Goal: Task Accomplishment & Management: Manage account settings

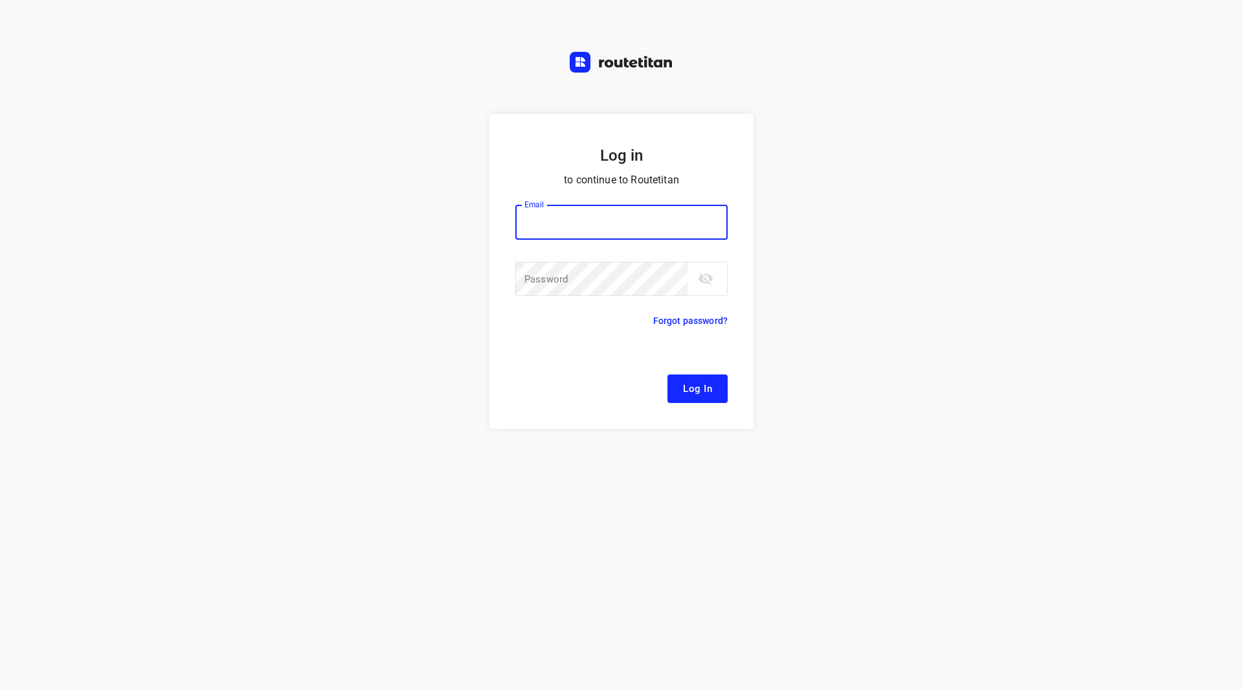
click at [550, 216] on input "email" at bounding box center [621, 222] width 212 height 35
type input "[EMAIL_ADDRESS][DOMAIN_NAME]"
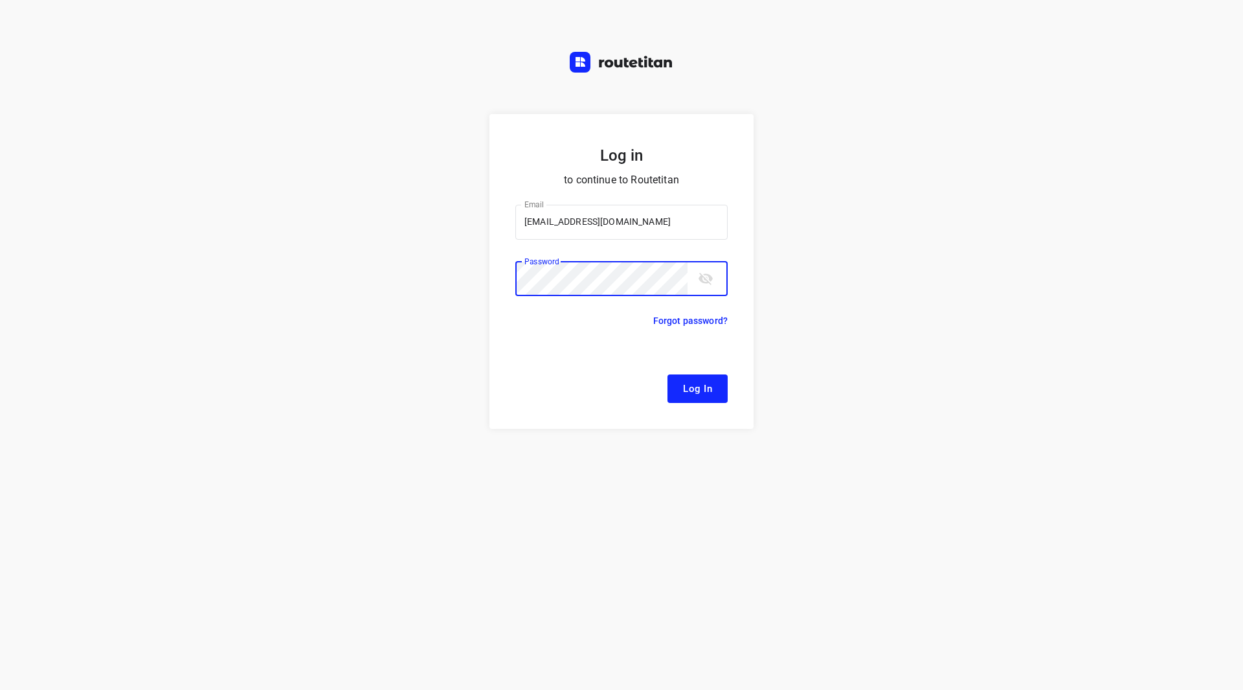
click at [668, 374] on button "Log In" at bounding box center [698, 388] width 60 height 28
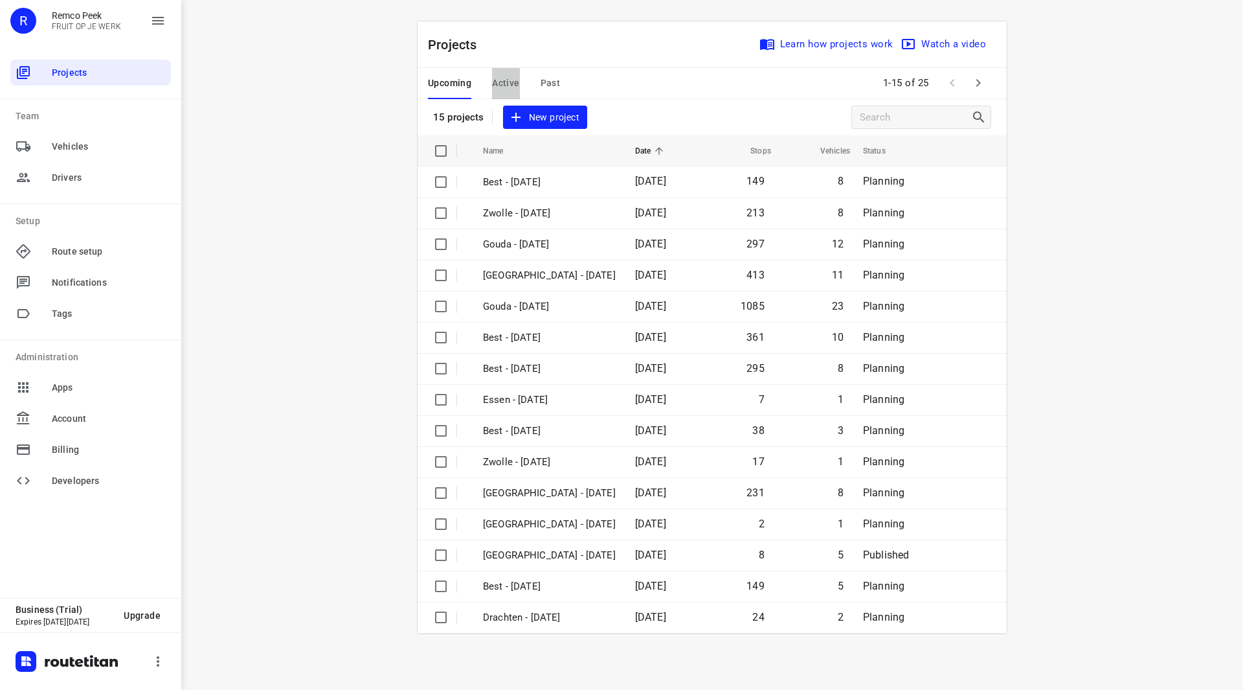
click at [506, 80] on span "Active" at bounding box center [505, 83] width 27 height 16
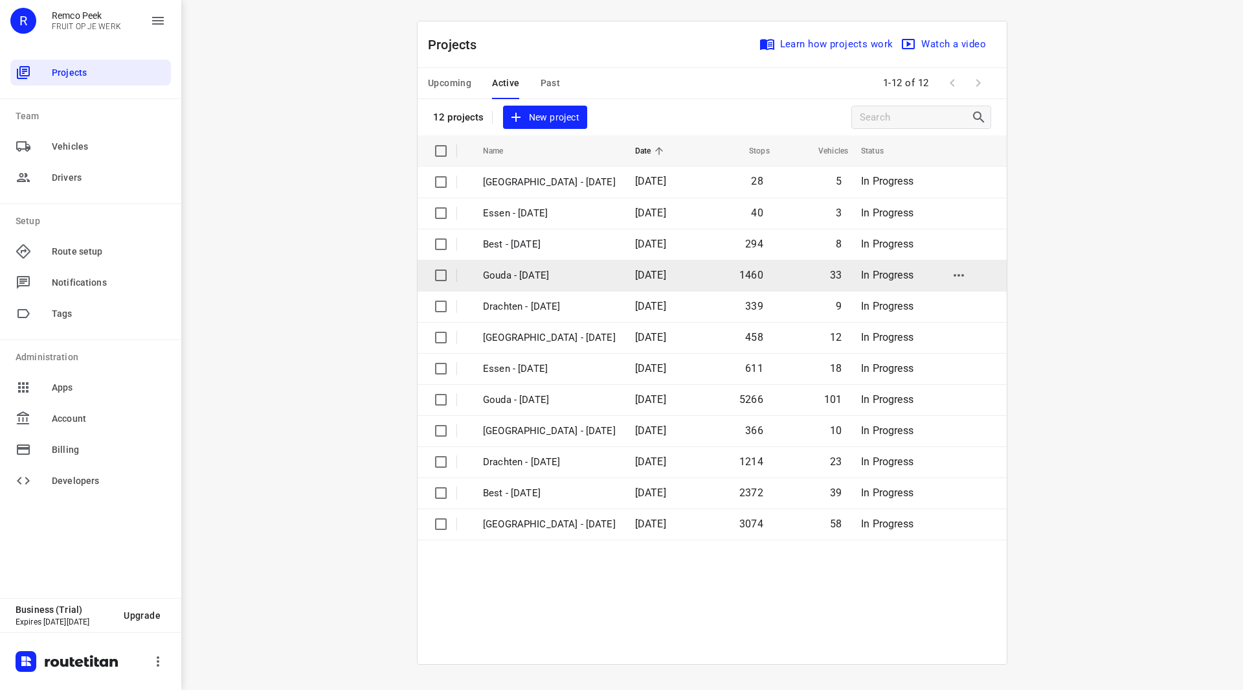
click at [527, 271] on p "Gouda - [DATE]" at bounding box center [549, 275] width 133 height 15
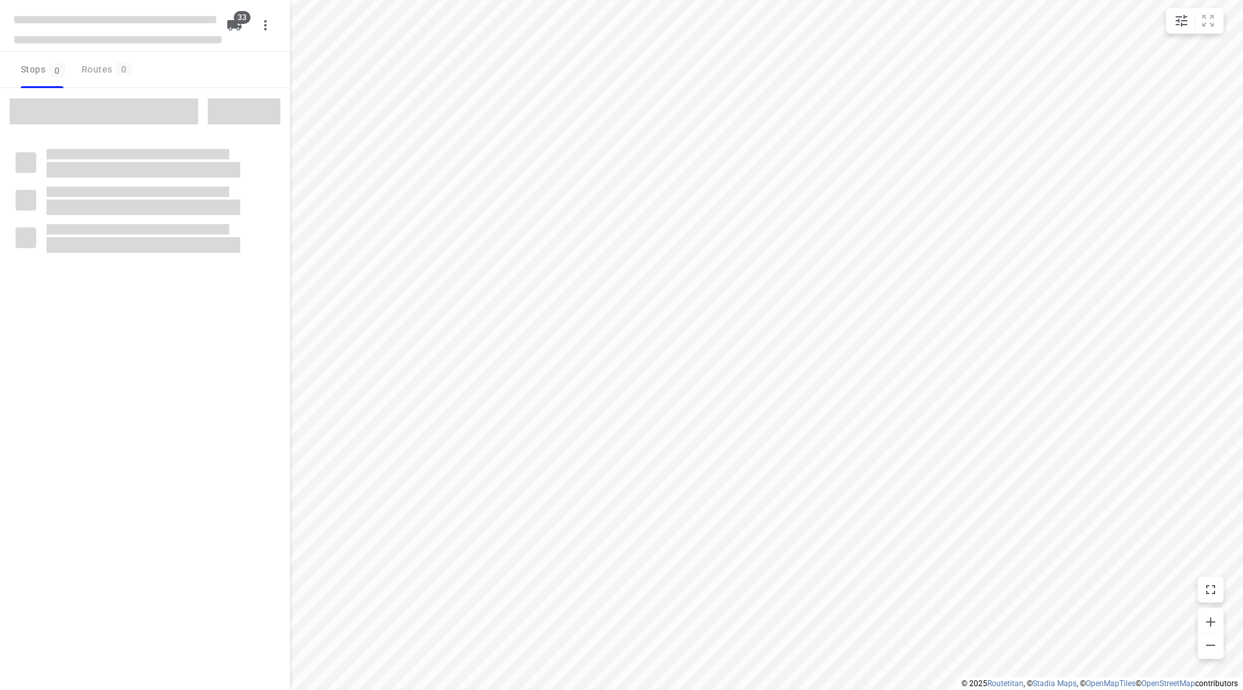
checkbox input "true"
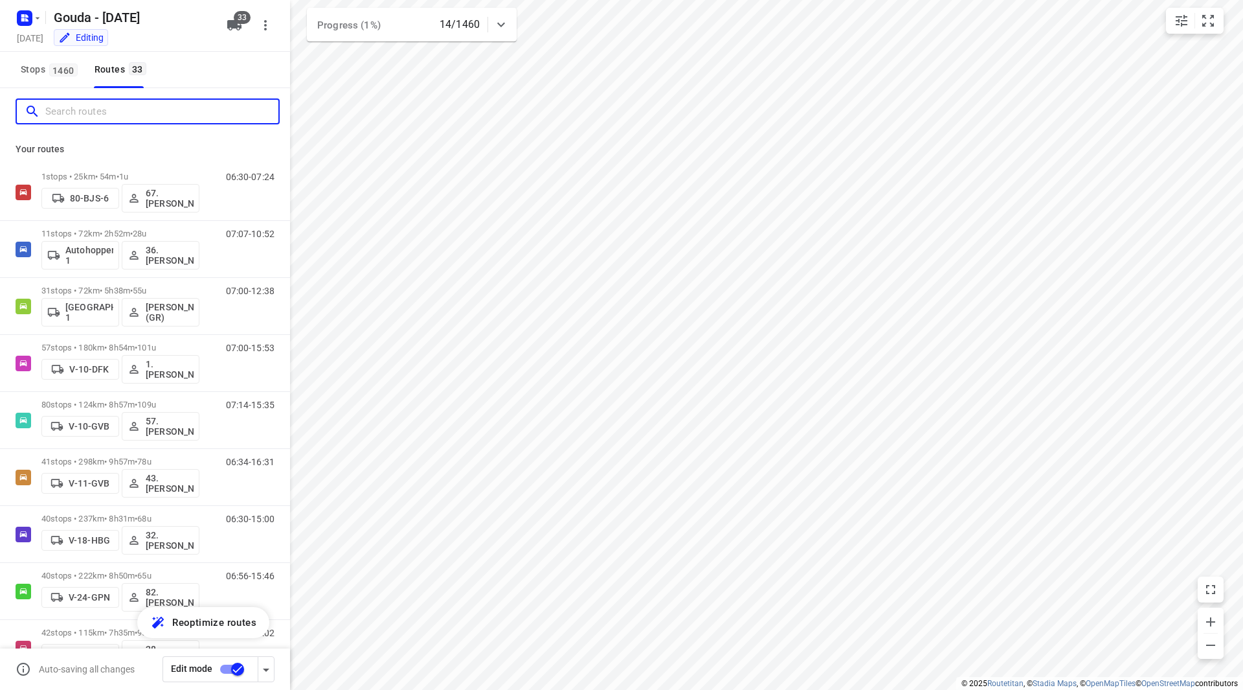
click at [104, 108] on input "Search routes" at bounding box center [161, 112] width 233 height 20
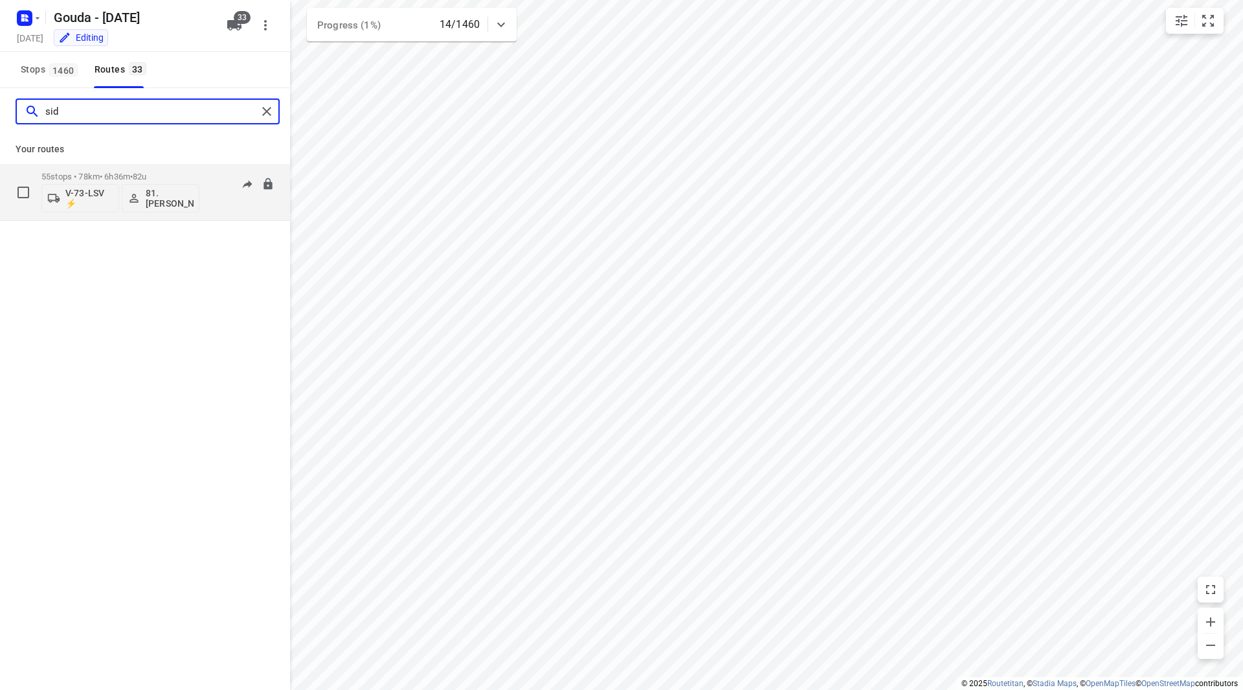
type input "sid"
click at [174, 167] on div "55 stops • 78km • 6h36m • 82u V-73-LSV ⚡ 81.[PERSON_NAME]" at bounding box center [120, 192] width 158 height 54
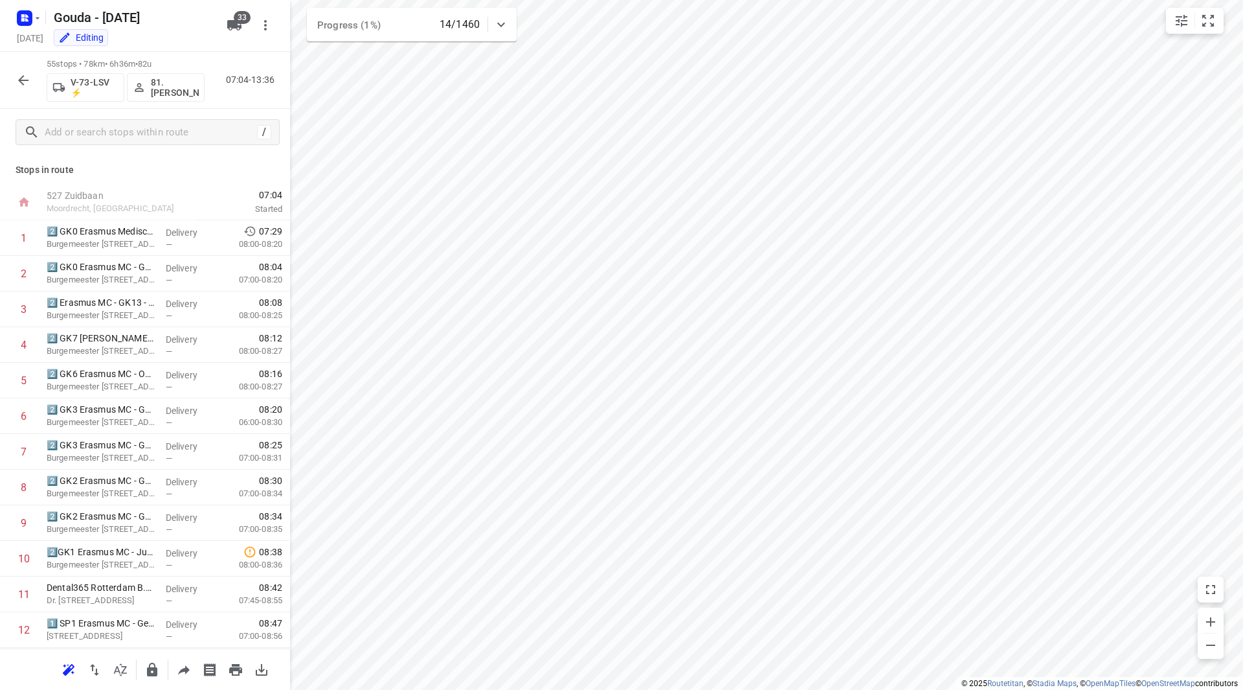
click at [26, 80] on icon "button" at bounding box center [23, 80] width 10 height 10
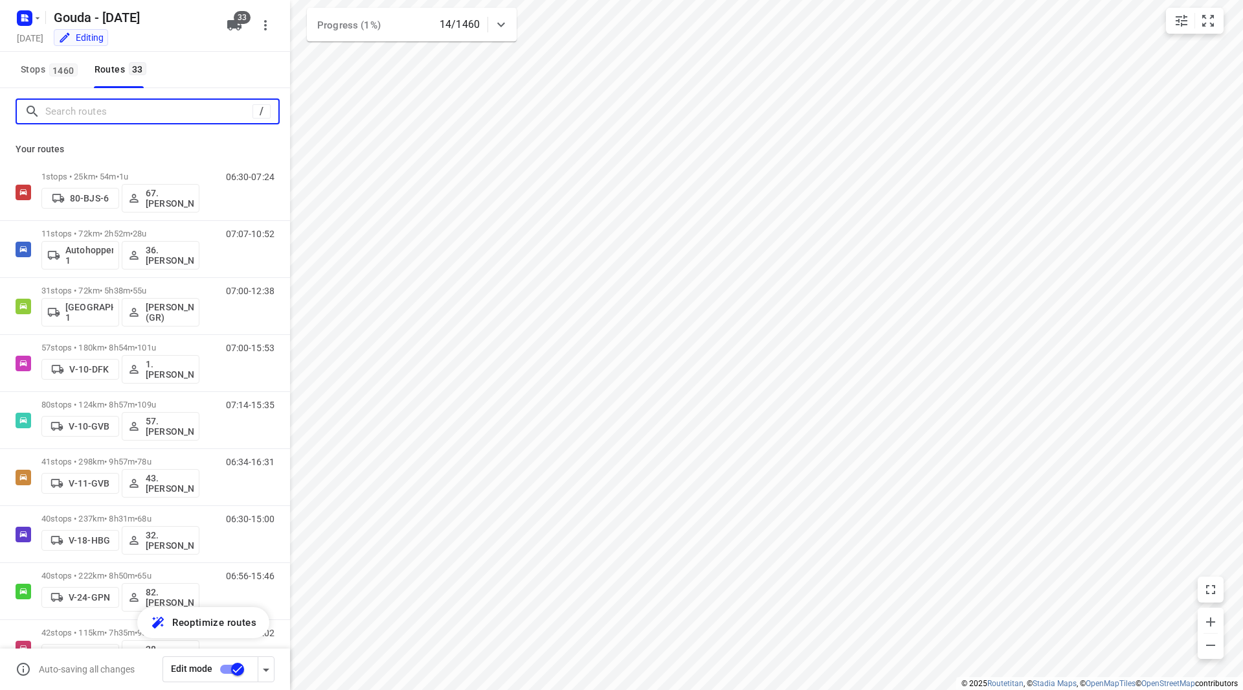
click at [82, 104] on input "Search routes" at bounding box center [148, 112] width 207 height 20
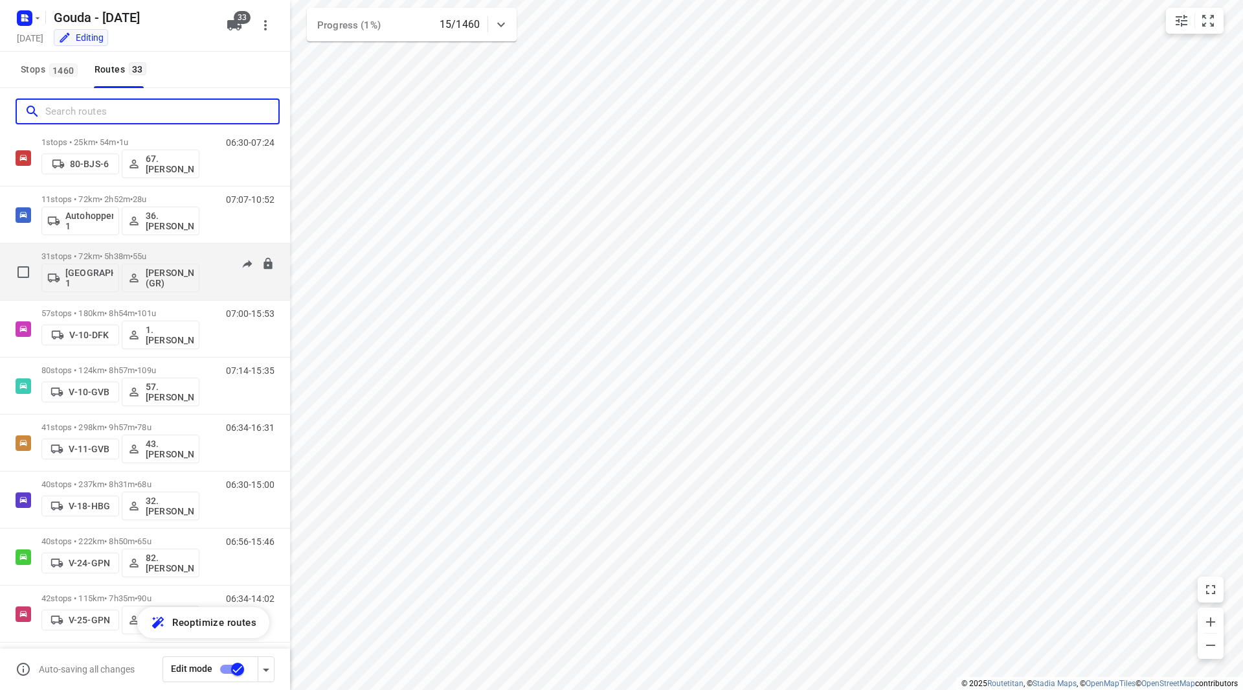
scroll to position [65, 0]
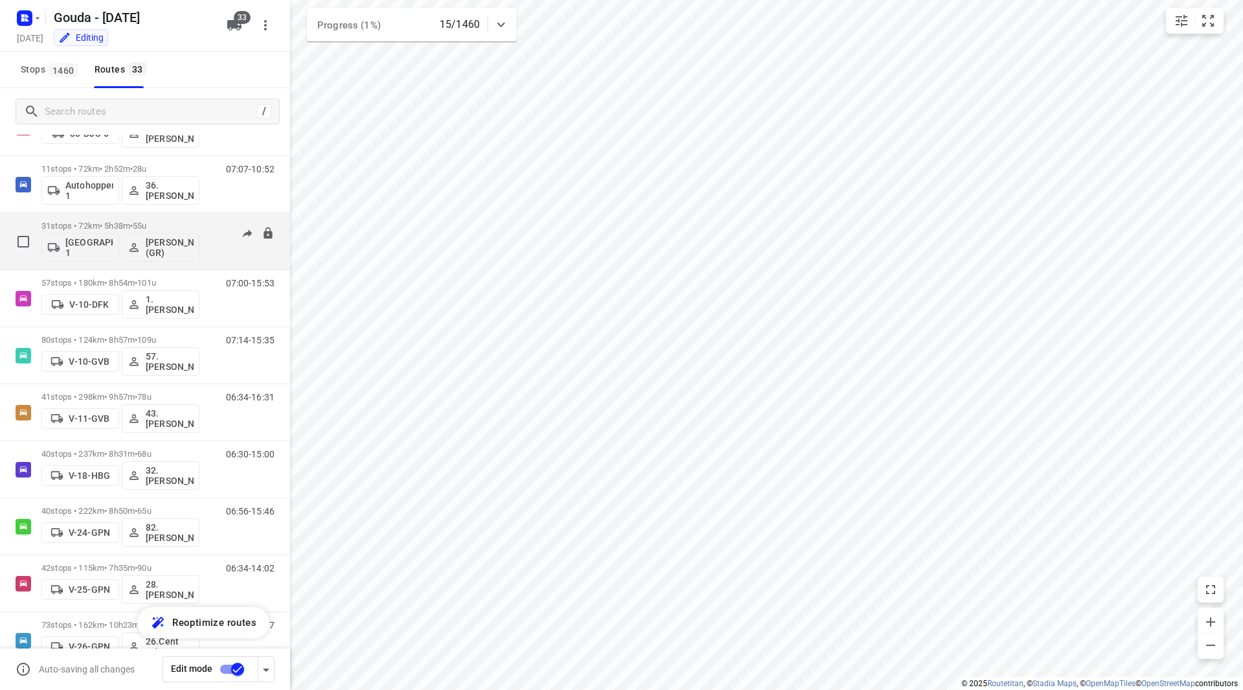
click at [186, 221] on p "31 stops • 72km • 5h38m • 55u" at bounding box center [120, 226] width 158 height 10
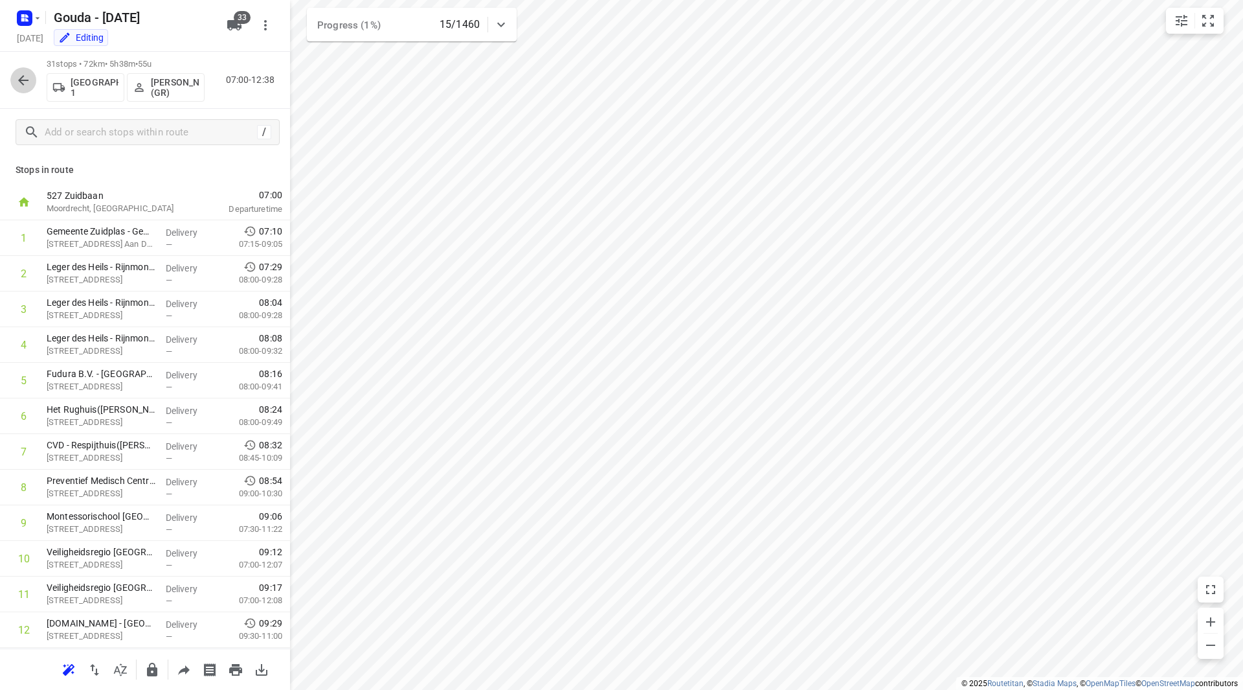
click at [25, 76] on icon "button" at bounding box center [24, 81] width 16 height 16
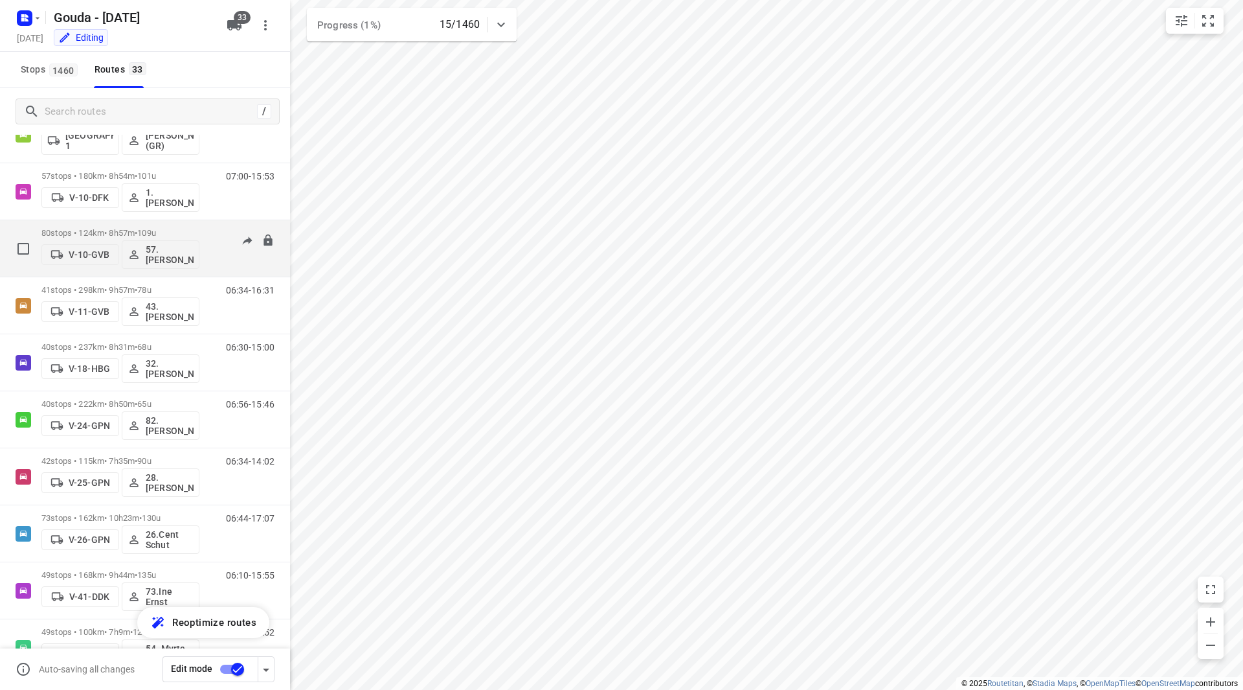
scroll to position [194, 0]
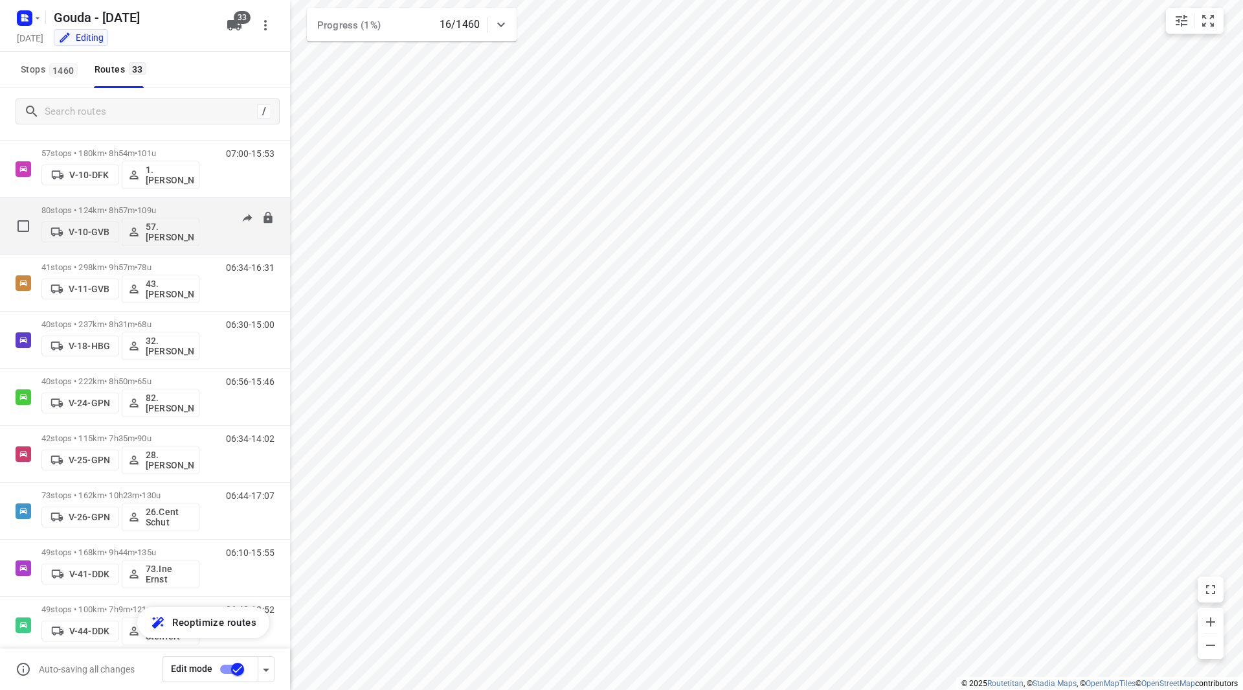
click at [176, 208] on p "80 stops • 124km • 8h57m • 109u" at bounding box center [120, 210] width 158 height 10
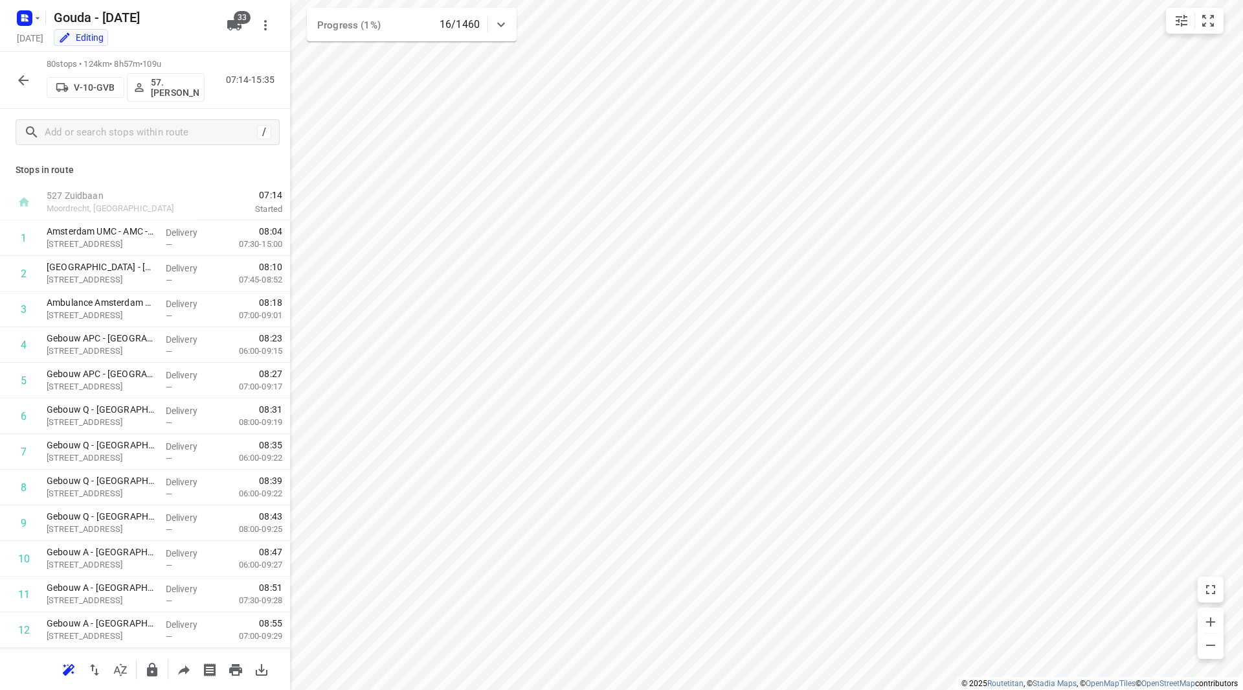
click at [16, 74] on icon "button" at bounding box center [24, 81] width 16 height 16
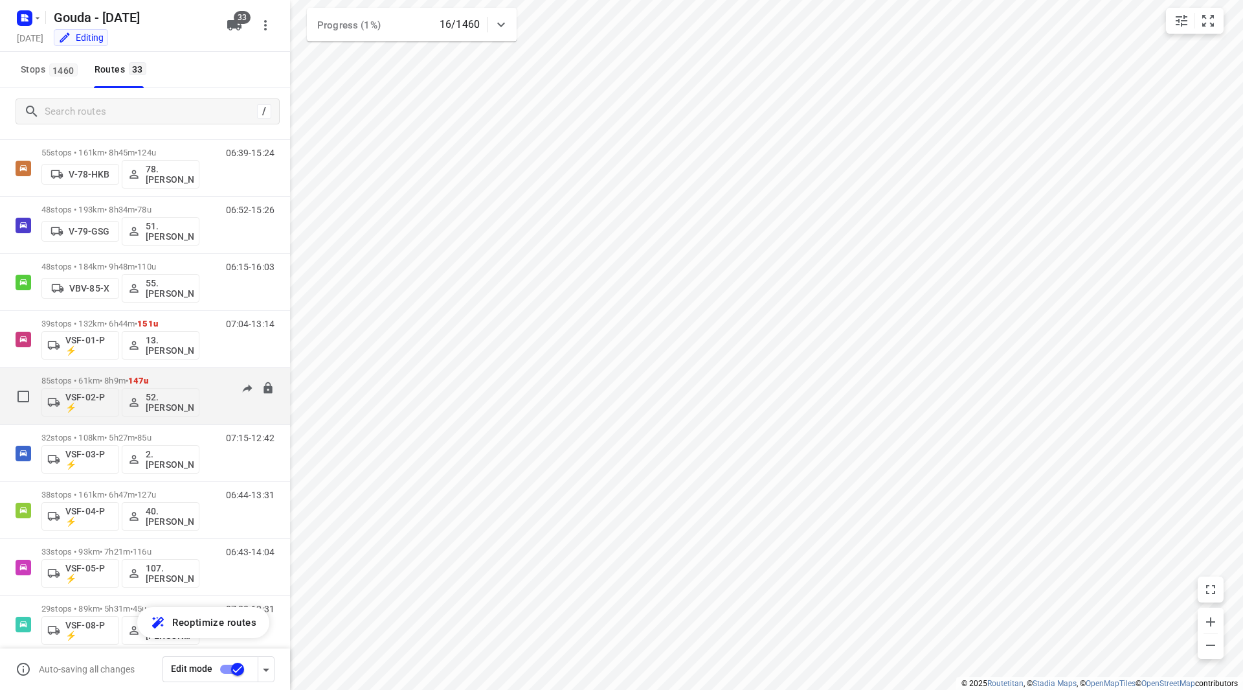
scroll to position [1409, 0]
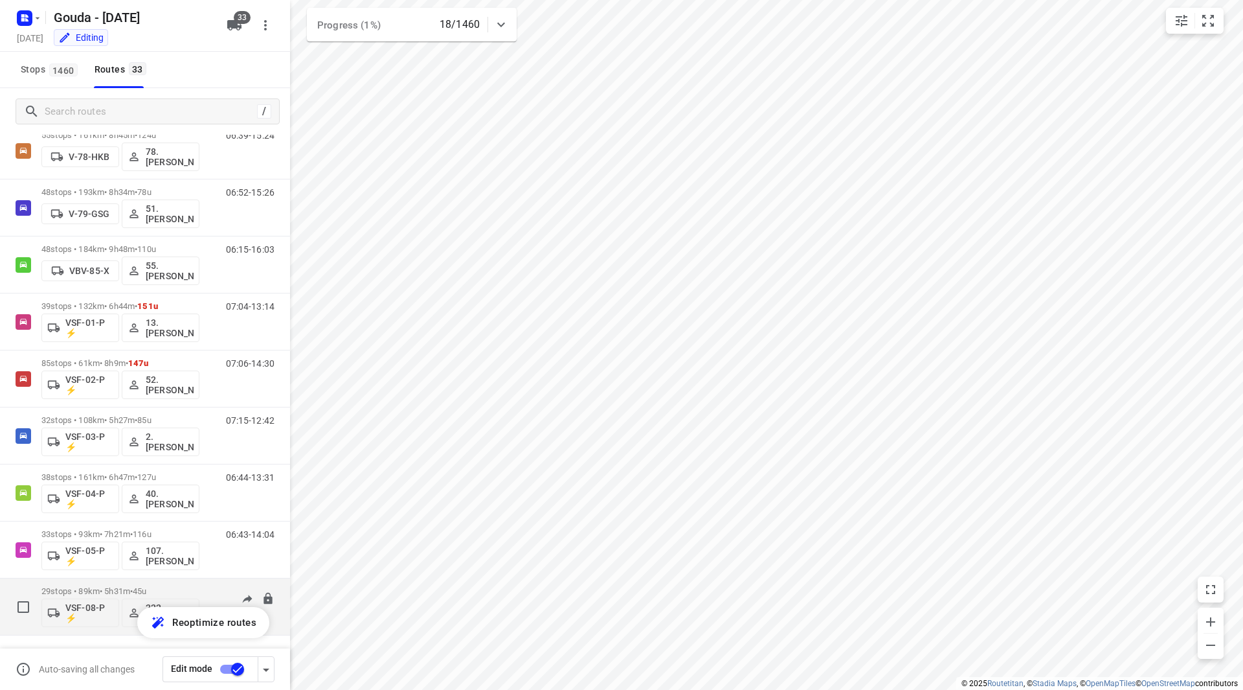
click at [155, 584] on div "29 stops • 89km • 5h31m • 45u VSF-08-P ⚡ 222.Abdelhamid Quilhiche (ZZP)" at bounding box center [120, 606] width 158 height 54
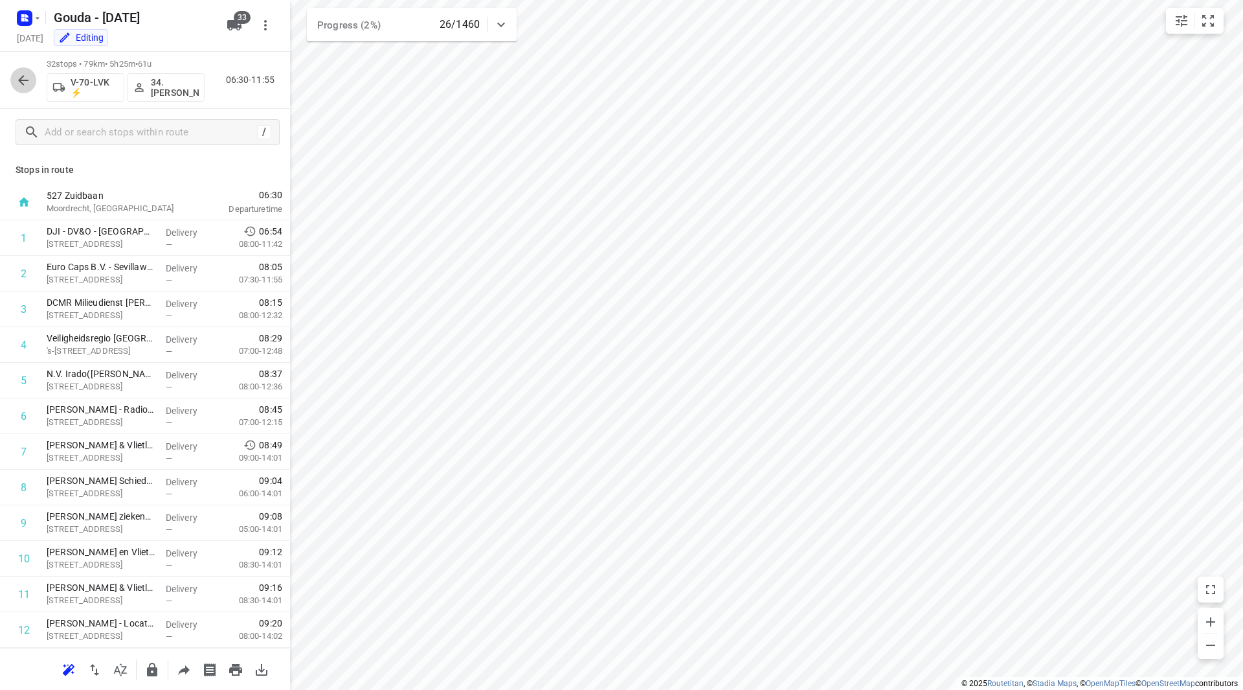
click at [19, 76] on icon "button" at bounding box center [24, 81] width 16 height 16
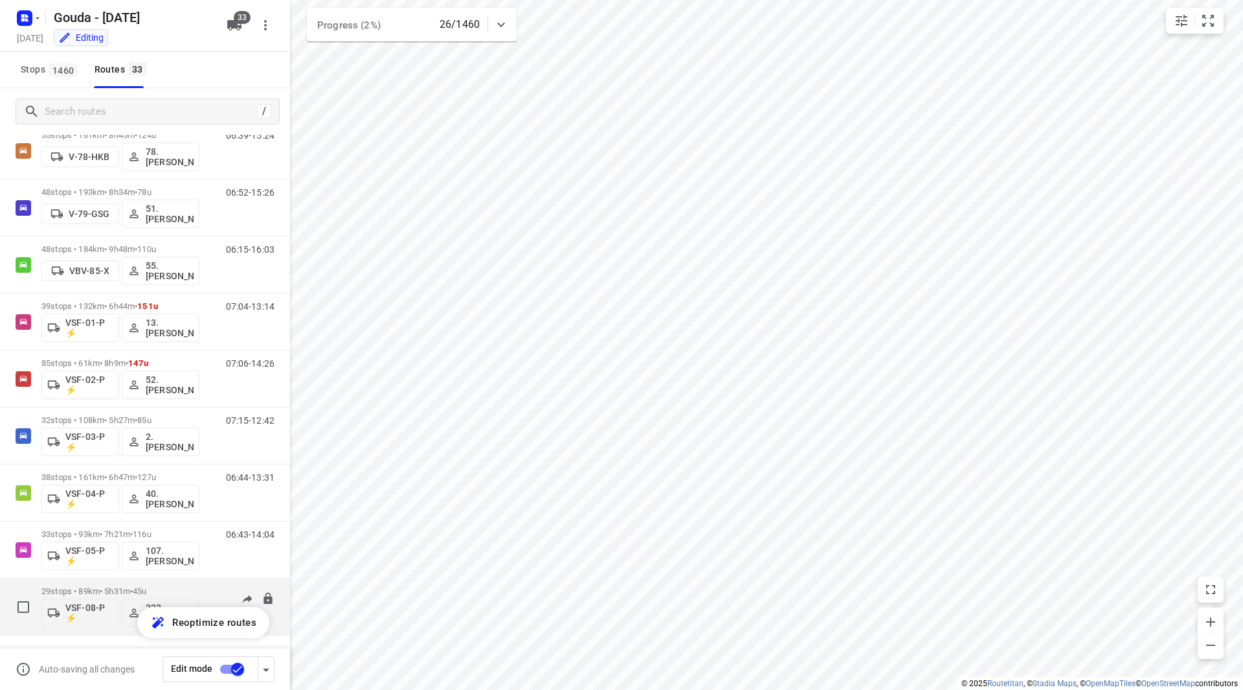
click at [159, 585] on div "29 stops • 89km • 5h31m • 45u VSF-08-P ⚡ 222.Abdelhamid Quilhiche (ZZP)" at bounding box center [120, 606] width 158 height 54
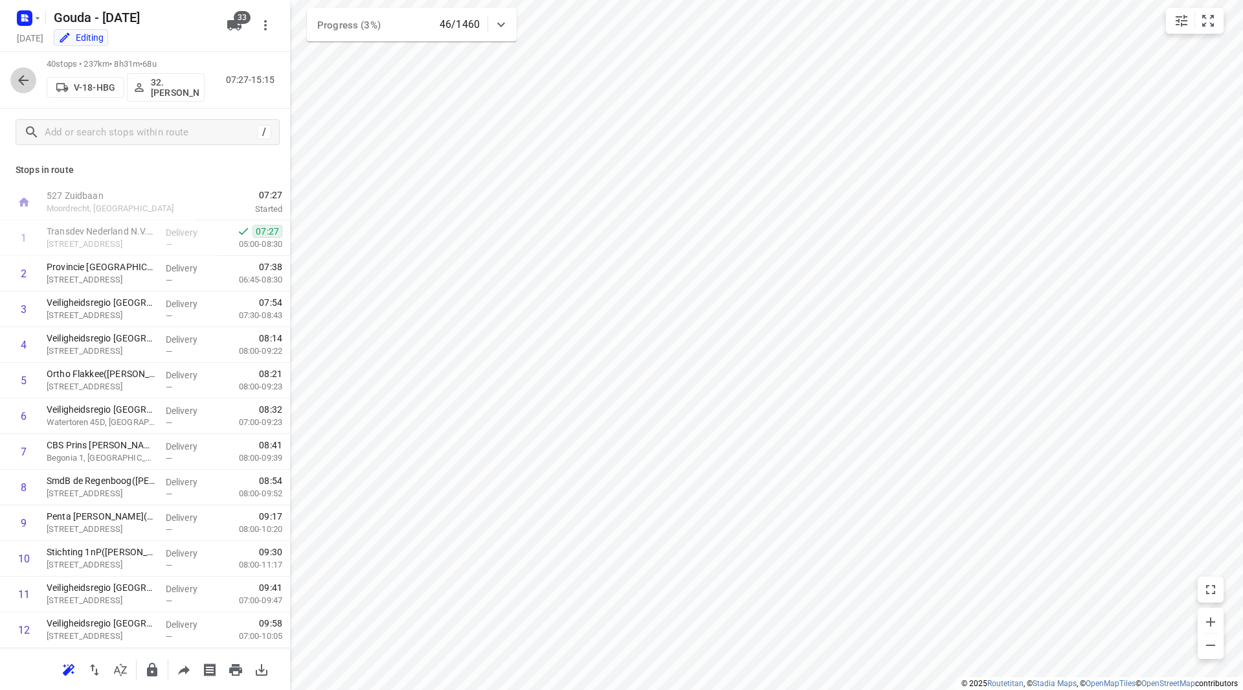
click at [33, 81] on button "button" at bounding box center [23, 80] width 26 height 26
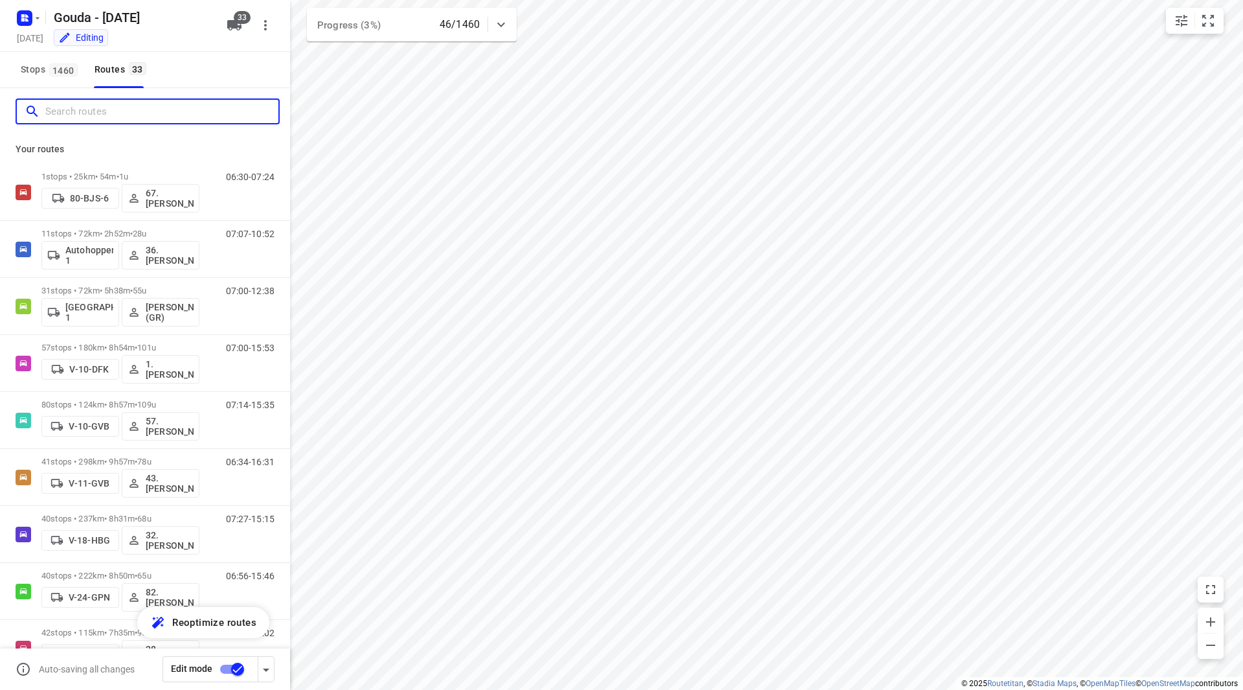
click at [69, 109] on input "Search routes" at bounding box center [161, 112] width 233 height 20
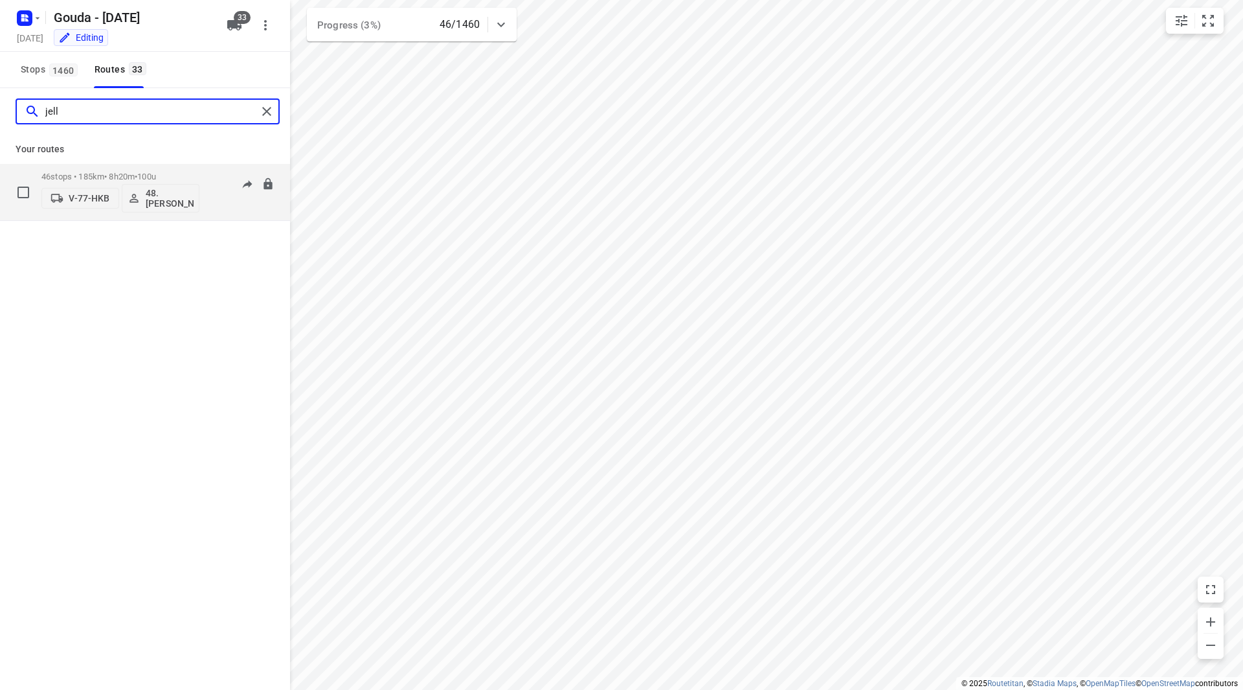
type input "jell"
click at [147, 170] on div "46 stops • 185km • 8h20m • 100u V-77-HKB 48.Jelle Alderden" at bounding box center [120, 192] width 158 height 54
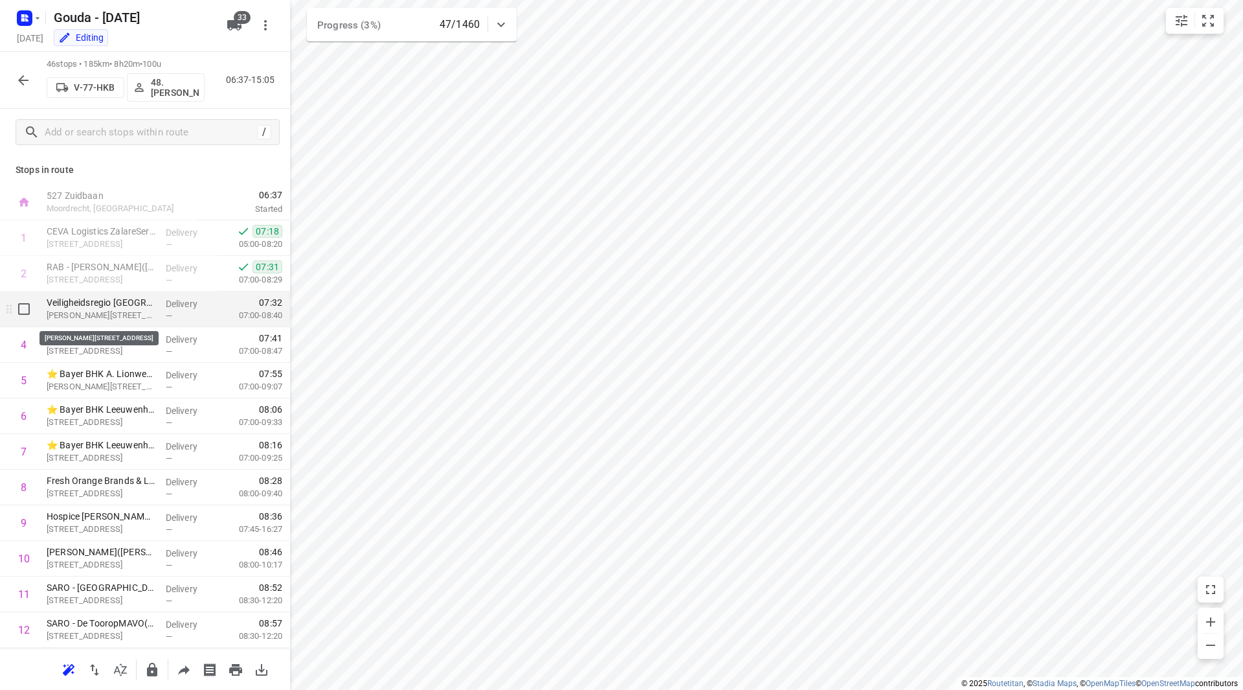
click at [110, 309] on p "Jan van der Heydenstraat 6, Bleiswijk" at bounding box center [101, 315] width 109 height 13
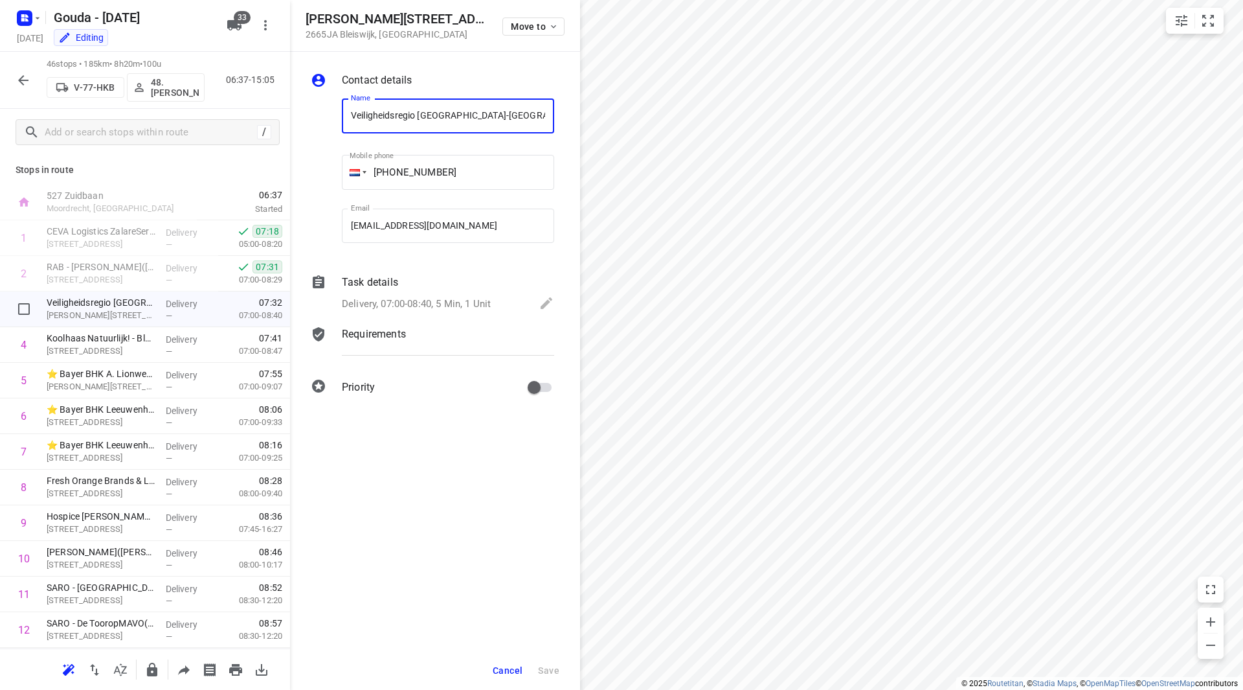
scroll to position [0, 120]
click at [460, 284] on div "Task details" at bounding box center [448, 283] width 212 height 16
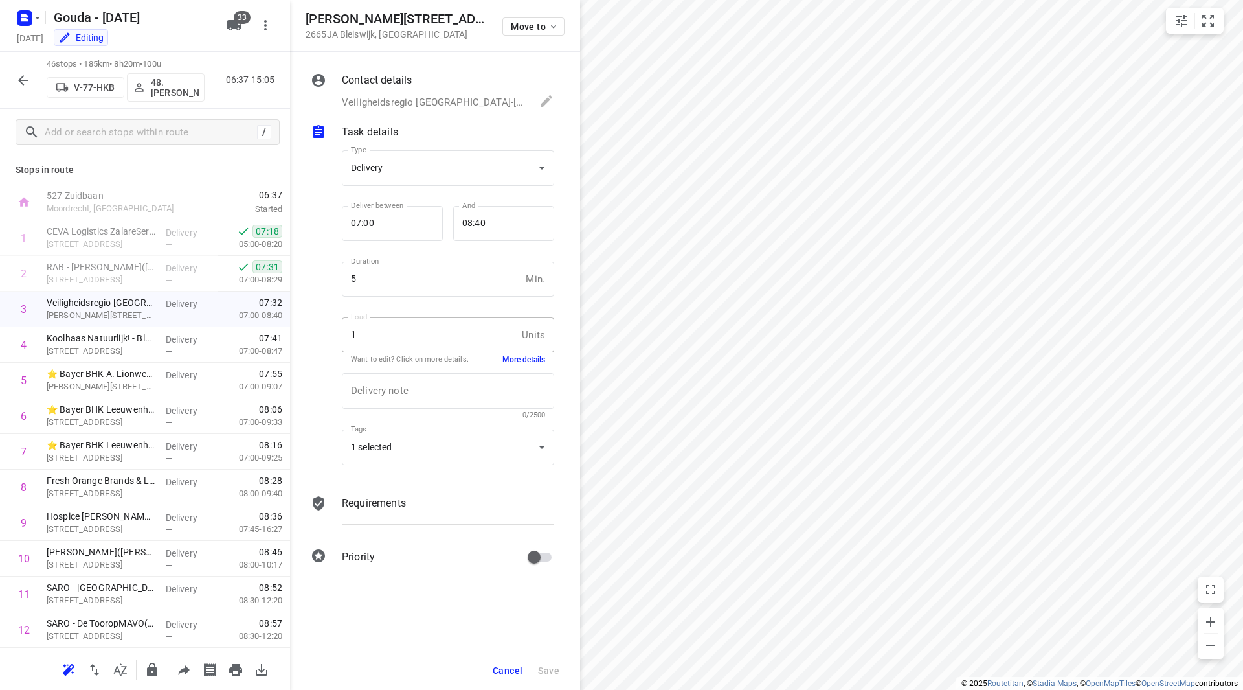
click at [521, 356] on button "More details" at bounding box center [523, 359] width 43 height 11
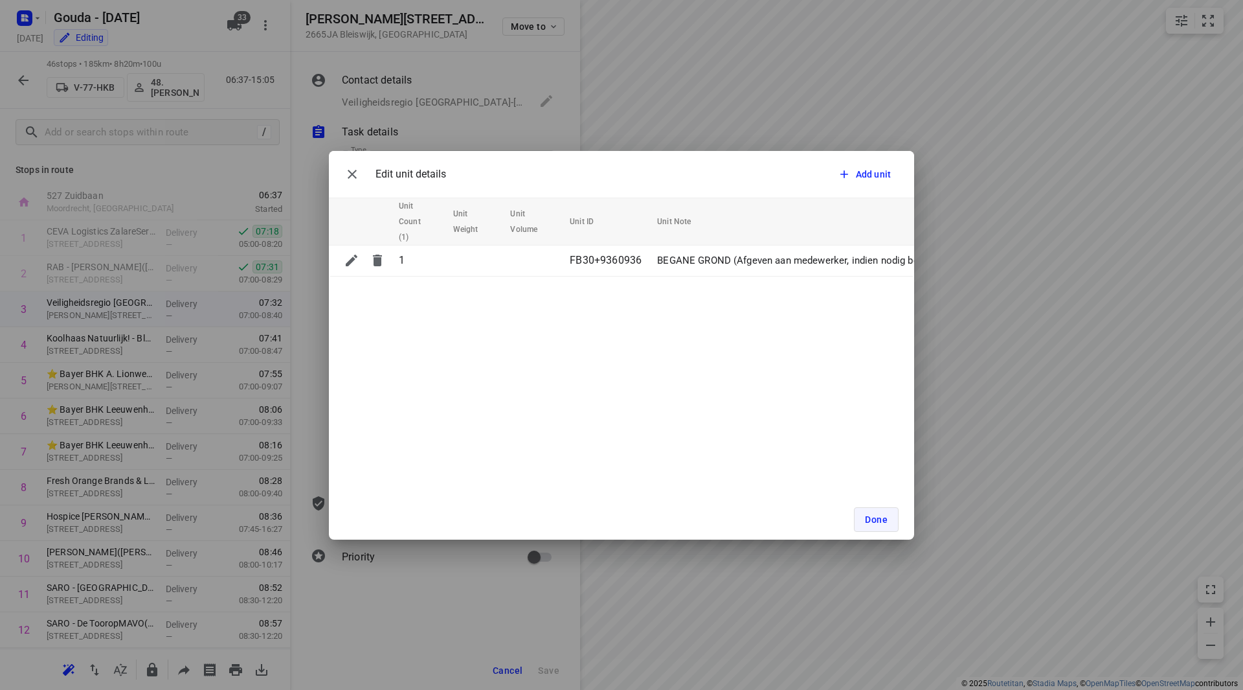
click at [882, 521] on span "Done" at bounding box center [876, 519] width 23 height 10
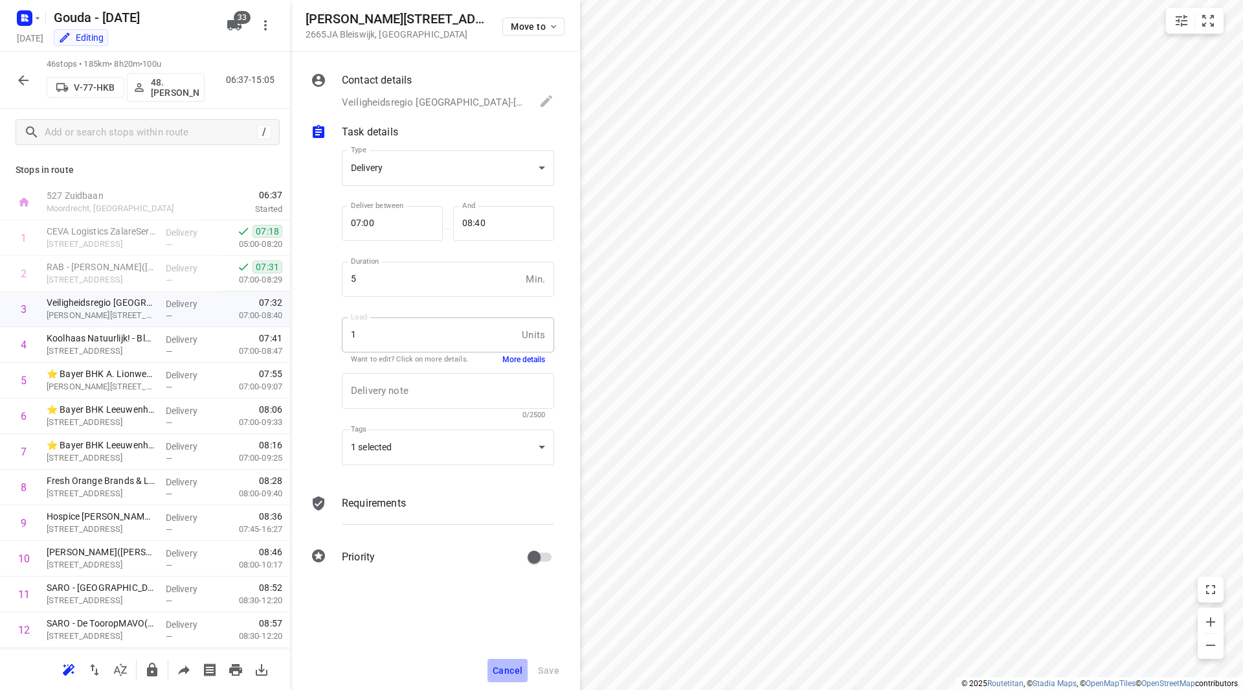
click at [515, 673] on span "Cancel" at bounding box center [508, 670] width 30 height 10
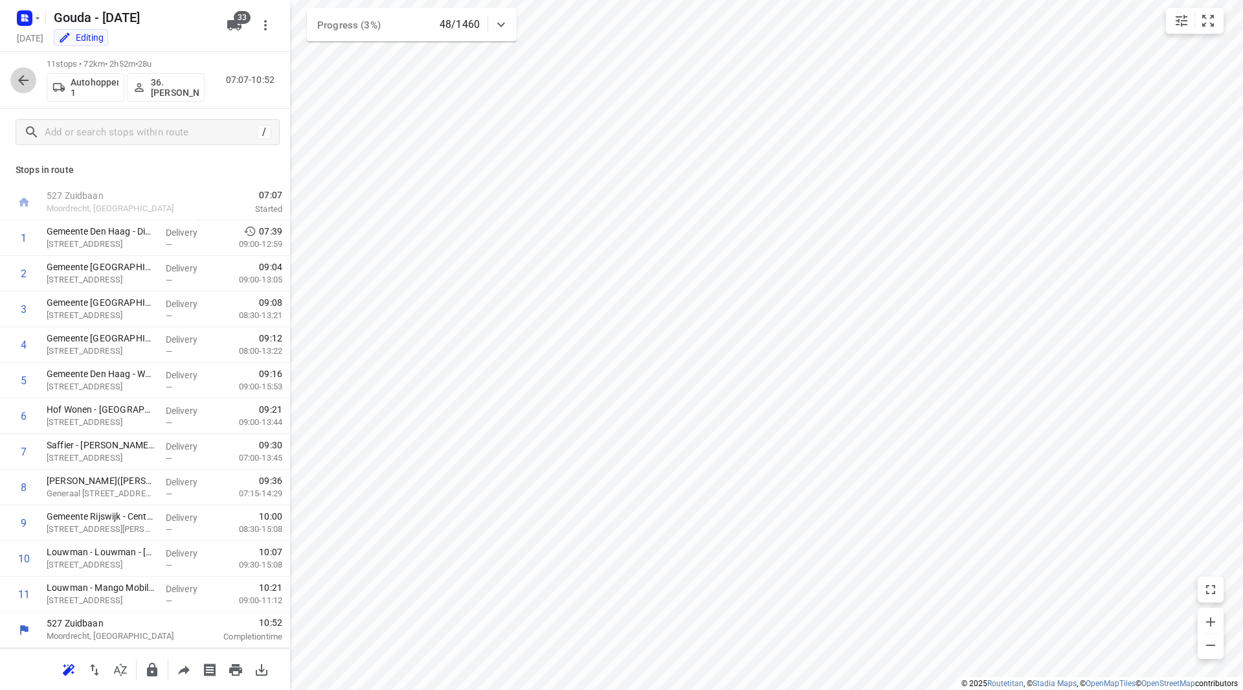
click at [16, 82] on icon "button" at bounding box center [24, 81] width 16 height 16
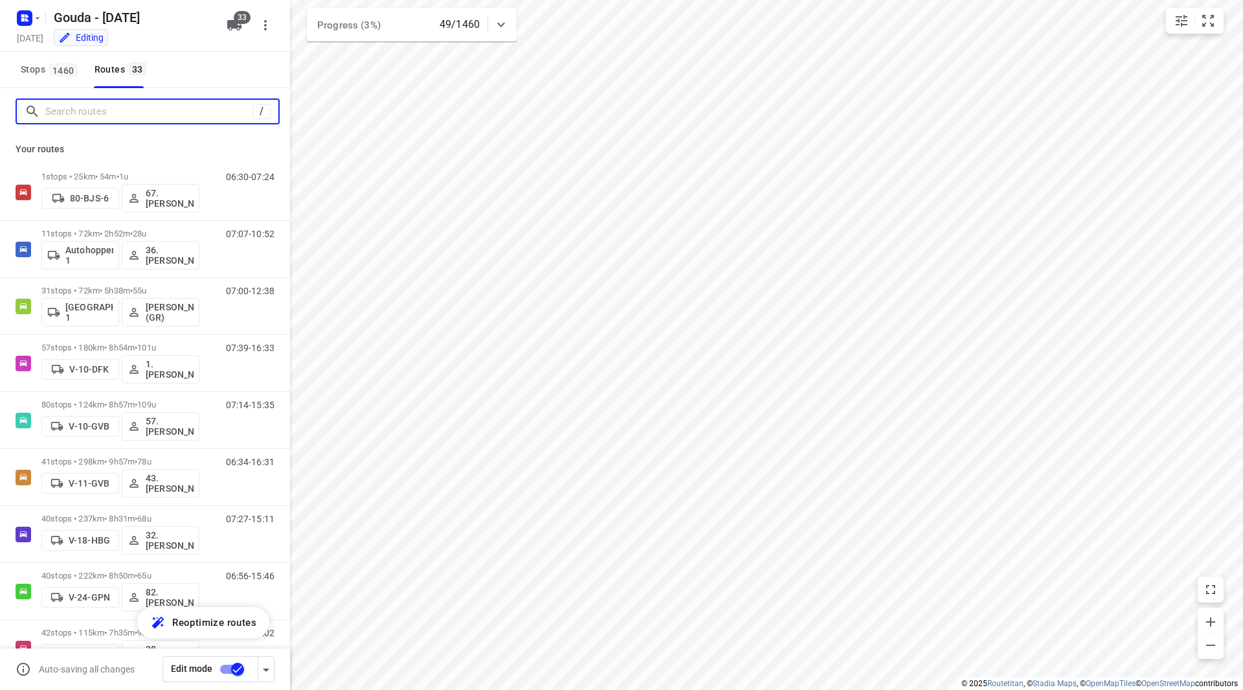
click at [157, 113] on input "Search routes" at bounding box center [148, 112] width 207 height 20
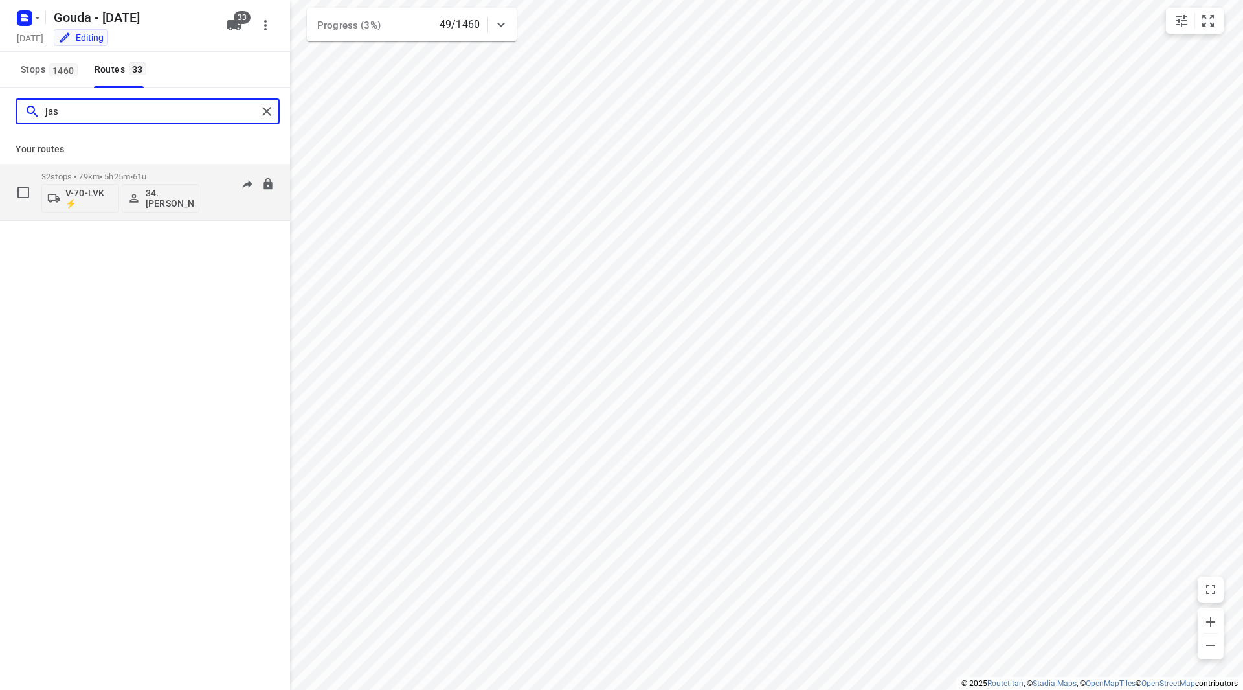
type input "jas"
click at [164, 175] on p "32 stops • 79km • 5h25m • 61u" at bounding box center [120, 177] width 158 height 10
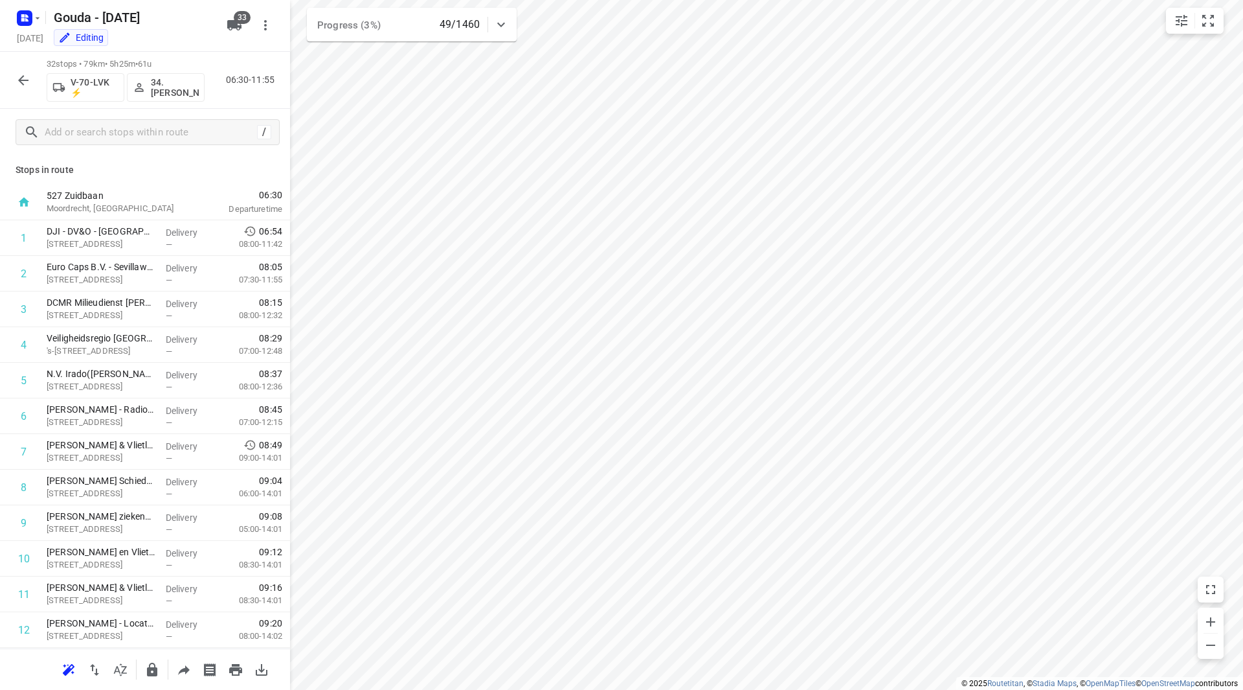
click at [23, 80] on icon "button" at bounding box center [23, 80] width 10 height 10
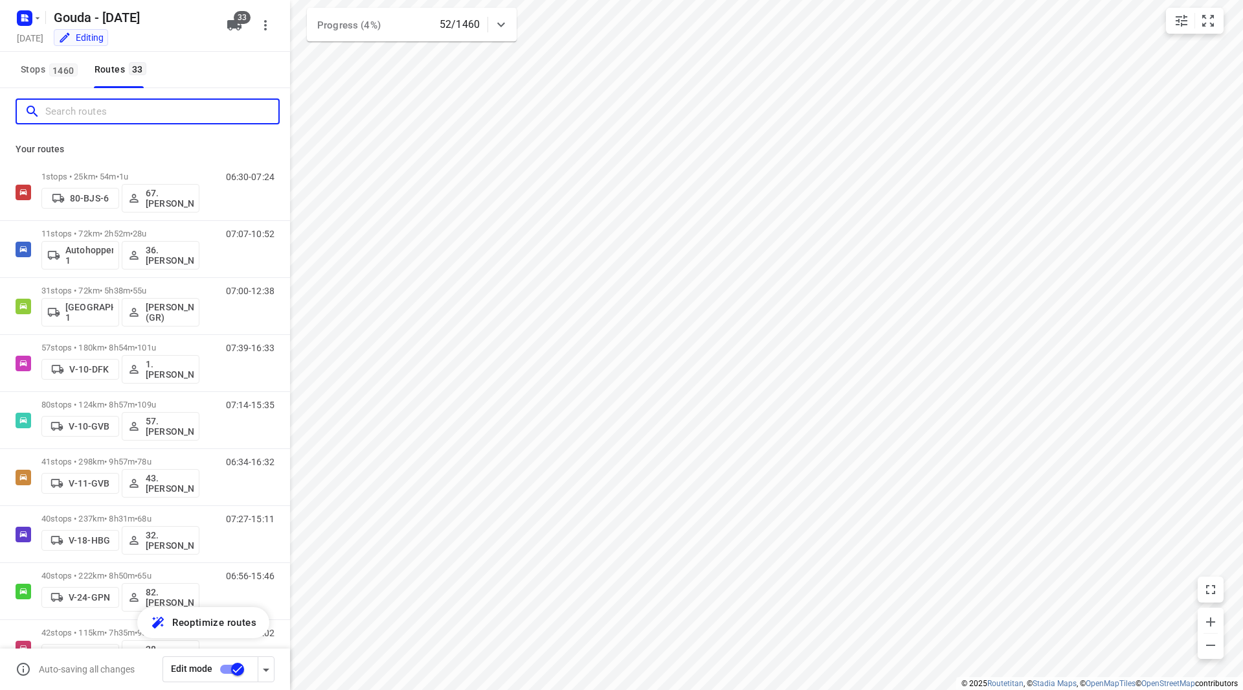
click at [179, 115] on input "Search routes" at bounding box center [161, 112] width 233 height 20
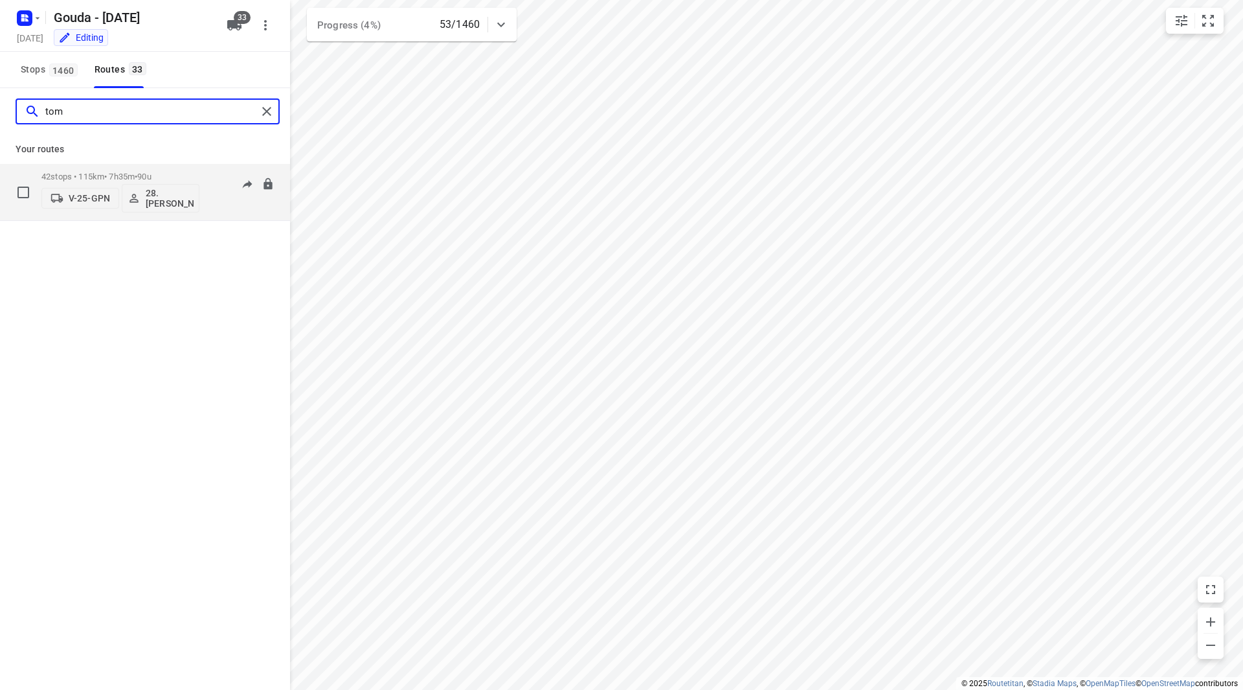
type input "tom"
click at [172, 177] on p "42 stops • 115km • 7h35m • 90u" at bounding box center [120, 177] width 158 height 10
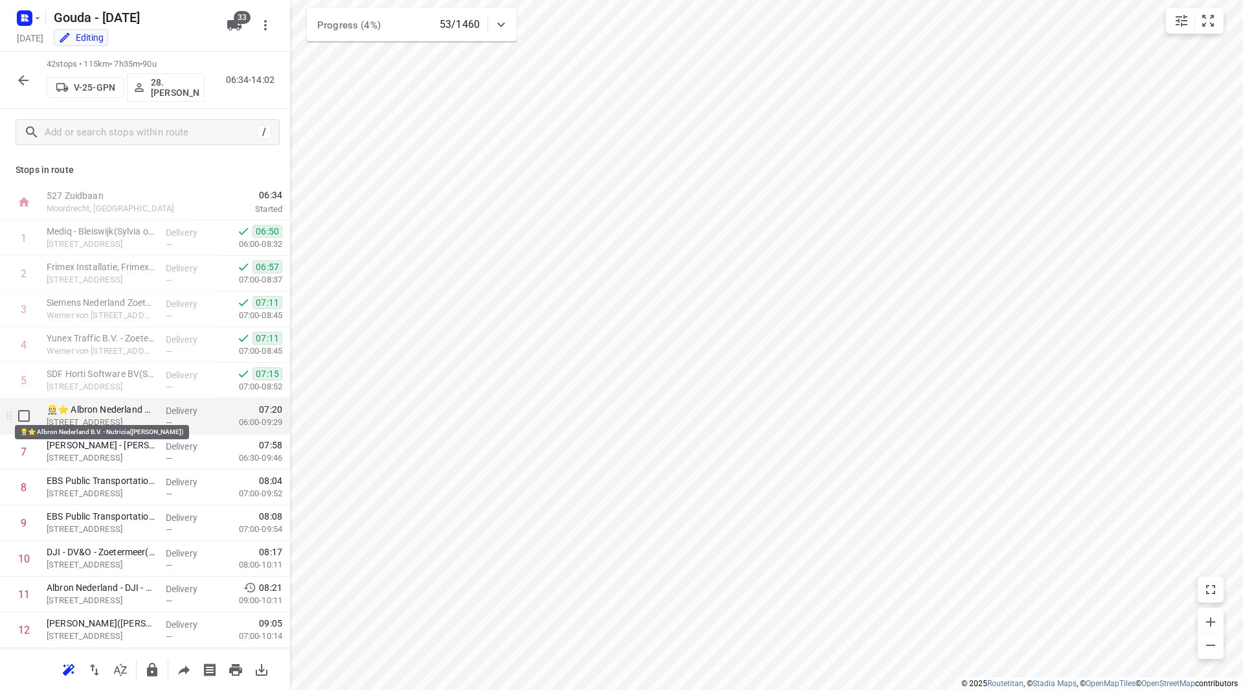
click at [132, 415] on p "👷🏻⭐ Albron Nederland B.V. - Nutricia(Dennis Santoe)" at bounding box center [101, 409] width 109 height 13
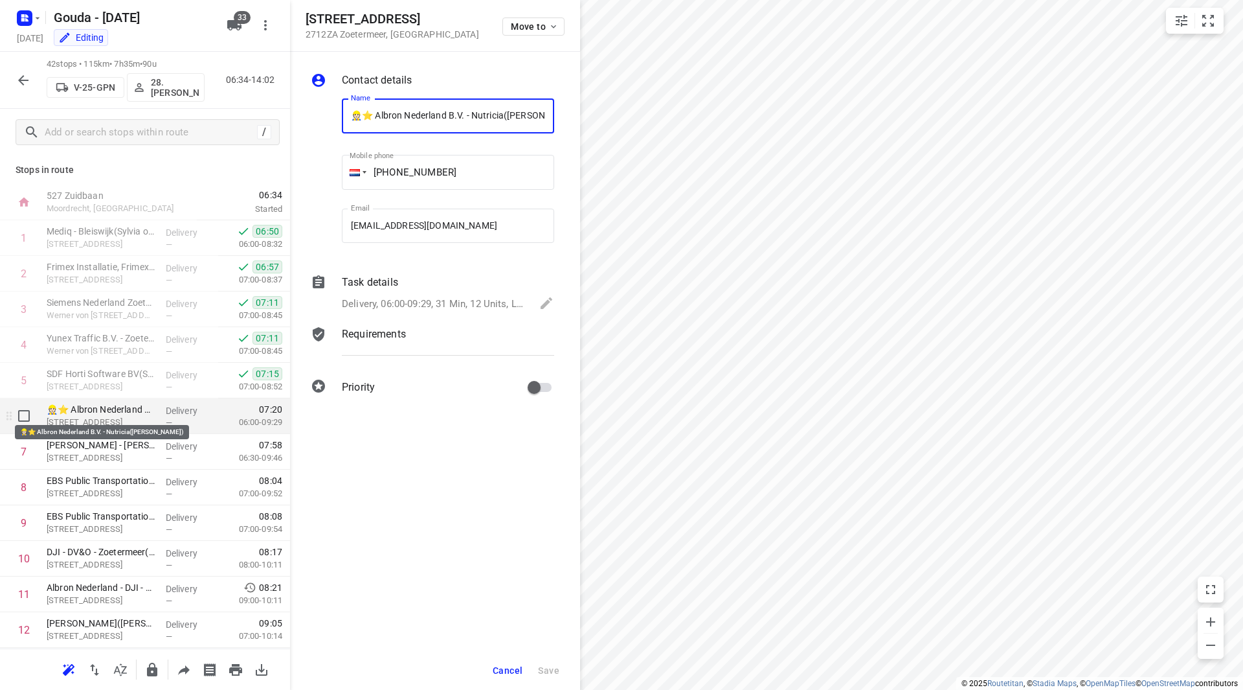
scroll to position [0, 28]
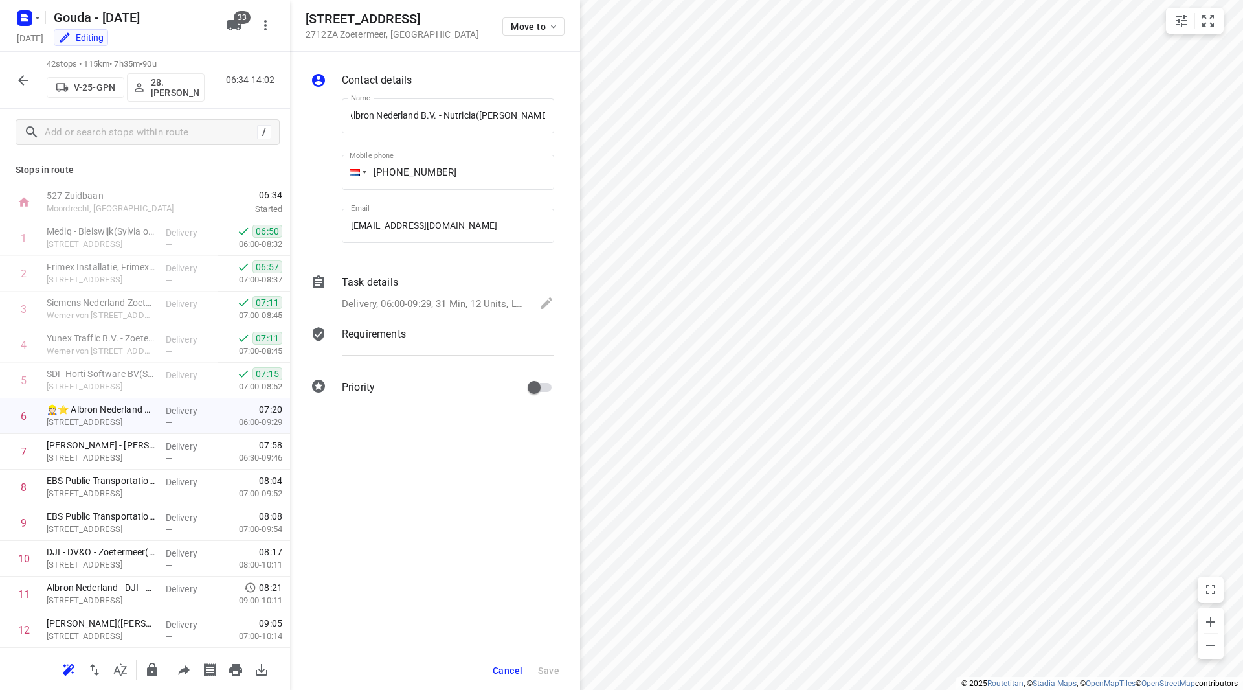
click at [427, 291] on div "Task details Delivery, 06:00-09:29, 31 Min, 12 Units, LET OP: NIET leveren bij …" at bounding box center [448, 294] width 218 height 44
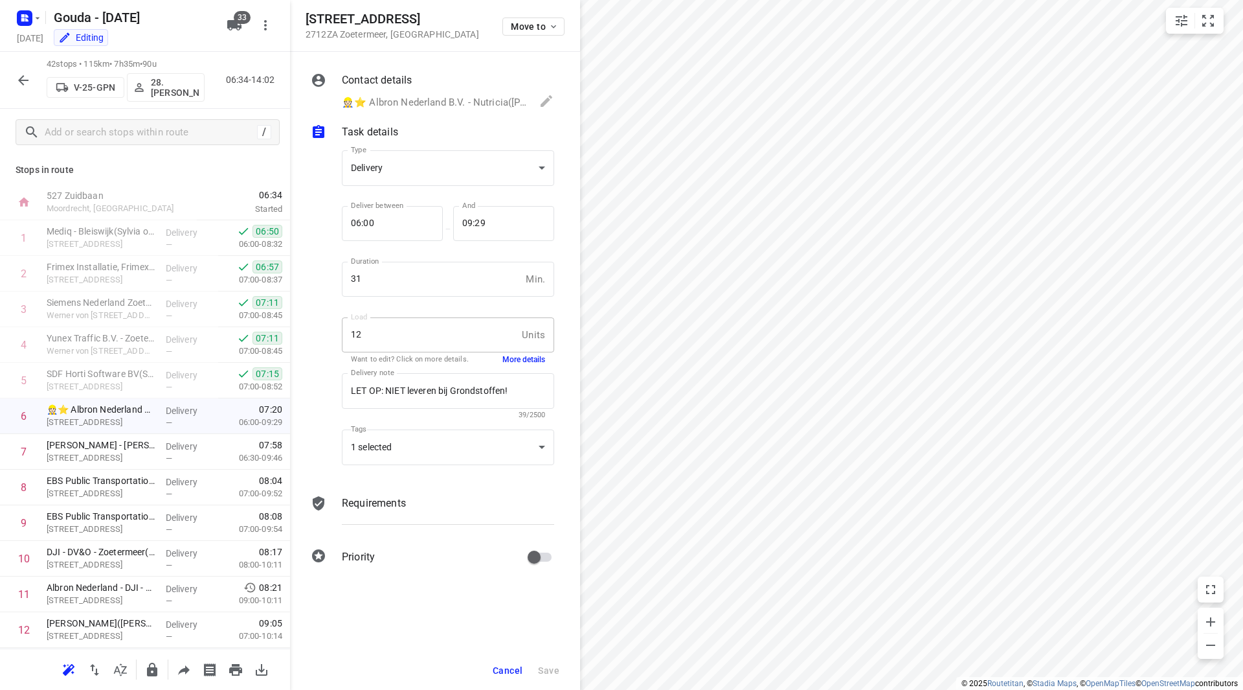
click at [521, 364] on button "More details" at bounding box center [523, 359] width 43 height 11
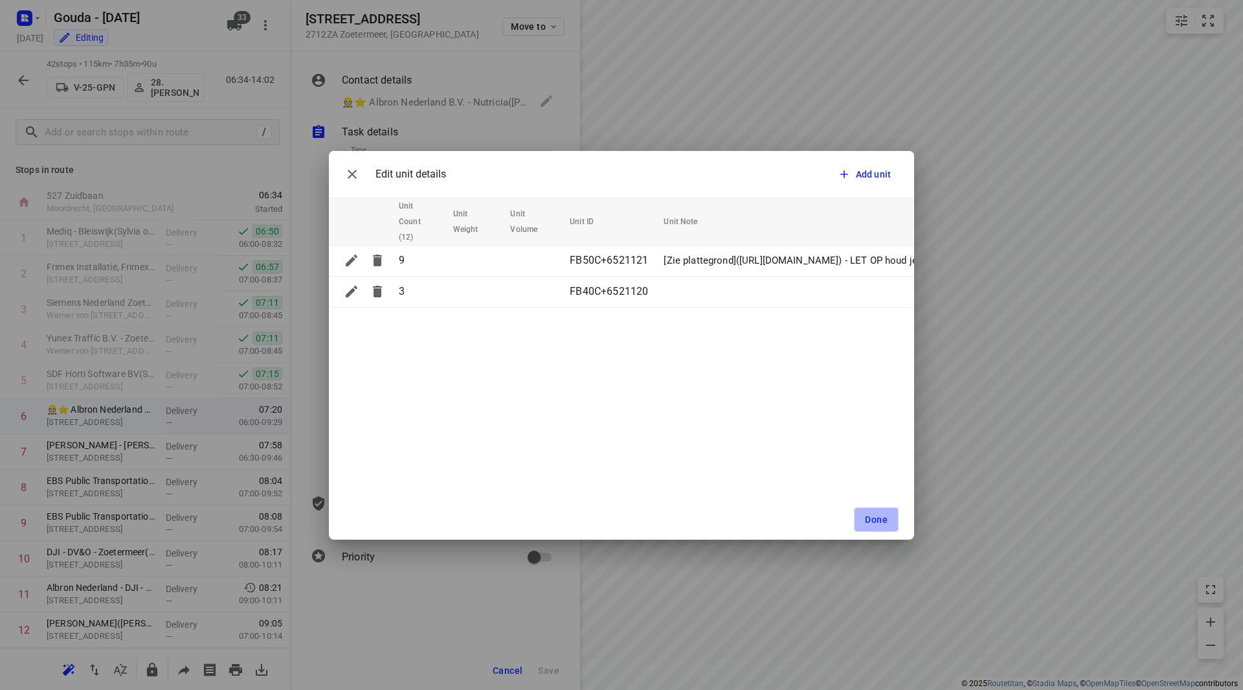
click at [877, 527] on button "Done" at bounding box center [876, 519] width 45 height 25
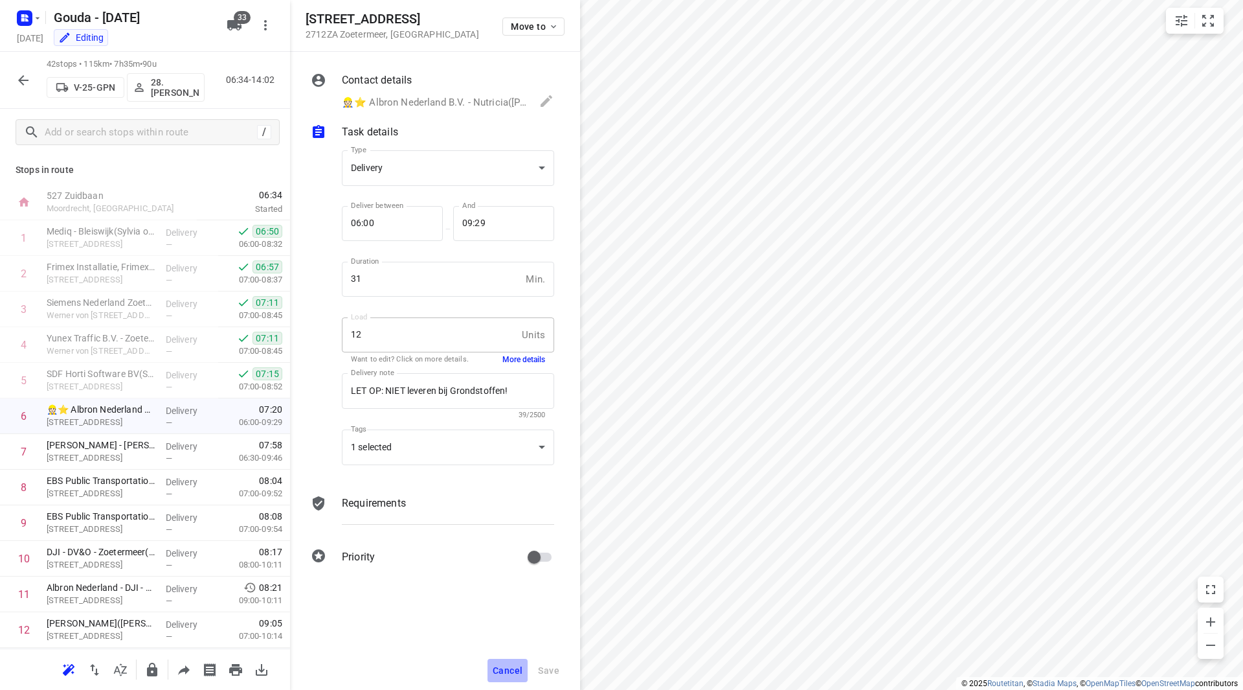
click at [508, 660] on button "Cancel" at bounding box center [508, 669] width 40 height 23
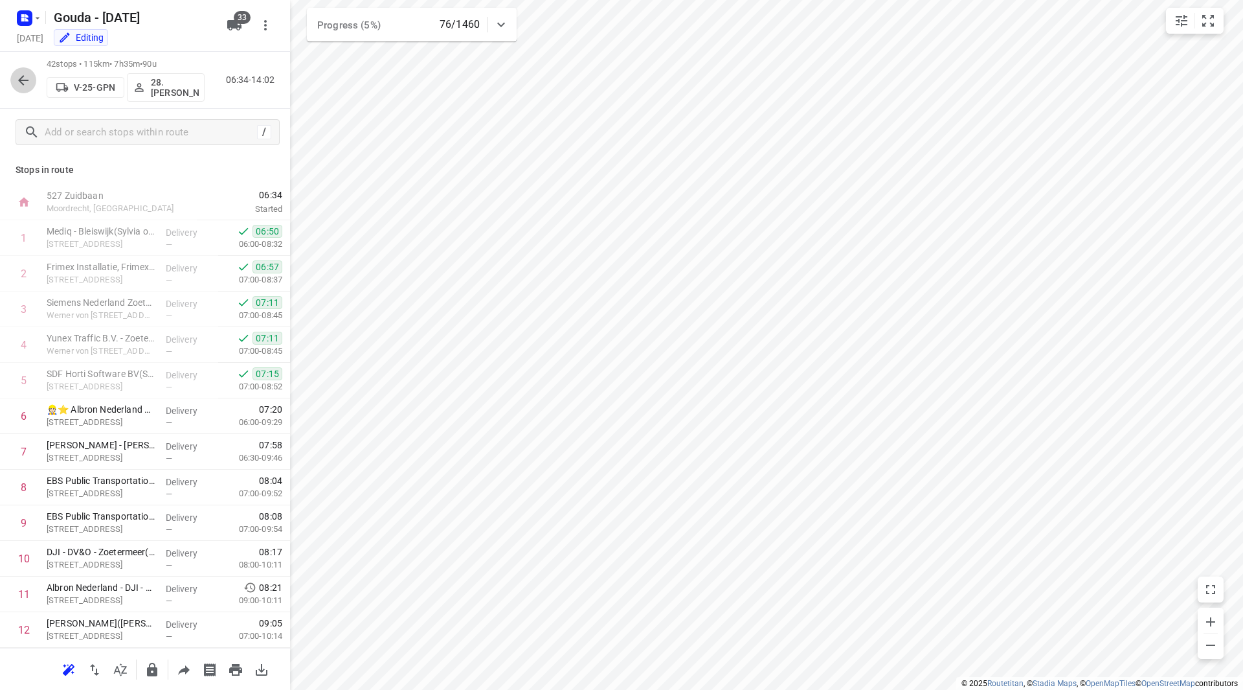
click at [21, 84] on icon "button" at bounding box center [24, 81] width 16 height 16
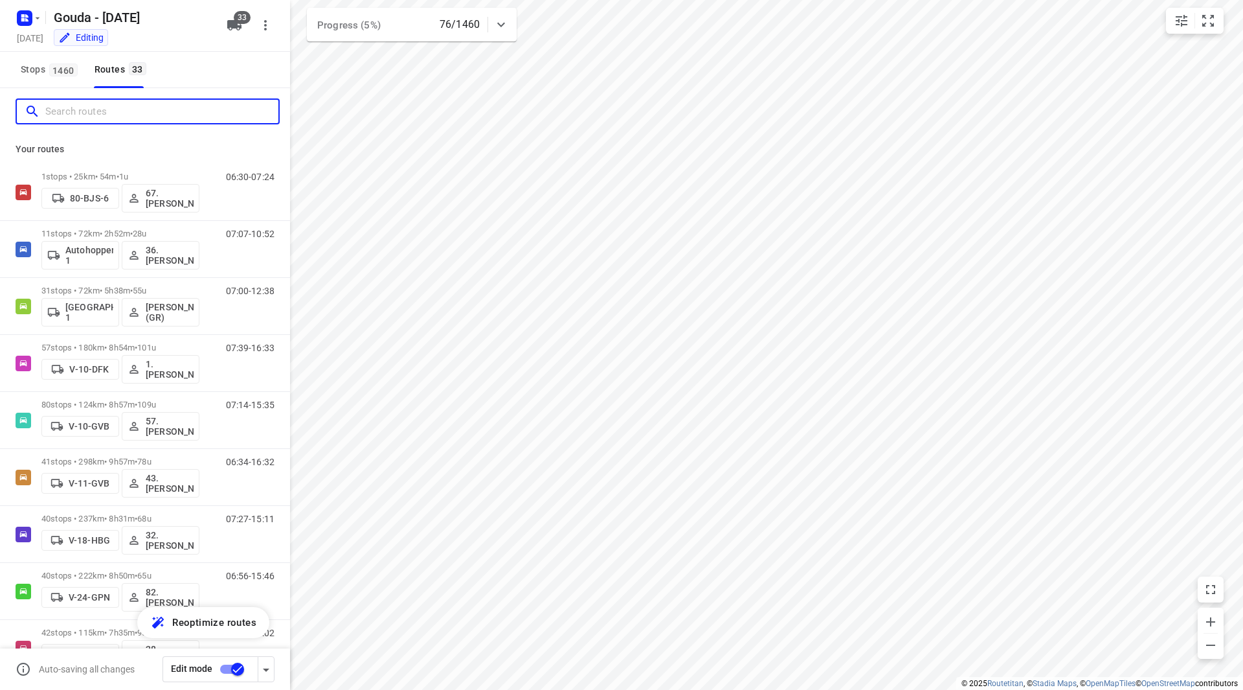
click at [103, 118] on input "Search routes" at bounding box center [161, 112] width 233 height 20
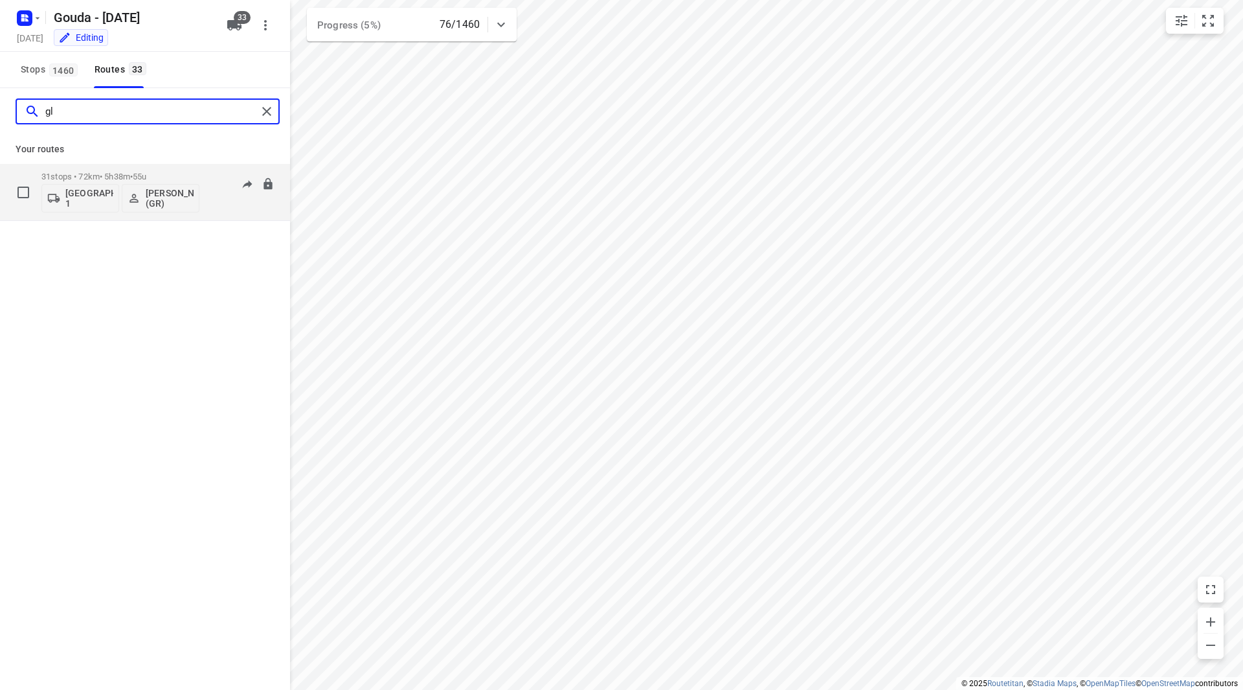
type input "gl"
click at [159, 201] on p "Glenn Coomans (GR)" at bounding box center [170, 198] width 48 height 21
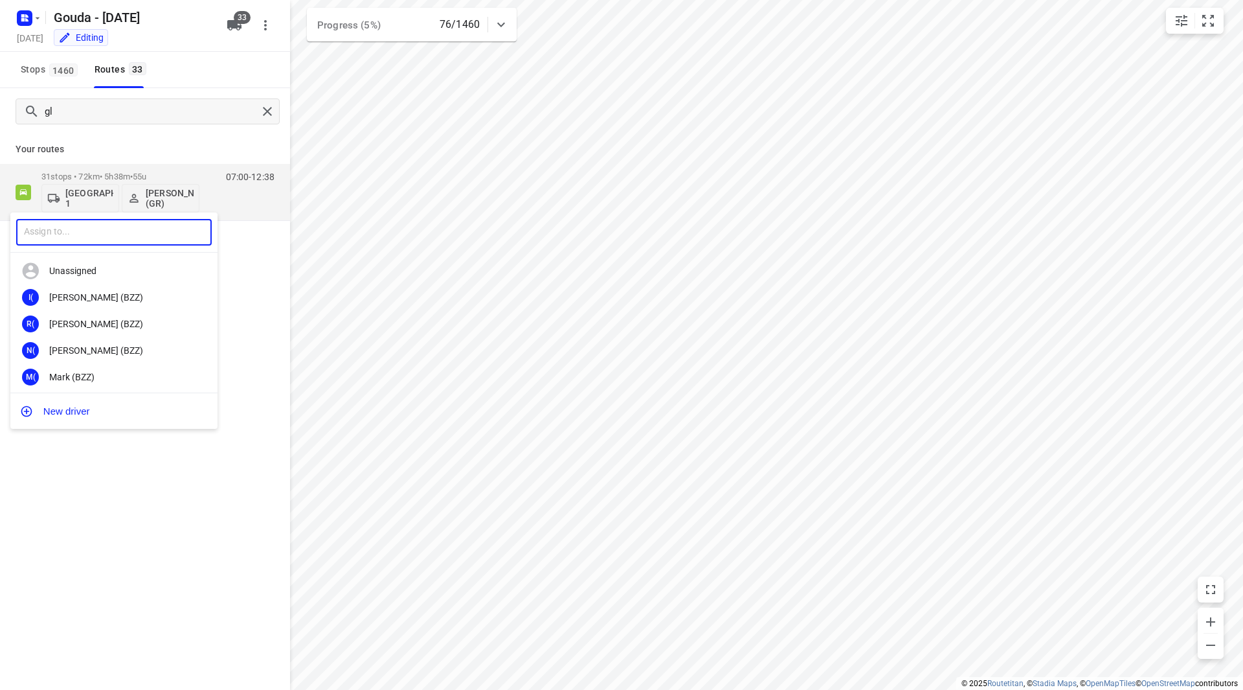
click at [151, 232] on input "text" at bounding box center [114, 232] width 196 height 27
type input "seb"
click at [150, 306] on div "SH Seb astiaan Huisman (GR)" at bounding box center [113, 297] width 207 height 27
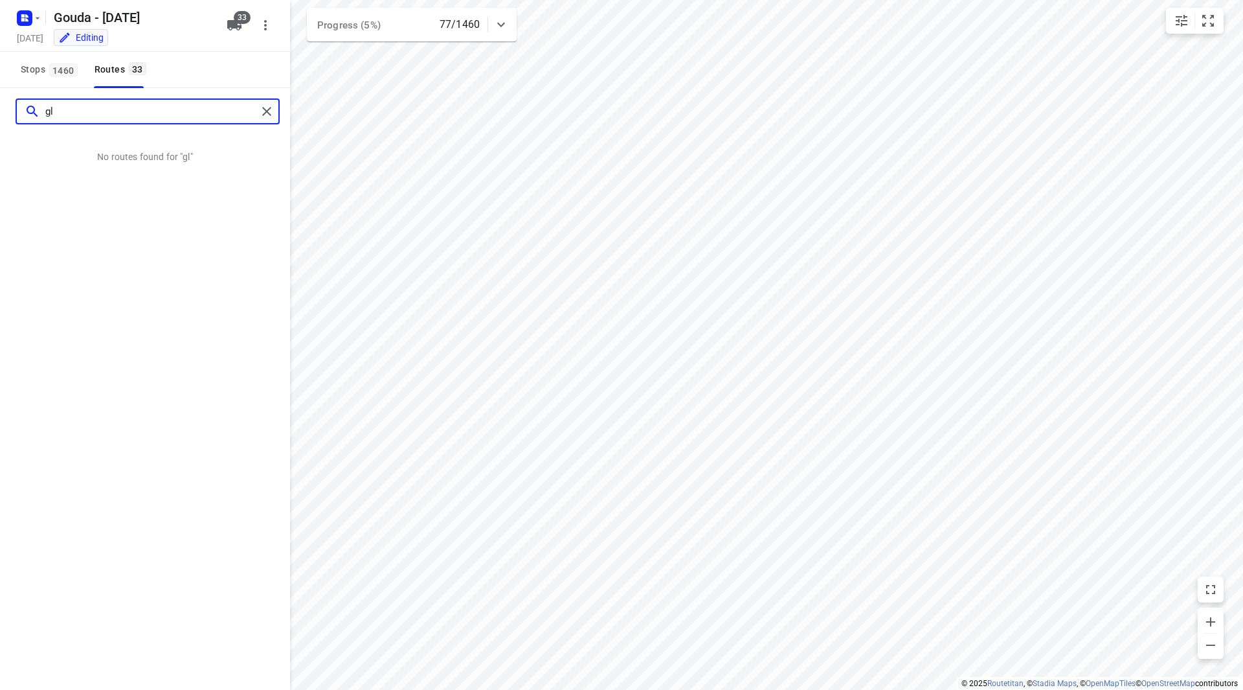
drag, startPoint x: 105, startPoint y: 115, endPoint x: 36, endPoint y: 120, distance: 68.8
click at [36, 120] on div "gl" at bounding box center [141, 112] width 232 height 20
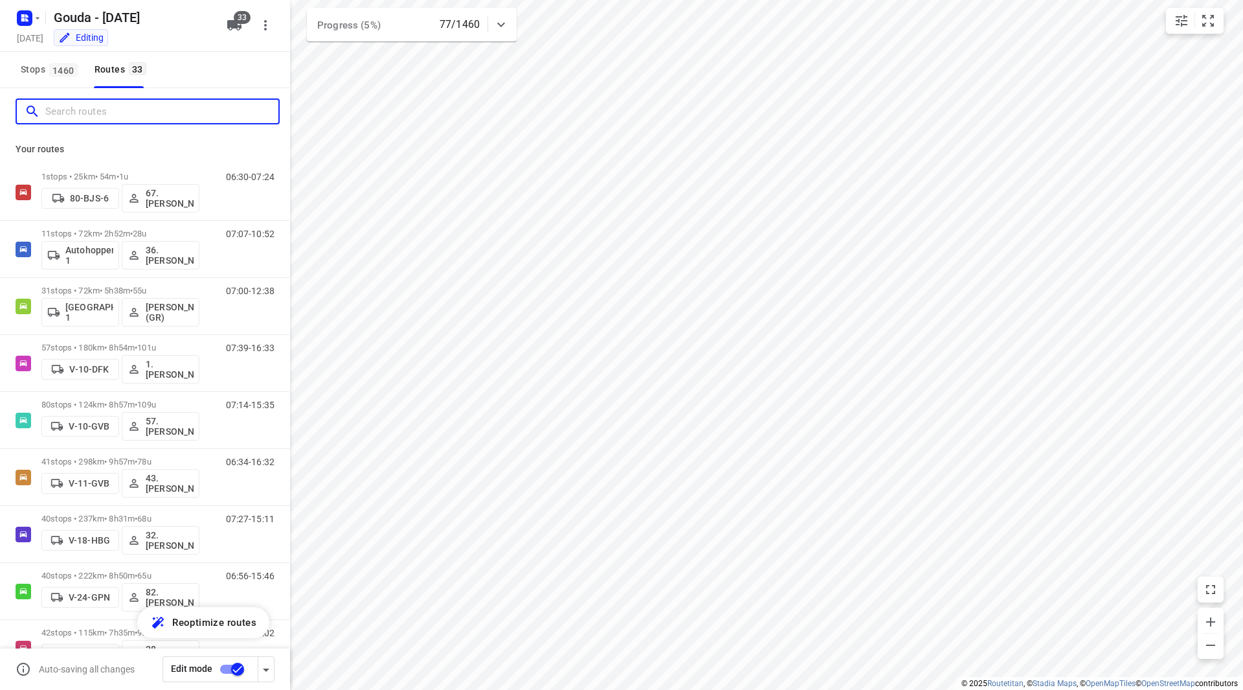
click at [178, 109] on input "Search routes" at bounding box center [161, 112] width 233 height 20
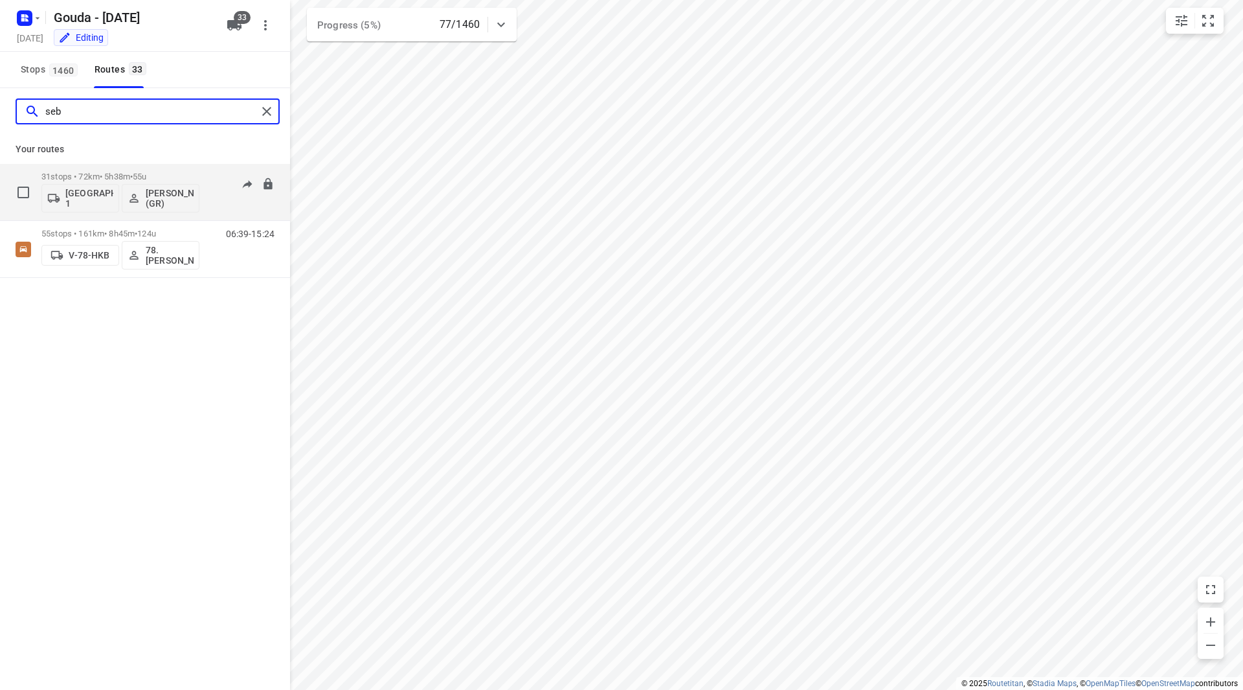
type input "seb"
click at [192, 174] on p "31 stops • 72km • 5h38m • 55u" at bounding box center [120, 177] width 158 height 10
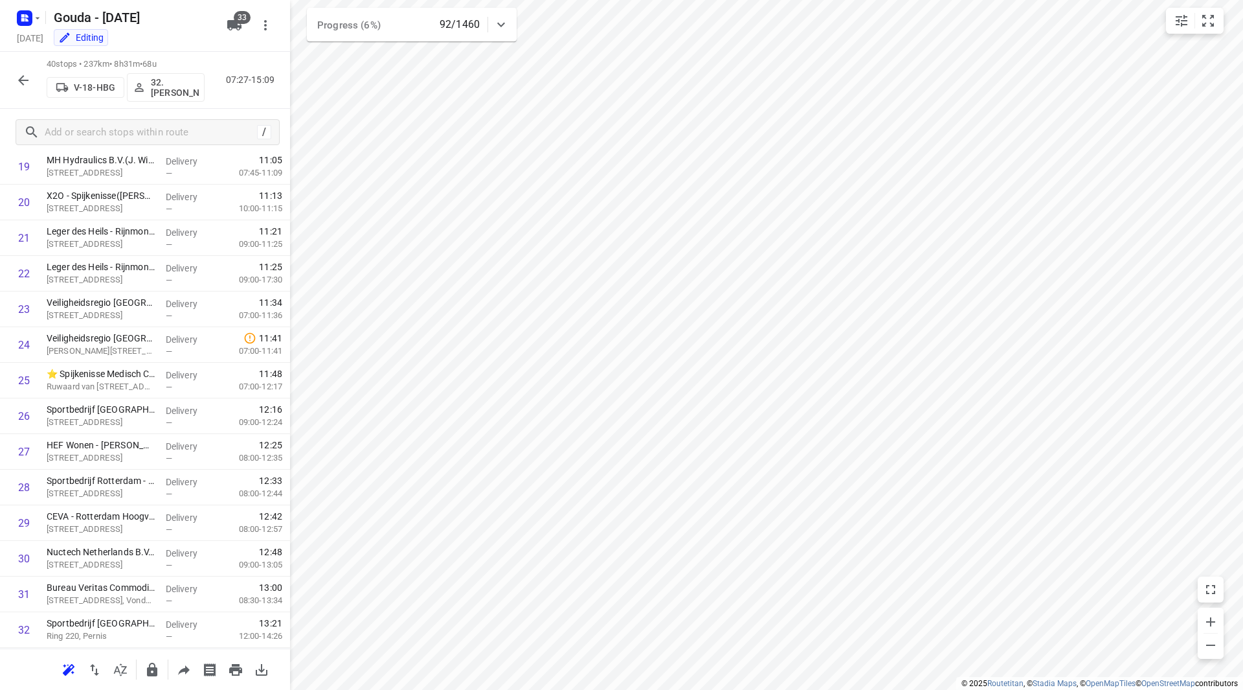
scroll to position [1032, 0]
click at [118, 384] on p "Paterstraat 1, Vlaardingen" at bounding box center [101, 387] width 109 height 13
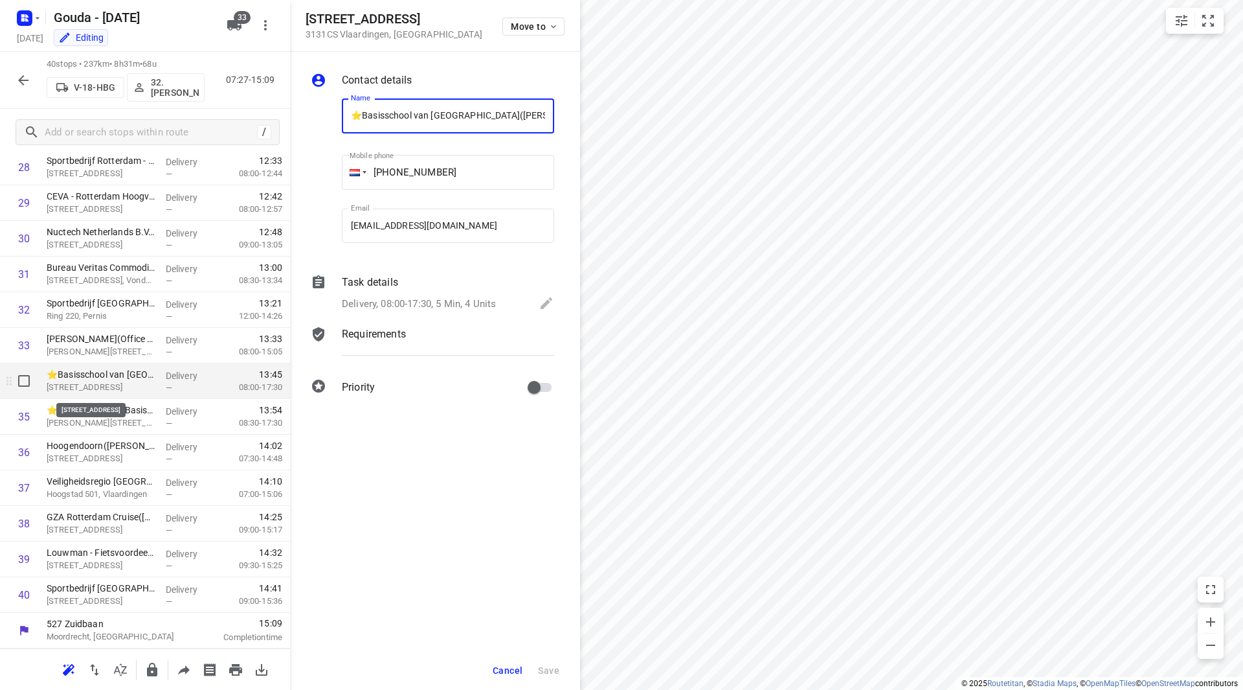
scroll to position [0, 17]
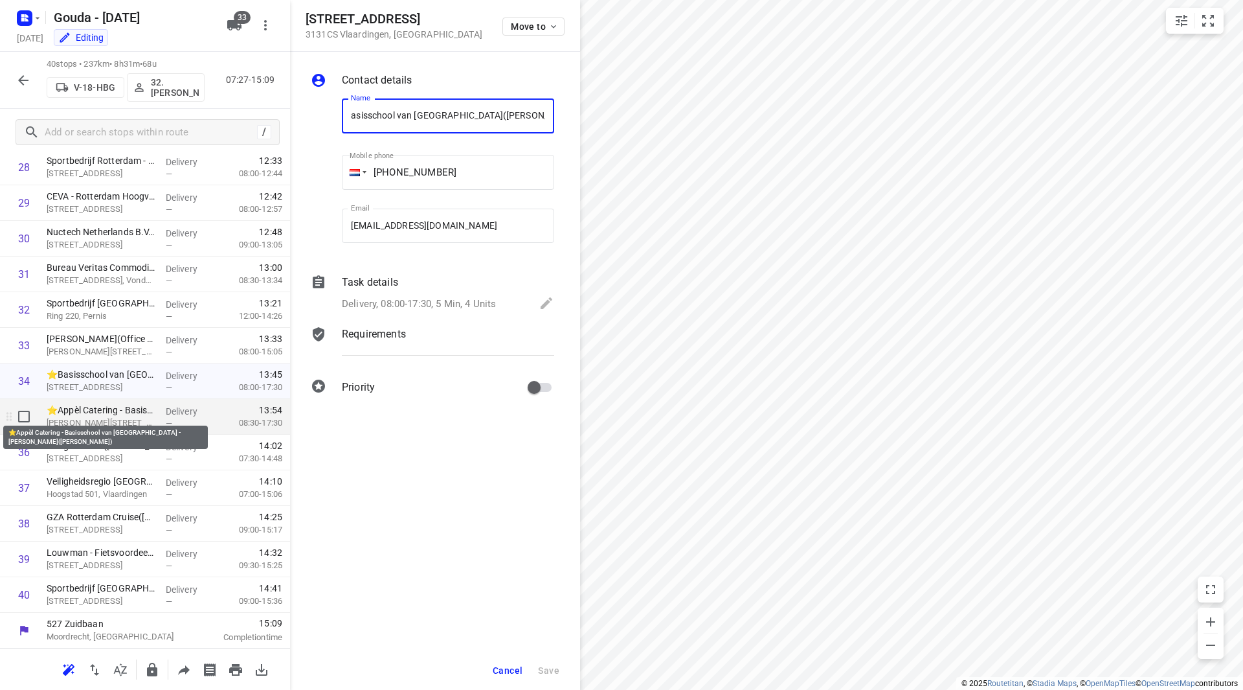
click at [123, 411] on p "⭐Appèl Catering - Basisschool van Kampen - Willem Pijperstraat(Luc Smit)" at bounding box center [101, 409] width 109 height 13
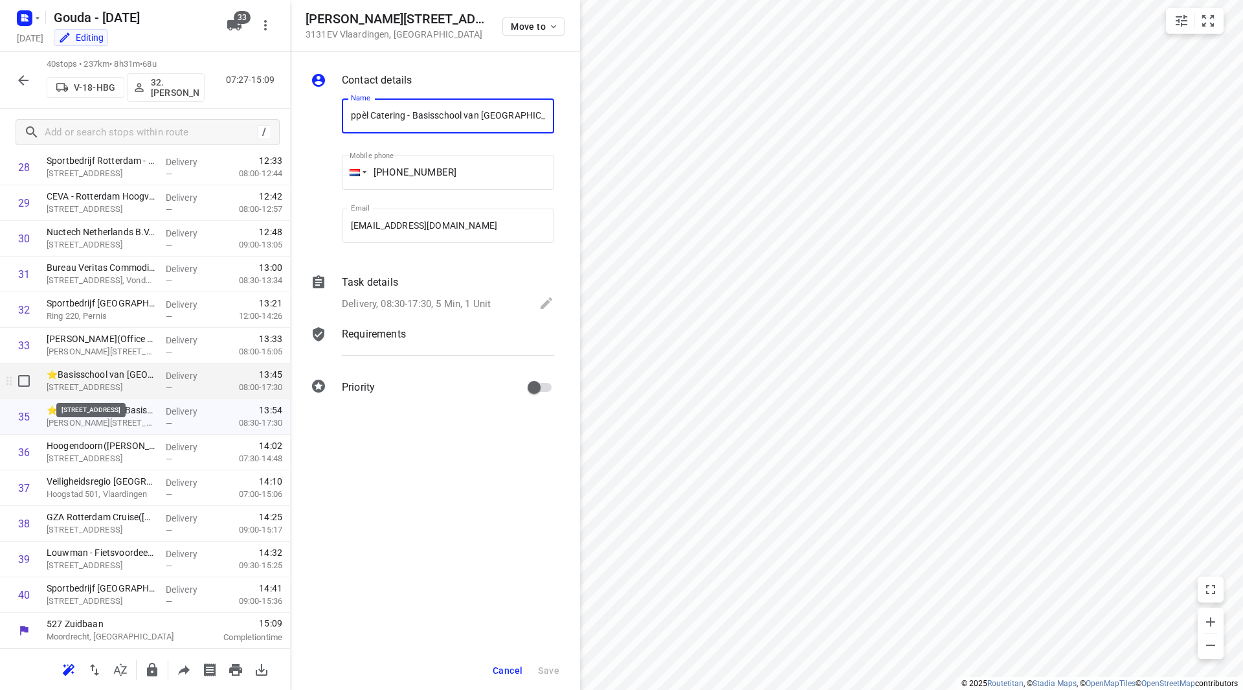
click at [129, 382] on p "Paterstraat 1, Vlaardingen" at bounding box center [101, 387] width 109 height 13
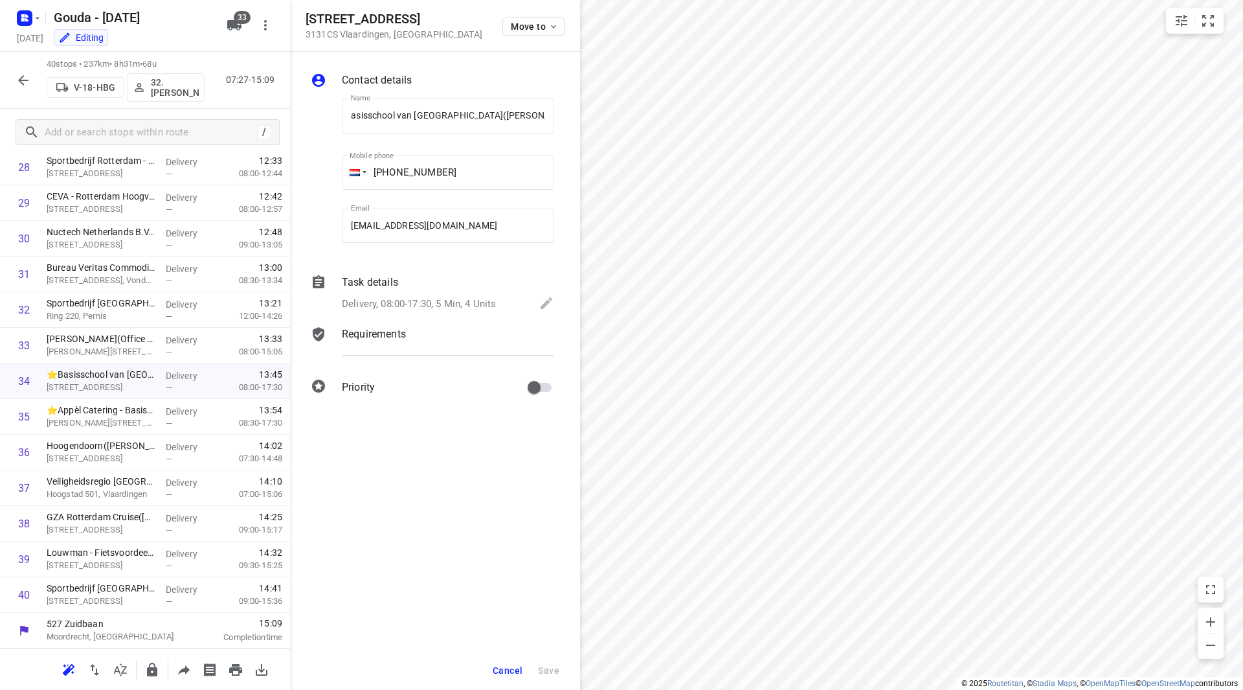
click at [427, 300] on p "Delivery, 08:00-17:30, 5 Min, 4 Units" at bounding box center [419, 304] width 154 height 15
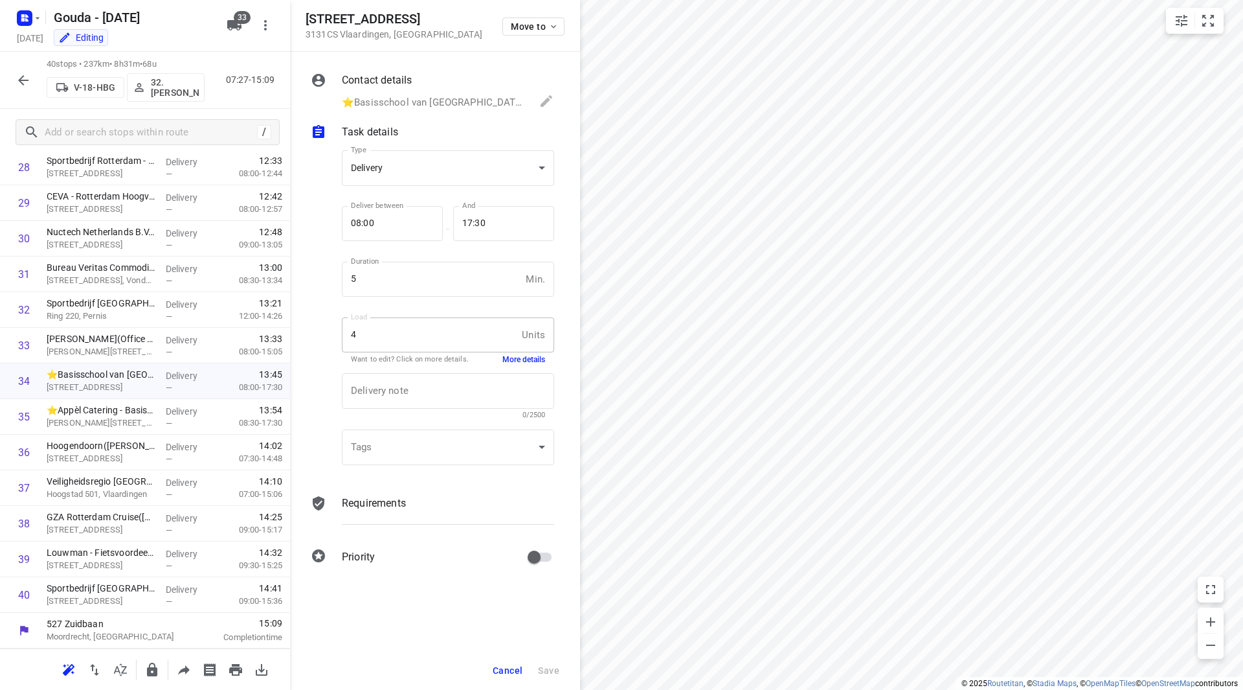
click at [10, 73] on div at bounding box center [23, 80] width 26 height 26
click at [18, 74] on icon "button" at bounding box center [24, 81] width 16 height 16
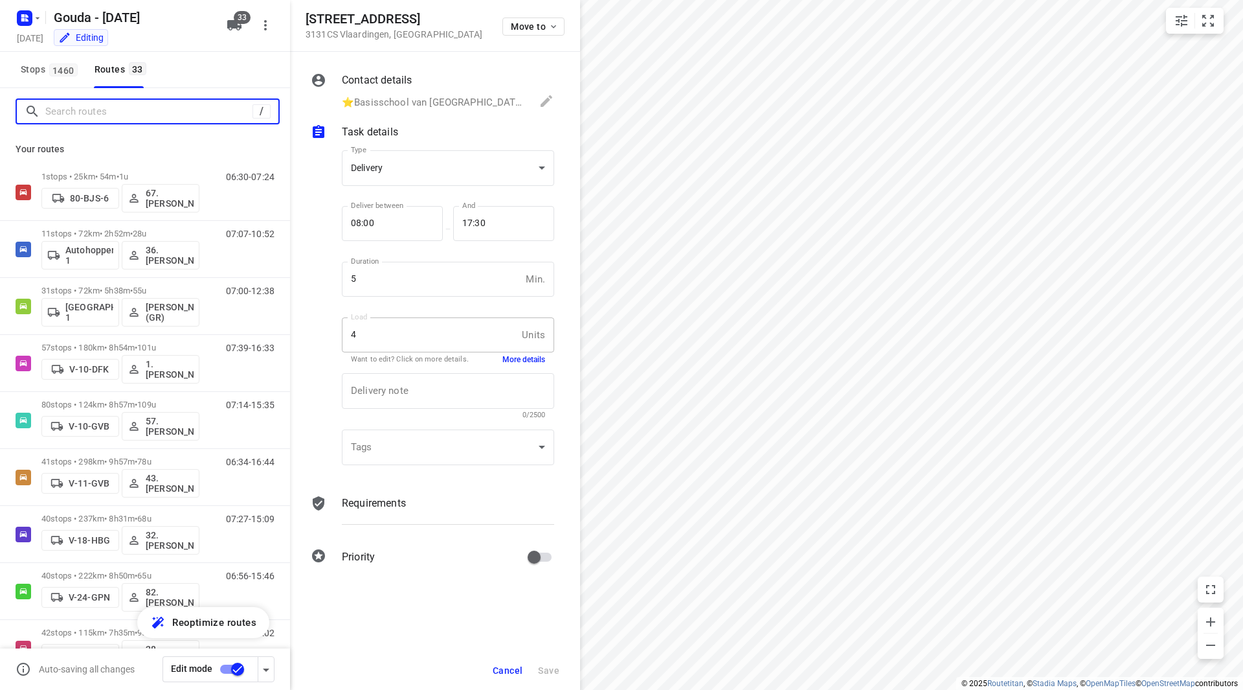
click at [93, 113] on input "Search routes" at bounding box center [148, 112] width 207 height 20
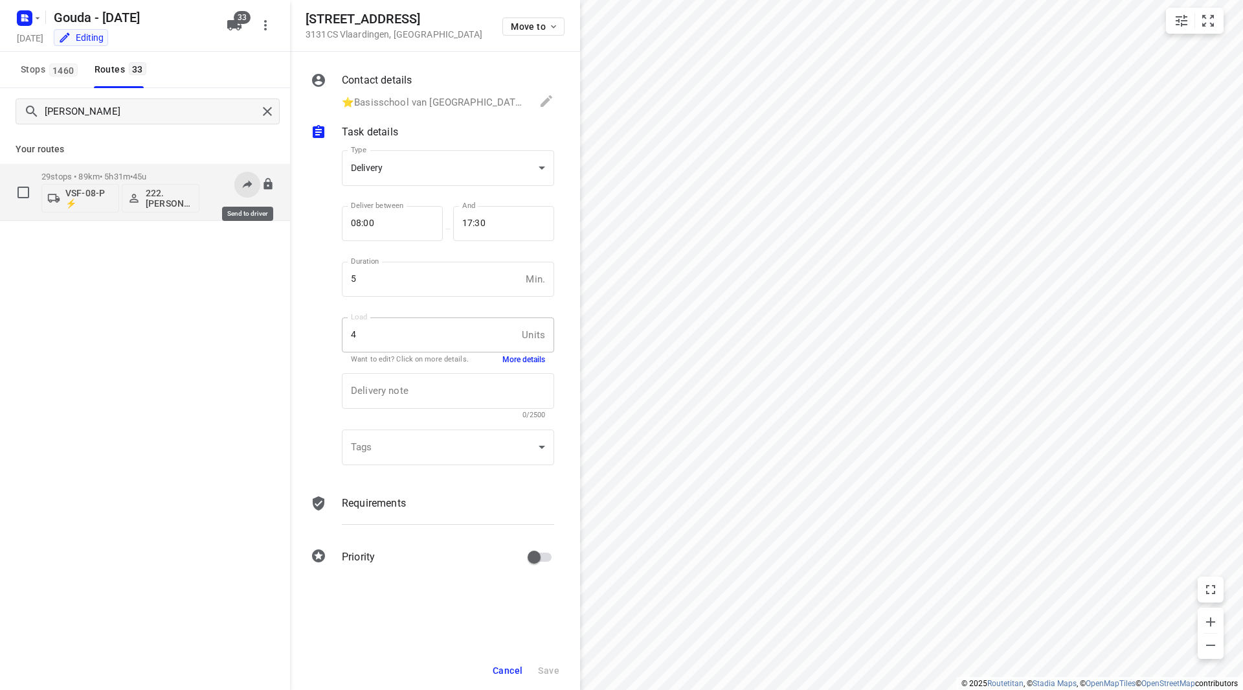
click at [247, 183] on icon at bounding box center [248, 184] width 10 height 8
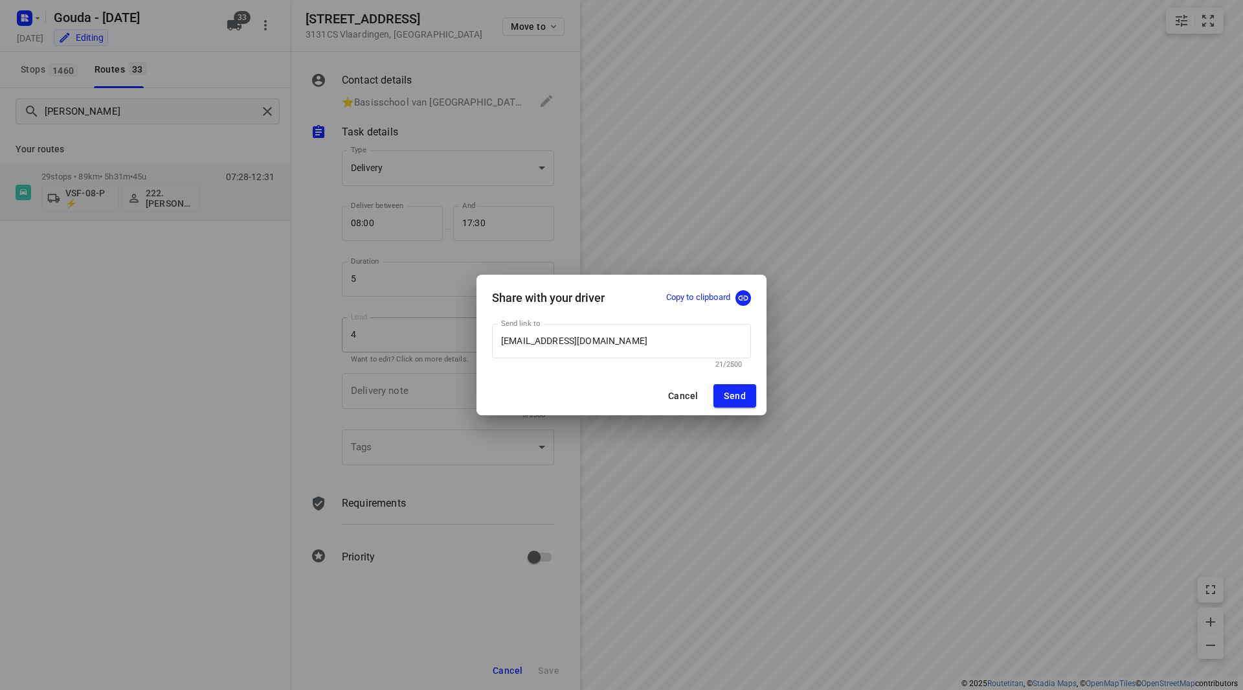
click at [706, 296] on p "Copy to clipboard" at bounding box center [698, 297] width 64 height 12
click at [688, 389] on button "Cancel" at bounding box center [683, 395] width 50 height 23
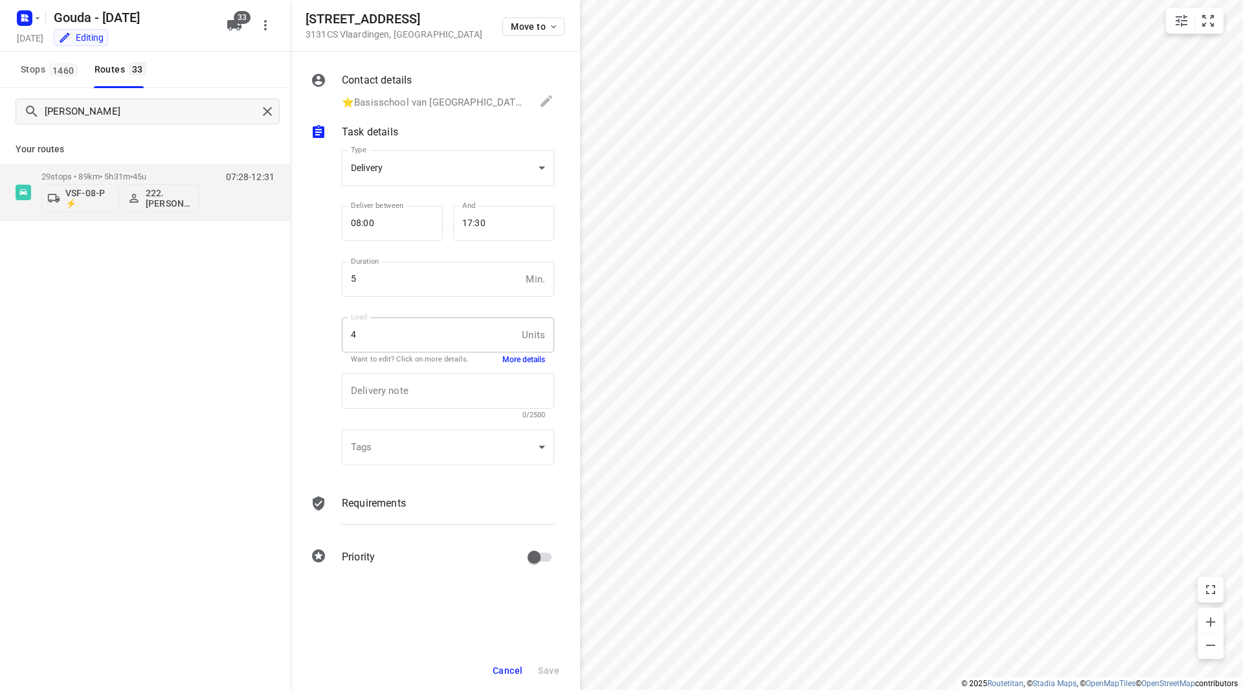
click at [510, 669] on span "Cancel" at bounding box center [508, 670] width 30 height 10
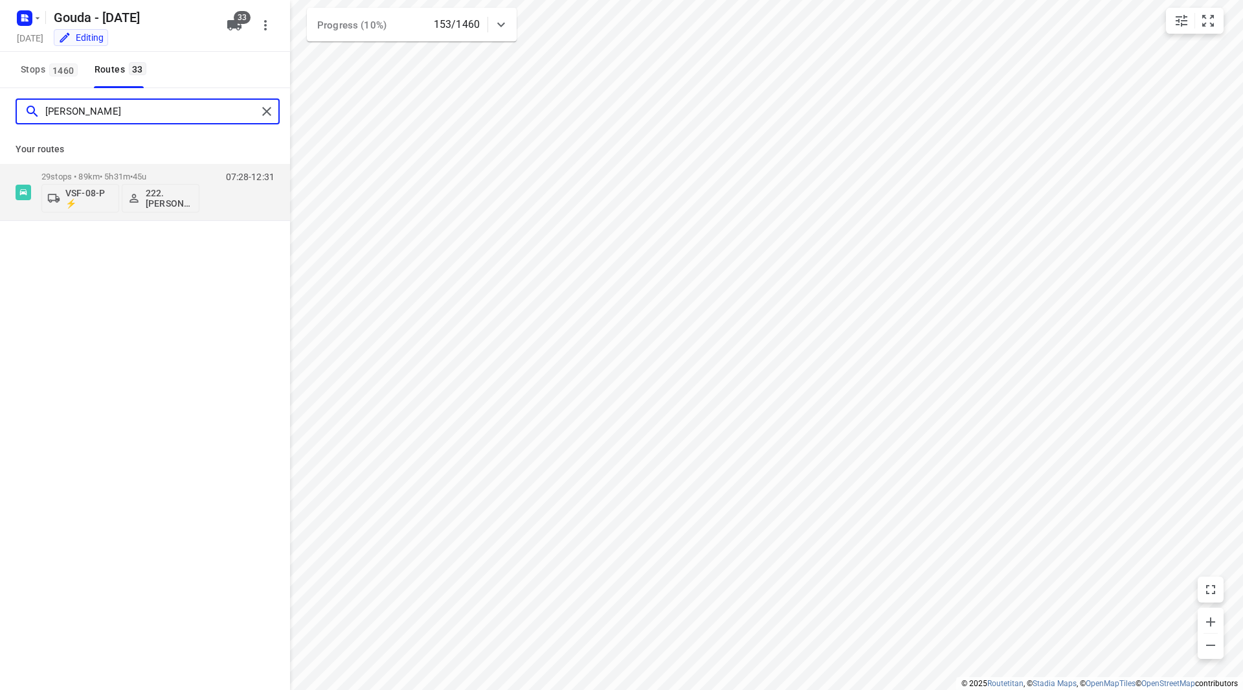
drag, startPoint x: 92, startPoint y: 109, endPoint x: 12, endPoint y: 107, distance: 80.3
click at [21, 110] on div "abdel" at bounding box center [137, 112] width 240 height 20
type input "marco"
click at [194, 175] on p "38 stops • 161km • 6h47m • 127u" at bounding box center [120, 177] width 158 height 10
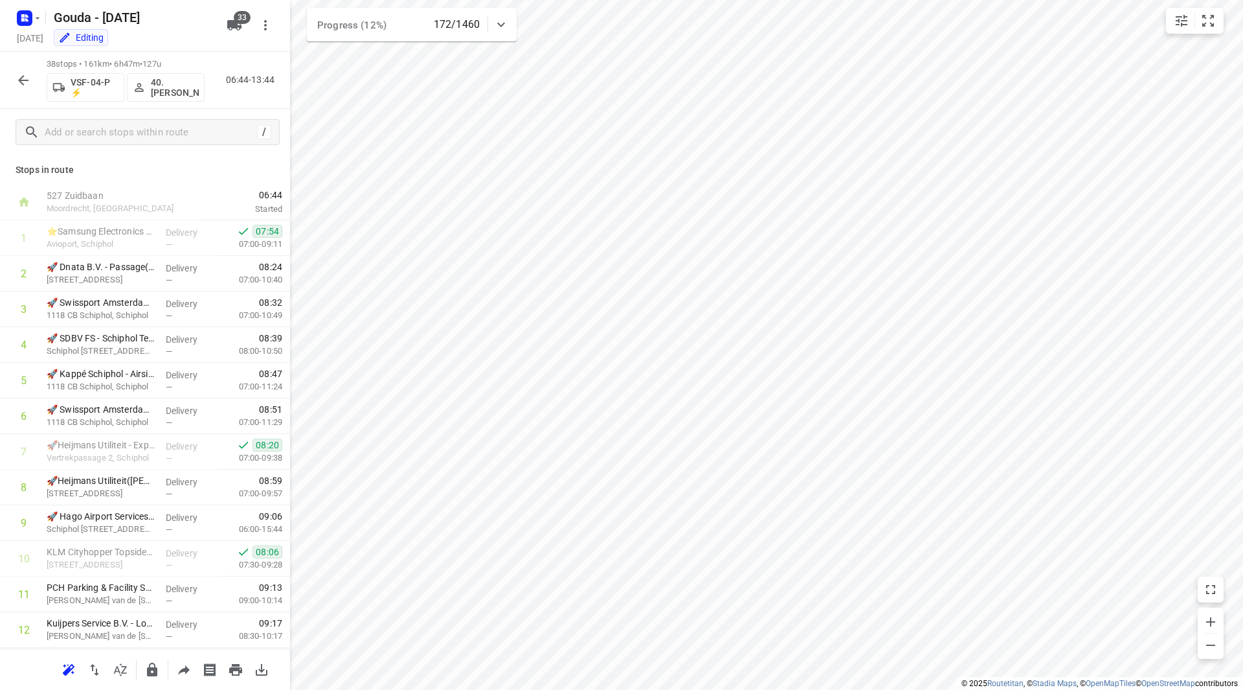
click at [28, 84] on icon "button" at bounding box center [24, 81] width 16 height 16
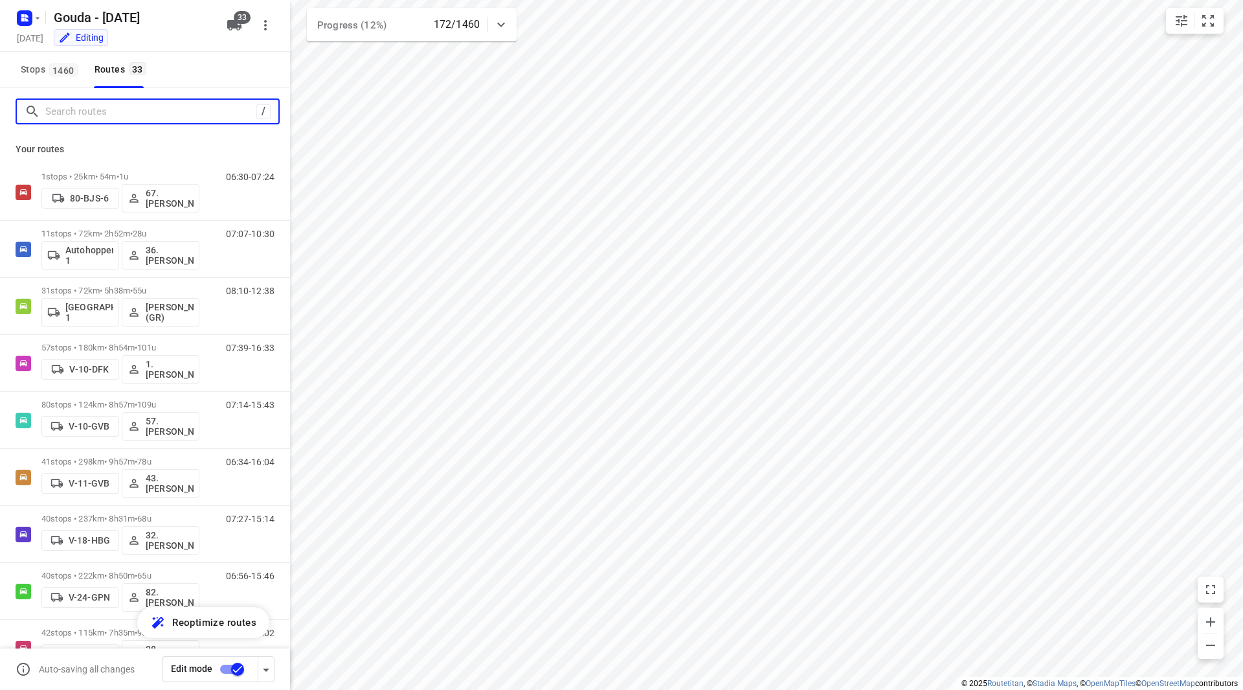
click at [98, 115] on input "Search routes" at bounding box center [150, 112] width 211 height 20
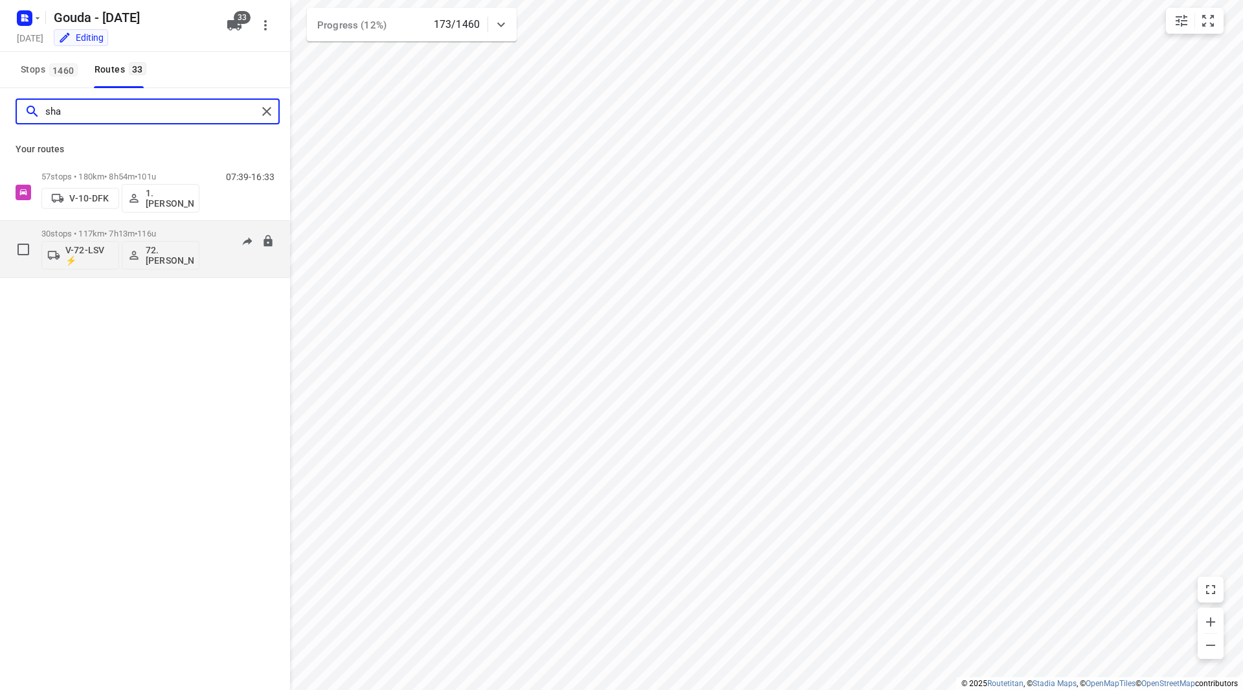
type input "sha"
click at [181, 234] on p "30 stops • 117km • 7h13m • 116u" at bounding box center [120, 234] width 158 height 10
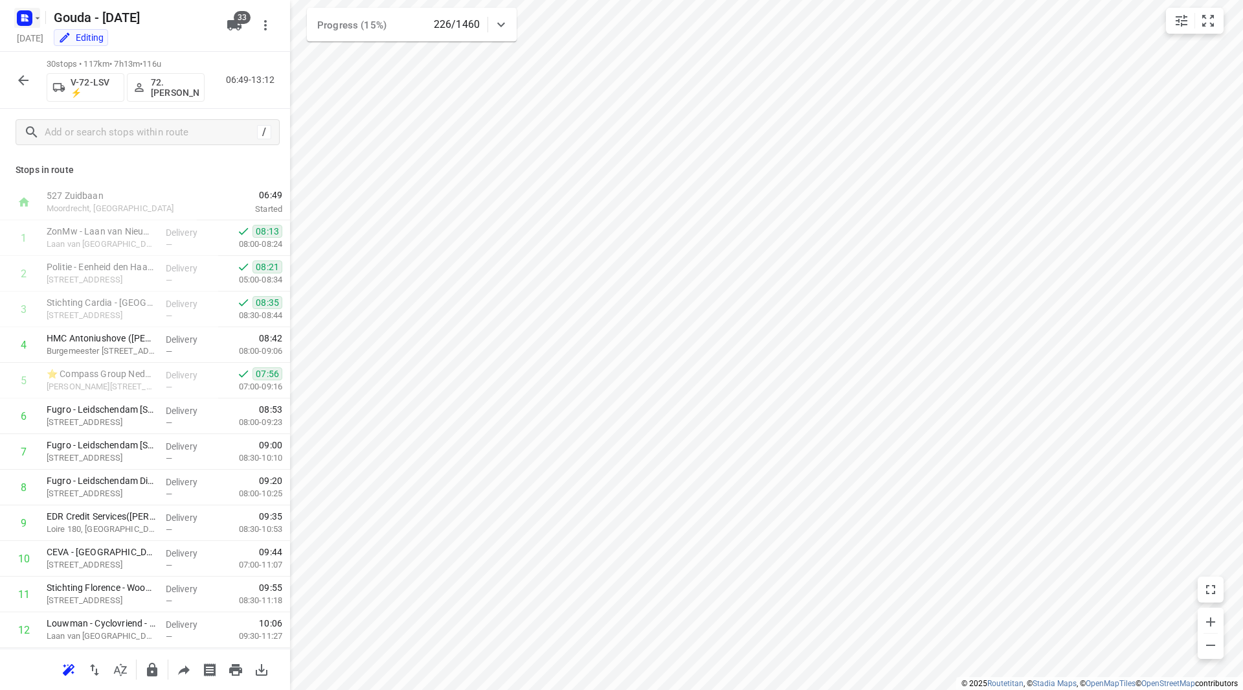
click at [38, 18] on icon "button" at bounding box center [38, 18] width 5 height 2
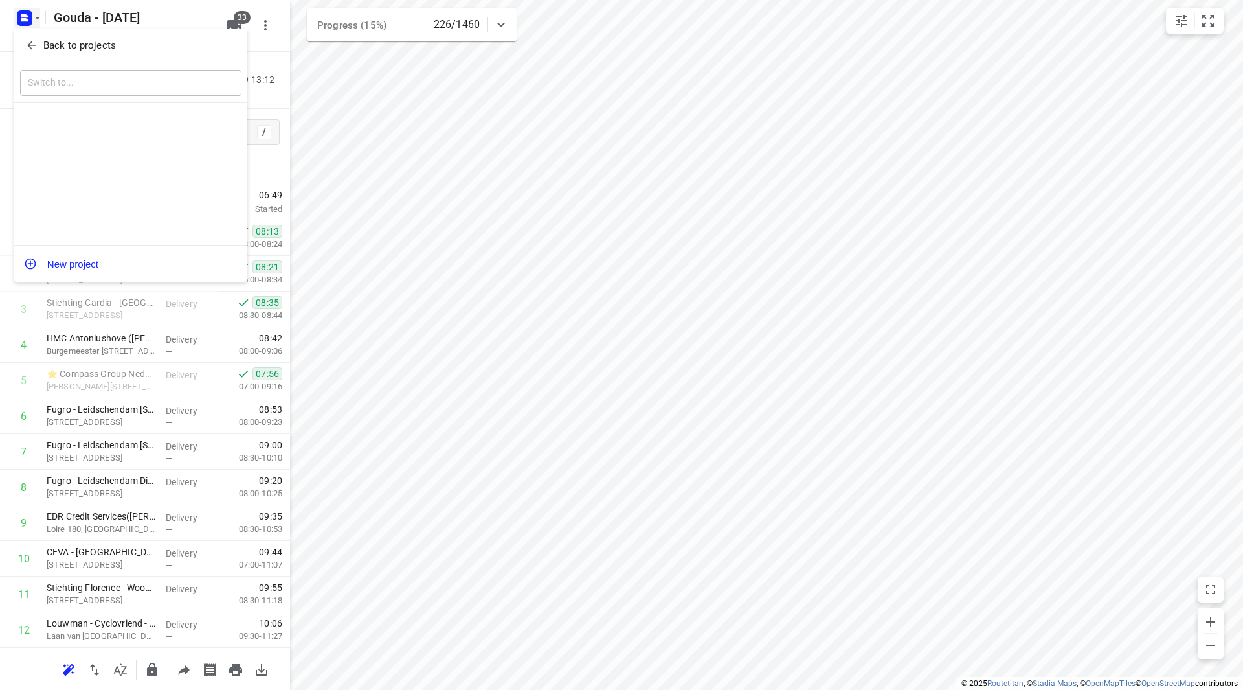
click at [43, 34] on div "Back to projects" at bounding box center [130, 45] width 233 height 35
click at [98, 45] on p "Back to projects" at bounding box center [79, 45] width 73 height 15
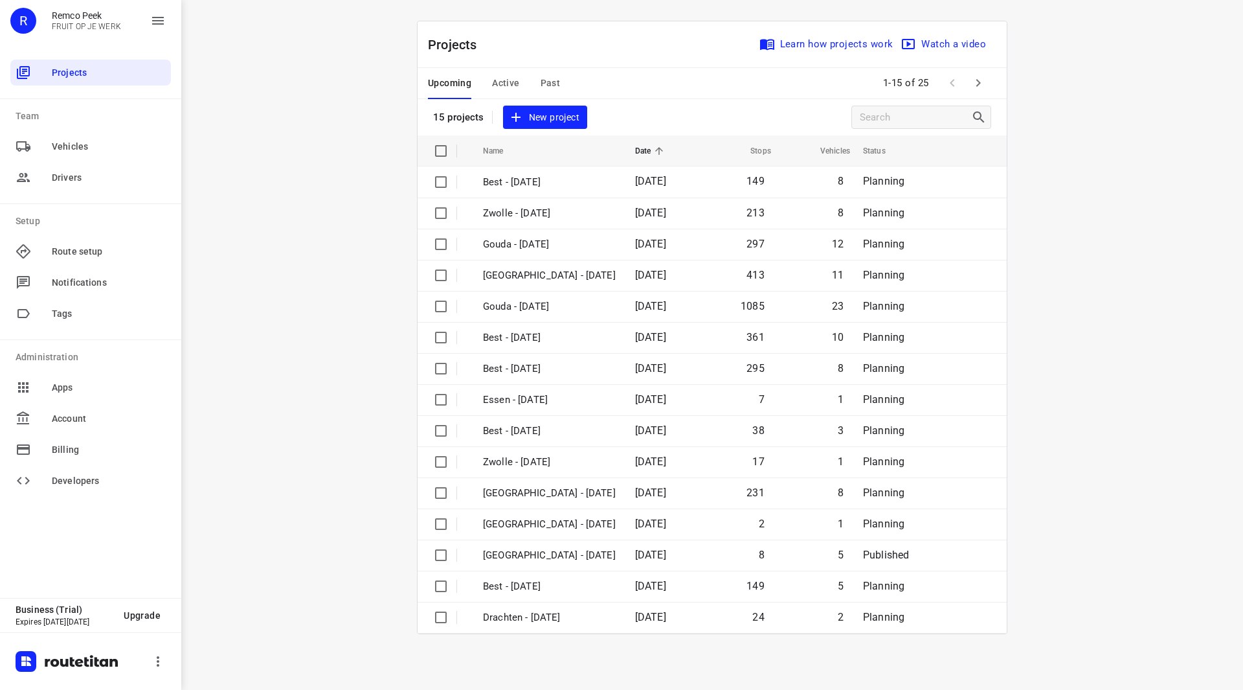
click at [988, 84] on button "button" at bounding box center [978, 83] width 26 height 26
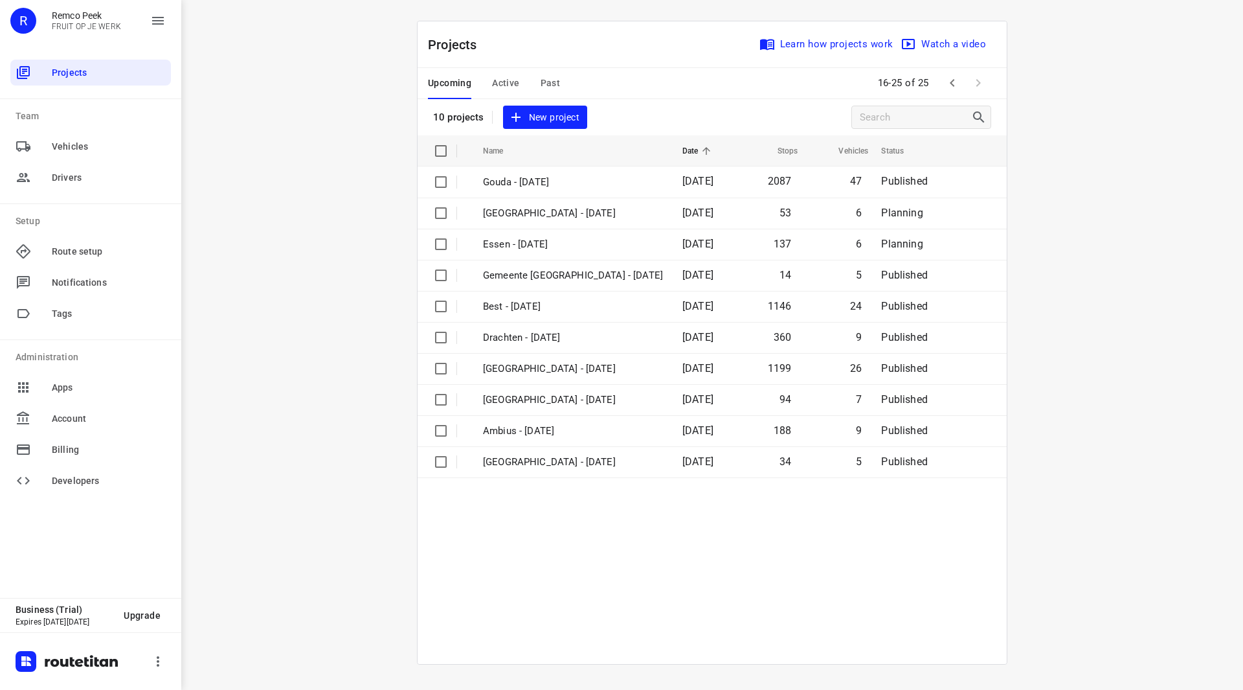
click at [497, 79] on span "Active" at bounding box center [505, 83] width 27 height 16
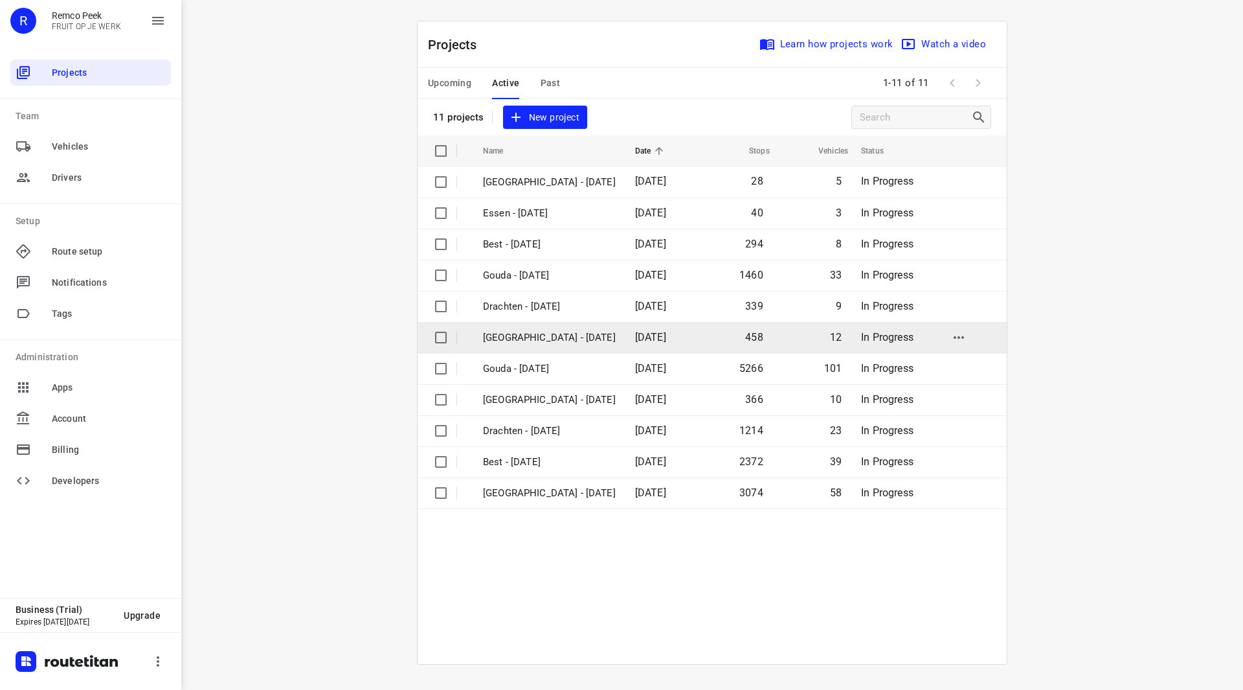
click at [535, 341] on p "Zwolle - Tuesday" at bounding box center [549, 337] width 133 height 15
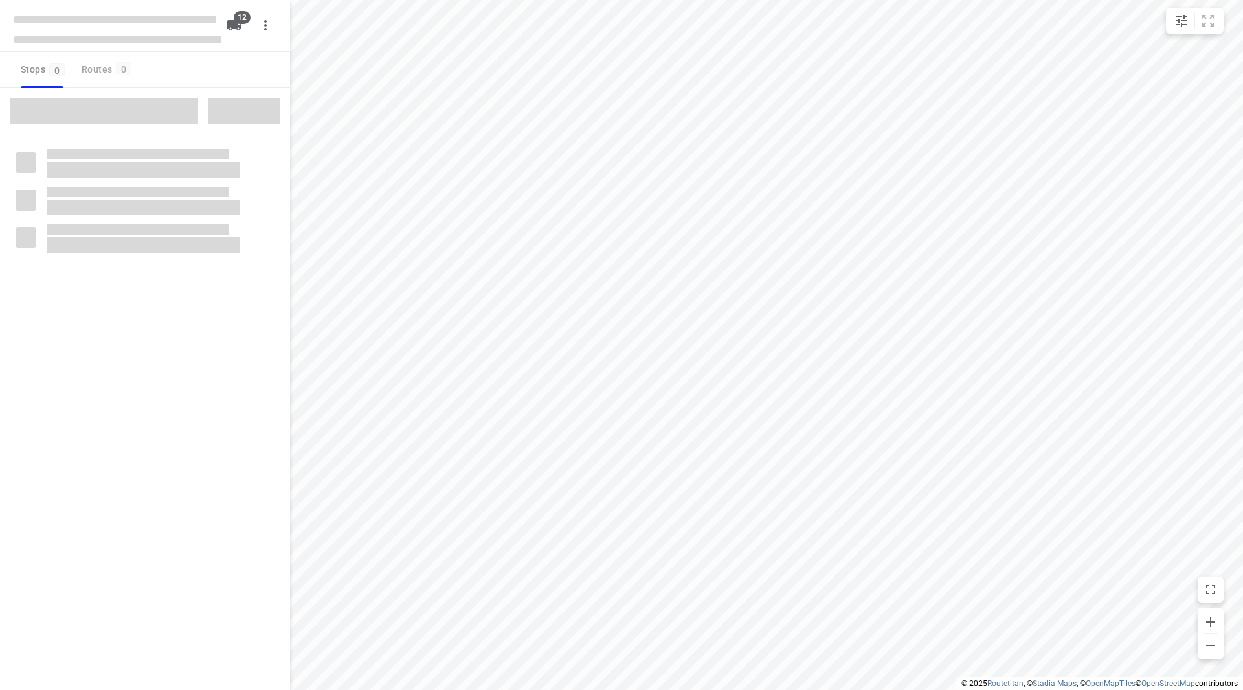
checkbox input "true"
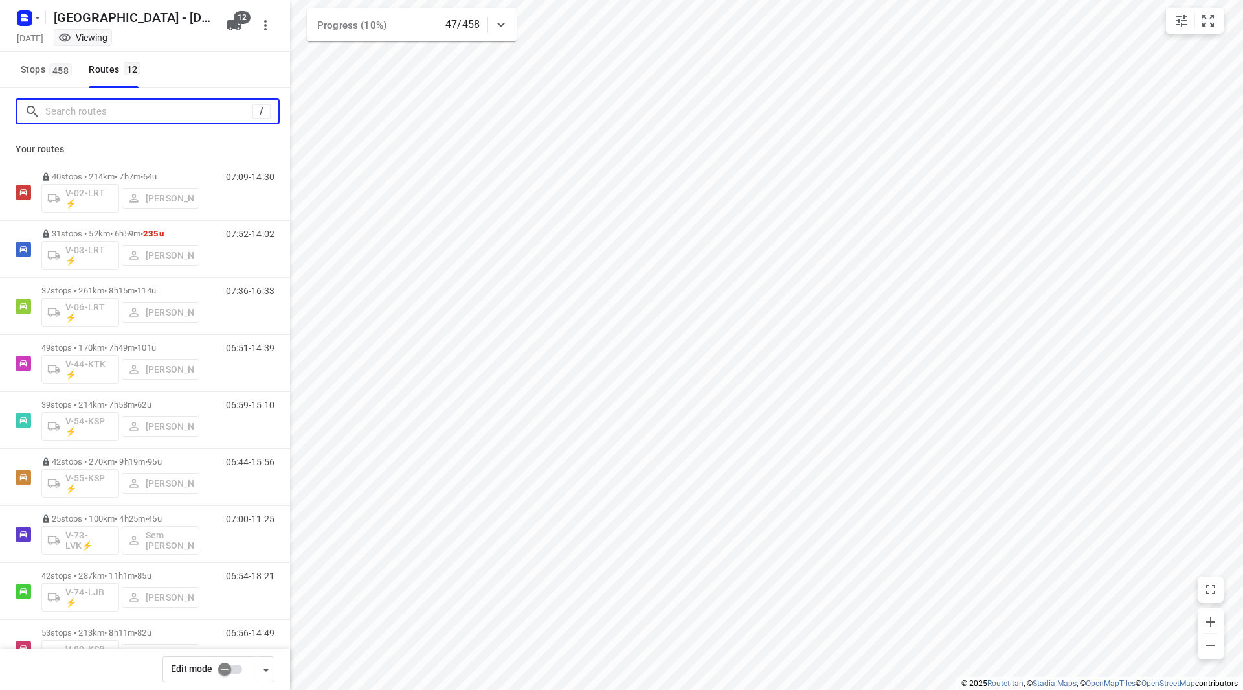
click at [167, 115] on input "Search routes" at bounding box center [148, 112] width 207 height 20
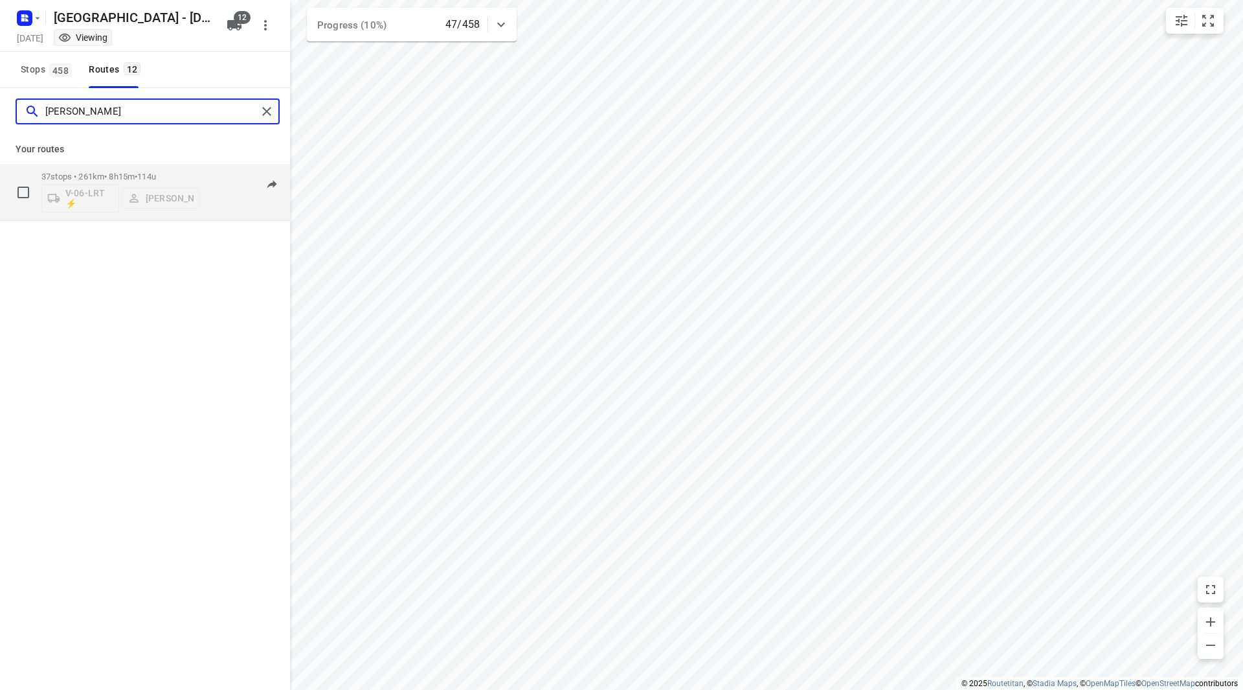
type input "thom"
click at [181, 183] on div "V-06-LRT ⚡ Thomas Bol" at bounding box center [120, 196] width 158 height 31
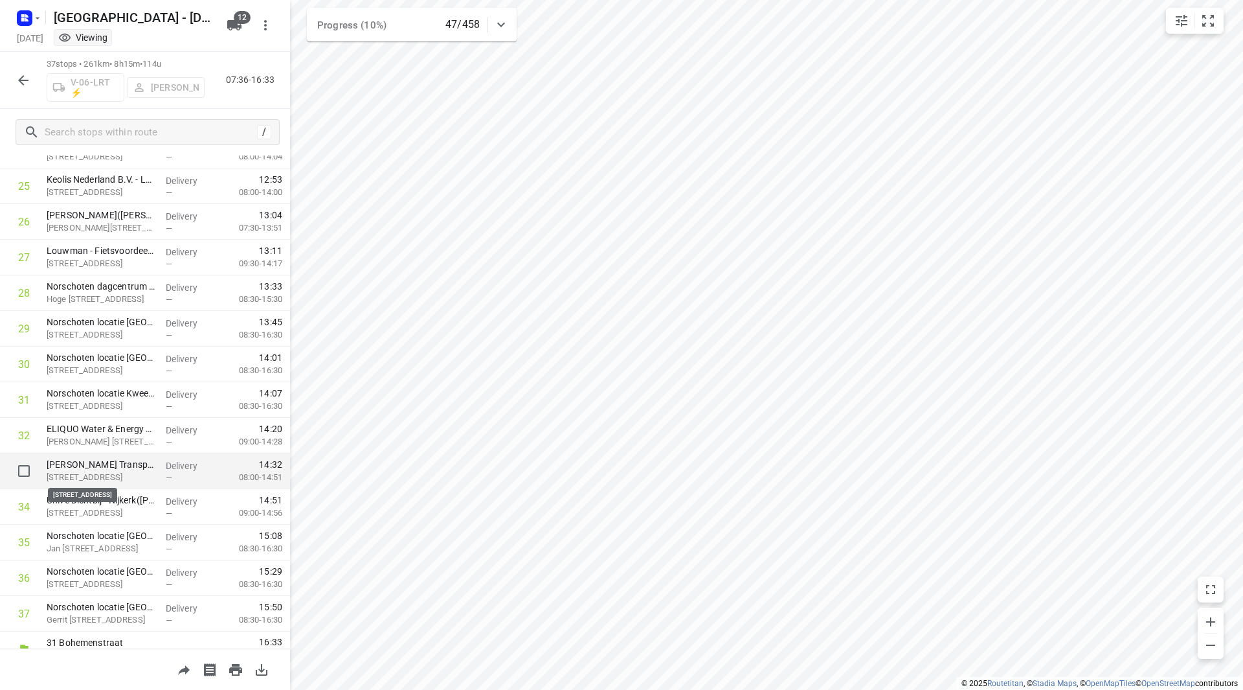
scroll to position [925, 0]
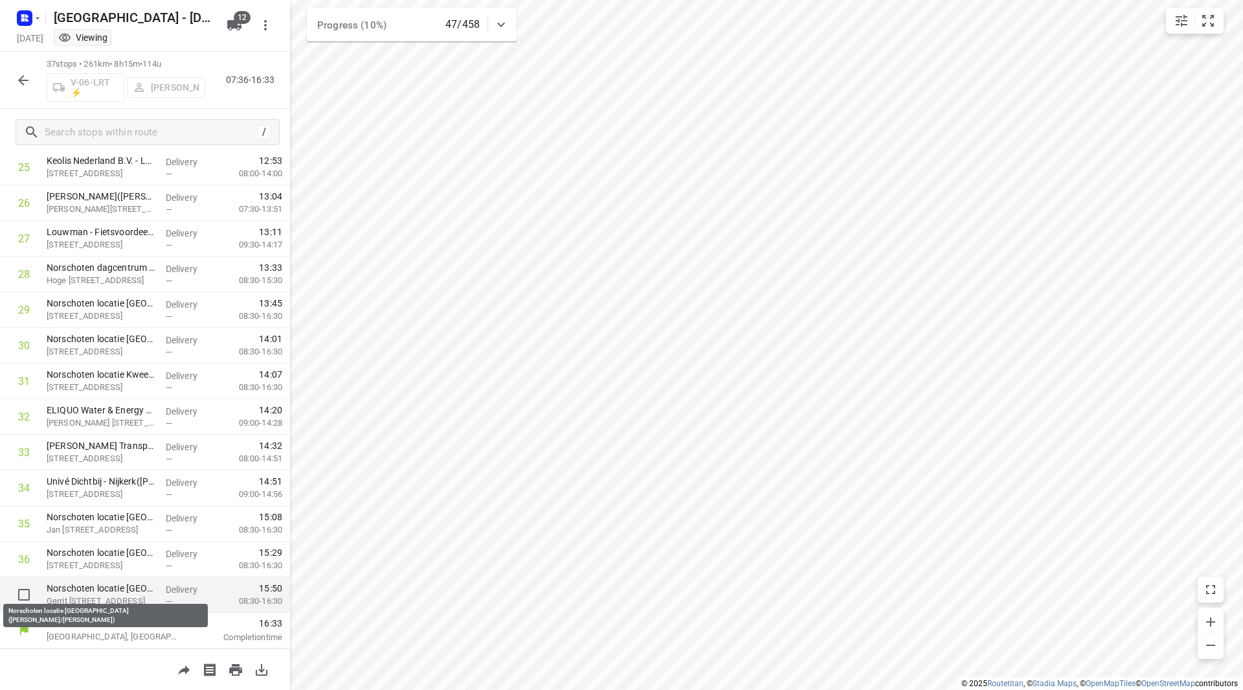
click at [113, 589] on p "Norschoten locatie Elspeet(Monique de Groot/Anne Stoffelsen)" at bounding box center [101, 587] width 109 height 13
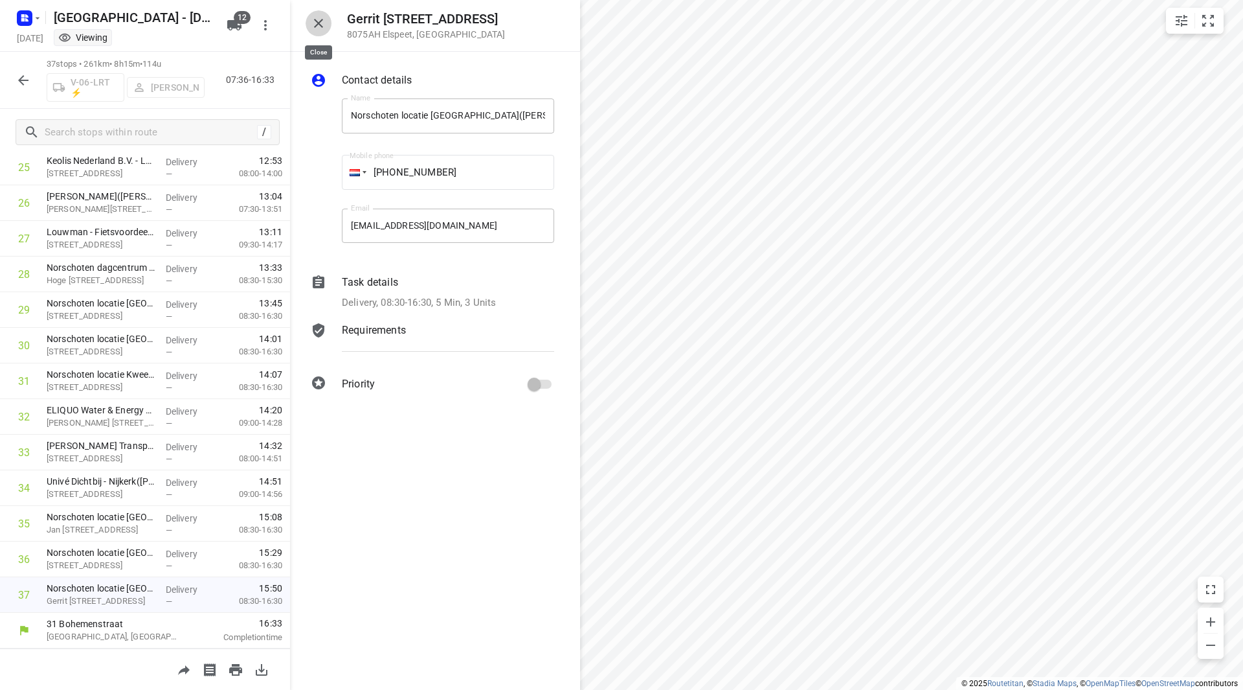
click at [317, 16] on icon "button" at bounding box center [319, 24] width 16 height 16
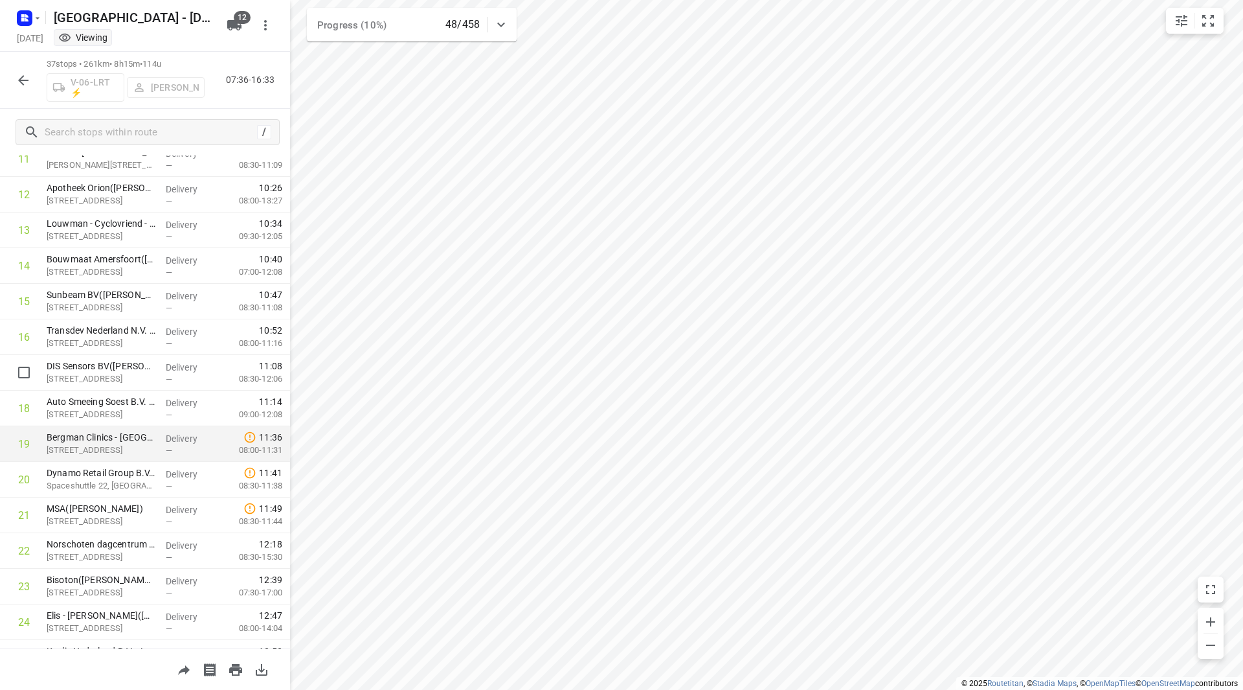
scroll to position [453, 0]
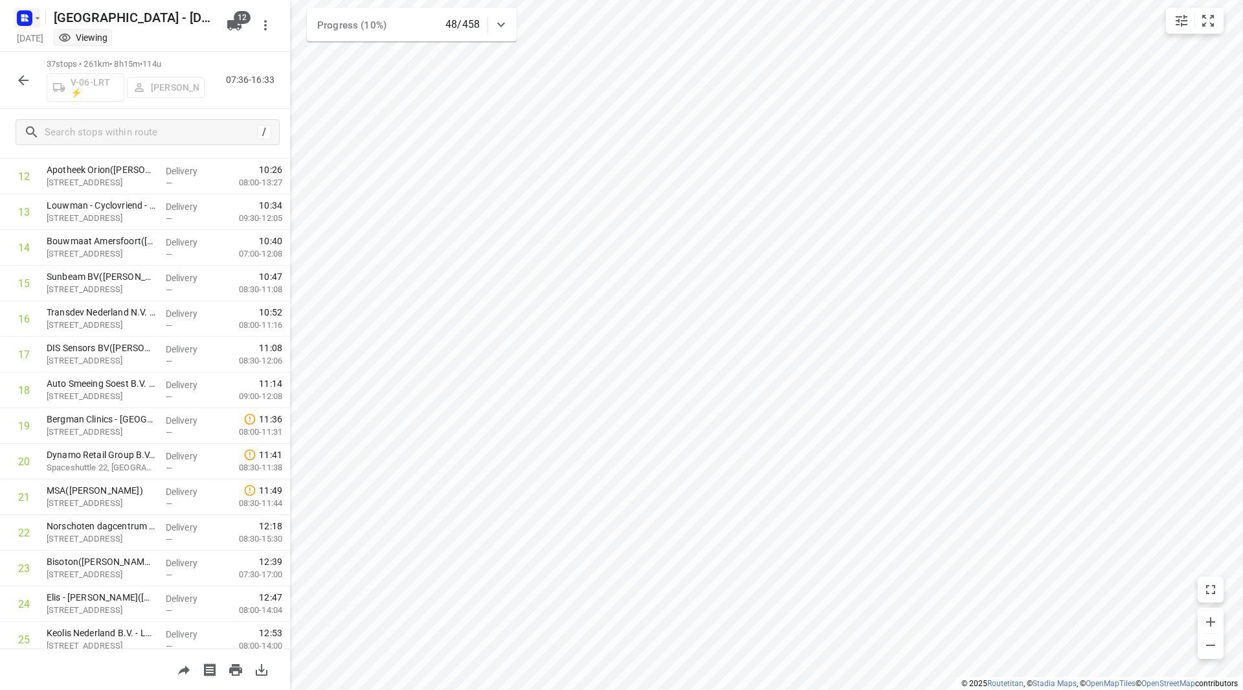
click at [35, 24] on button "button" at bounding box center [27, 18] width 26 height 21
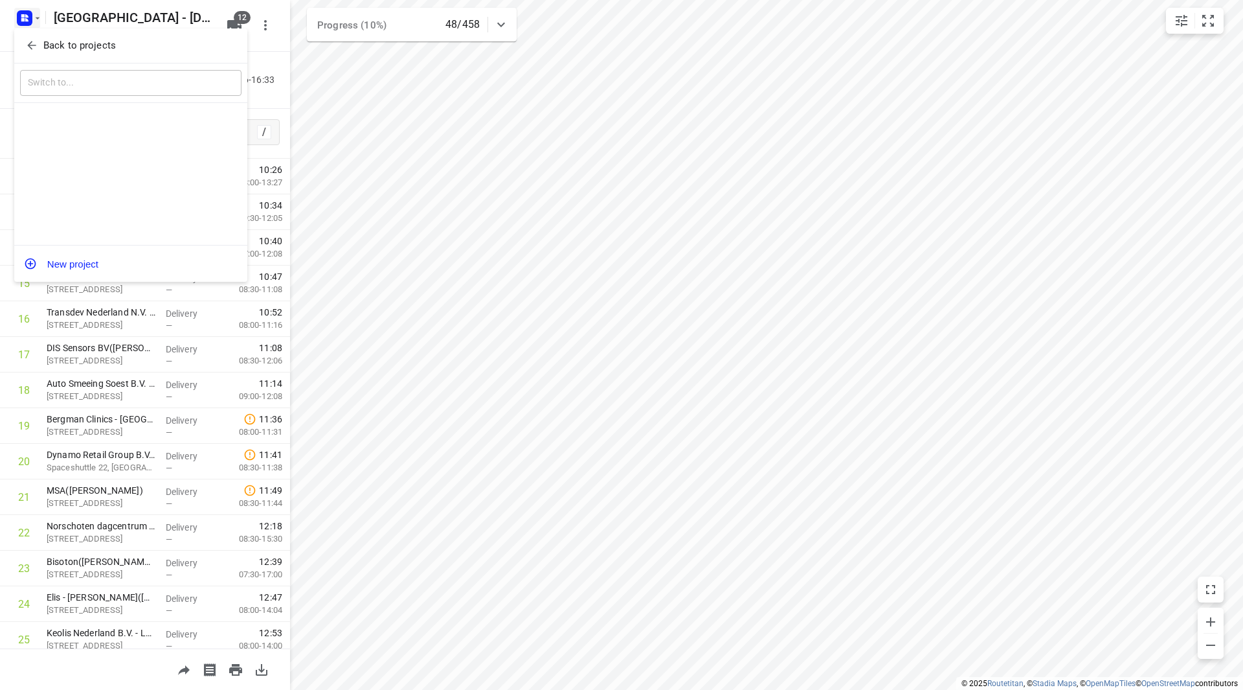
drag, startPoint x: 35, startPoint y: 24, endPoint x: 50, endPoint y: 40, distance: 22.0
click at [50, 40] on p "Back to projects" at bounding box center [79, 45] width 73 height 15
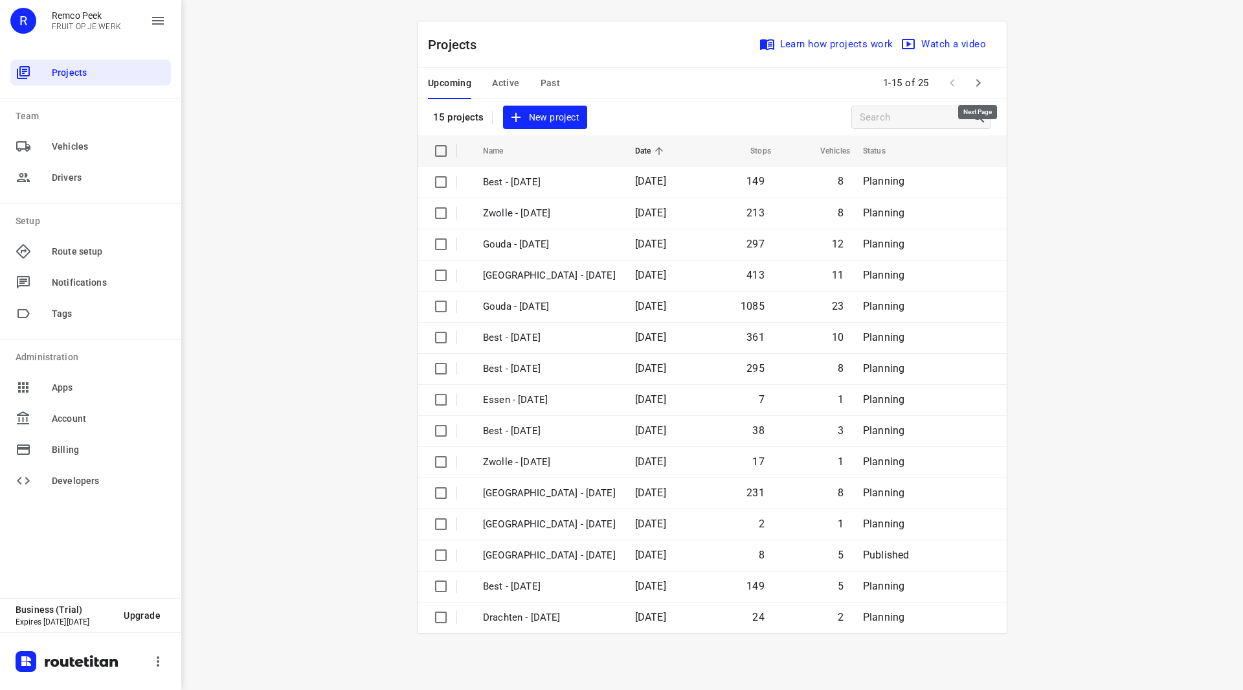
click at [971, 83] on icon "button" at bounding box center [979, 83] width 16 height 16
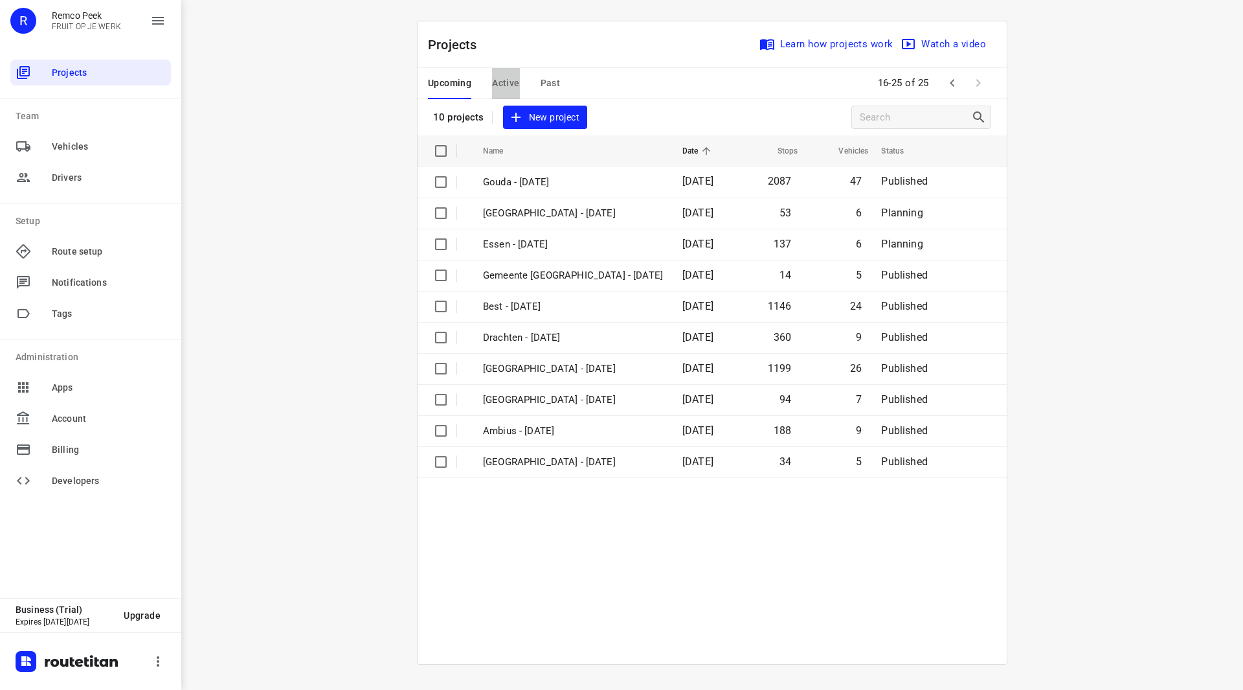
click at [504, 79] on span "Active" at bounding box center [505, 83] width 27 height 16
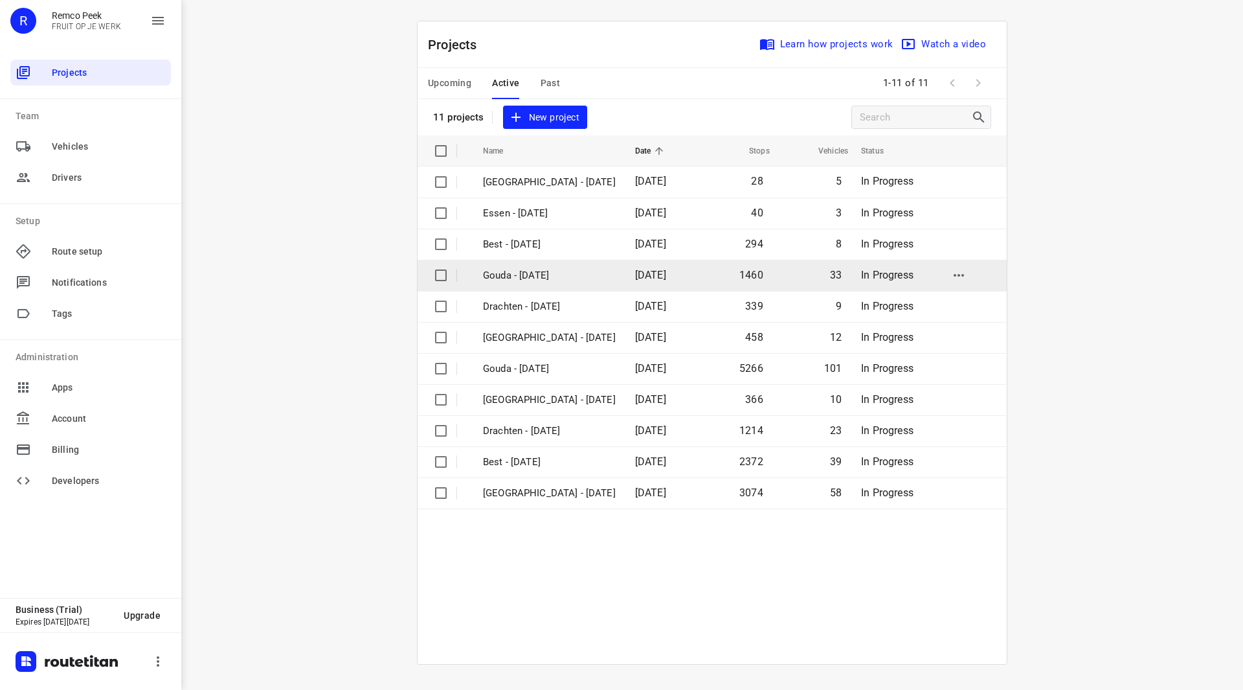
click at [523, 274] on p "Gouda - Tuesday" at bounding box center [549, 275] width 133 height 15
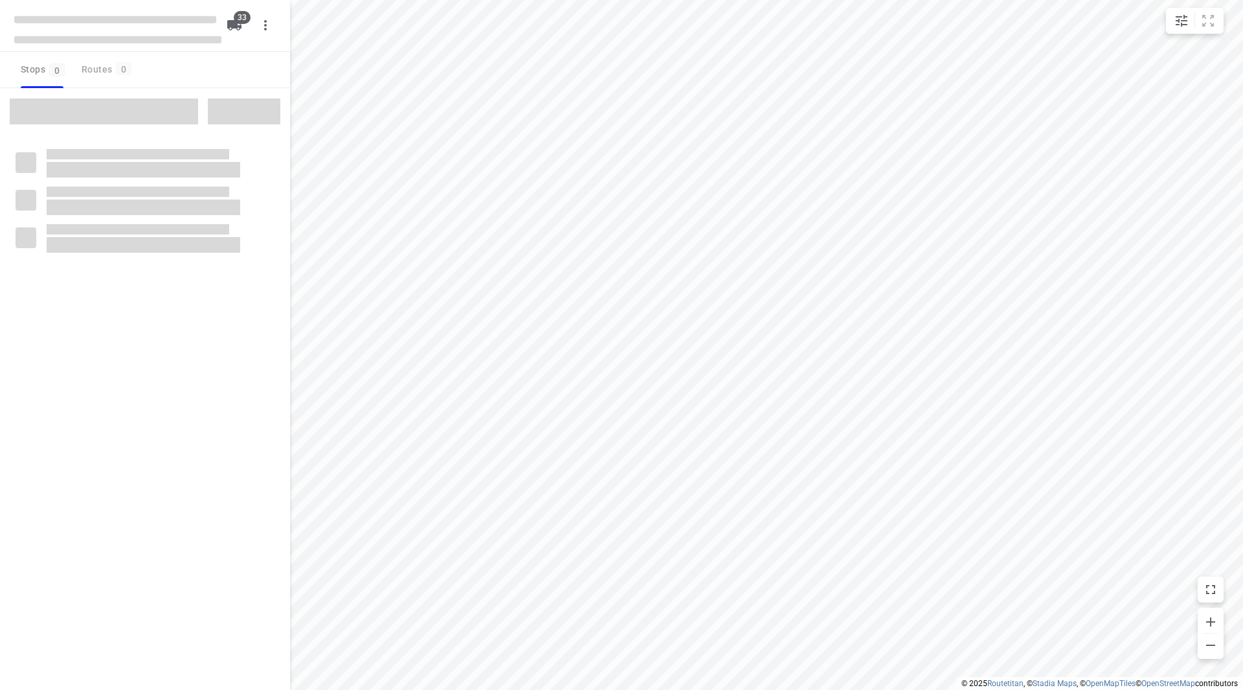
checkbox input "true"
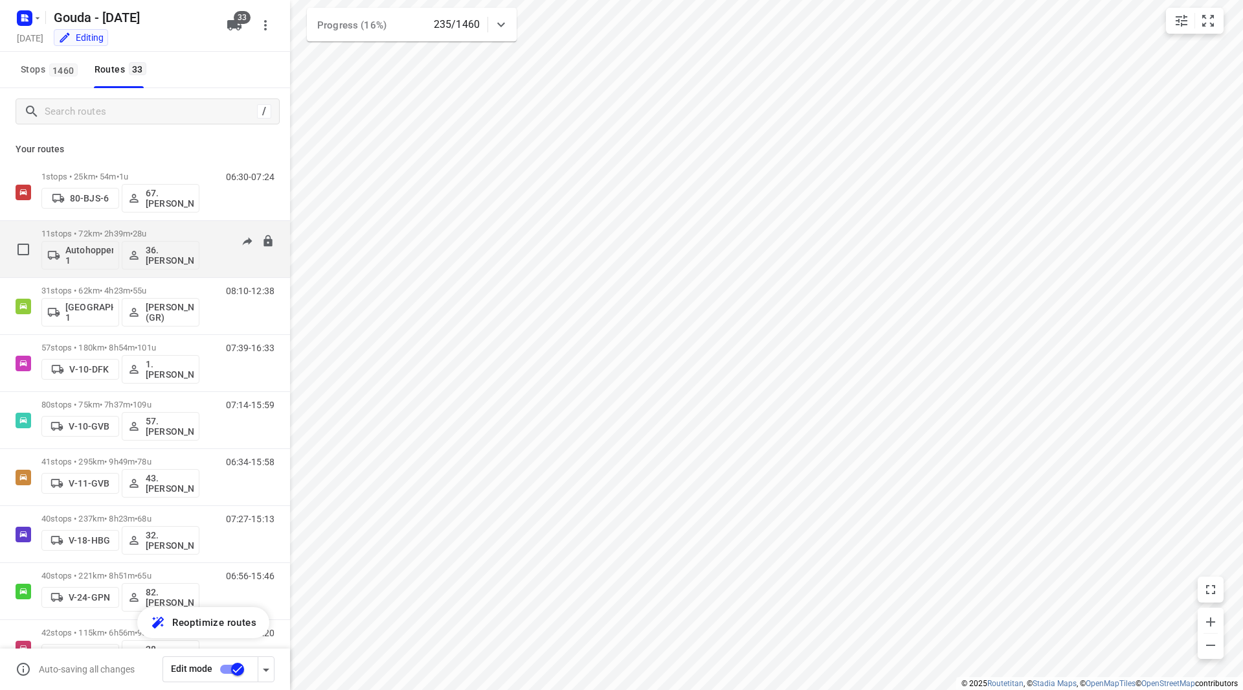
click at [187, 223] on div "11 stops • 72km • 2h39m • 28u Autohopper 1 36. Jeffrey Persoon" at bounding box center [120, 249] width 158 height 54
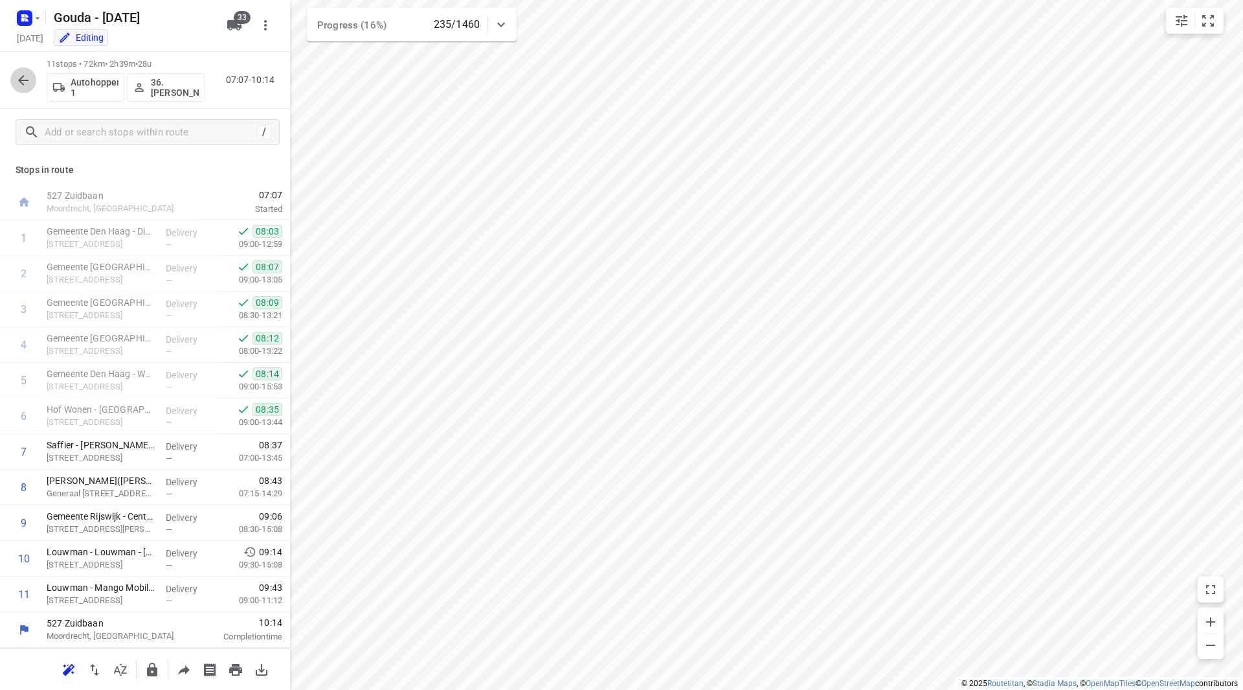
click at [20, 82] on icon "button" at bounding box center [24, 81] width 16 height 16
click at [15, 82] on button "button" at bounding box center [23, 80] width 26 height 26
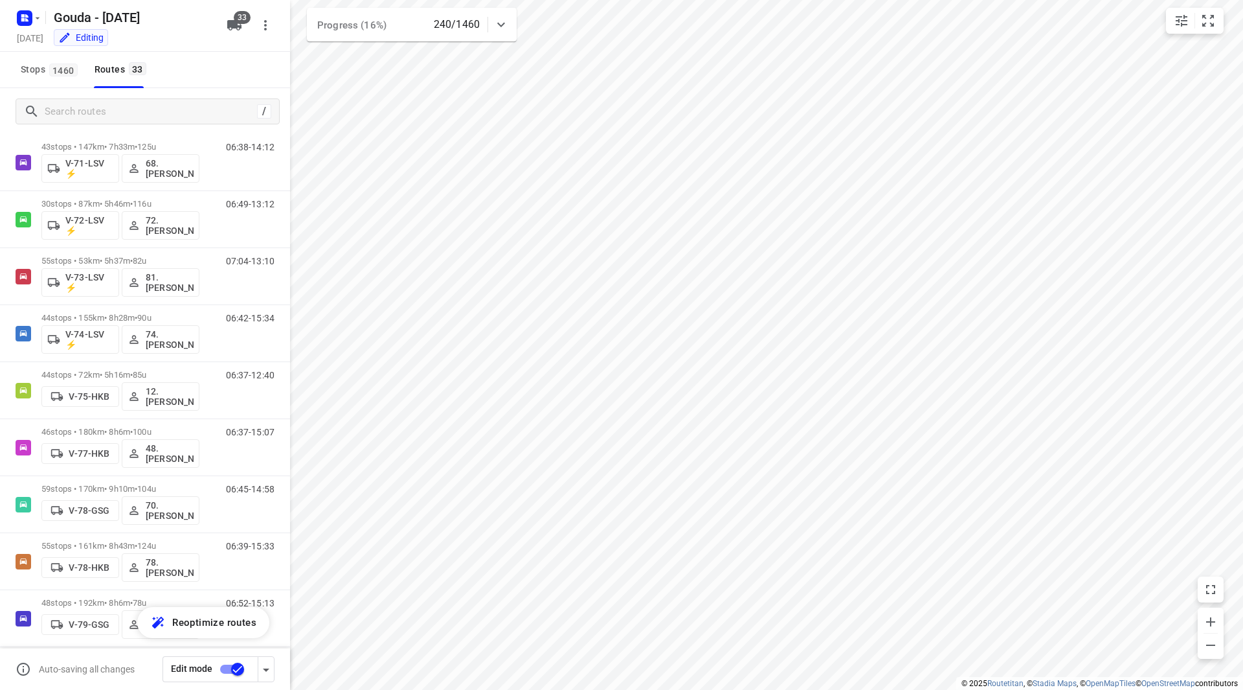
scroll to position [1071, 0]
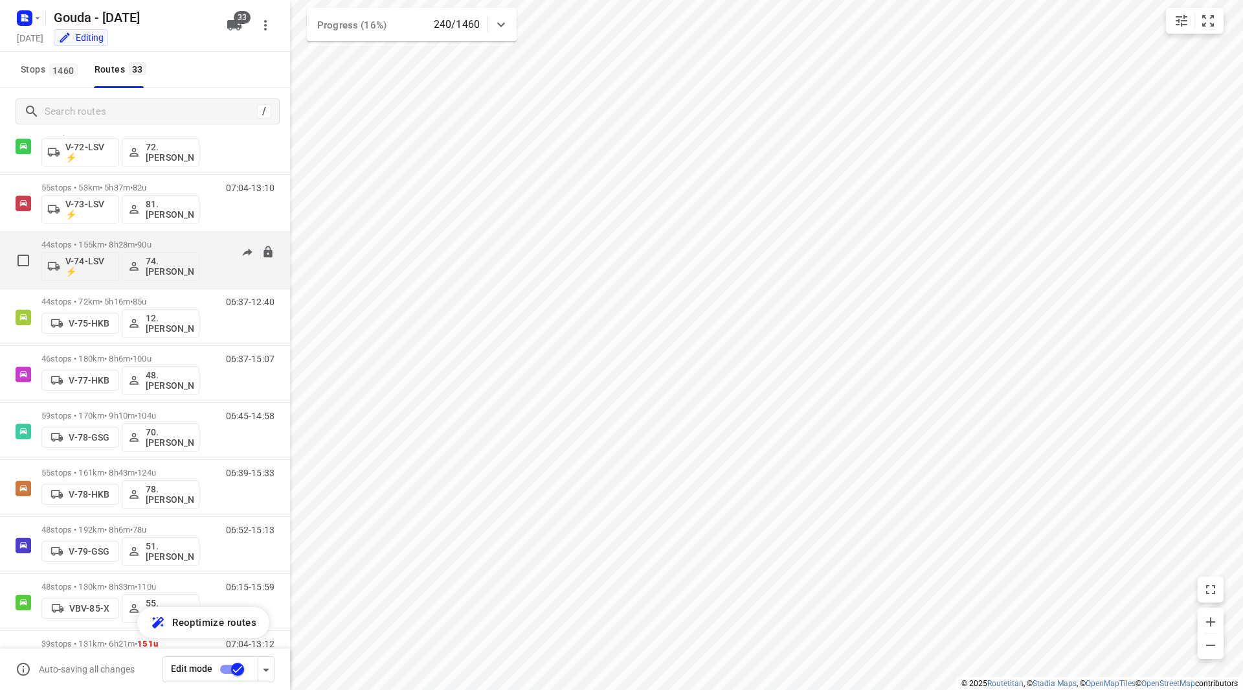
click at [189, 243] on p "44 stops • 155km • 8h28m • 90u" at bounding box center [120, 245] width 158 height 10
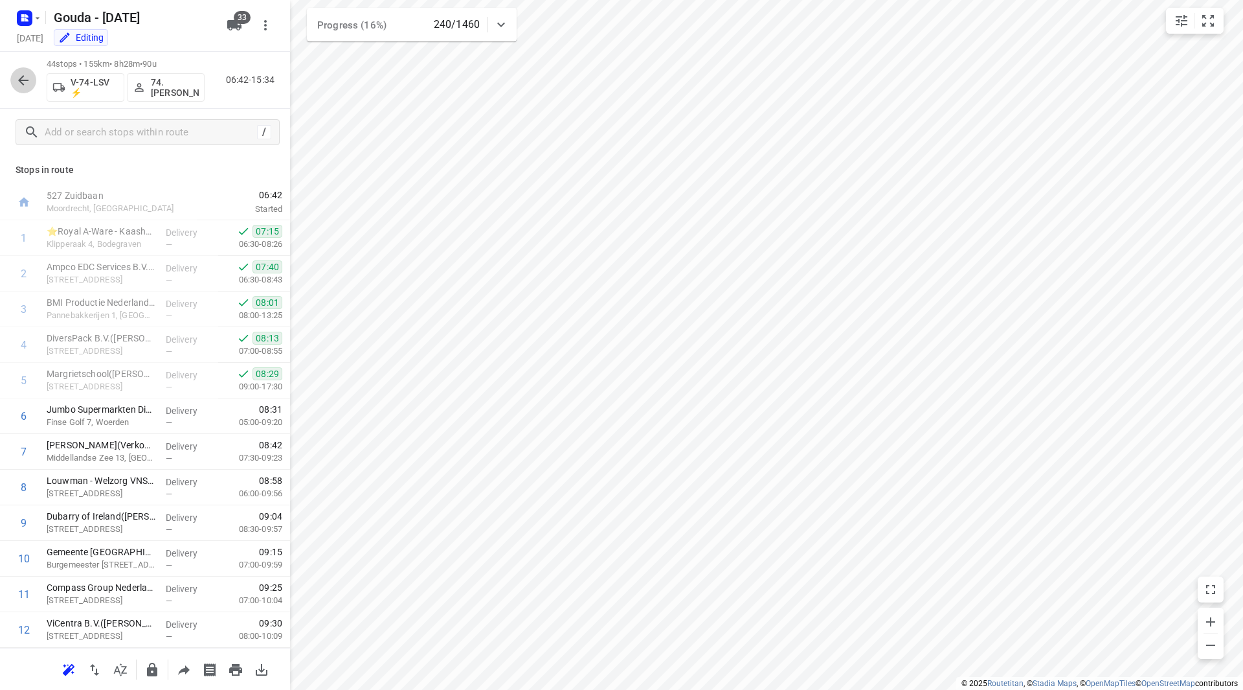
click at [32, 79] on button "button" at bounding box center [23, 80] width 26 height 26
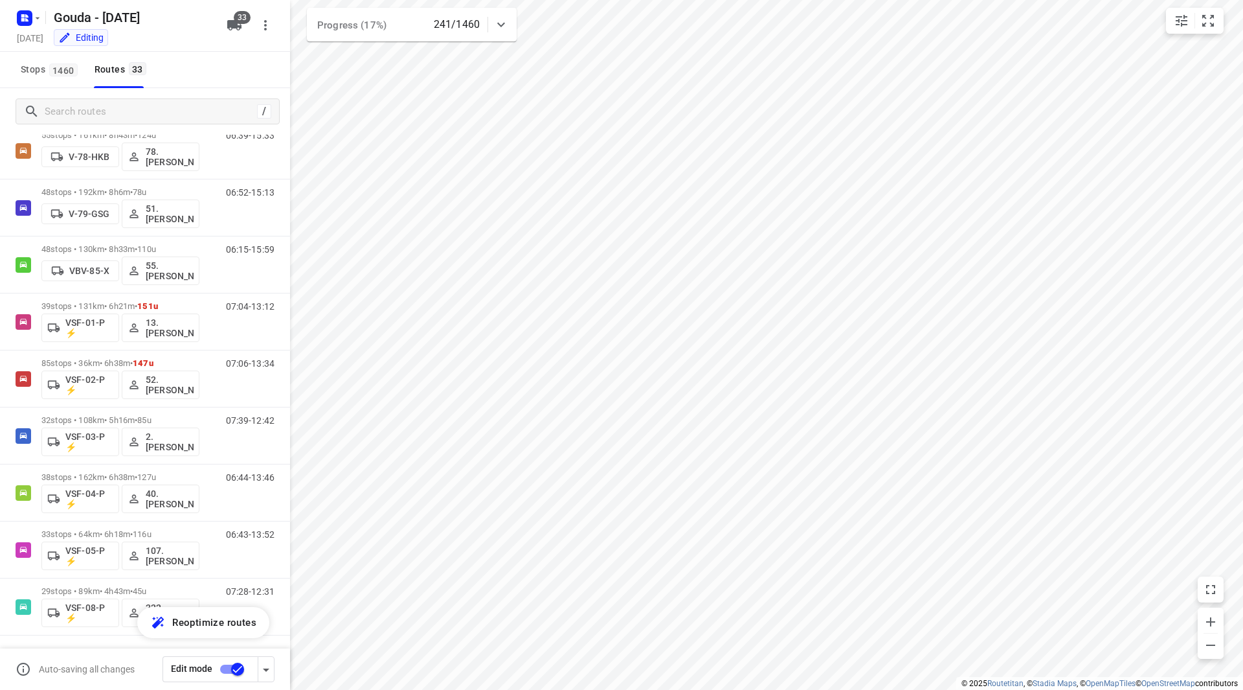
scroll to position [1250, 0]
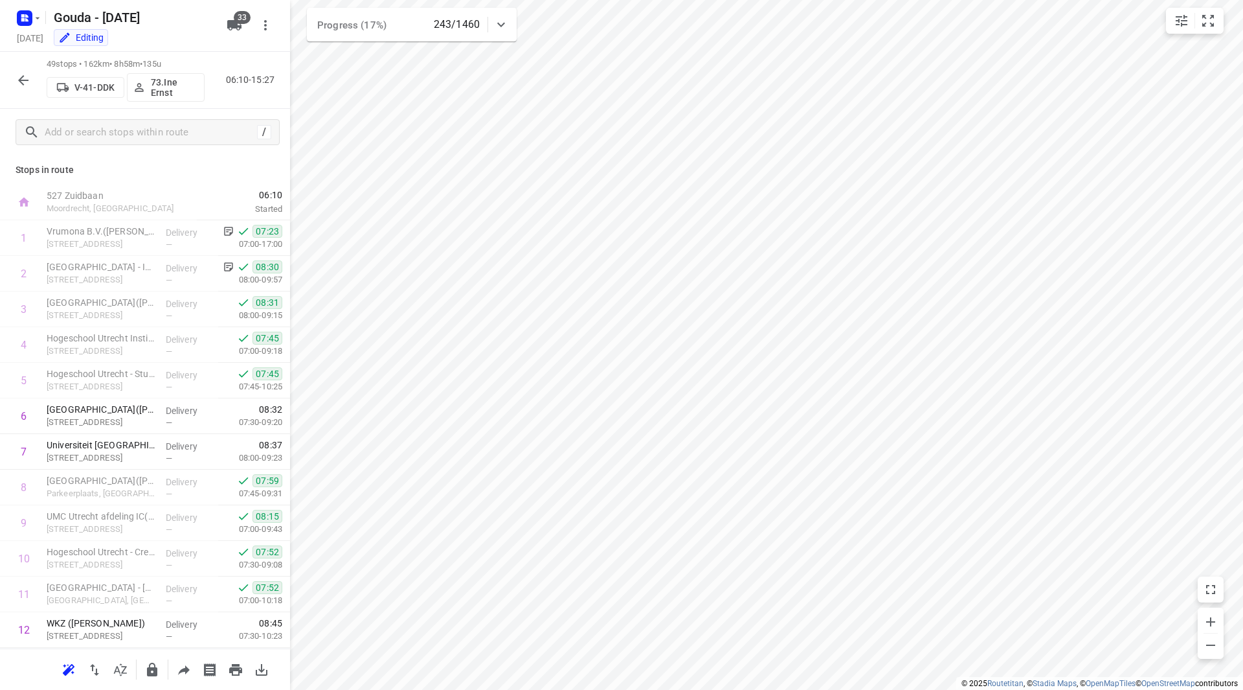
click at [22, 76] on icon "button" at bounding box center [24, 81] width 16 height 16
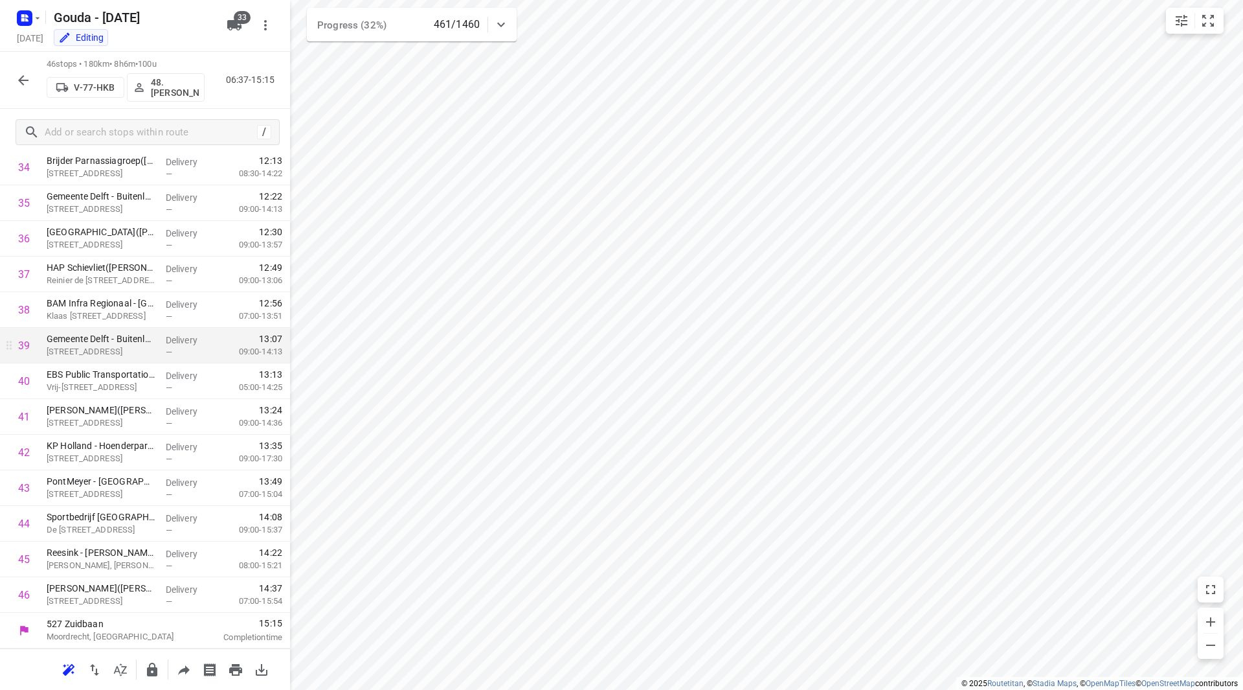
scroll to position [747, 0]
click at [27, 78] on icon "button" at bounding box center [24, 81] width 16 height 16
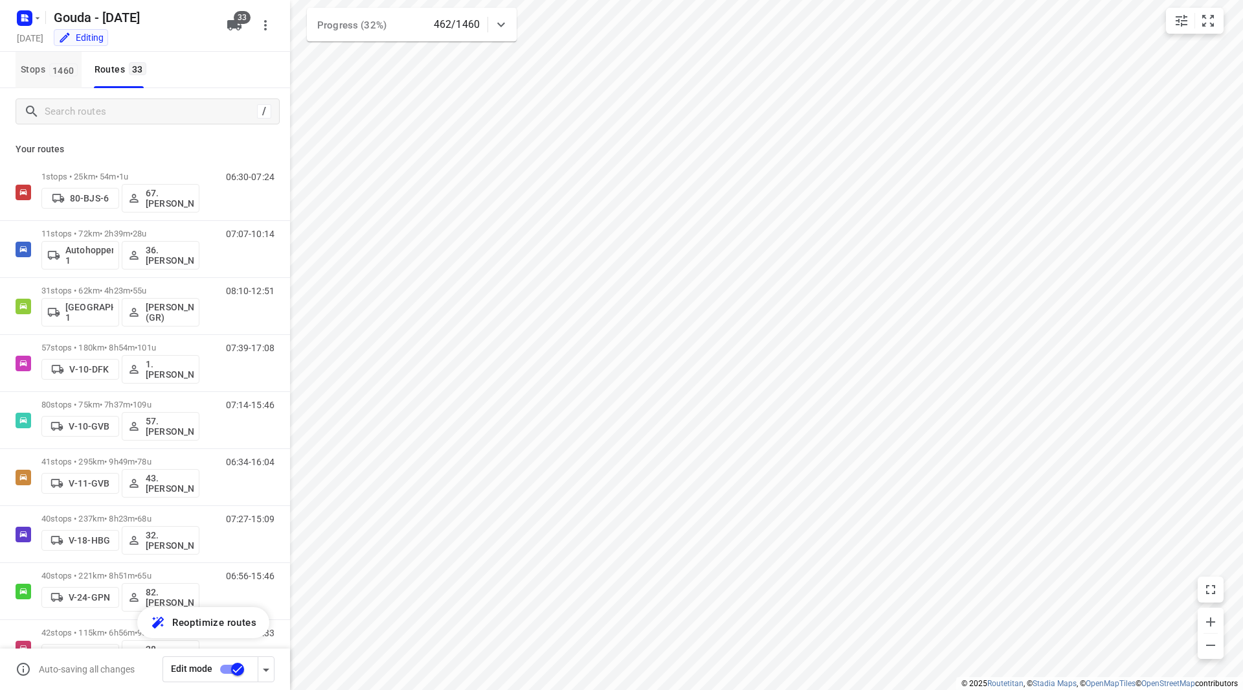
click at [60, 62] on span "Stops 1460" at bounding box center [51, 70] width 61 height 16
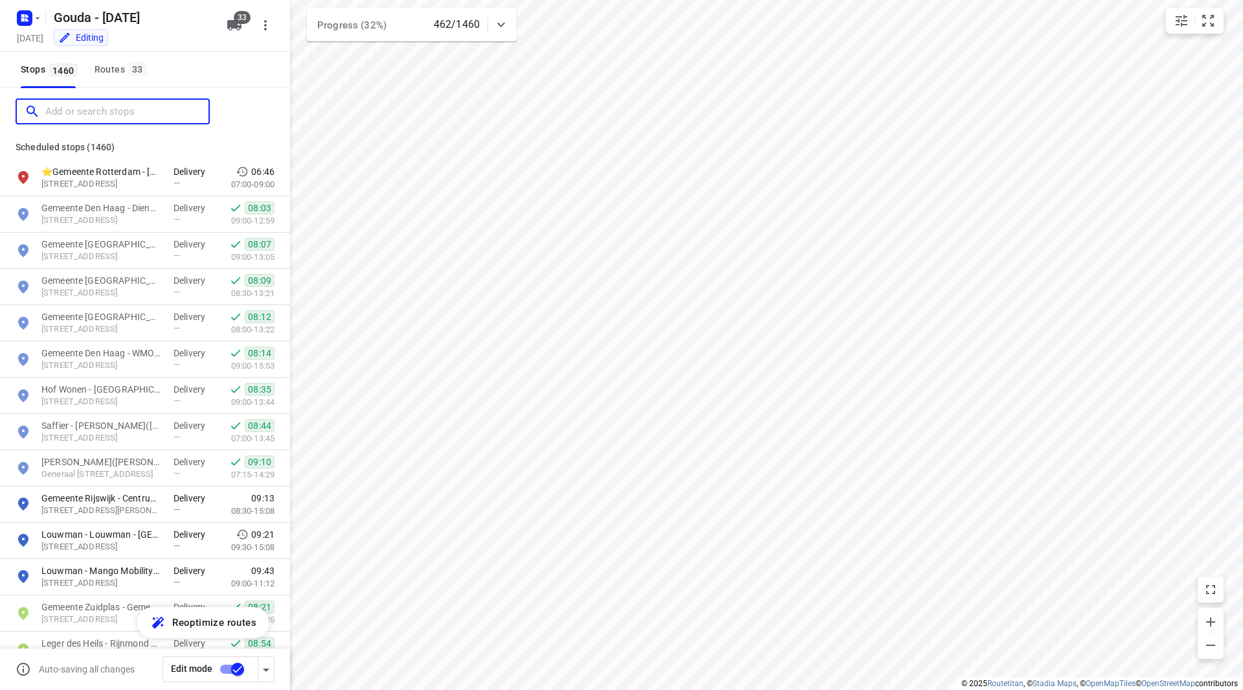
click at [93, 108] on input "Add or search stops" at bounding box center [126, 112] width 163 height 20
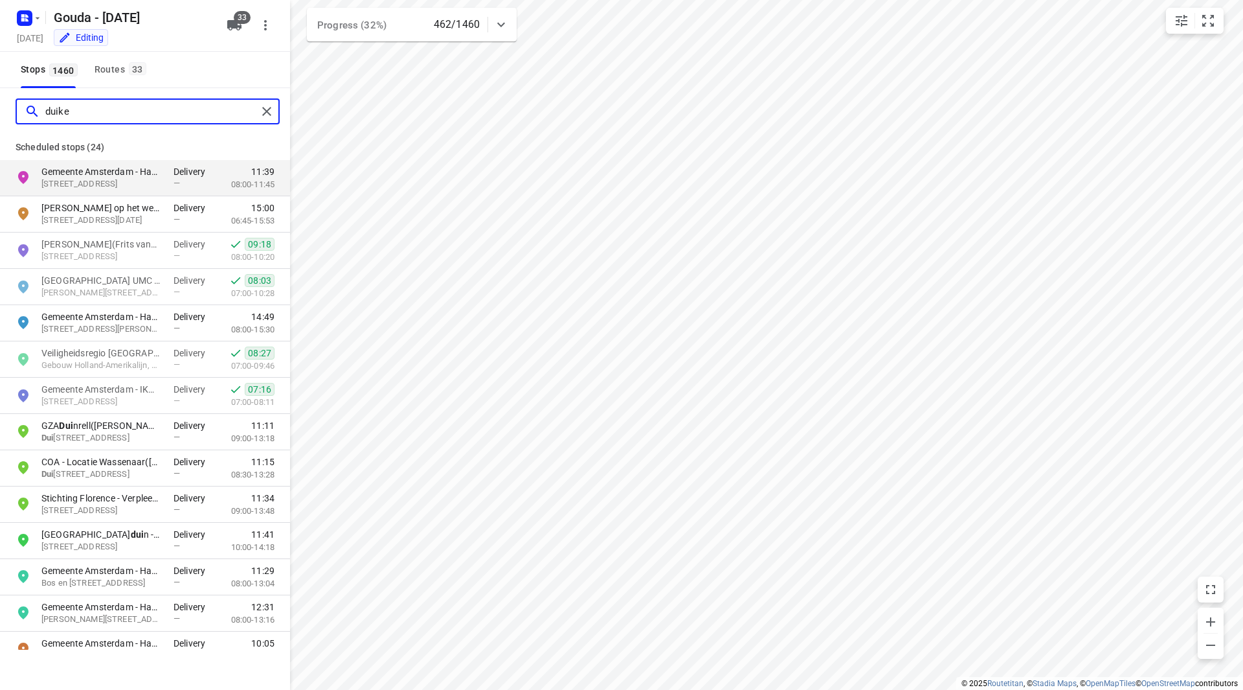
type input "duiker"
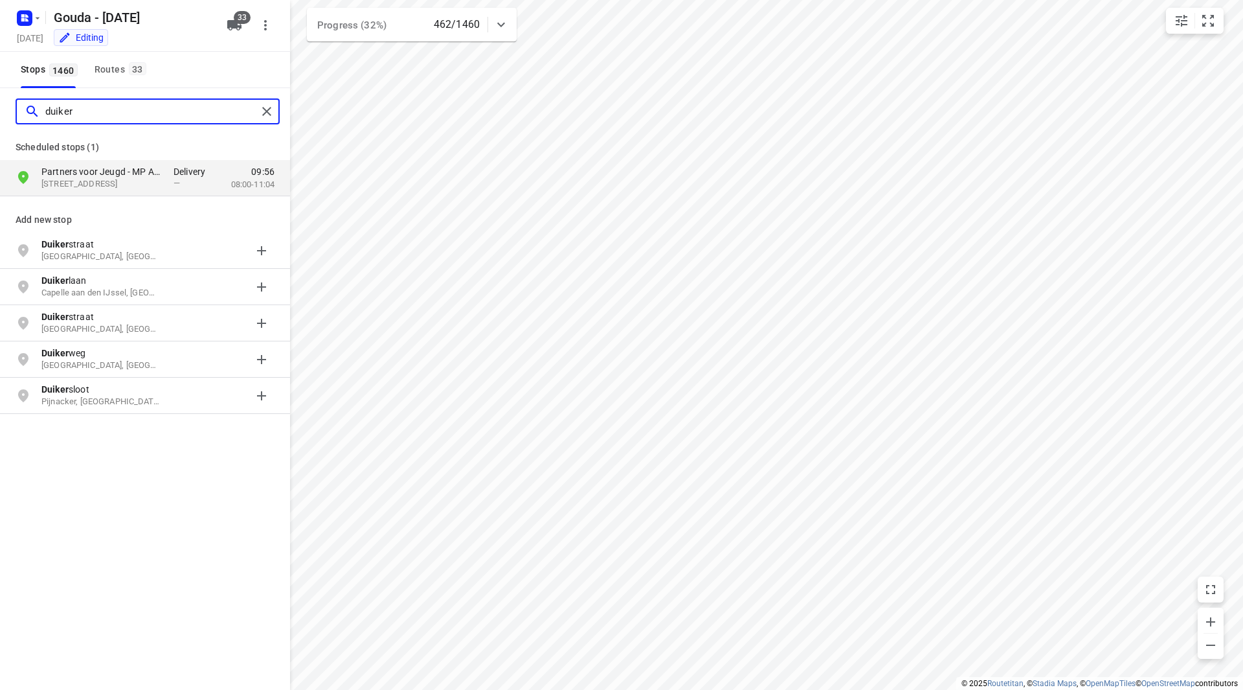
drag, startPoint x: 82, startPoint y: 111, endPoint x: 26, endPoint y: 100, distance: 57.3
click at [28, 104] on div "duiker" at bounding box center [141, 112] width 232 height 20
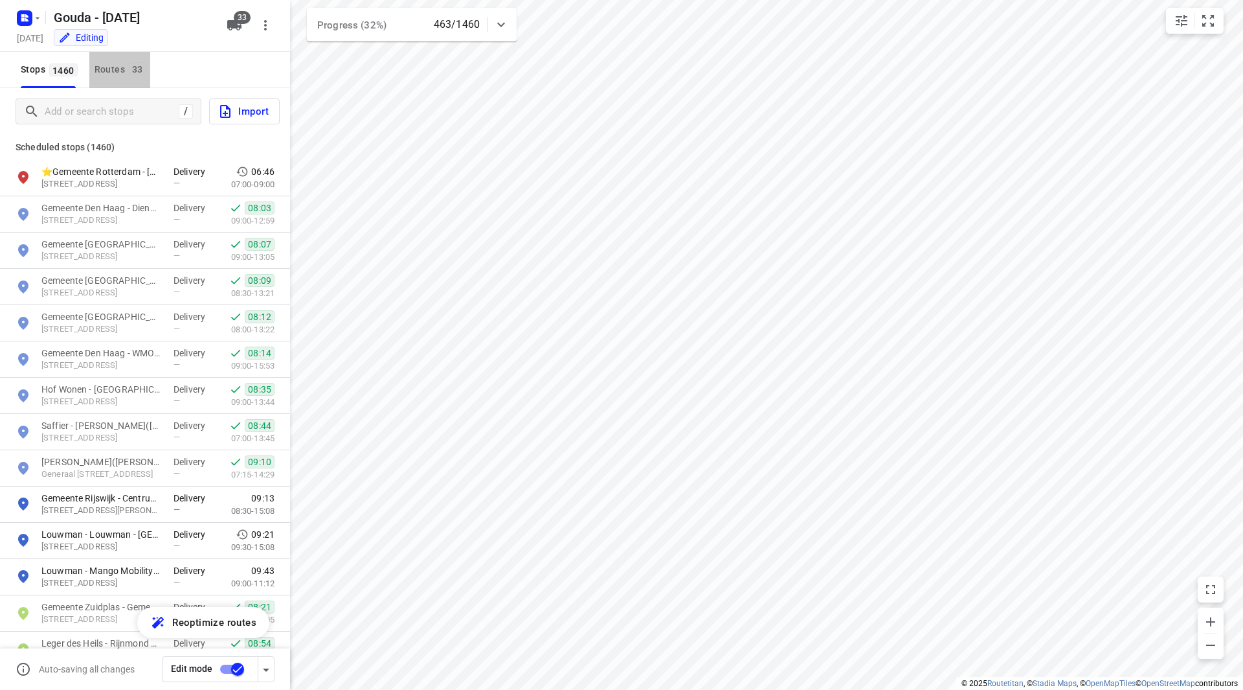
click at [113, 74] on div "Routes 33" at bounding box center [123, 70] width 56 height 16
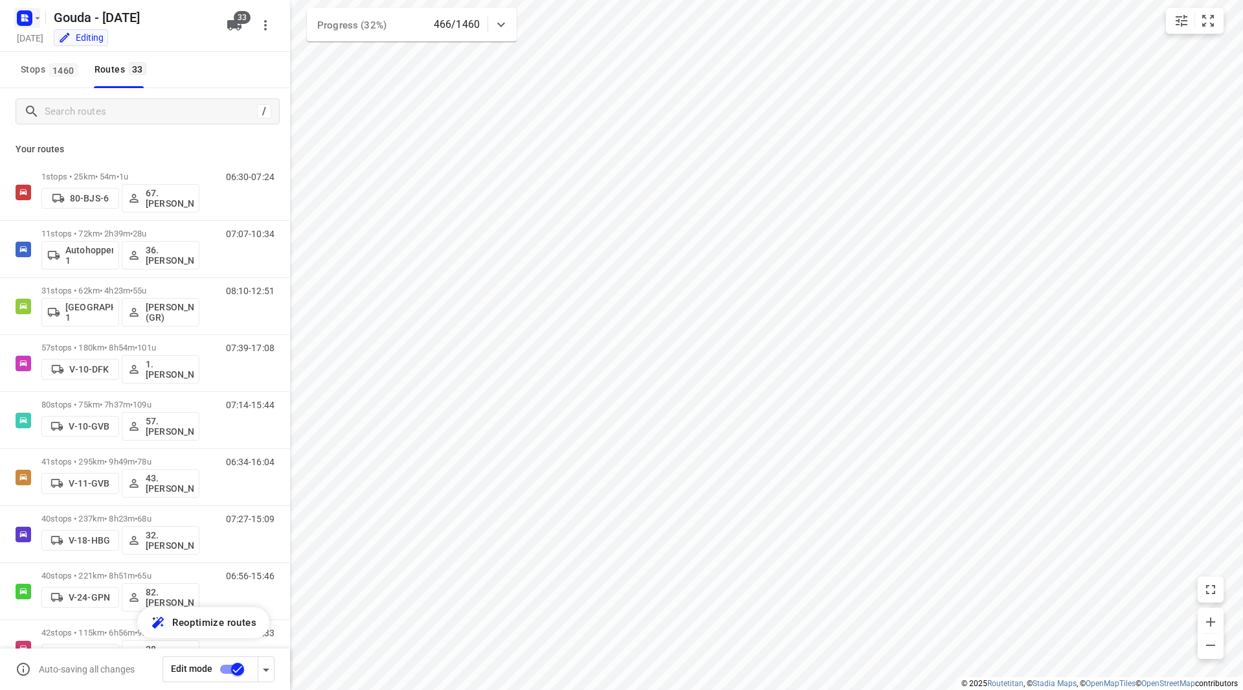
click at [37, 17] on icon "button" at bounding box center [38, 18] width 5 height 2
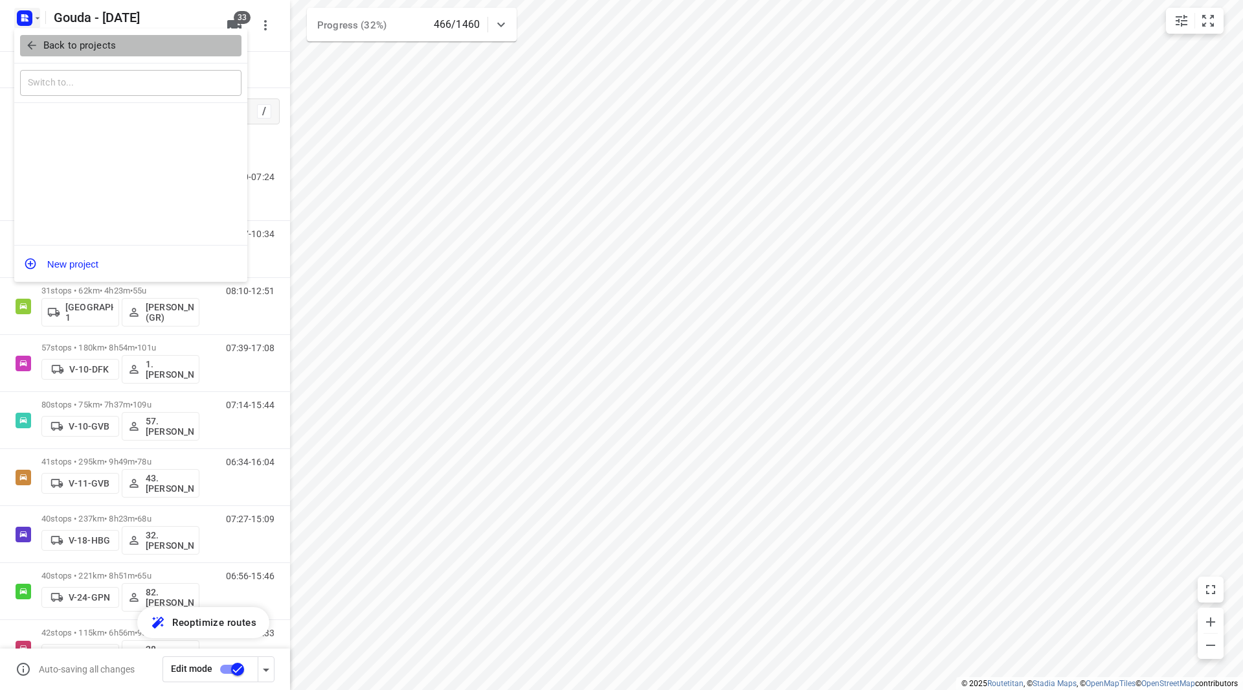
click at [53, 52] on p "Back to projects" at bounding box center [79, 45] width 73 height 15
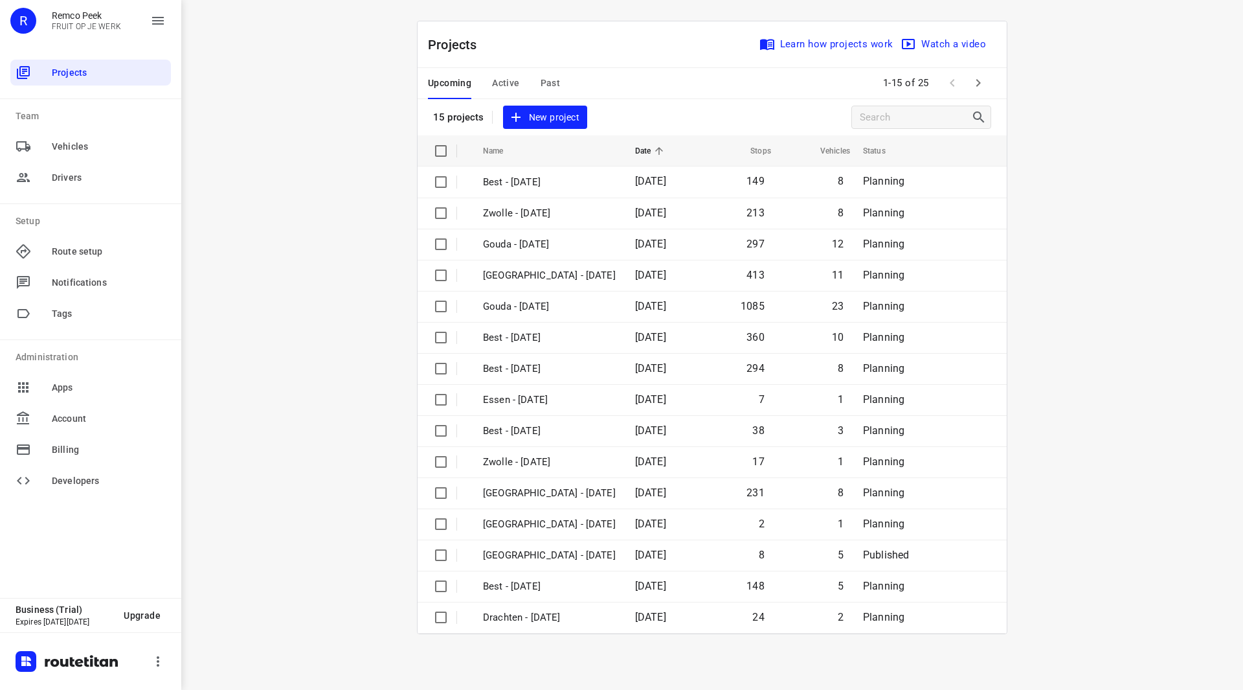
click at [553, 80] on span "Past" at bounding box center [551, 83] width 20 height 16
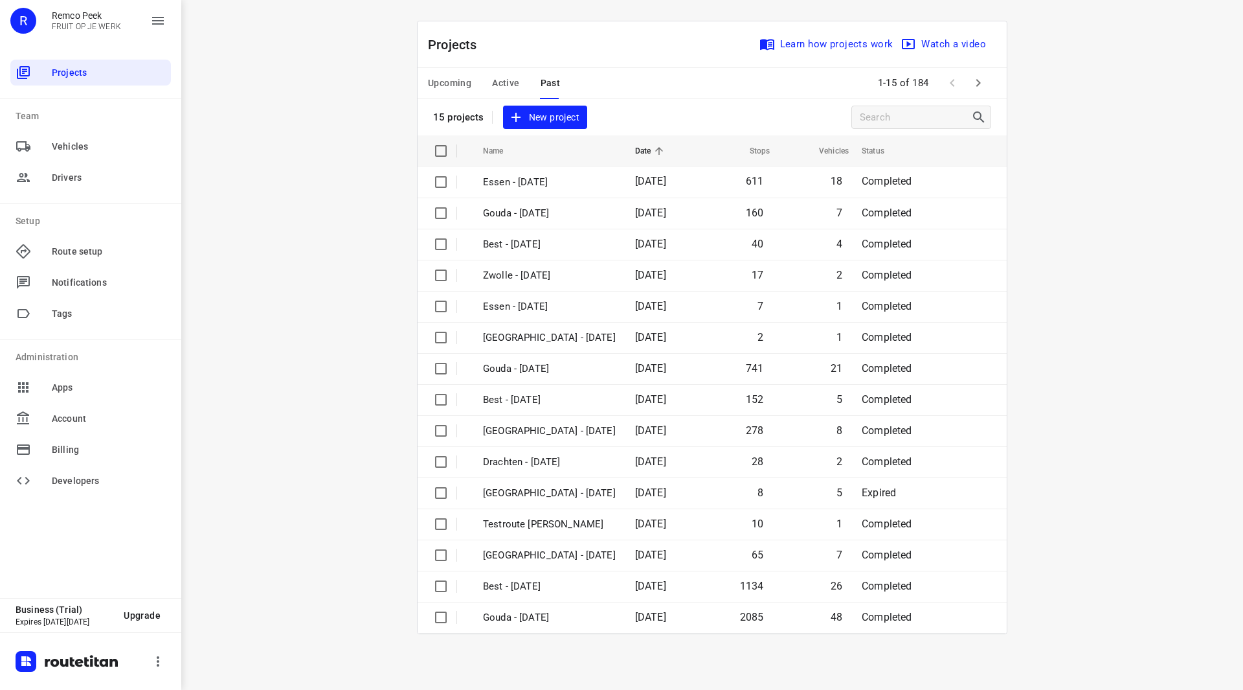
click at [502, 78] on span "Active" at bounding box center [505, 83] width 27 height 16
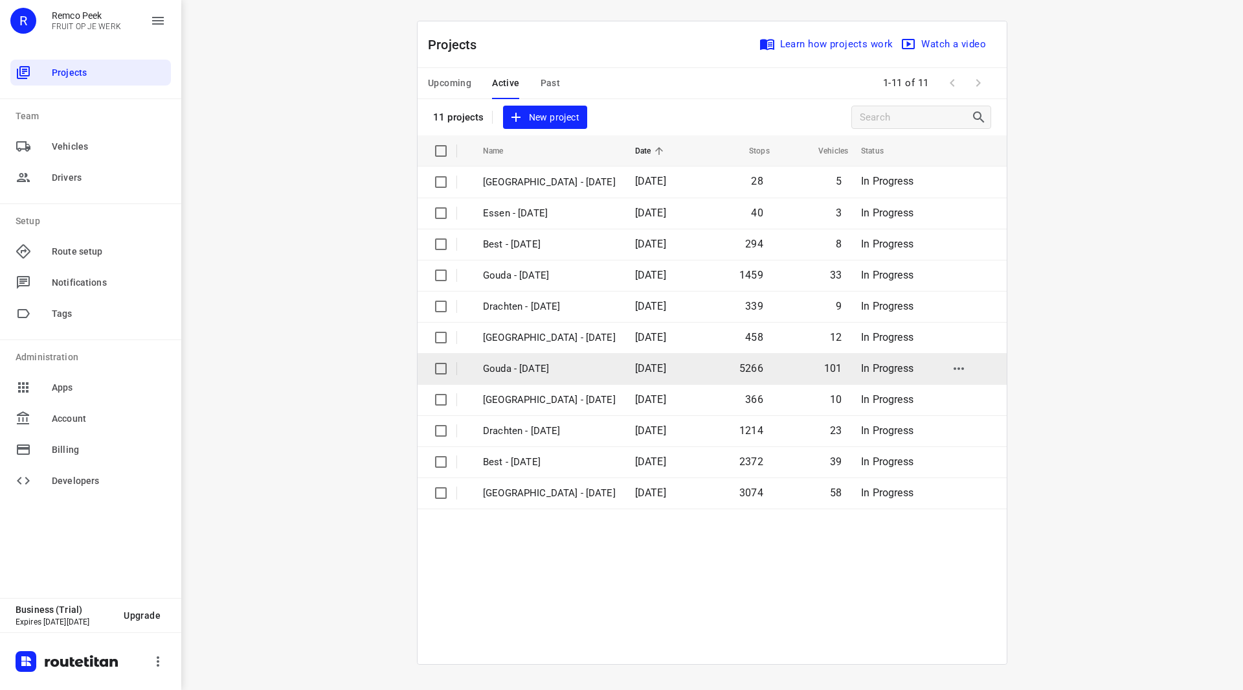
click at [533, 369] on p "Gouda - Monday" at bounding box center [549, 368] width 133 height 15
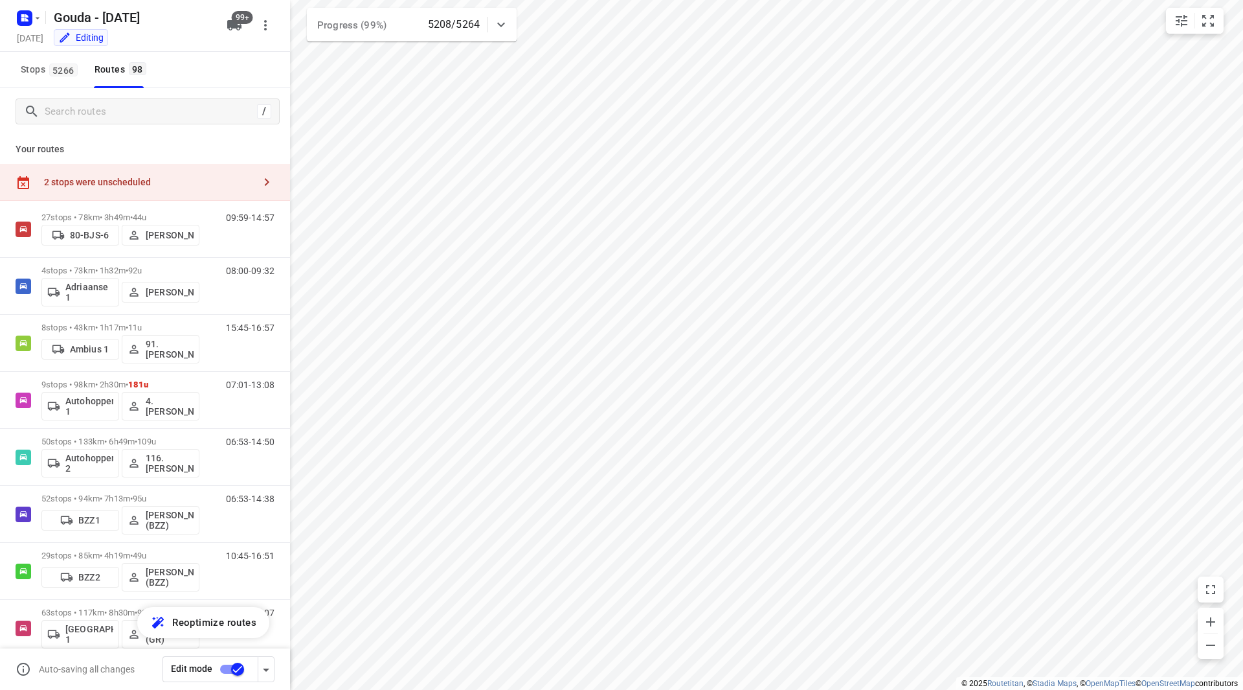
checkbox input "true"
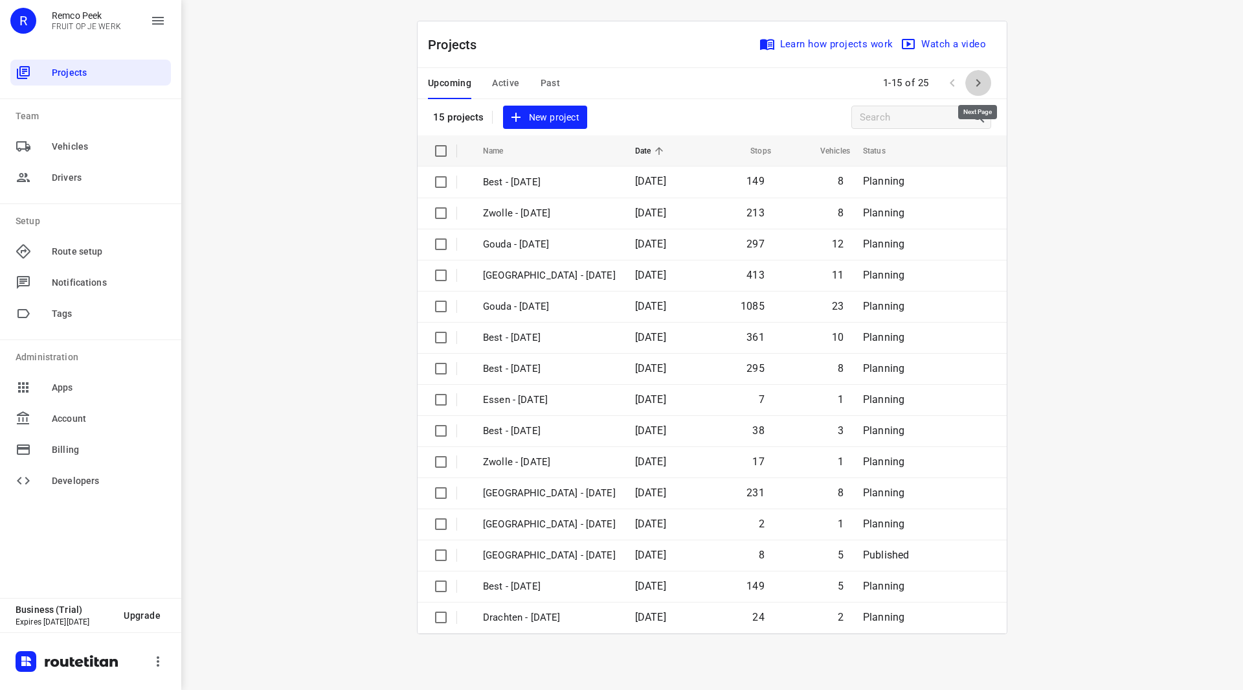
click at [978, 86] on icon "button" at bounding box center [979, 83] width 16 height 16
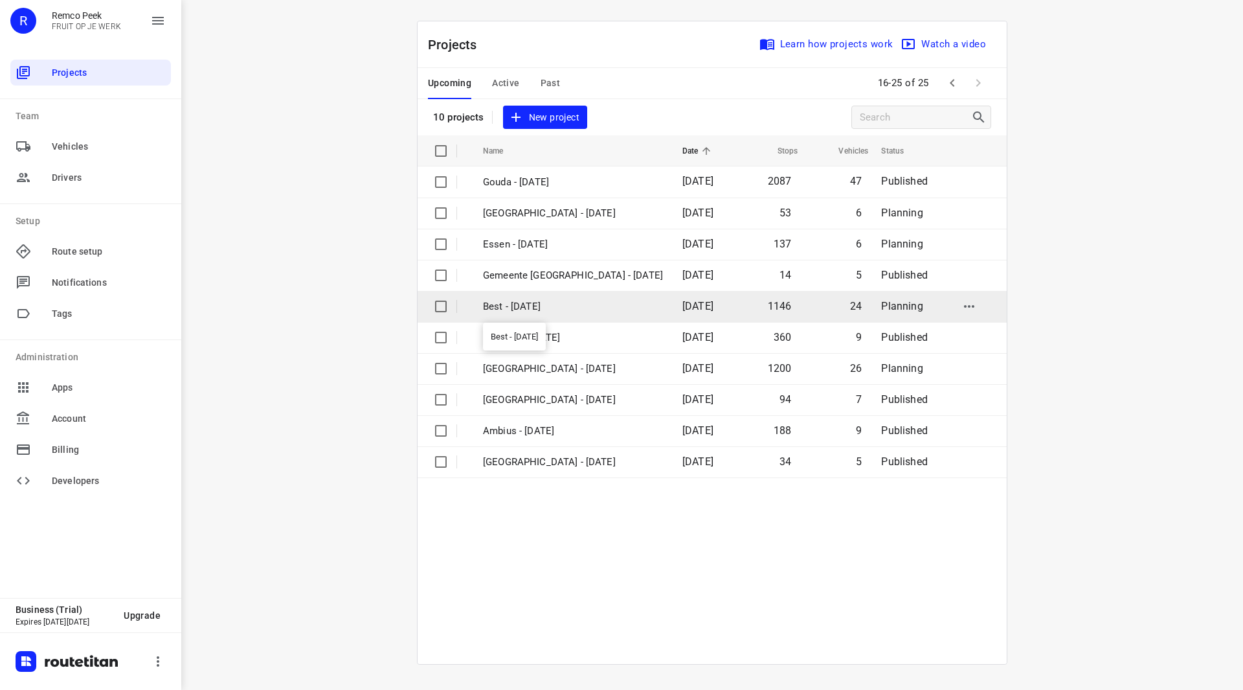
click at [532, 308] on p "Best - [DATE]" at bounding box center [573, 306] width 180 height 15
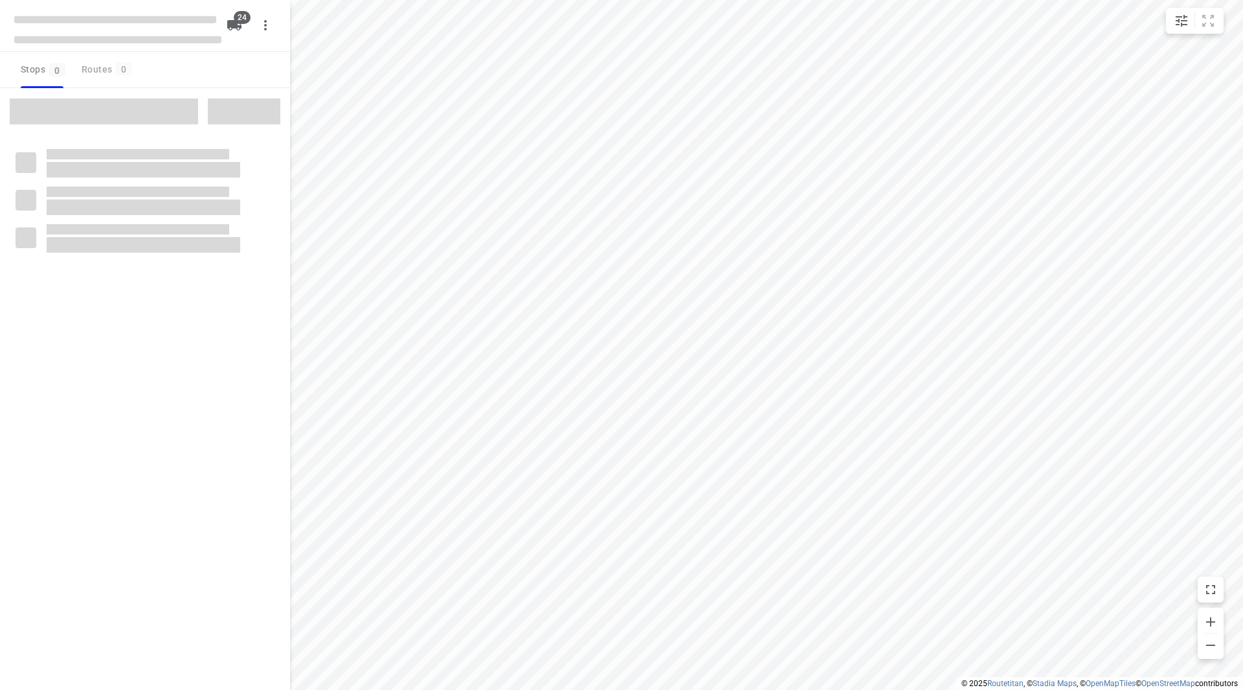
checkbox input "true"
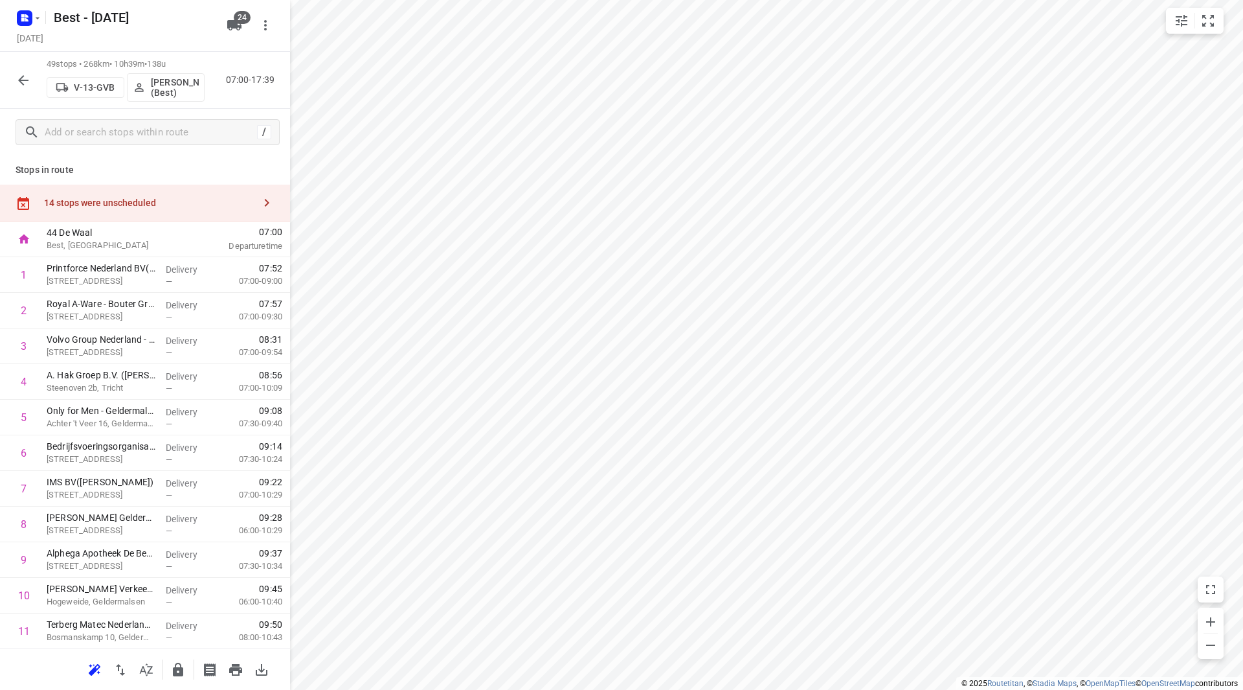
click at [158, 197] on div "14 stops were unscheduled" at bounding box center [149, 202] width 210 height 10
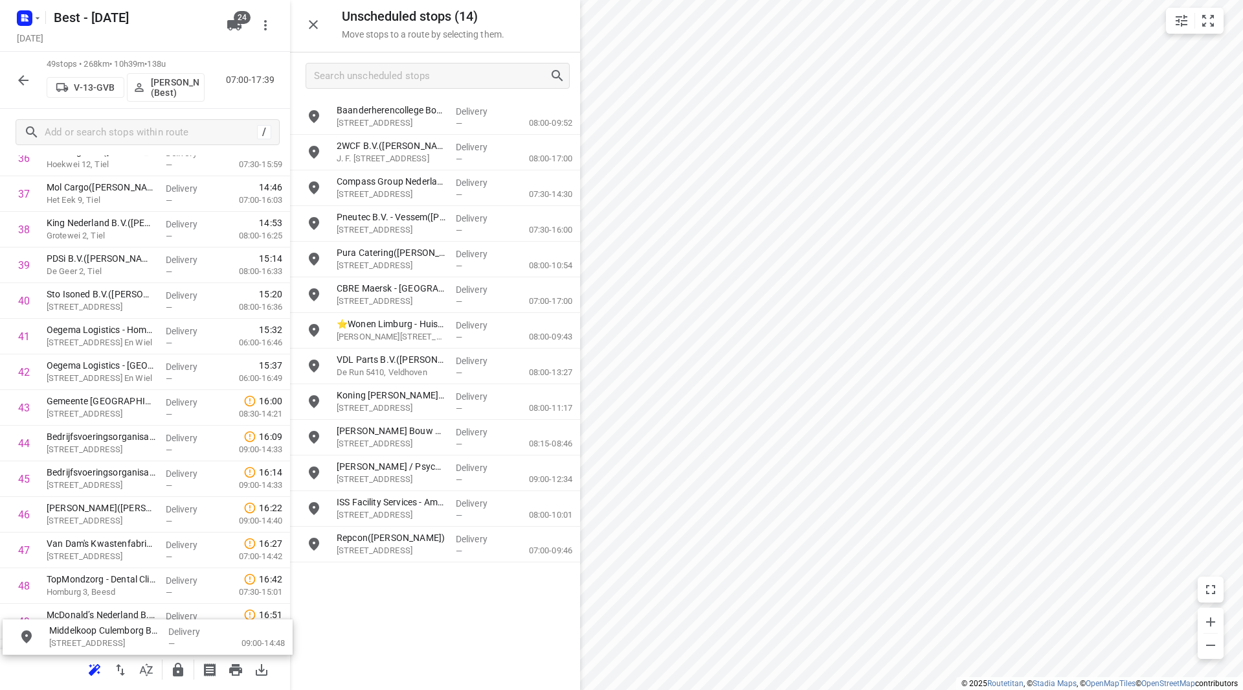
scroll to position [1435, 0]
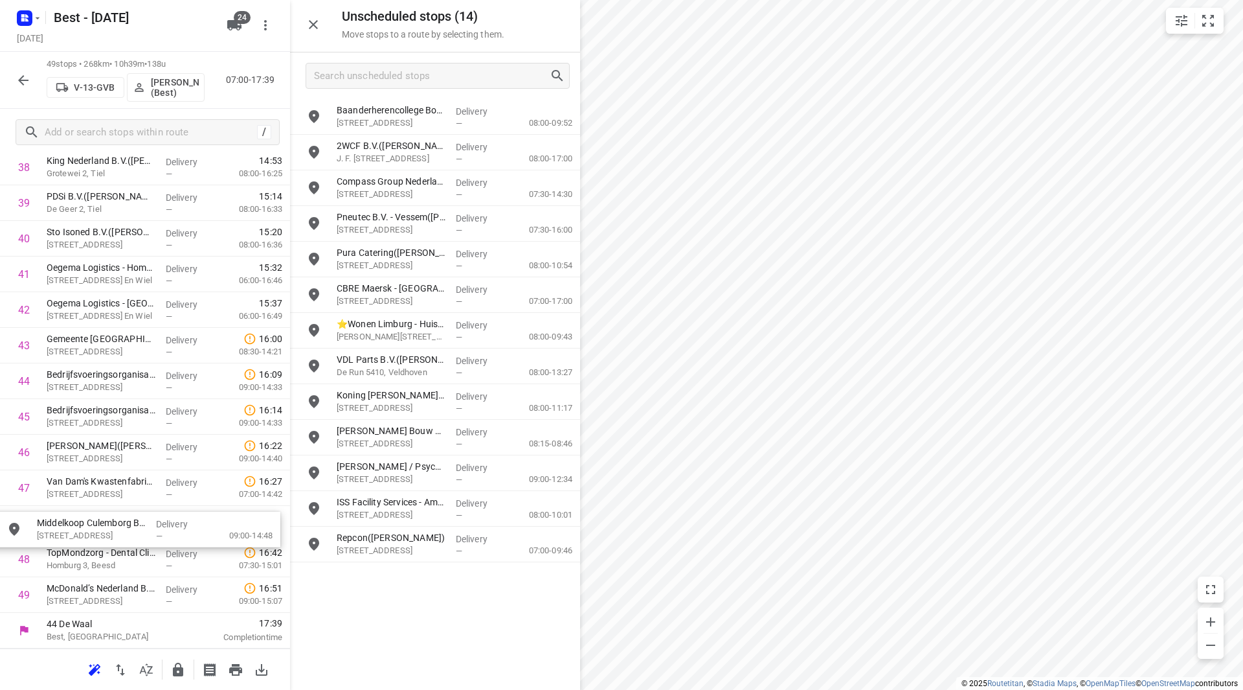
drag, startPoint x: 294, startPoint y: 587, endPoint x: 103, endPoint y: 518, distance: 202.9
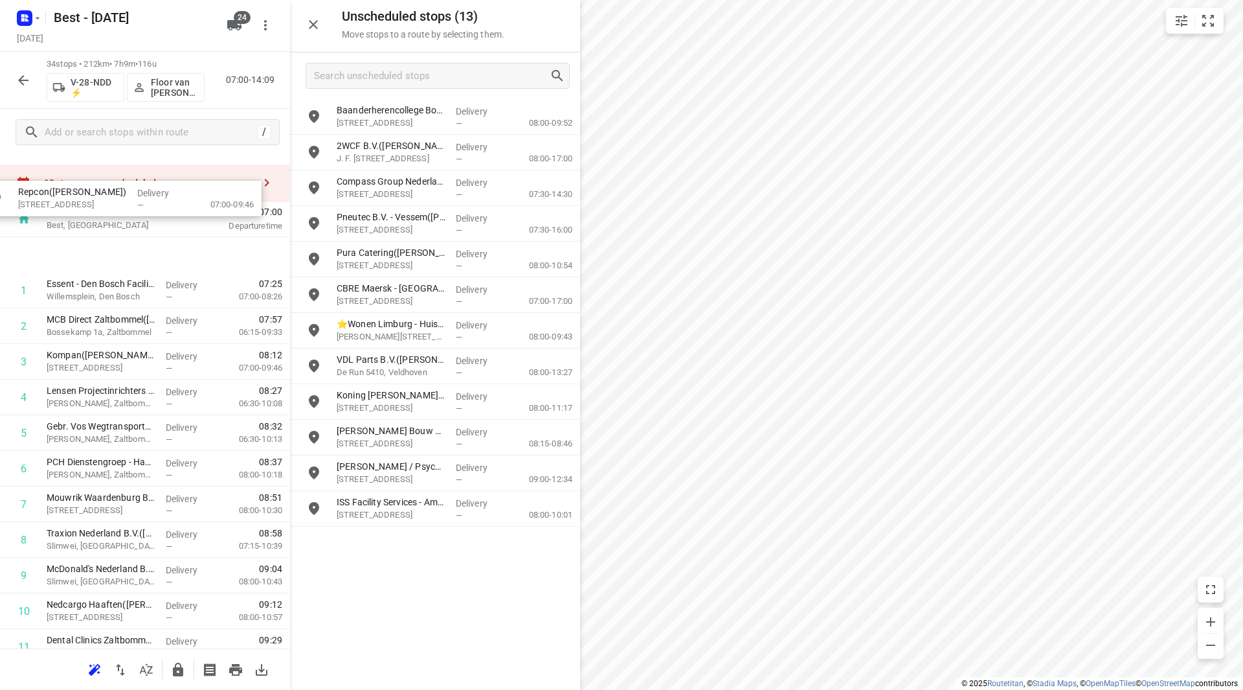
scroll to position [0, 0]
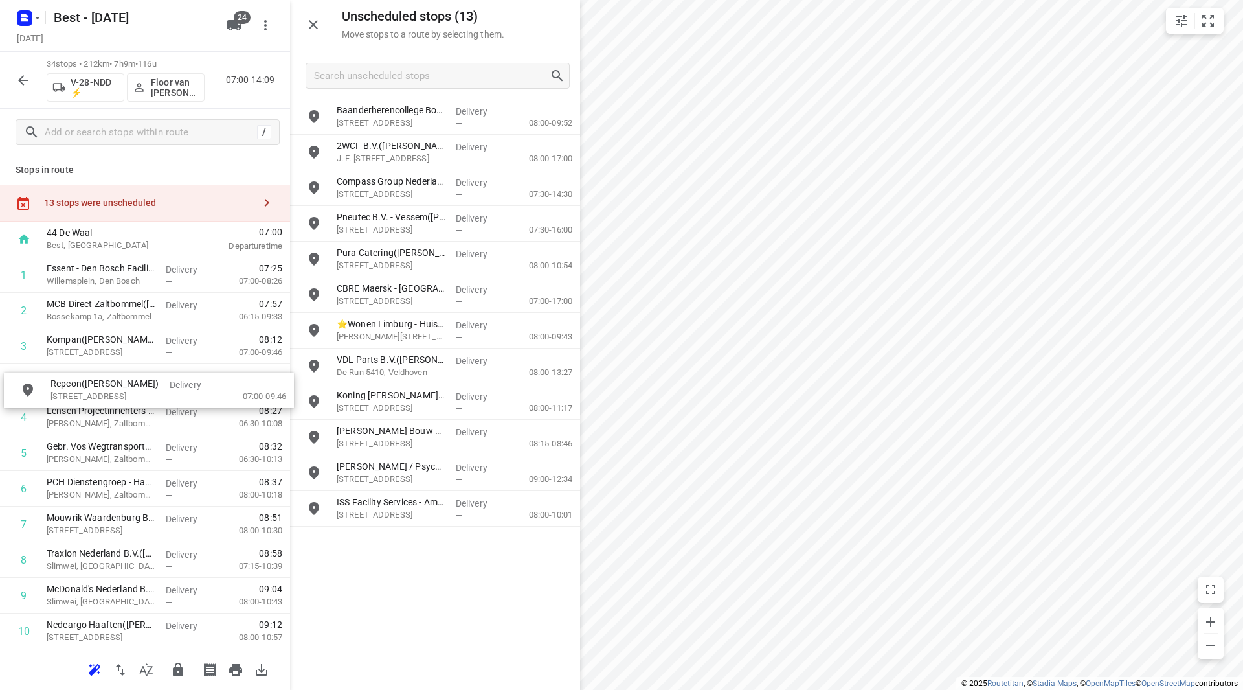
drag, startPoint x: 324, startPoint y: 543, endPoint x: 101, endPoint y: 396, distance: 266.5
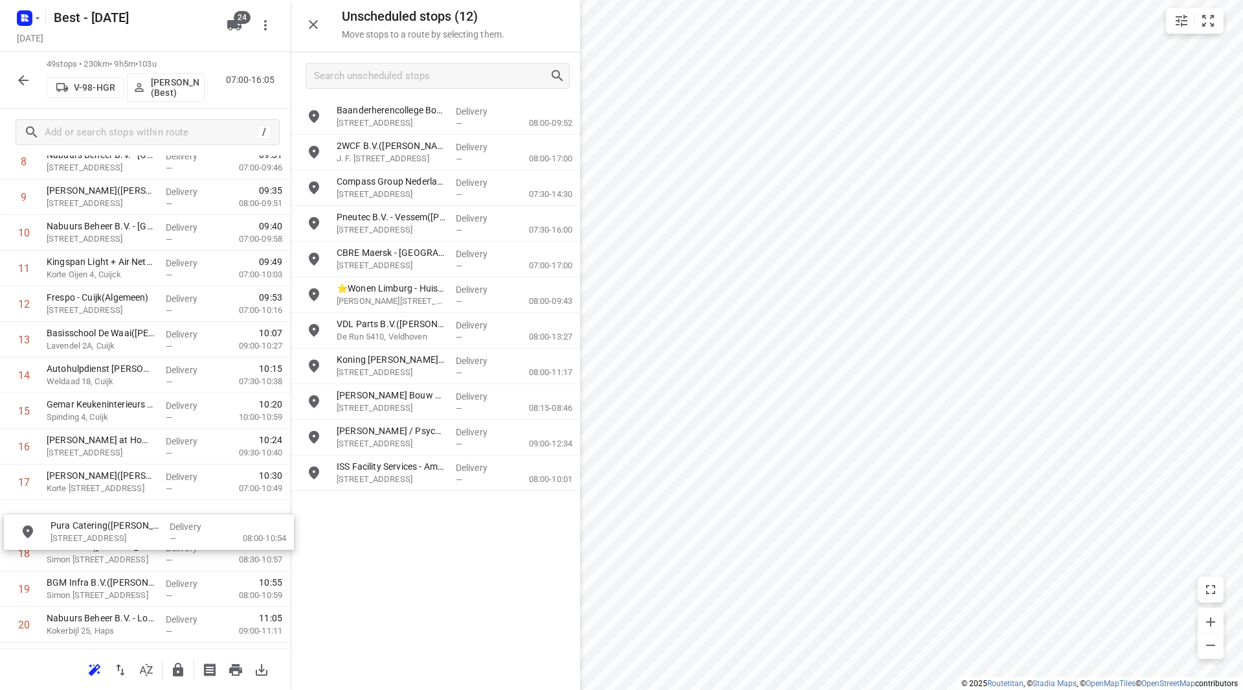
drag, startPoint x: 379, startPoint y: 249, endPoint x: 88, endPoint y: 513, distance: 393.7
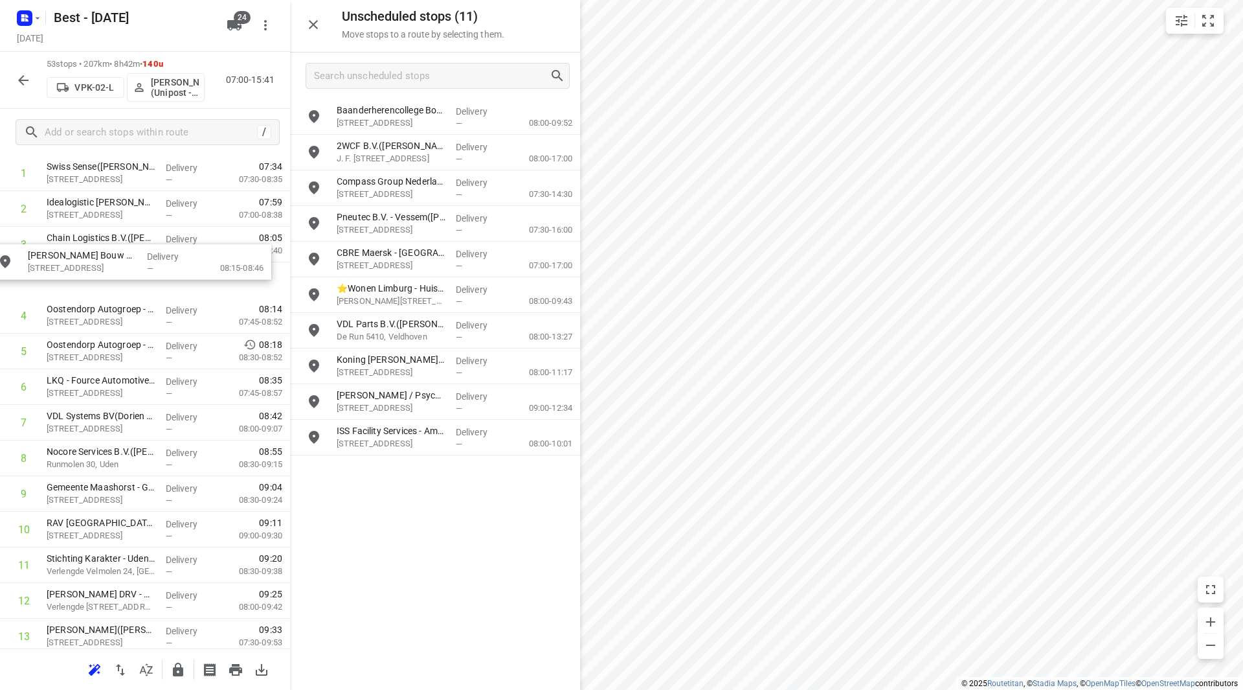
scroll to position [94, 0]
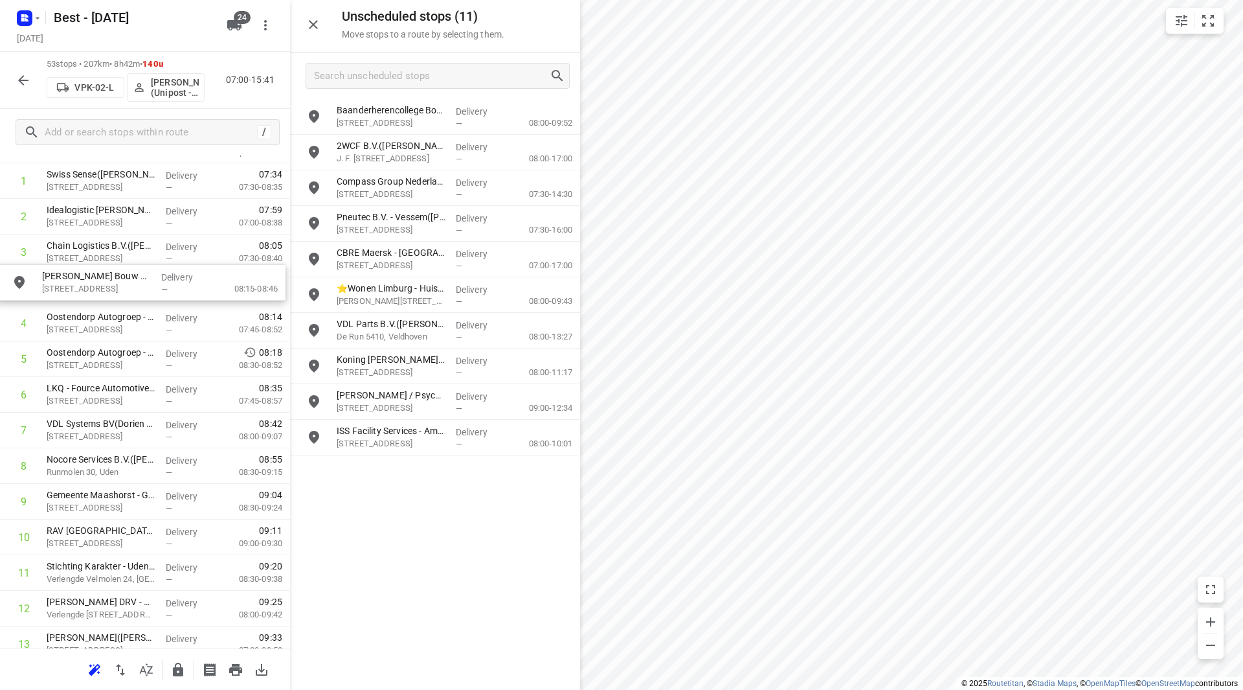
drag, startPoint x: 375, startPoint y: 403, endPoint x: 88, endPoint y: 284, distance: 310.6
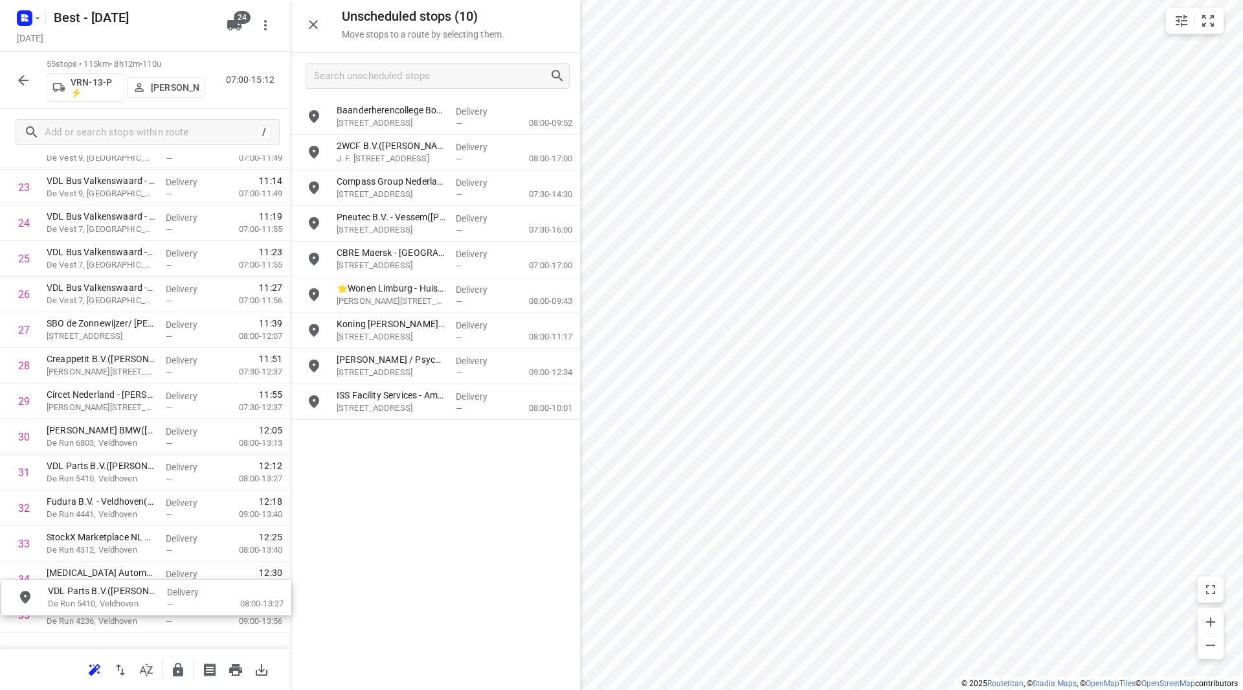
scroll to position [957, 0]
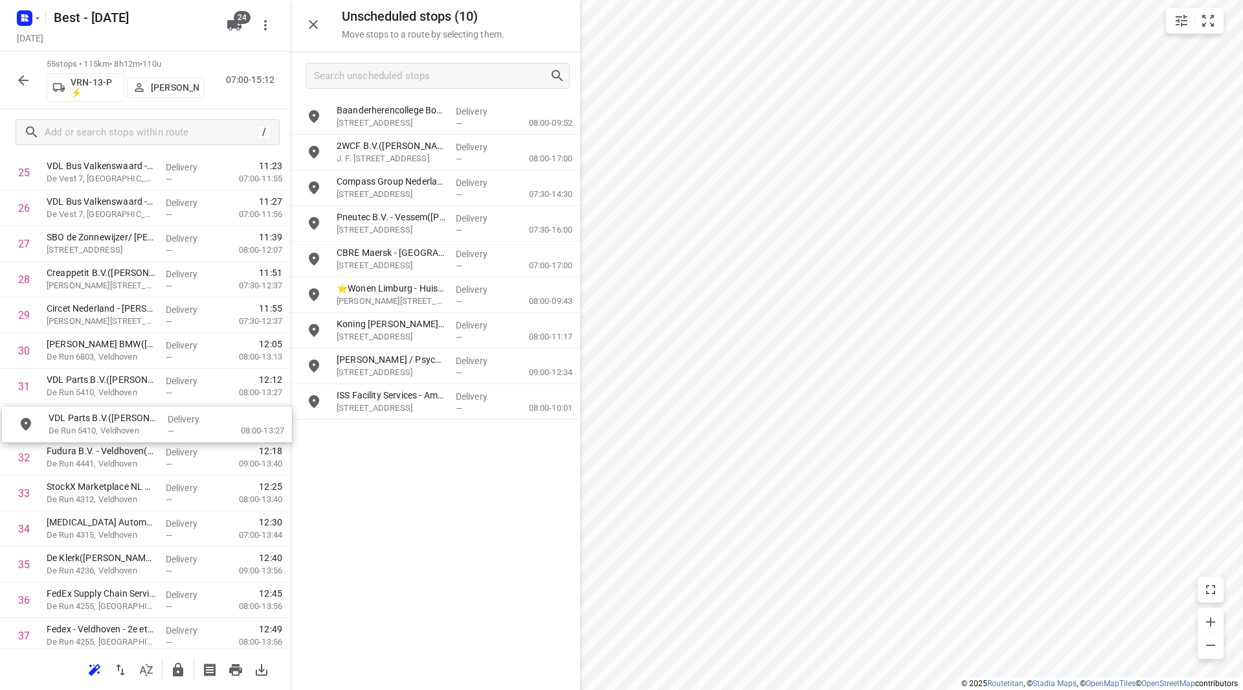
drag, startPoint x: 402, startPoint y: 330, endPoint x: 103, endPoint y: 428, distance: 314.7
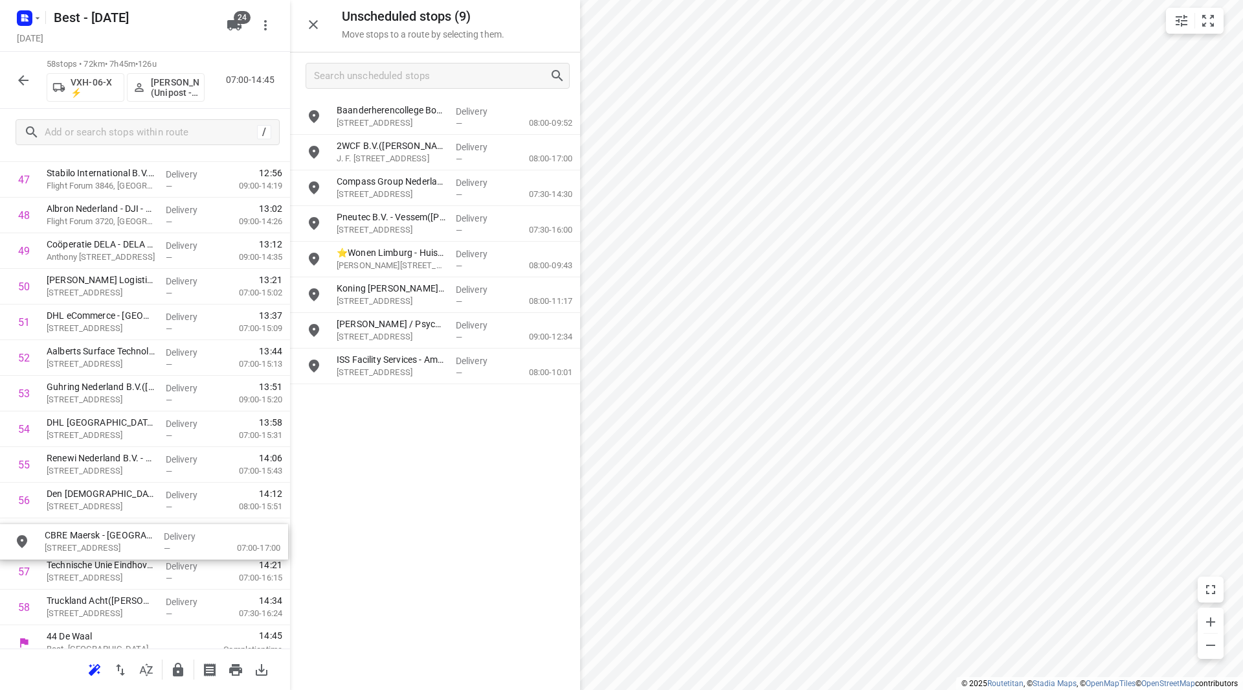
scroll to position [1734, 0]
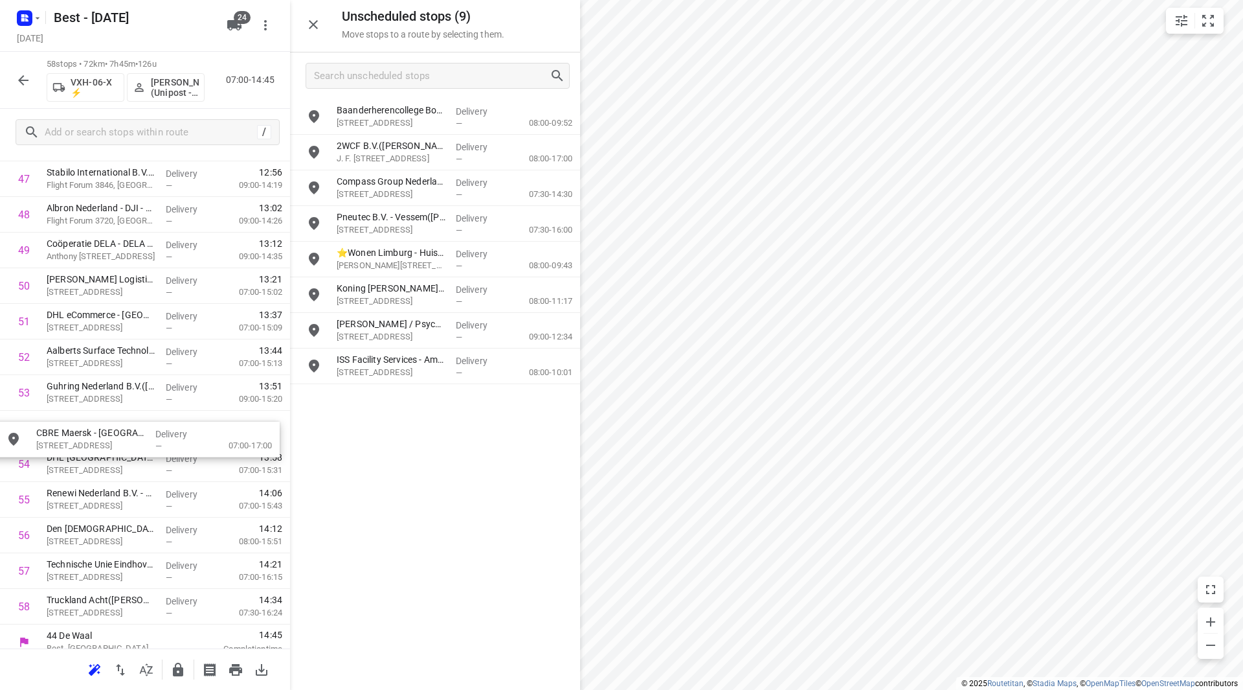
drag, startPoint x: 403, startPoint y: 244, endPoint x: 99, endPoint y: 425, distance: 354.2
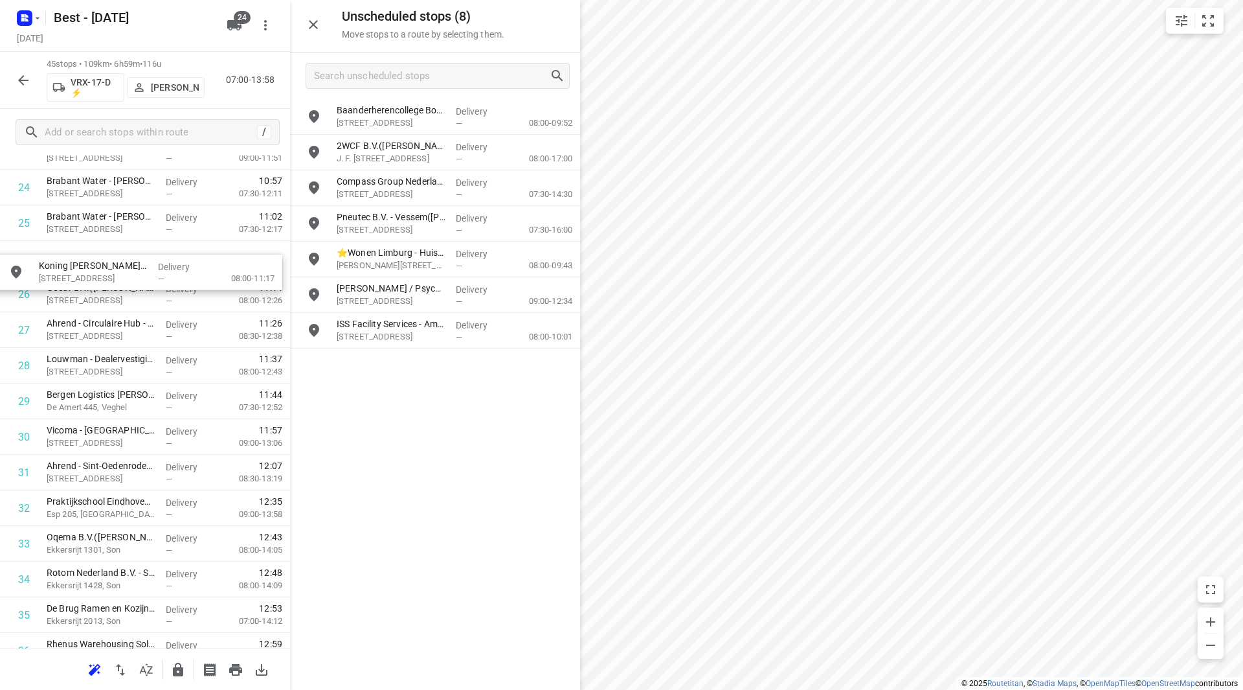
scroll to position [905, 0]
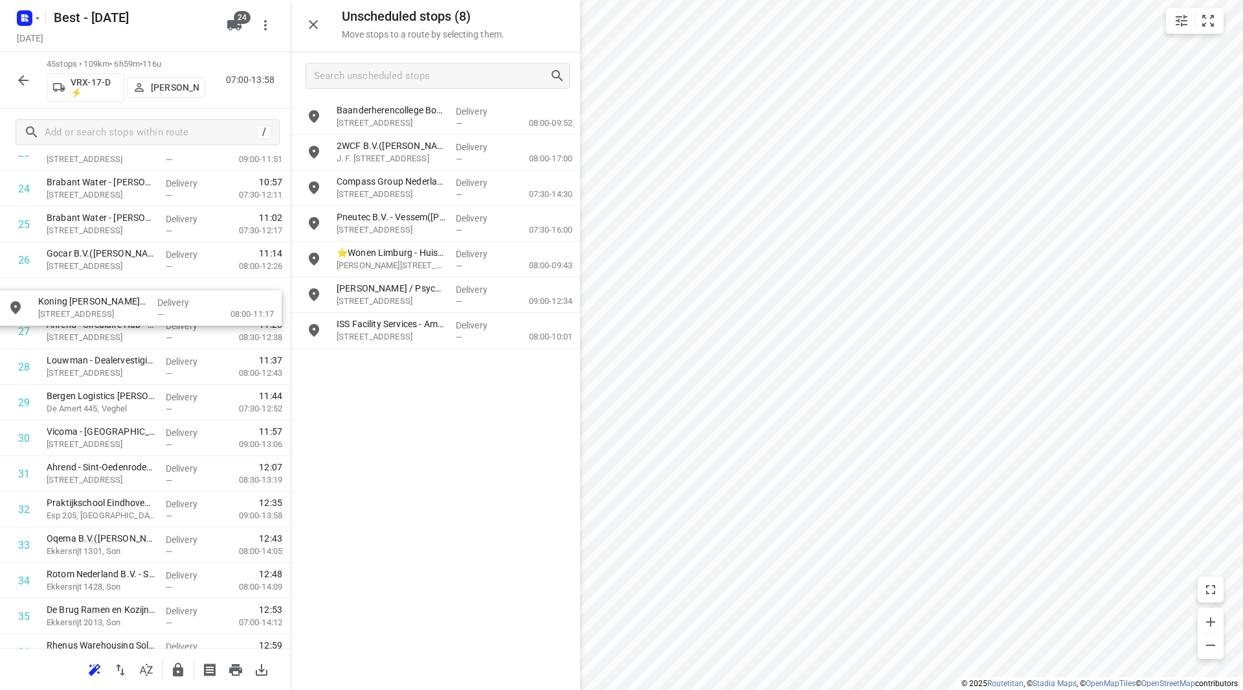
drag, startPoint x: 387, startPoint y: 282, endPoint x: 83, endPoint y: 290, distance: 303.8
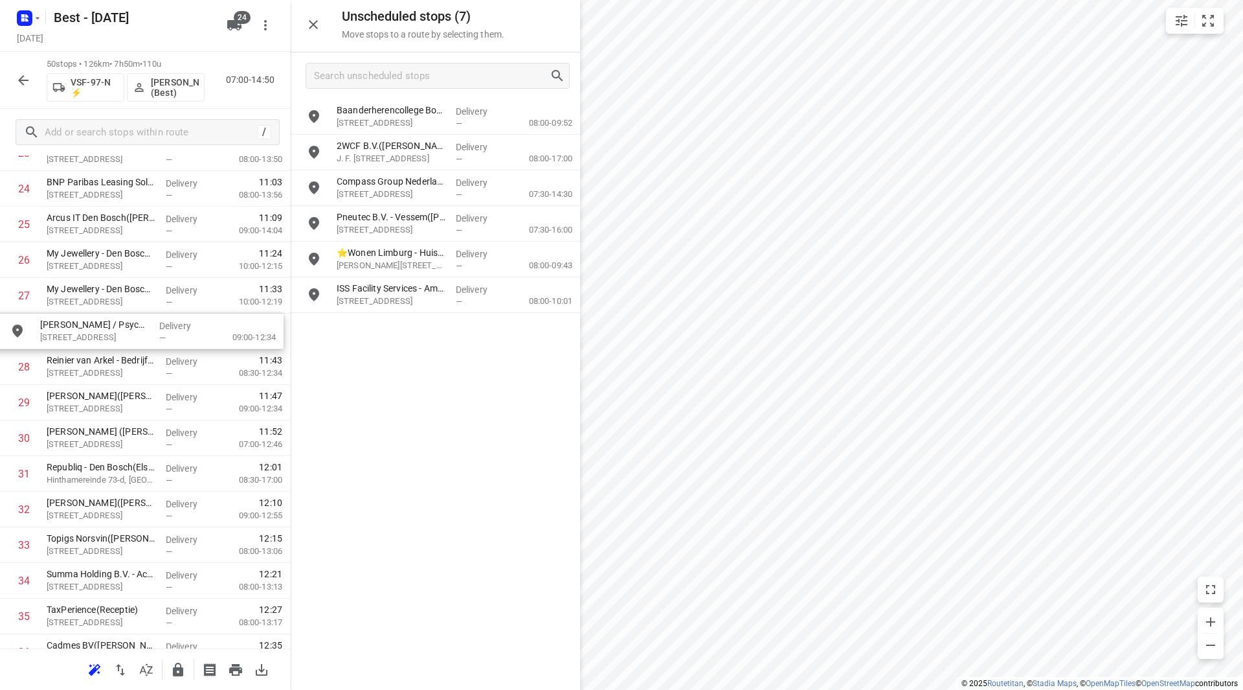
drag, startPoint x: 372, startPoint y: 295, endPoint x: 71, endPoint y: 329, distance: 302.3
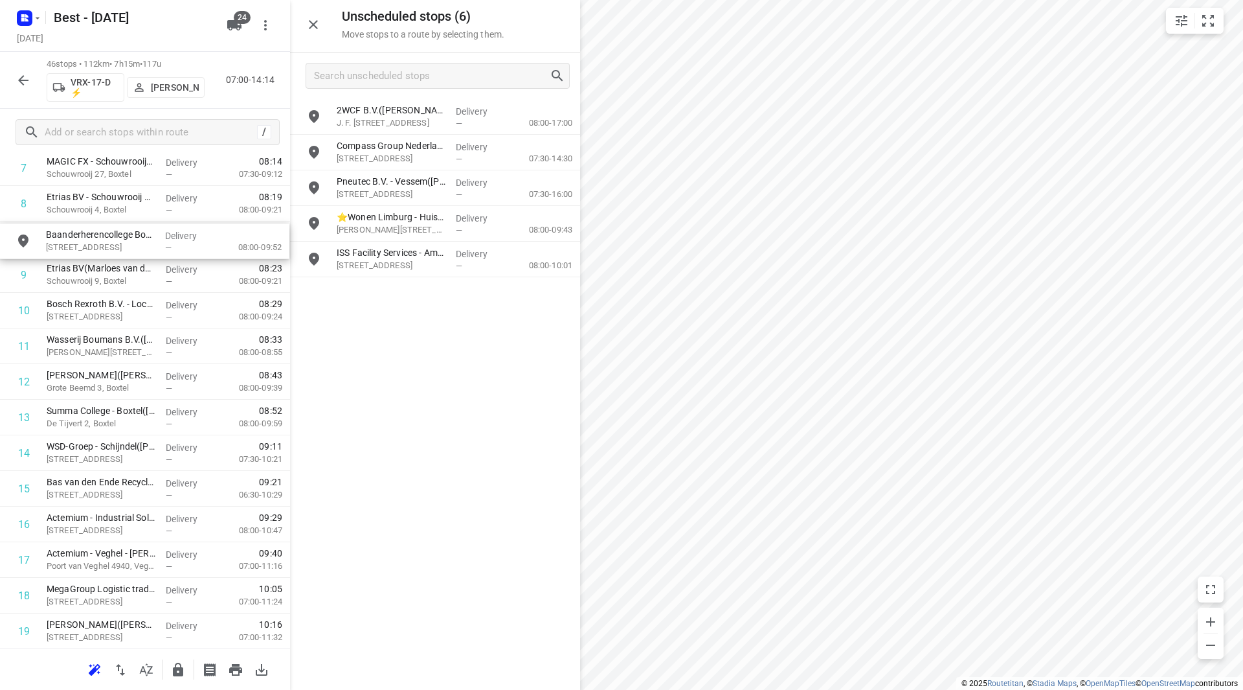
scroll to position [320, 0]
drag, startPoint x: 381, startPoint y: 131, endPoint x: 74, endPoint y: 434, distance: 431.3
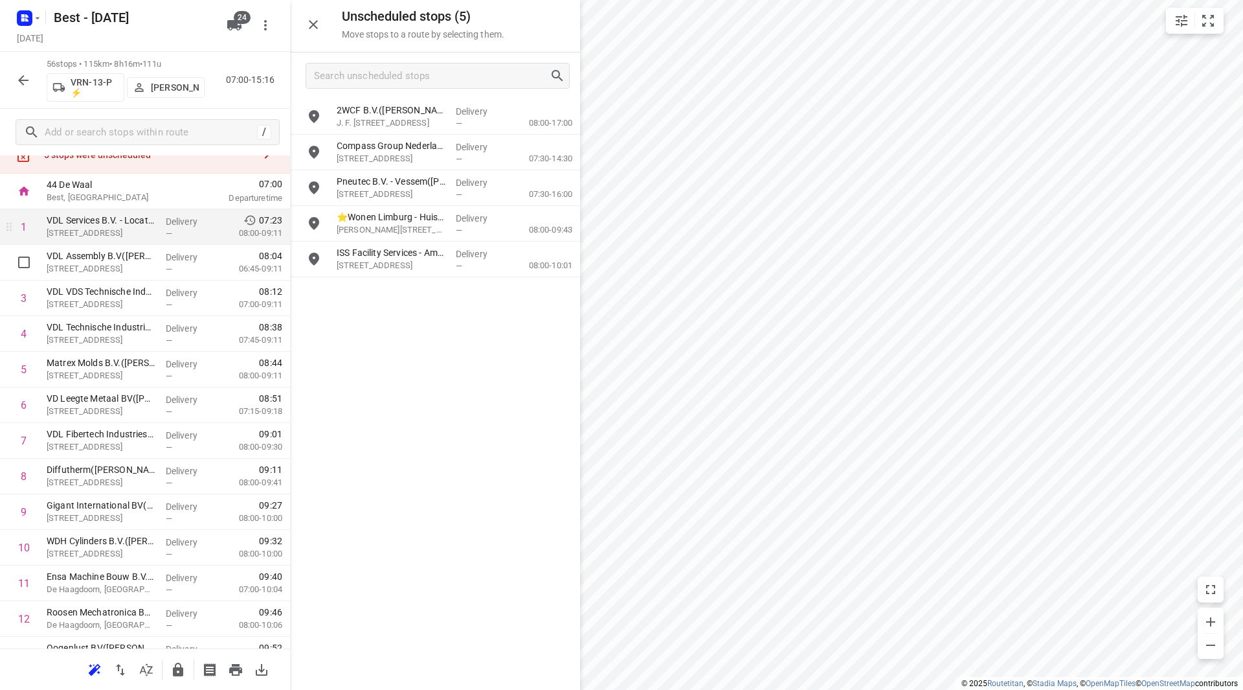
scroll to position [0, 0]
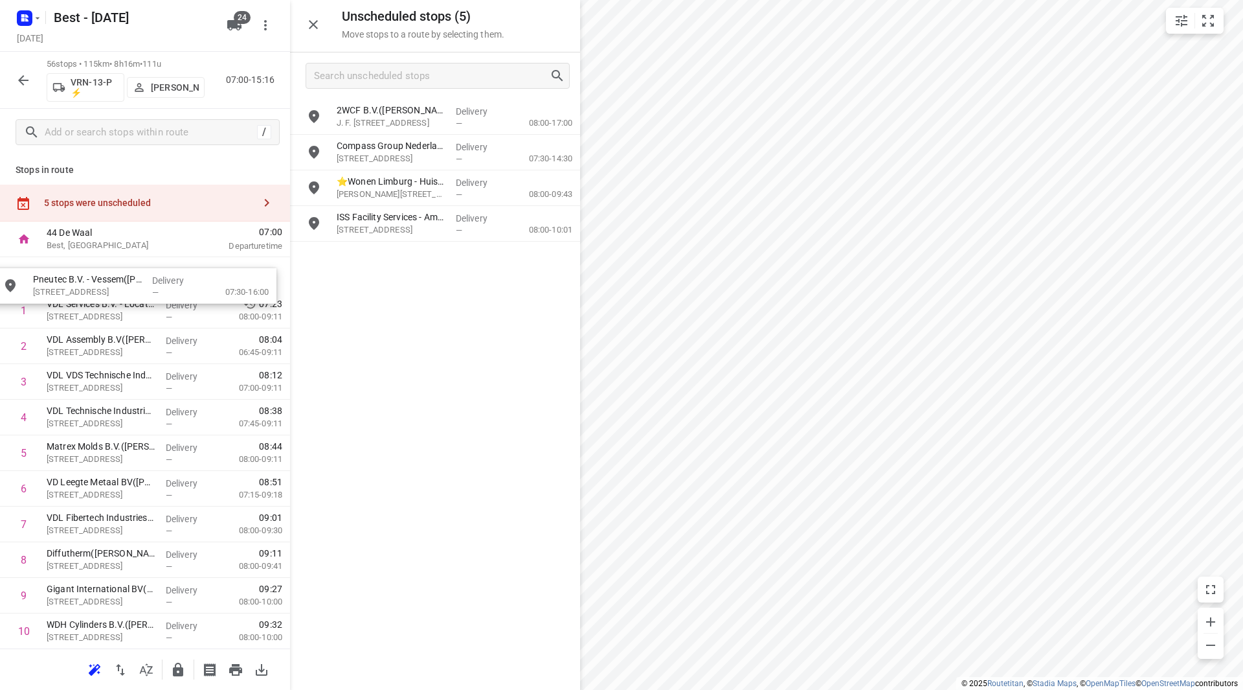
drag, startPoint x: 423, startPoint y: 187, endPoint x: 126, endPoint y: 276, distance: 309.7
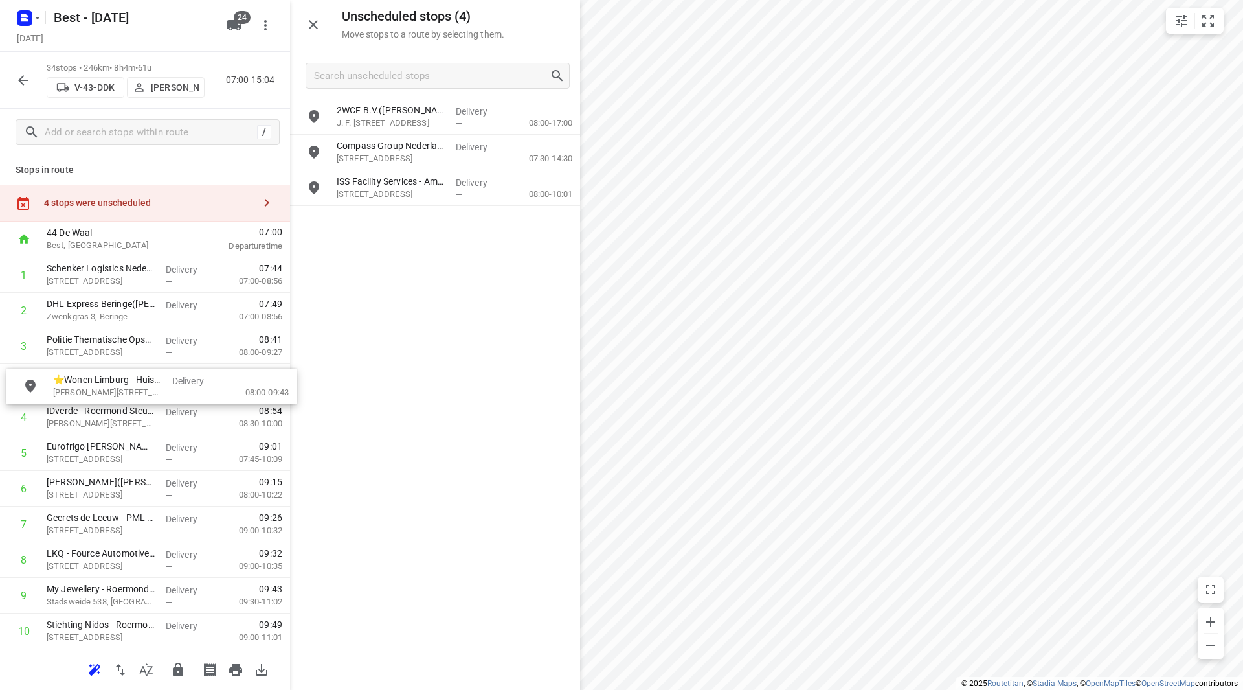
drag, startPoint x: 399, startPoint y: 194, endPoint x: 106, endPoint y: 393, distance: 354.7
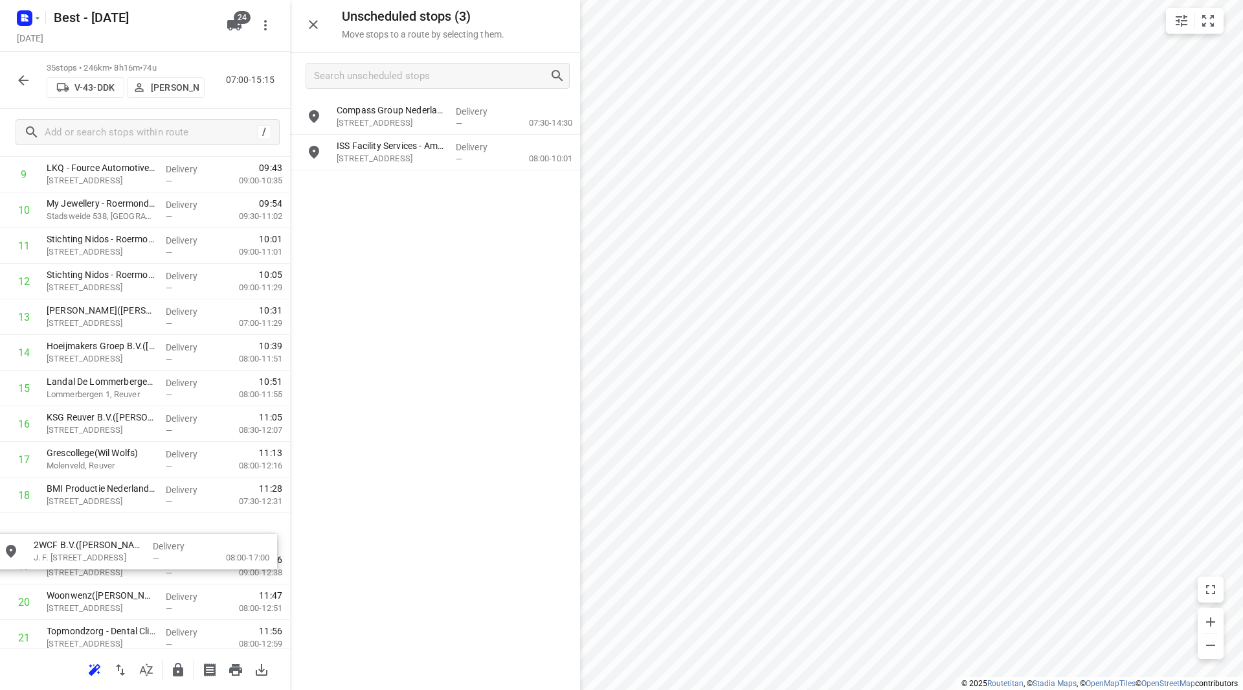
scroll to position [389, 0]
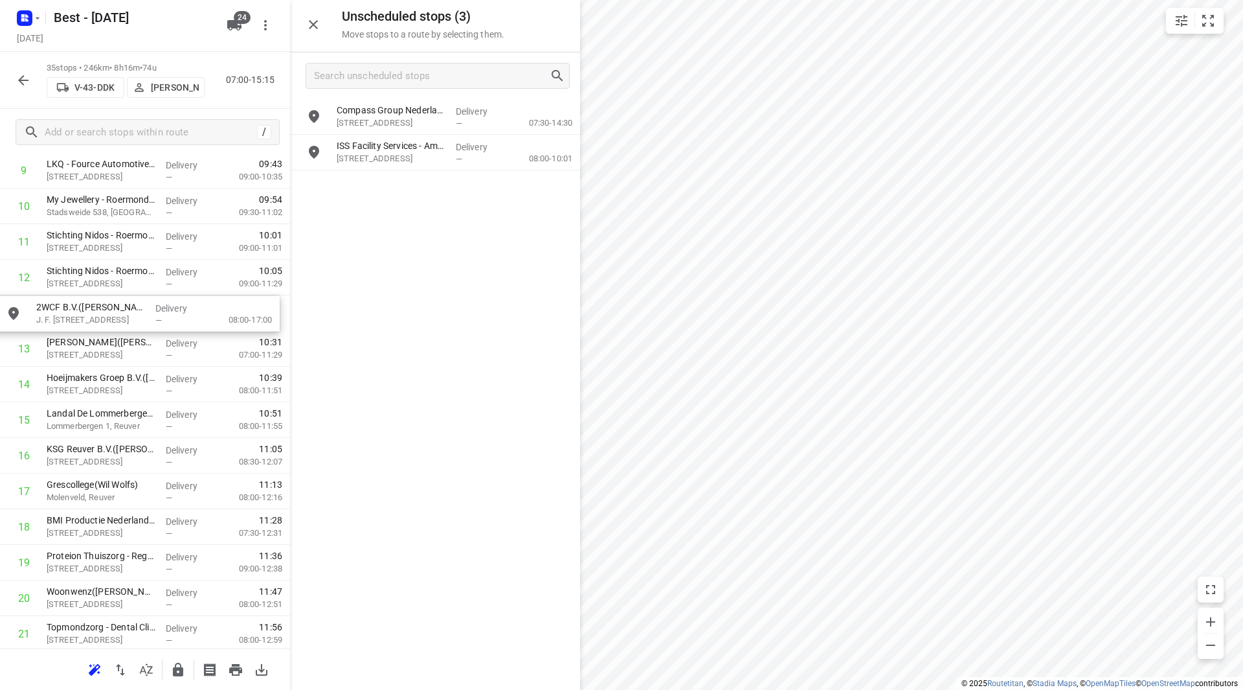
drag, startPoint x: 401, startPoint y: 122, endPoint x: 104, endPoint y: 320, distance: 357.2
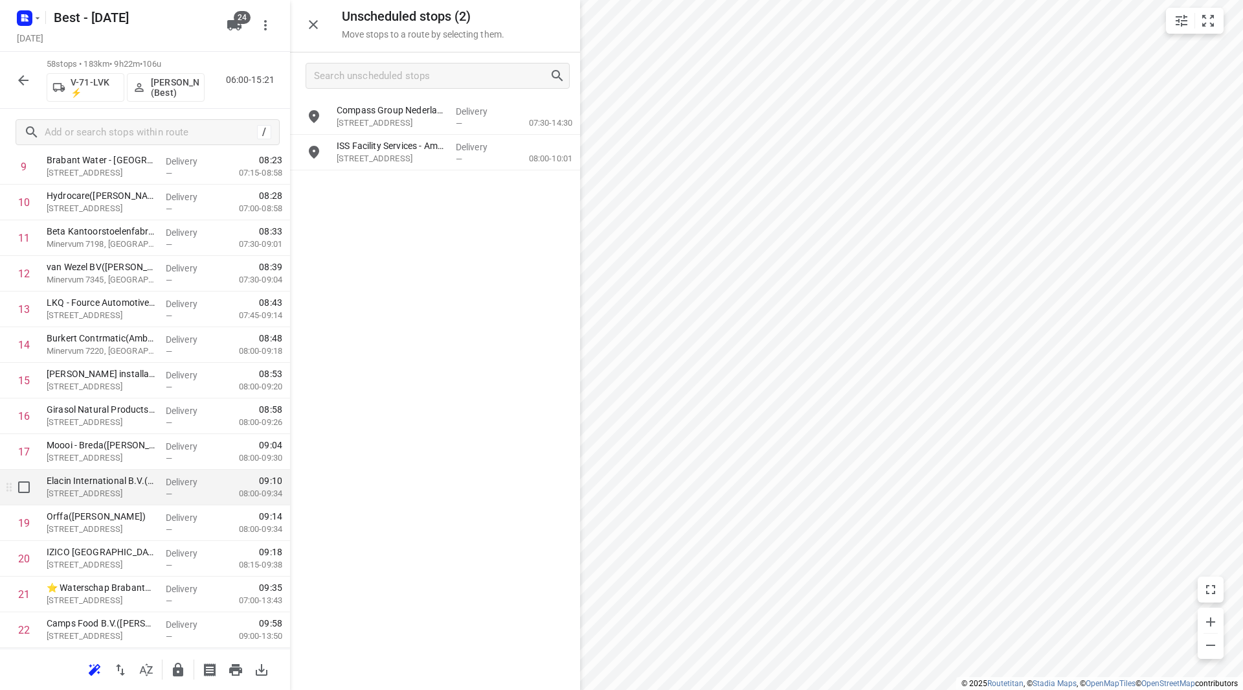
scroll to position [454, 0]
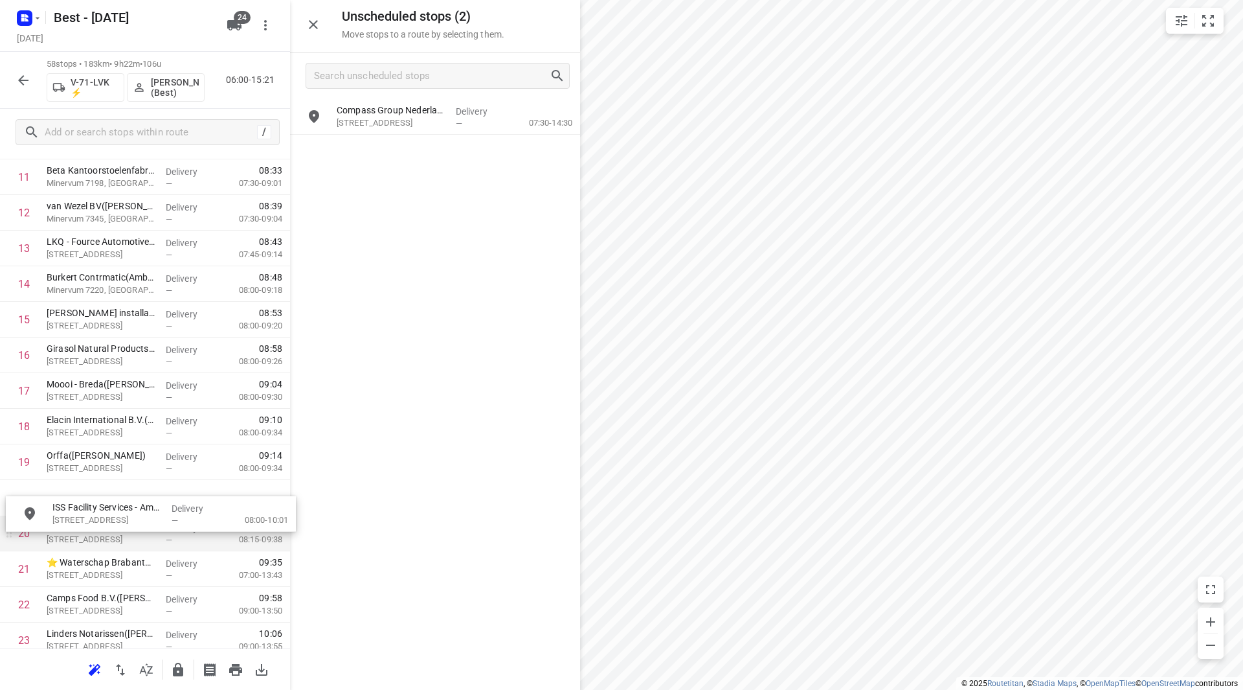
drag, startPoint x: 381, startPoint y: 143, endPoint x: 82, endPoint y: 515, distance: 477.1
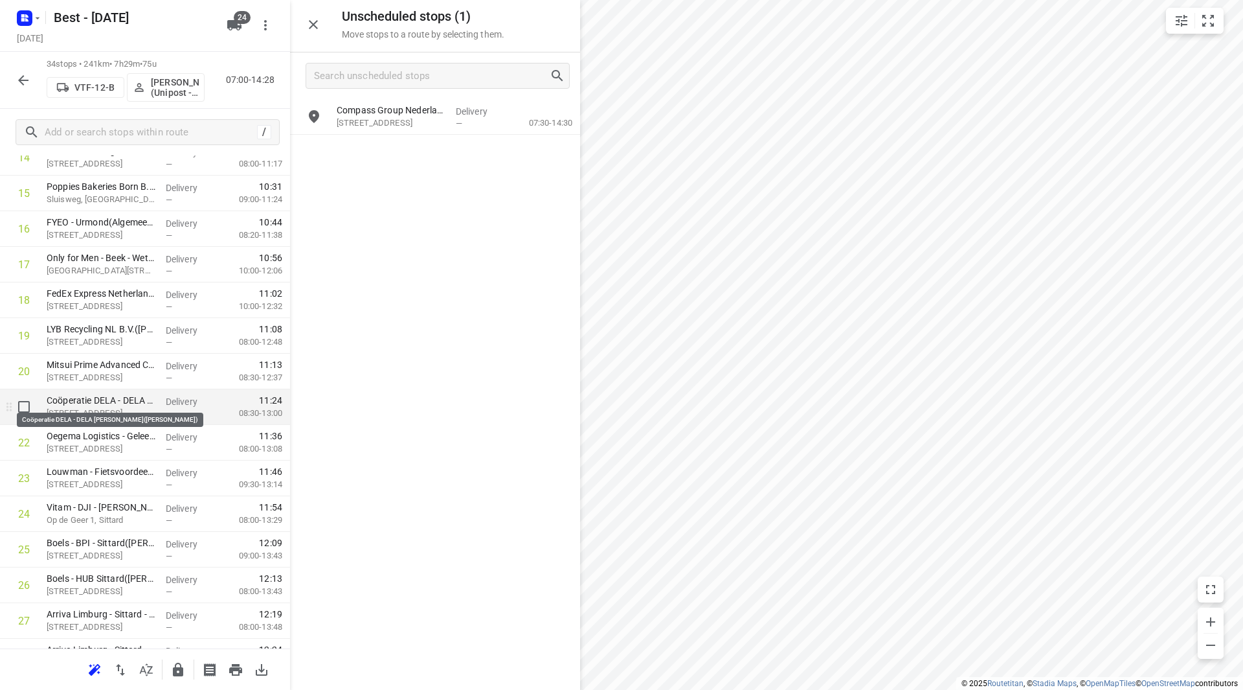
scroll to position [583, 0]
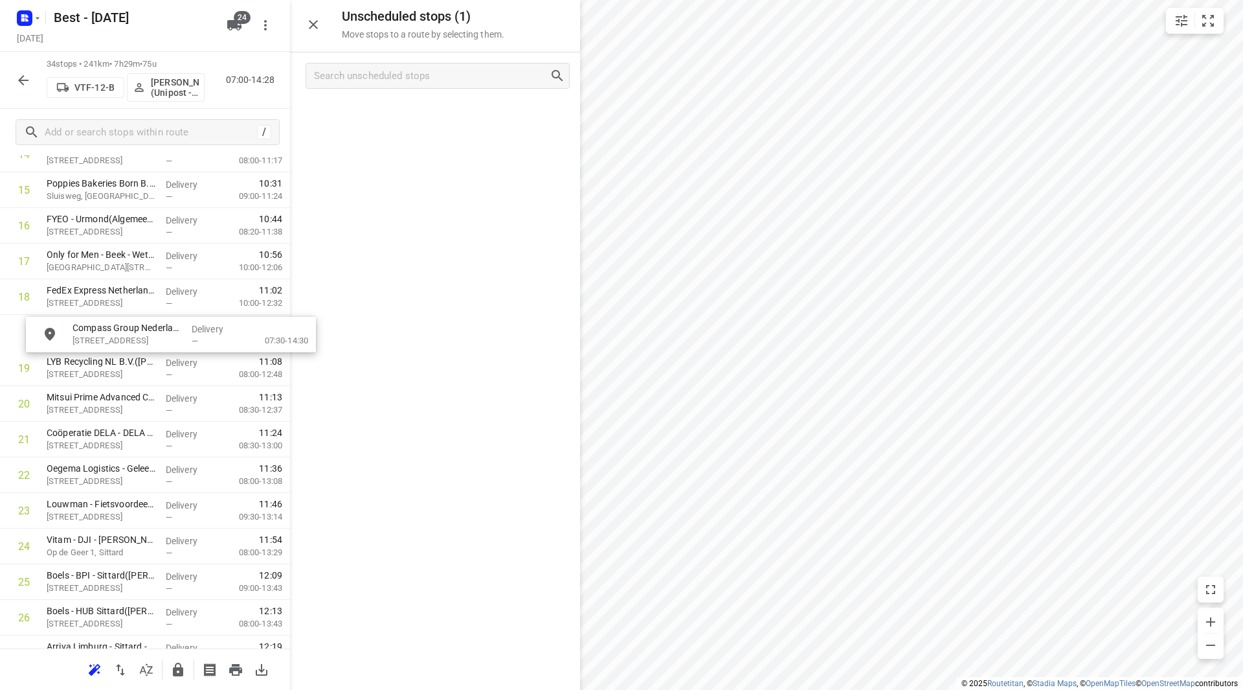
drag, startPoint x: 396, startPoint y: 115, endPoint x: 124, endPoint y: 337, distance: 351.1
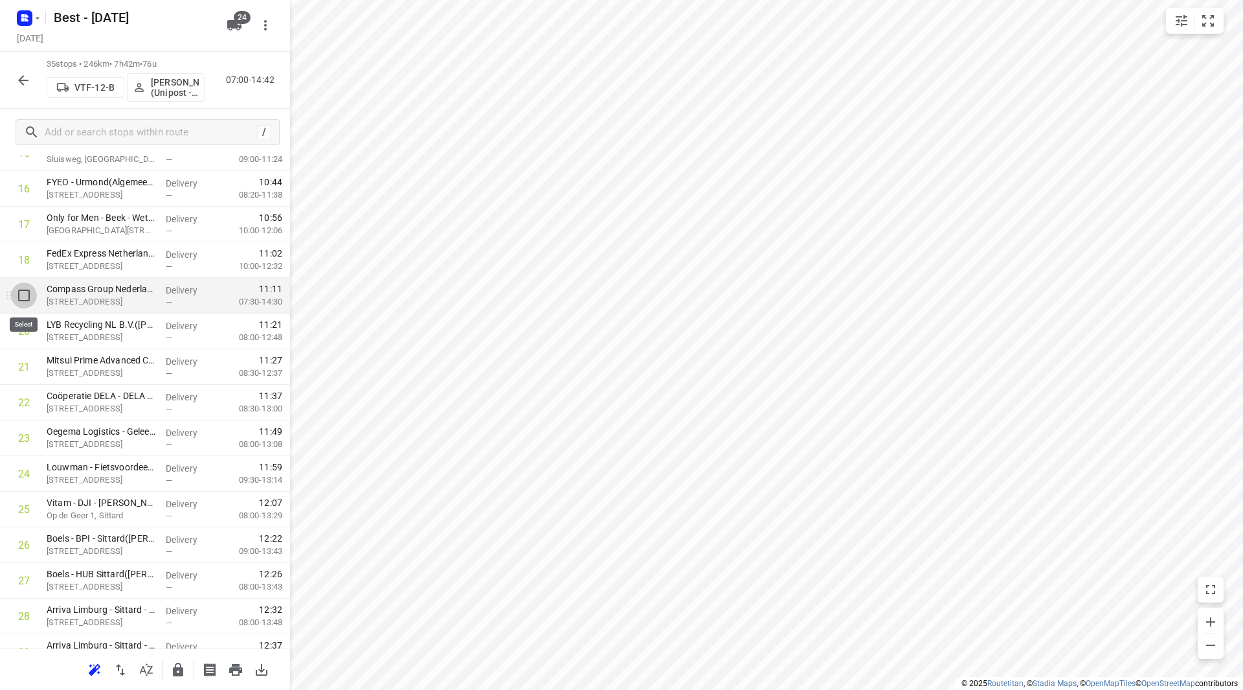
click at [20, 294] on input "checkbox" at bounding box center [24, 295] width 26 height 26
checkbox input "true"
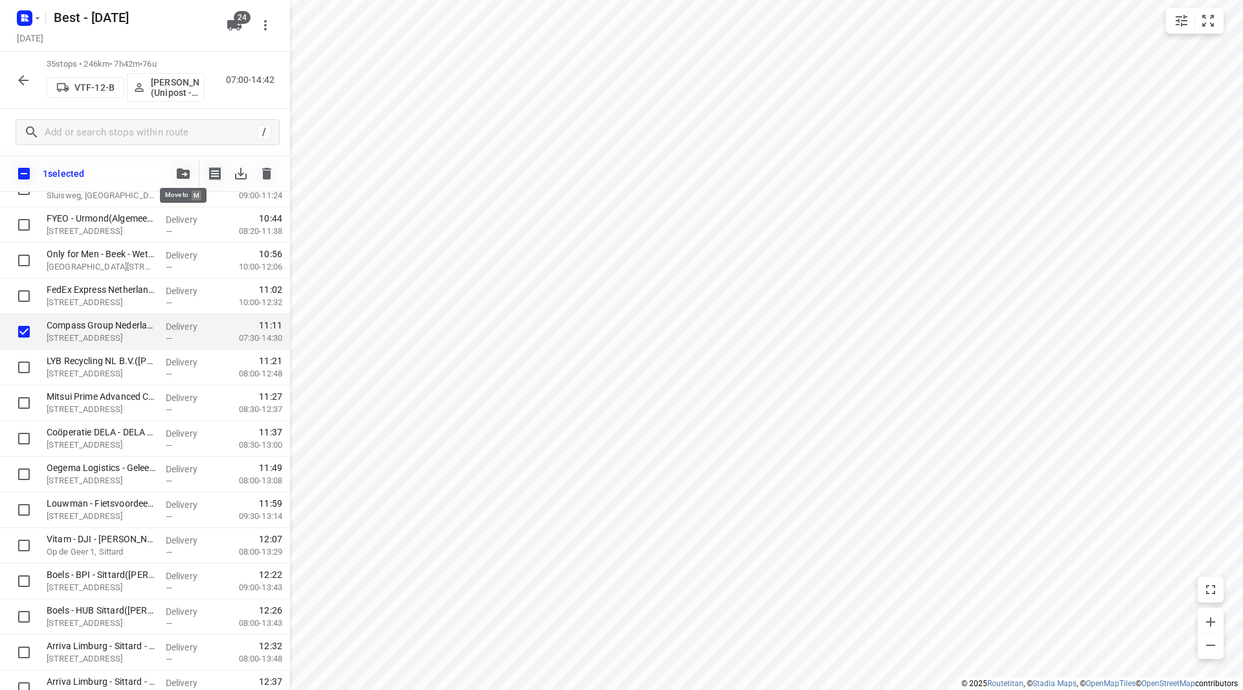
click at [186, 174] on icon "button" at bounding box center [183, 173] width 13 height 10
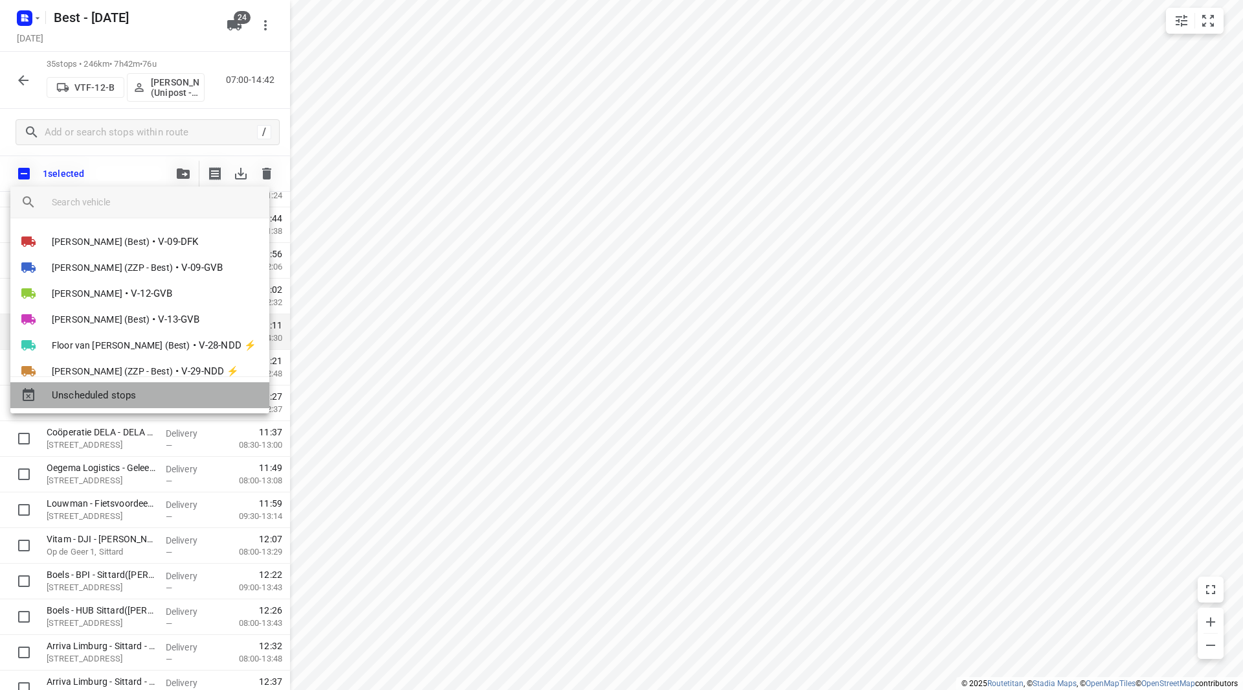
click at [131, 404] on div "Unscheduled stops" at bounding box center [139, 395] width 259 height 26
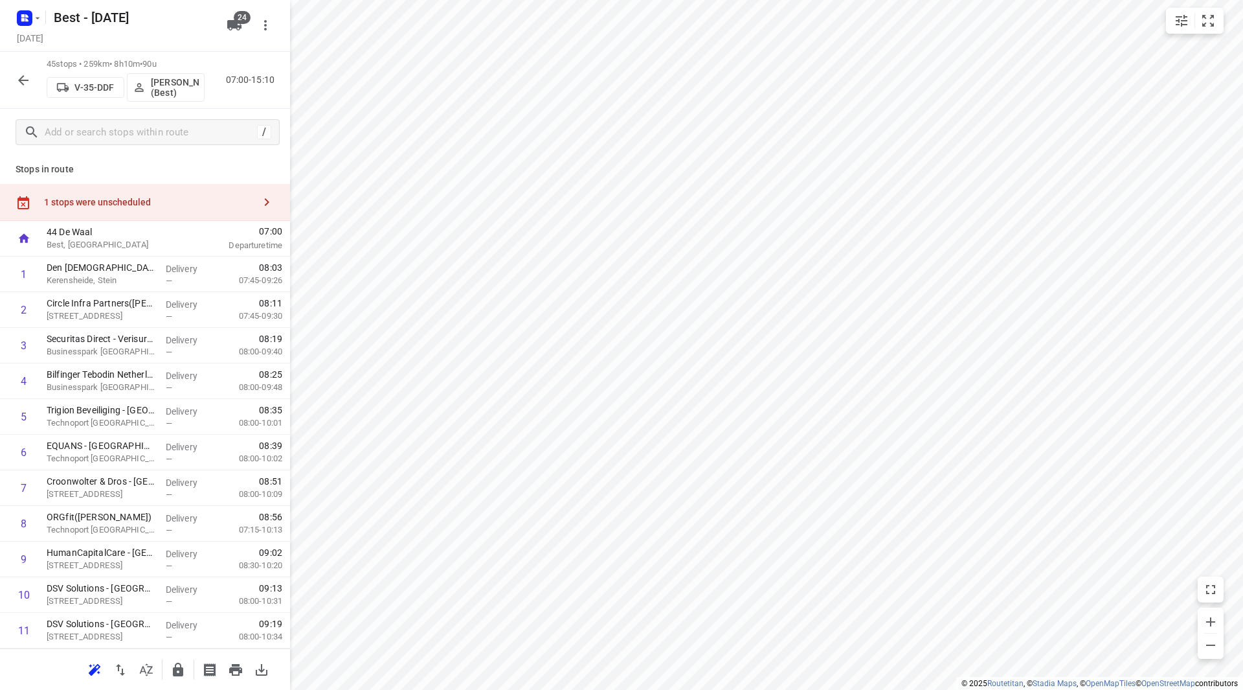
scroll to position [0, 0]
click at [203, 191] on div "1 stops were unscheduled" at bounding box center [145, 203] width 290 height 37
drag, startPoint x: 398, startPoint y: 120, endPoint x: 97, endPoint y: 349, distance: 377.5
click at [24, 82] on icon "button" at bounding box center [24, 81] width 16 height 16
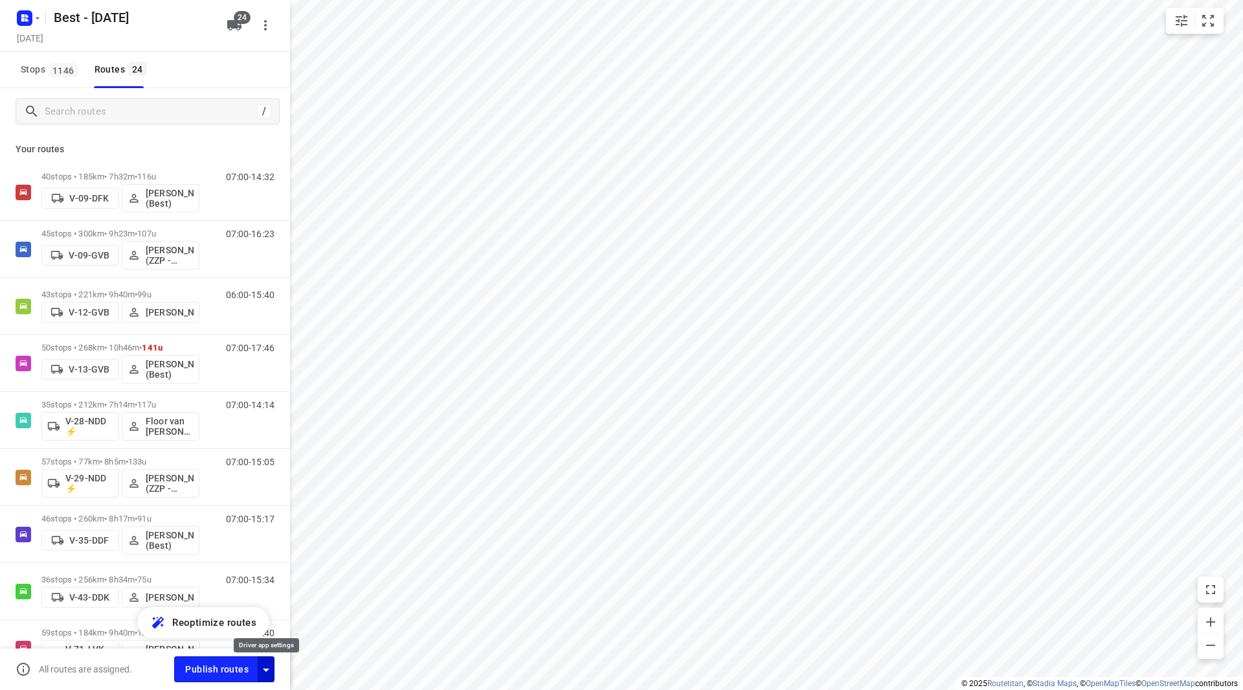
click at [268, 667] on icon "button" at bounding box center [266, 670] width 16 height 16
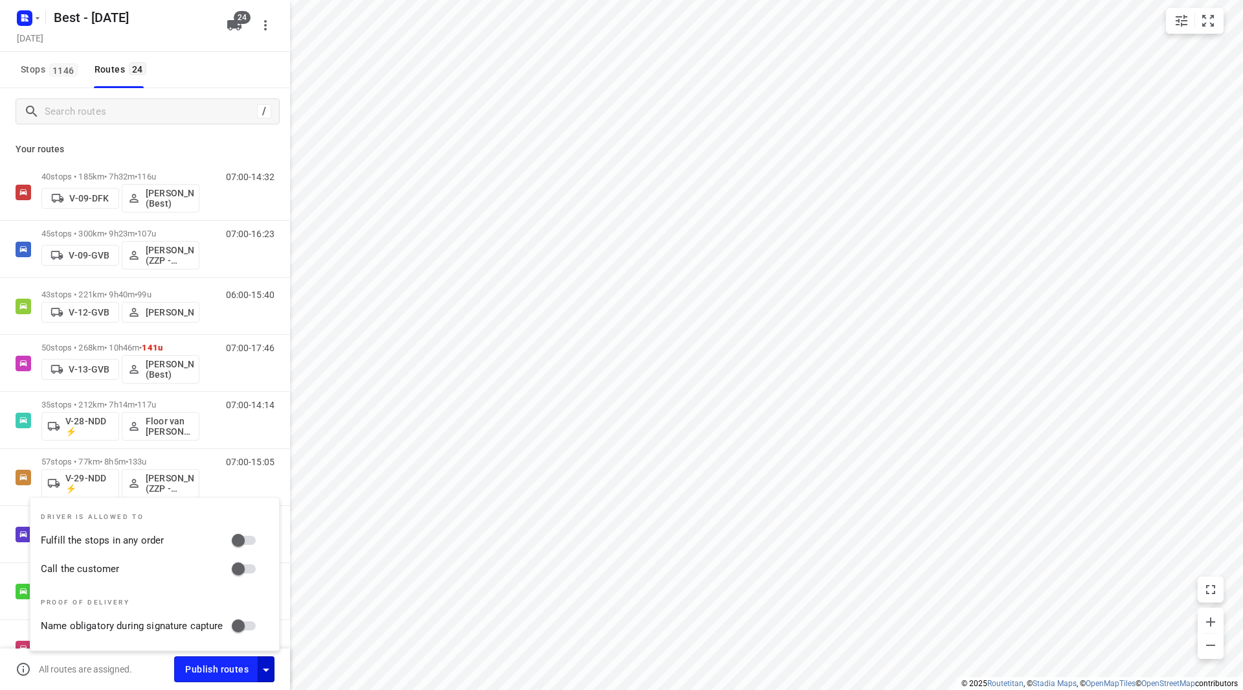
click at [245, 543] on input "Fulfill the stops in any order" at bounding box center [238, 540] width 74 height 25
checkbox input "true"
click at [243, 575] on input "Call the customer" at bounding box center [238, 568] width 74 height 25
checkbox input "true"
click at [210, 667] on span "Publish routes" at bounding box center [216, 669] width 63 height 16
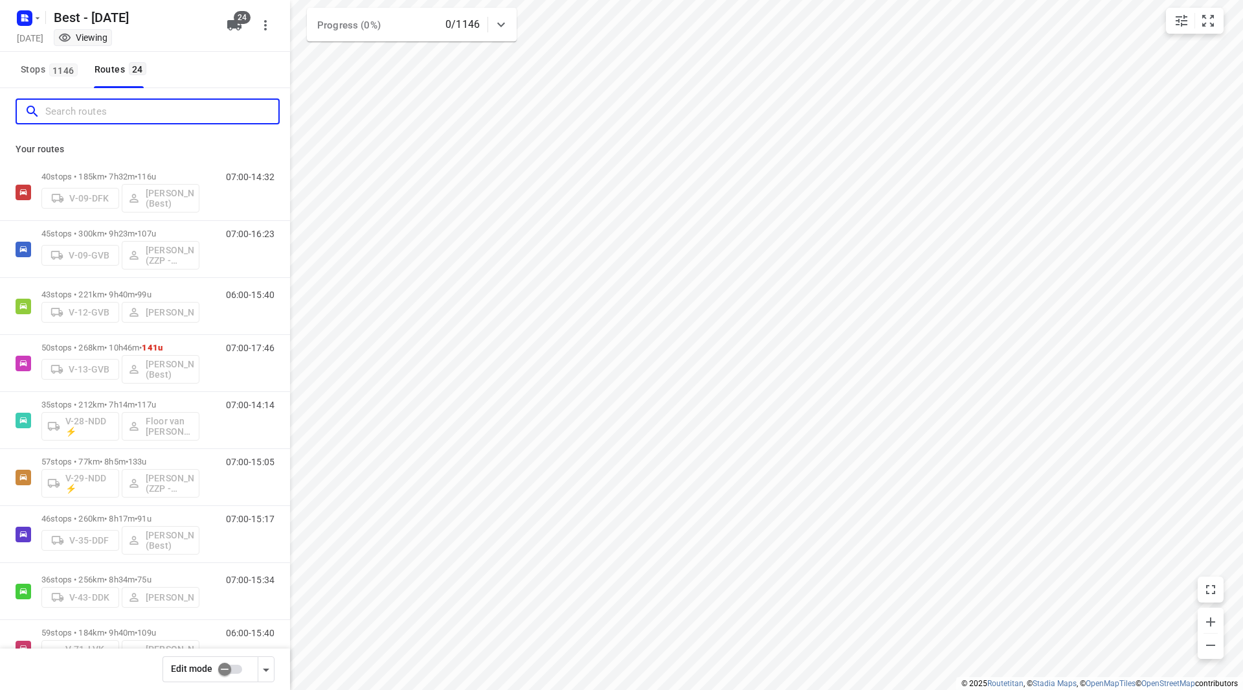
click at [125, 117] on input "Search routes" at bounding box center [161, 112] width 233 height 20
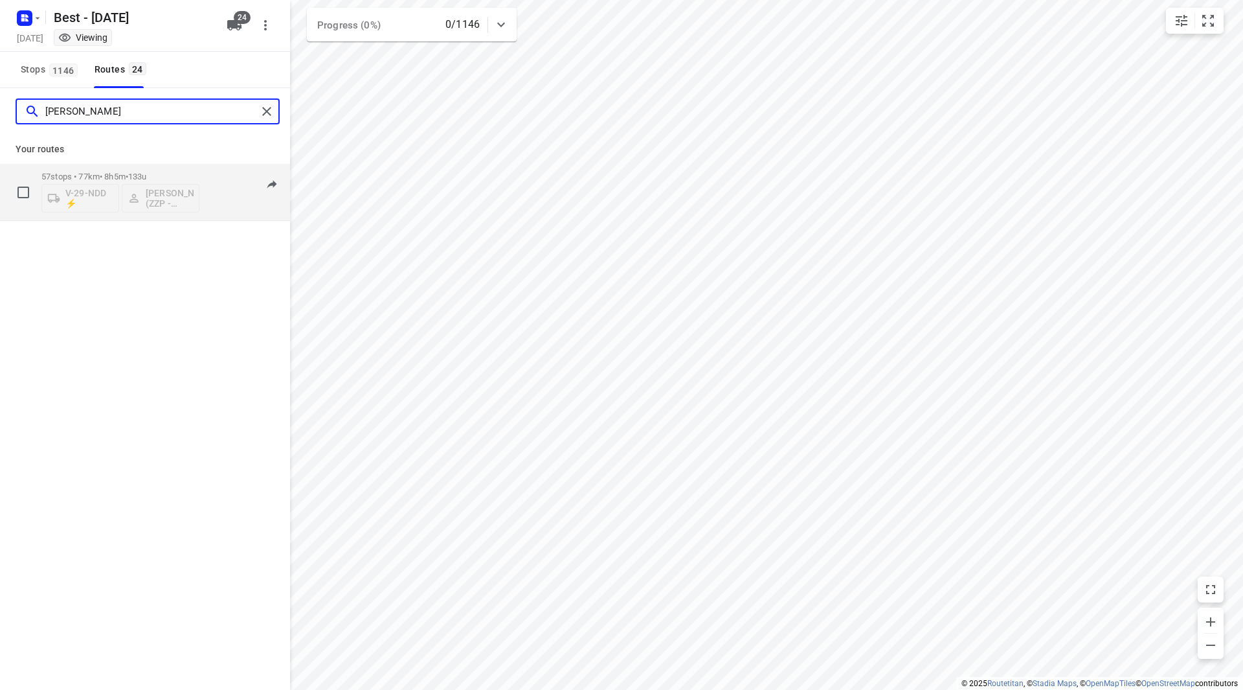
type input "eugen"
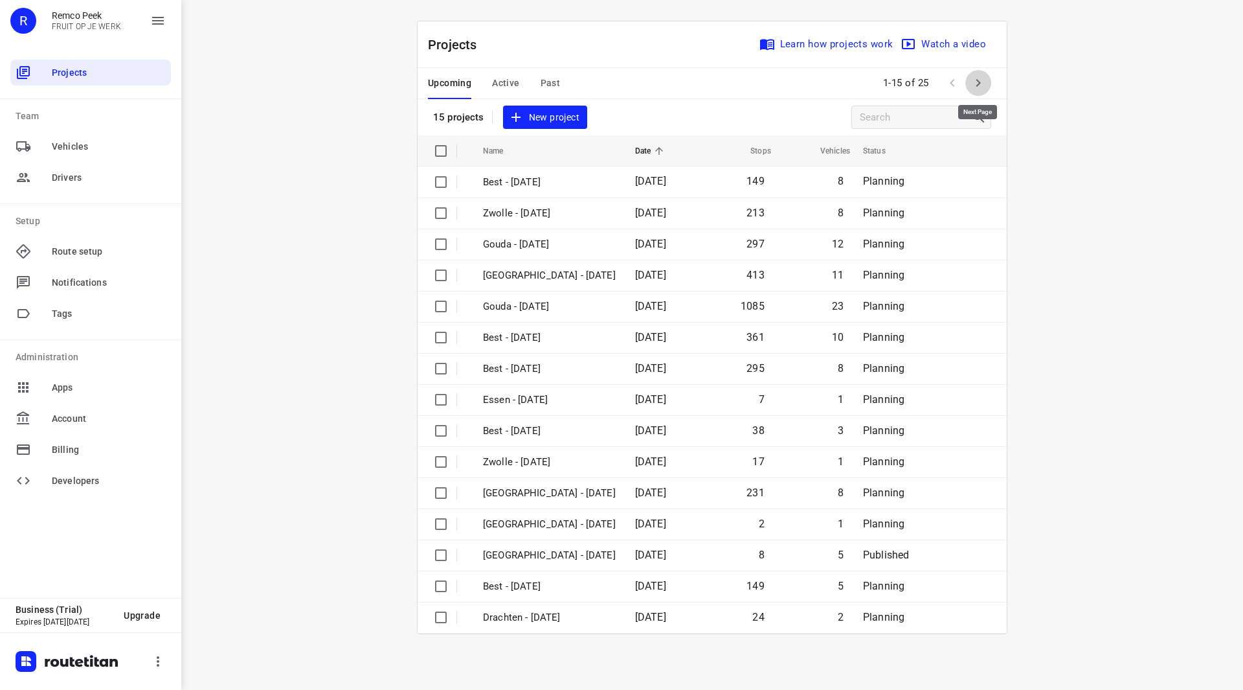
click at [979, 87] on icon "button" at bounding box center [979, 83] width 16 height 16
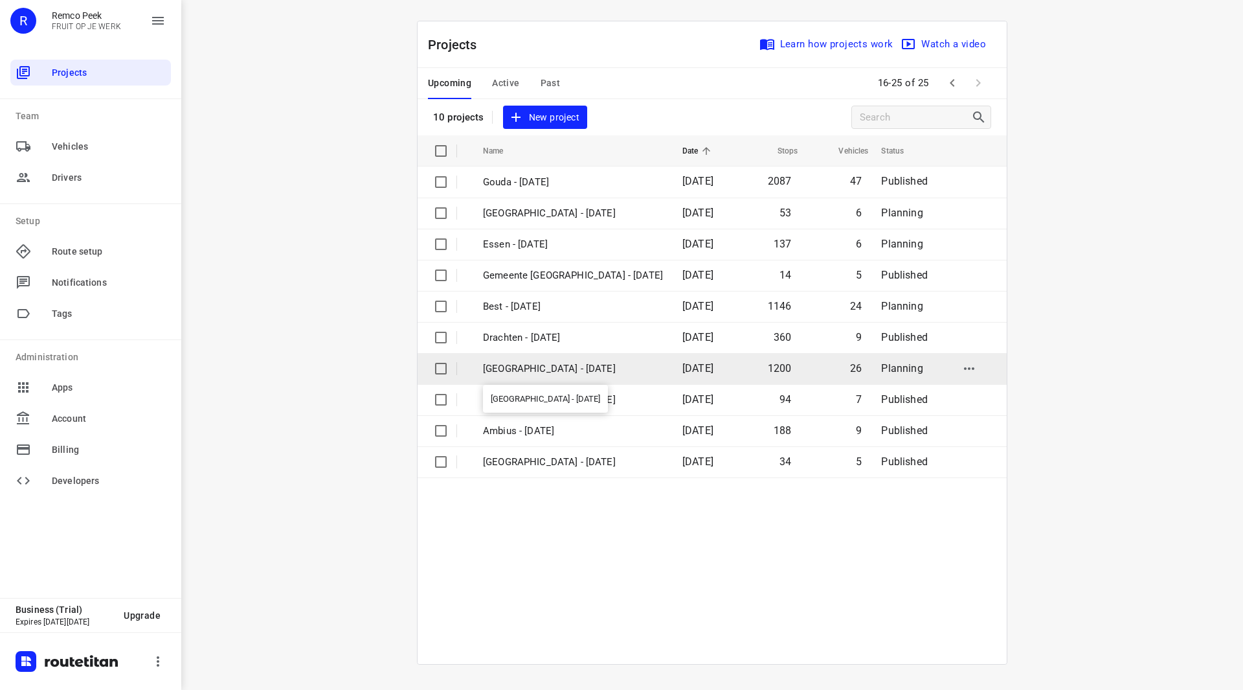
click at [546, 366] on p "[GEOGRAPHIC_DATA] - [DATE]" at bounding box center [573, 368] width 180 height 15
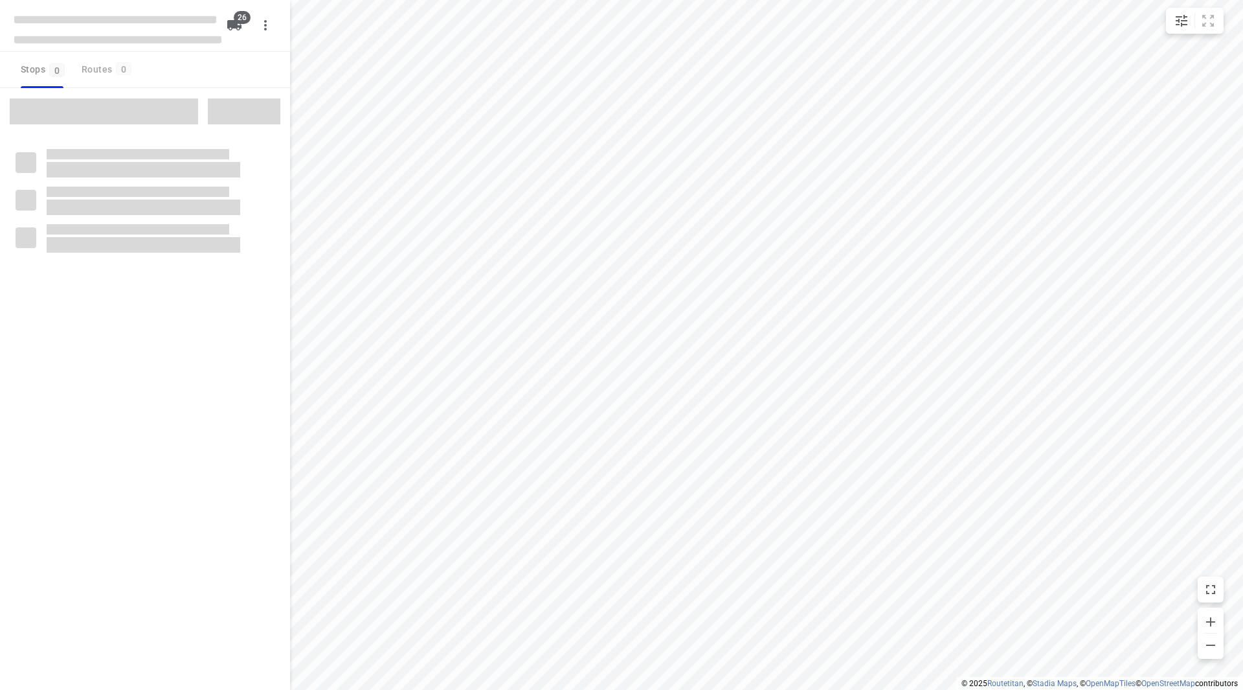
checkbox input "true"
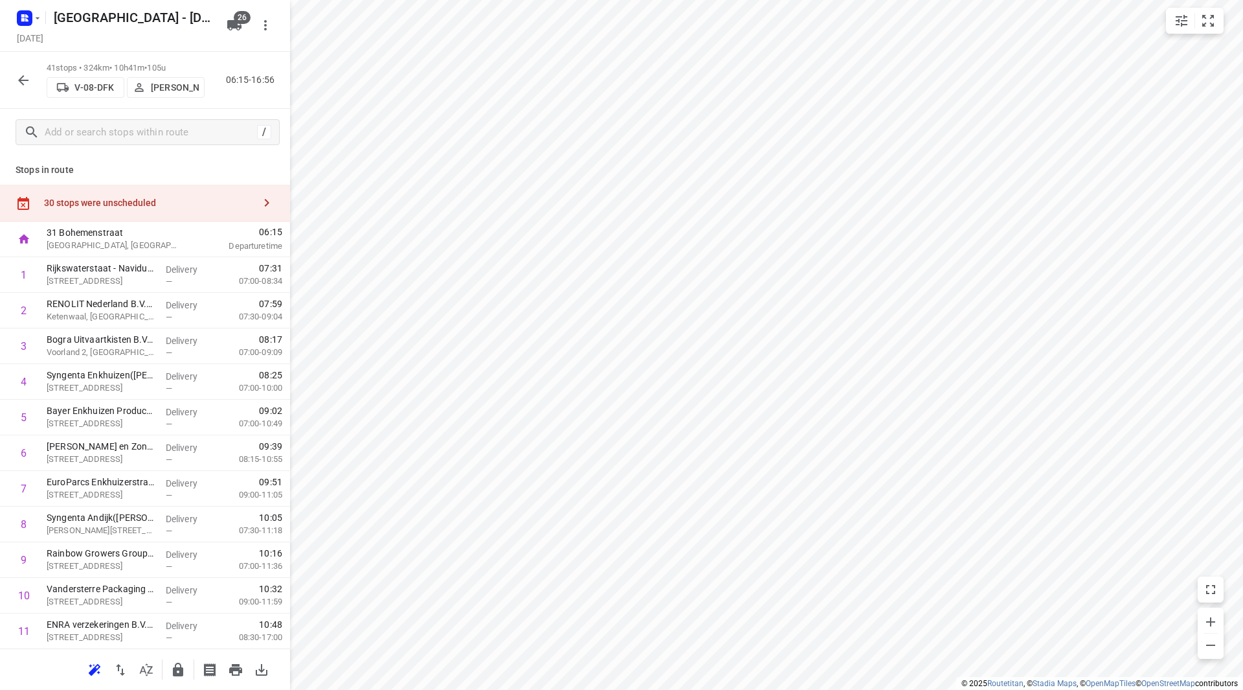
click at [149, 192] on div "30 stops were unscheduled" at bounding box center [145, 203] width 290 height 37
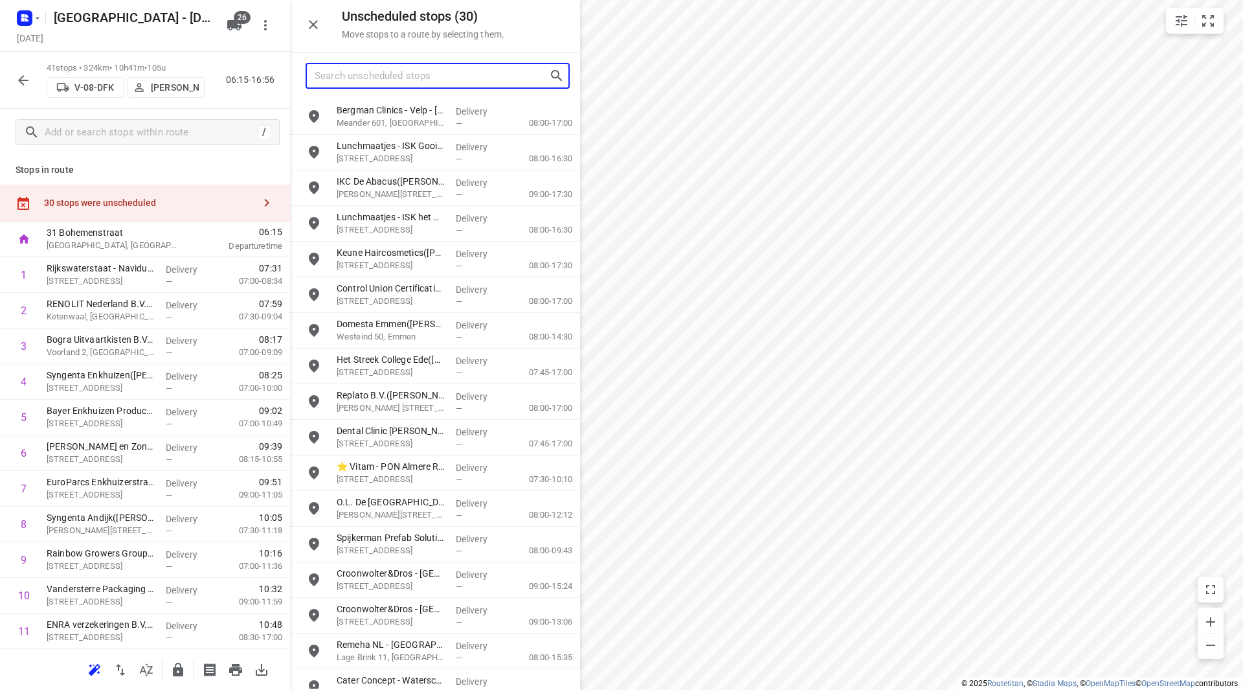
click at [445, 74] on input "Search unscheduled stops" at bounding box center [432, 76] width 234 height 20
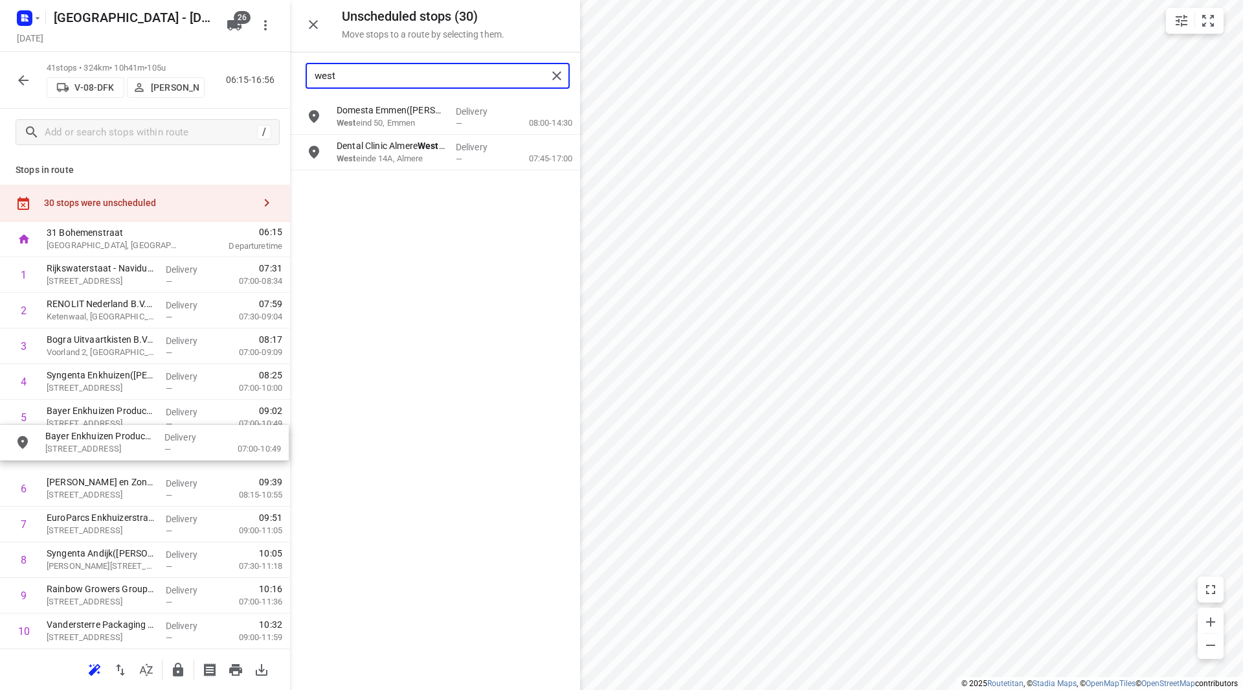
drag, startPoint x: 383, startPoint y: 176, endPoint x: 76, endPoint y: 410, distance: 385.2
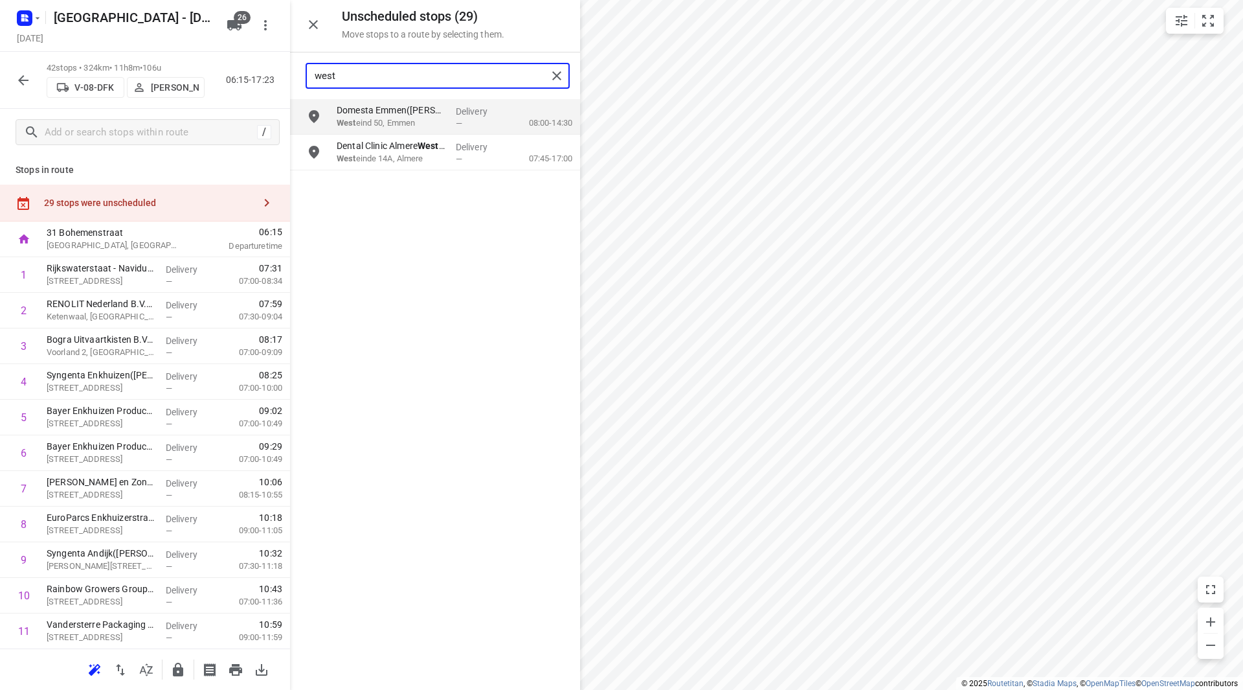
drag, startPoint x: 366, startPoint y: 74, endPoint x: 273, endPoint y: 71, distance: 93.3
click at [273, 71] on div "Unscheduled stops ( 29 ) Move stops to a route by selecting them. west Domesta …" at bounding box center [145, 345] width 290 height 690
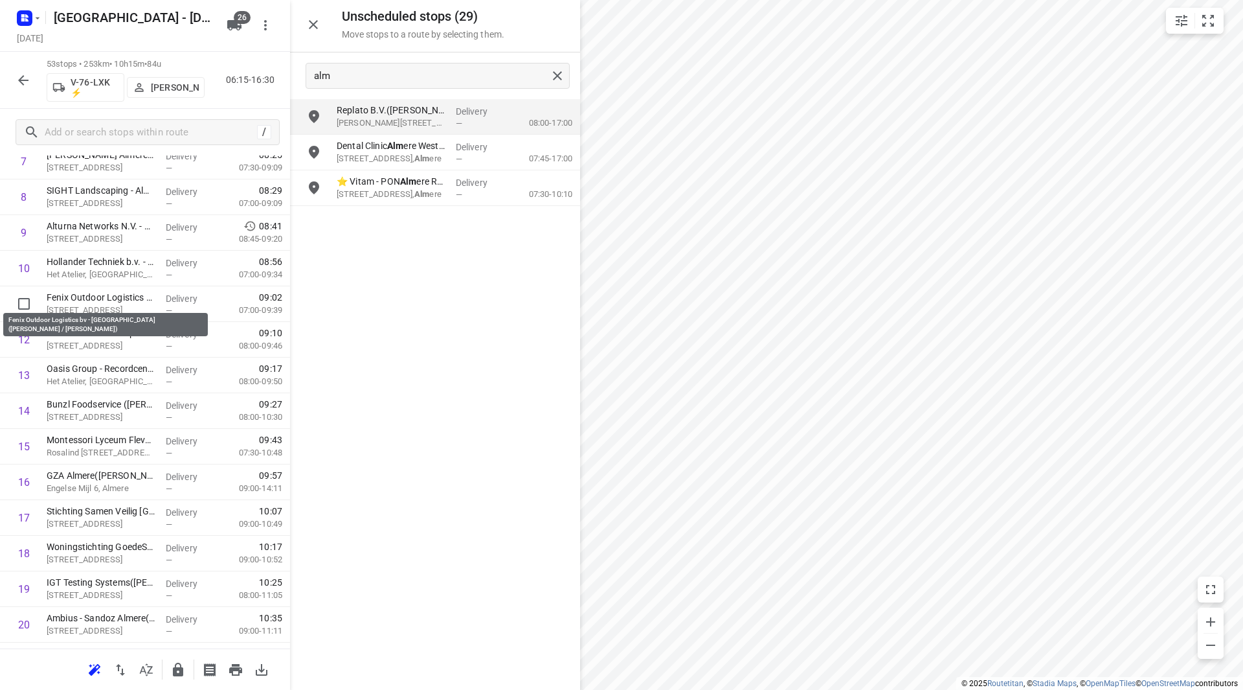
scroll to position [259, 0]
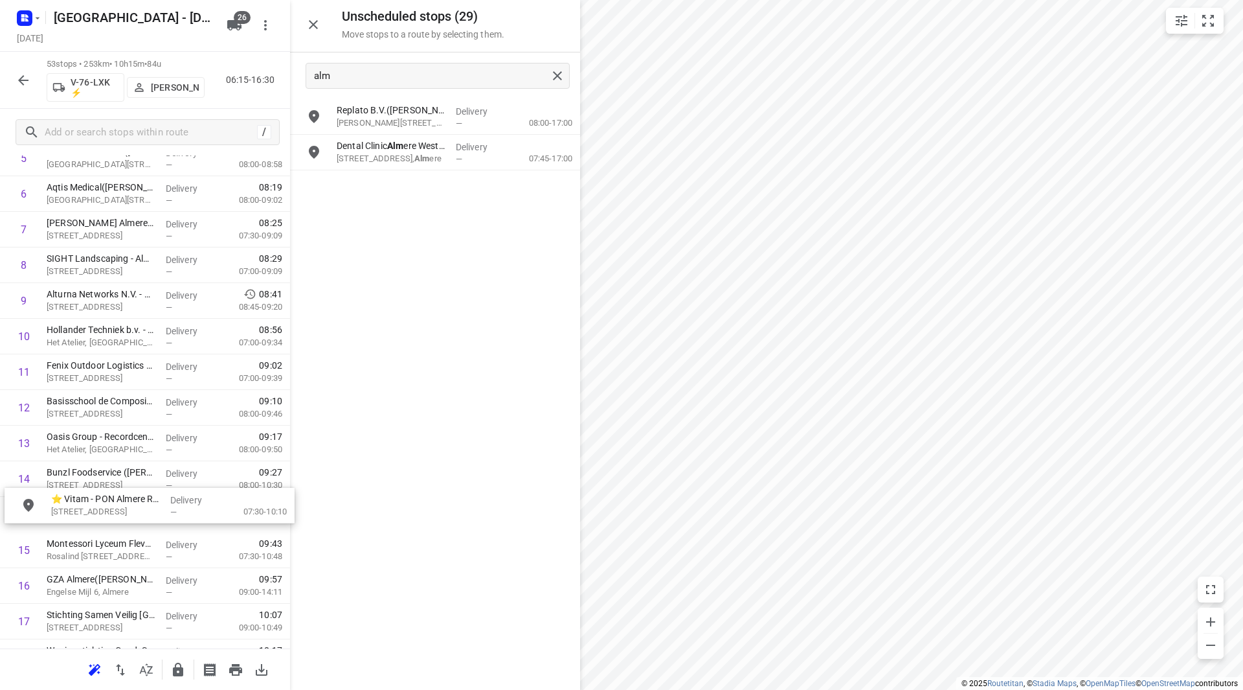
drag, startPoint x: 422, startPoint y: 188, endPoint x: 113, endPoint y: 503, distance: 440.9
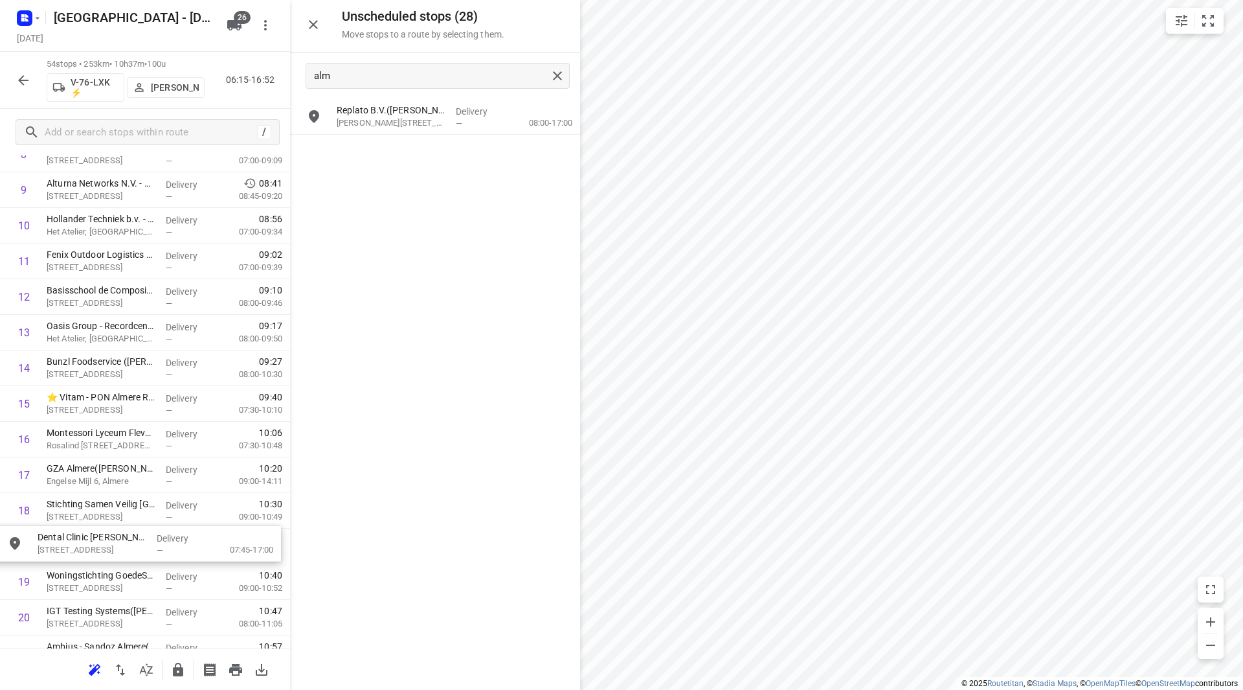
scroll to position [376, 0]
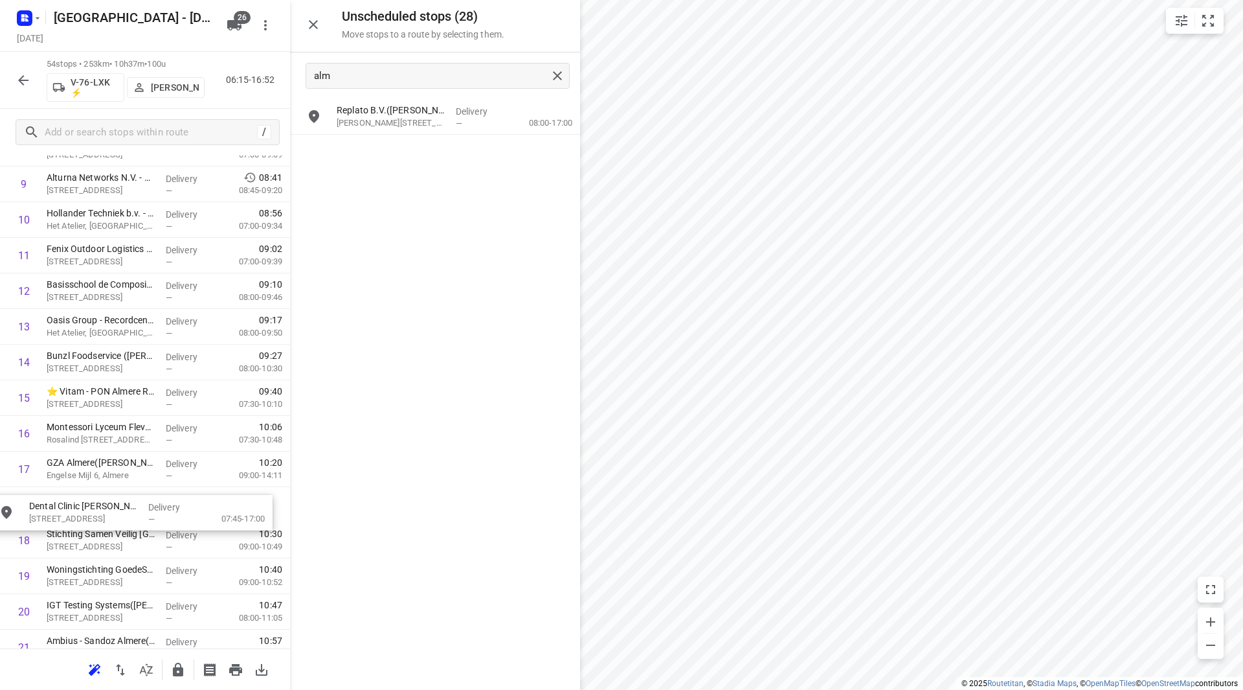
drag, startPoint x: 421, startPoint y: 166, endPoint x: 113, endPoint y: 515, distance: 465.6
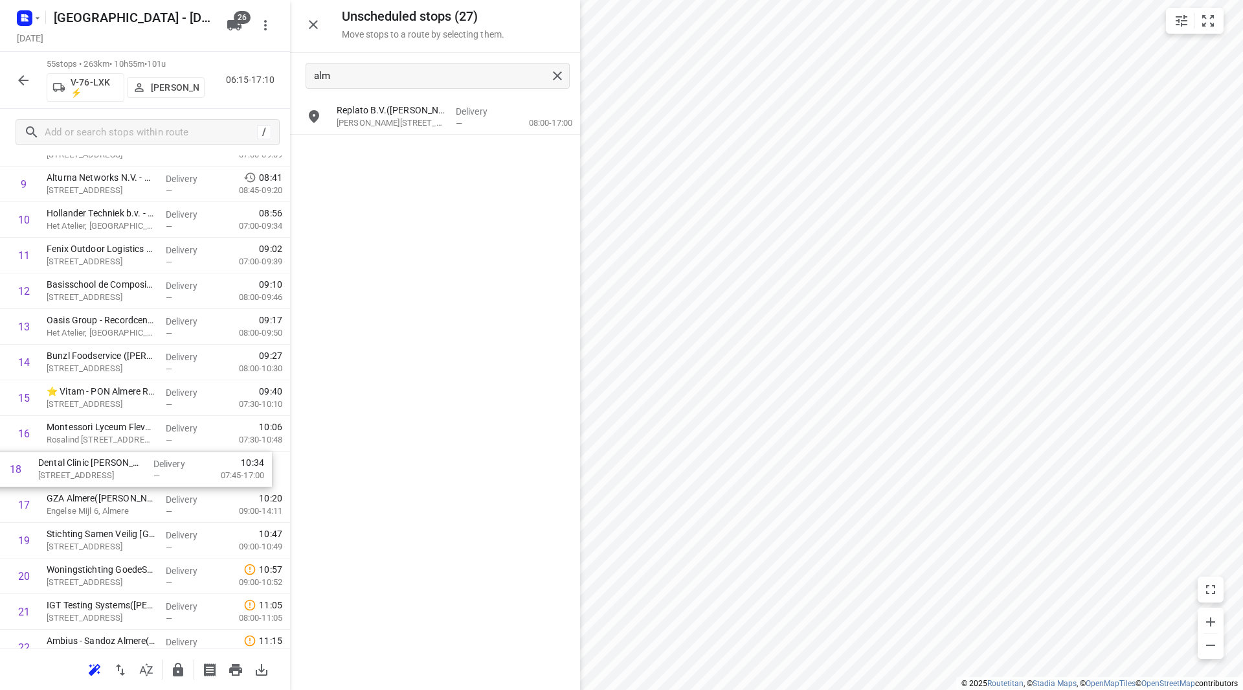
drag, startPoint x: 91, startPoint y: 506, endPoint x: 85, endPoint y: 467, distance: 39.2
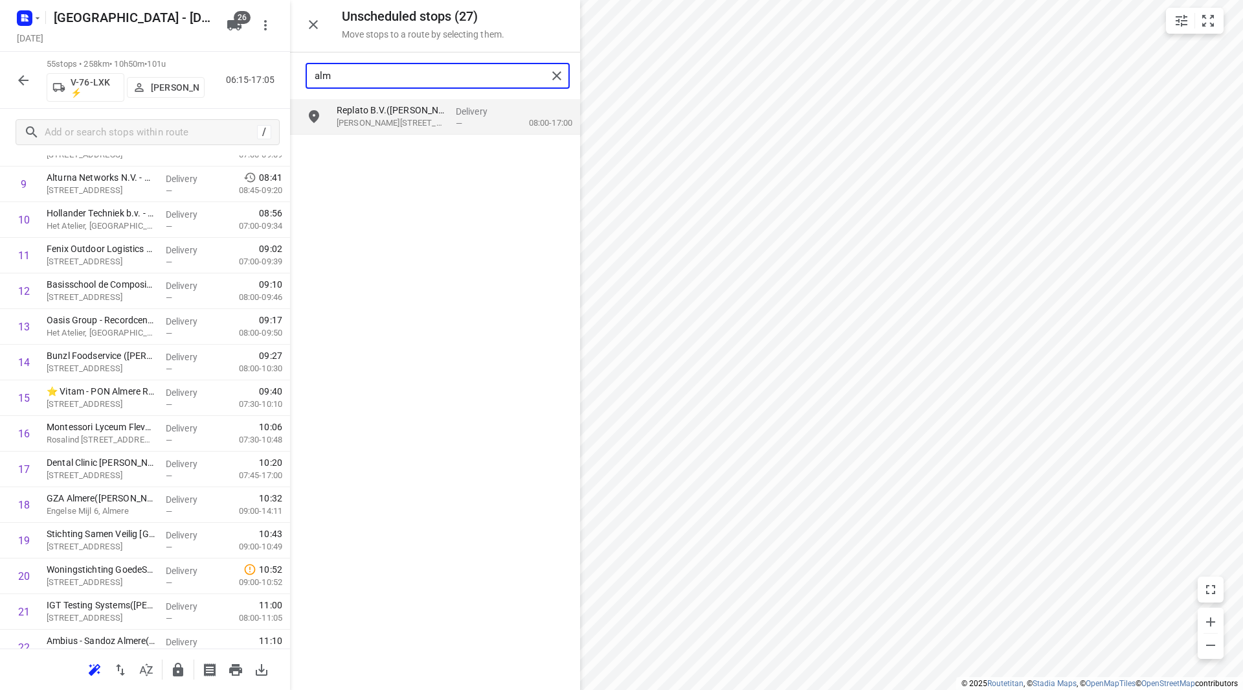
drag, startPoint x: 348, startPoint y: 71, endPoint x: 265, endPoint y: 76, distance: 82.4
click at [265, 76] on div "Unscheduled stops ( 27 ) Move stops to a route by selecting them. alm Replato B…" at bounding box center [145, 345] width 290 height 690
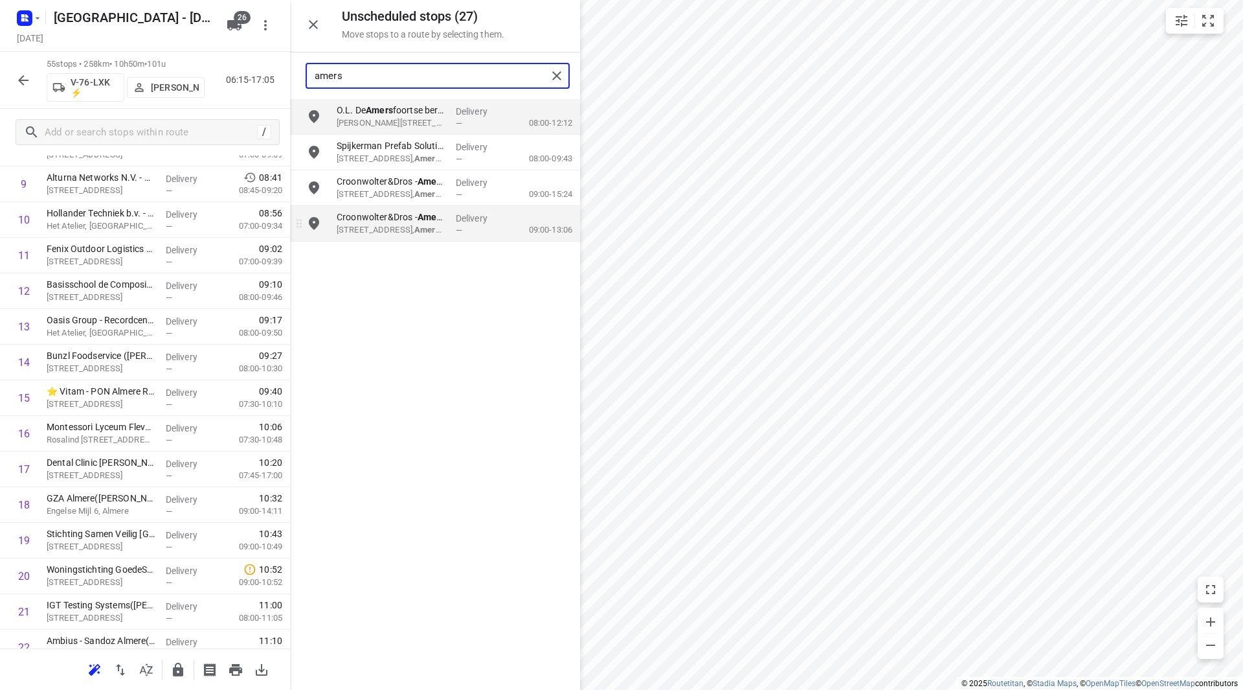
type input "amers"
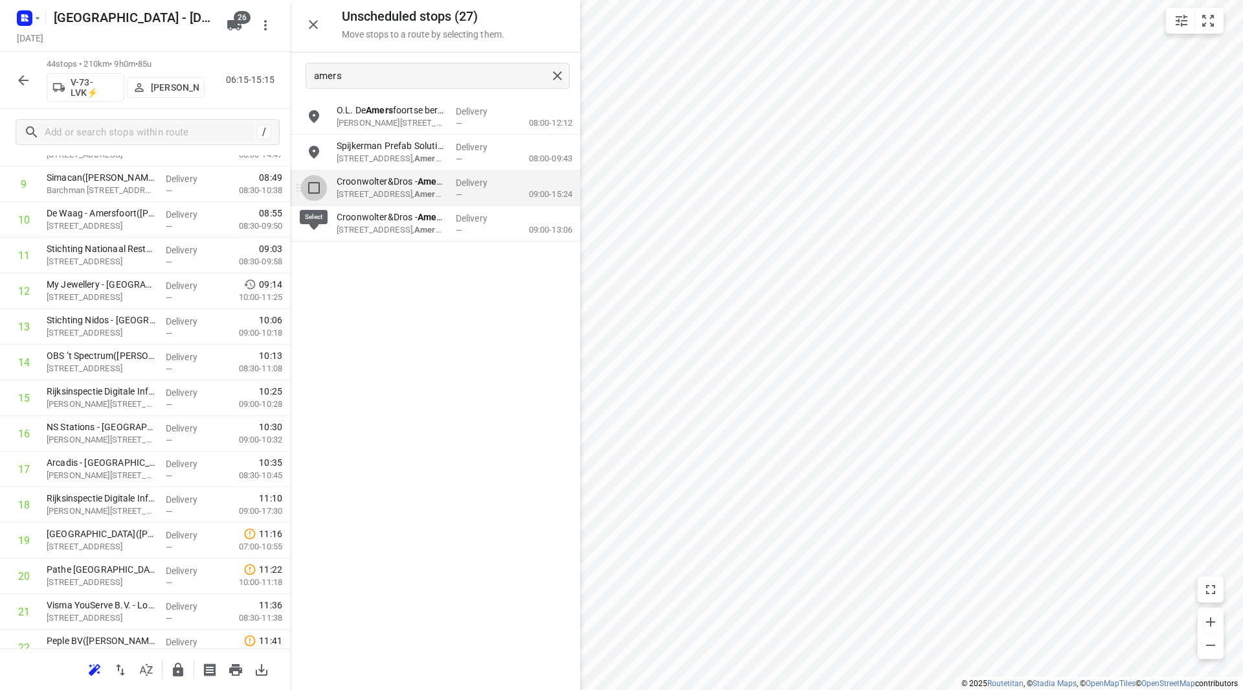
click at [312, 186] on input "grid" at bounding box center [314, 188] width 26 height 26
checkbox input "true"
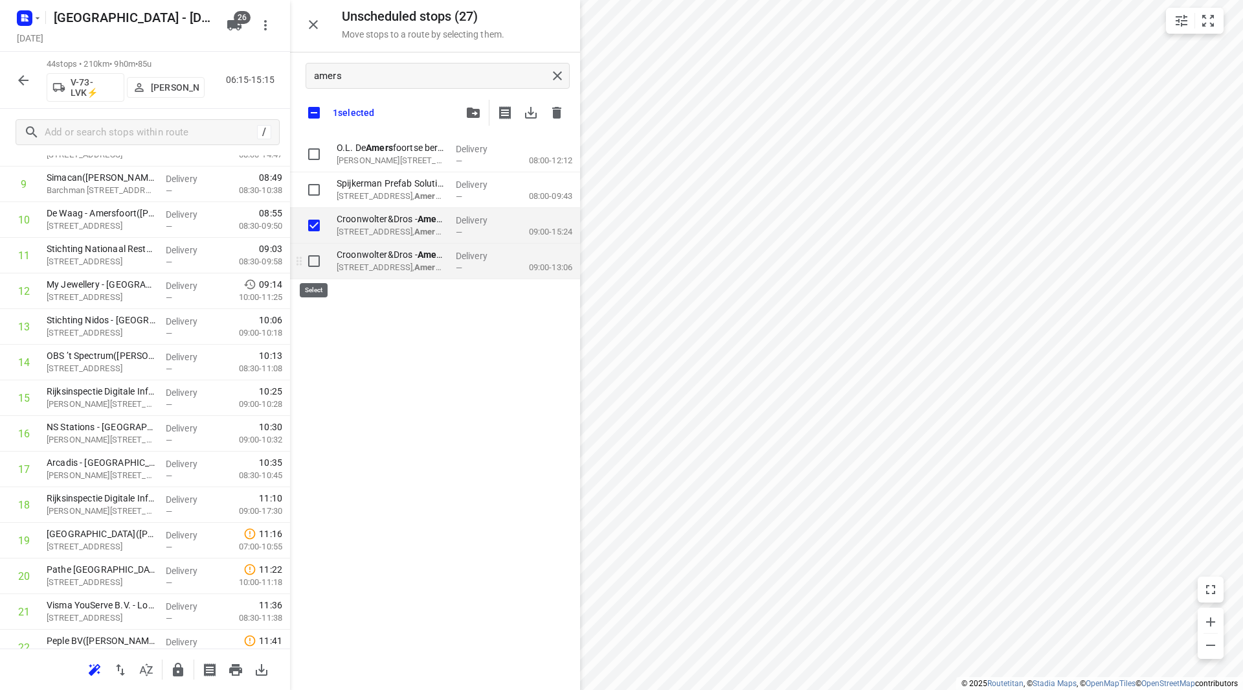
click at [315, 266] on input "grid" at bounding box center [314, 261] width 26 height 26
checkbox input "true"
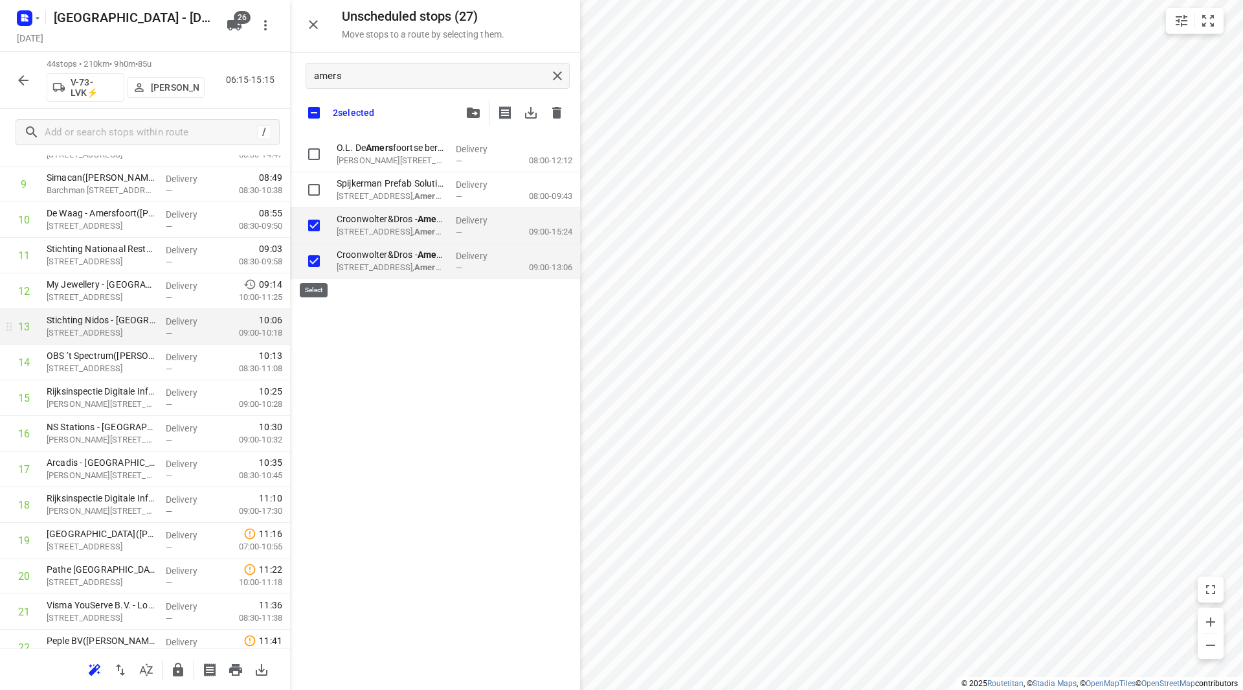
checkbox input "true"
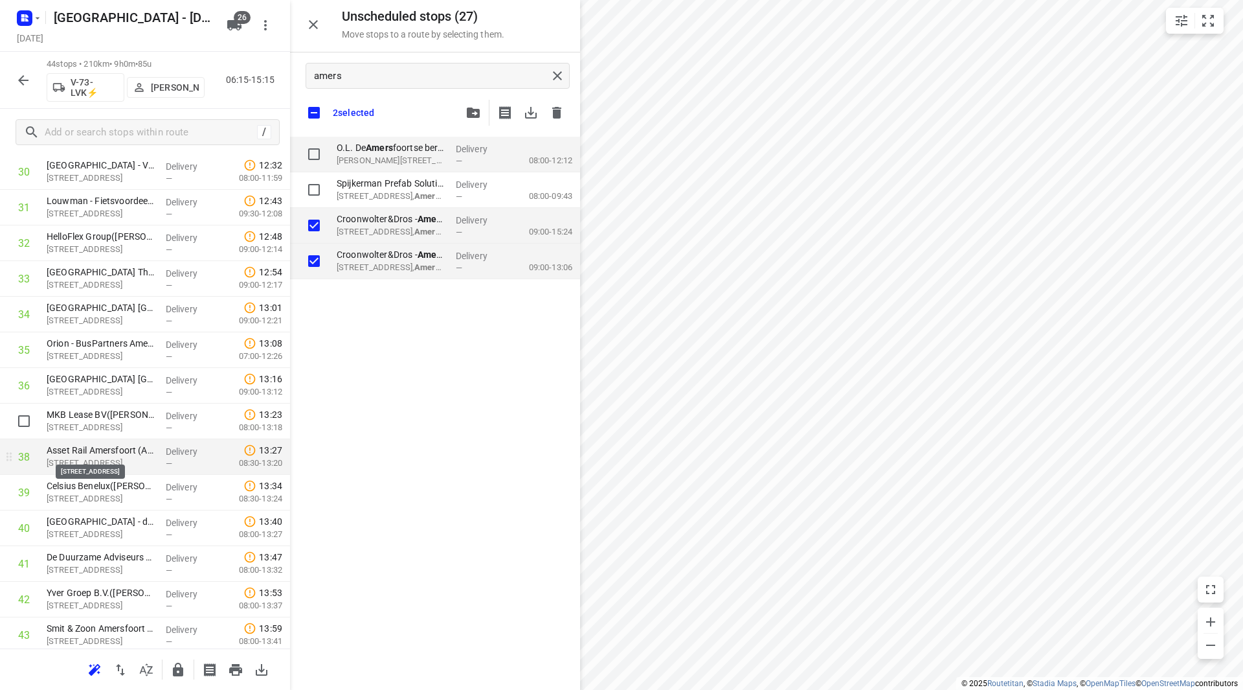
scroll to position [1152, 0]
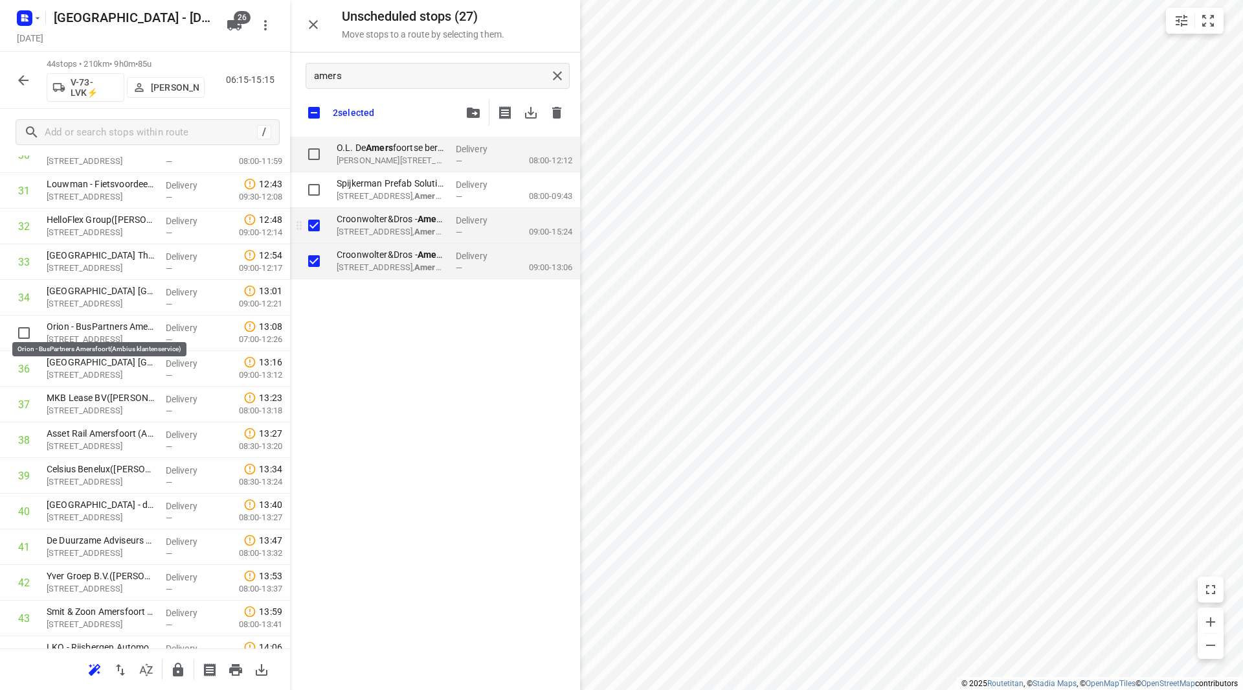
checkbox input "true"
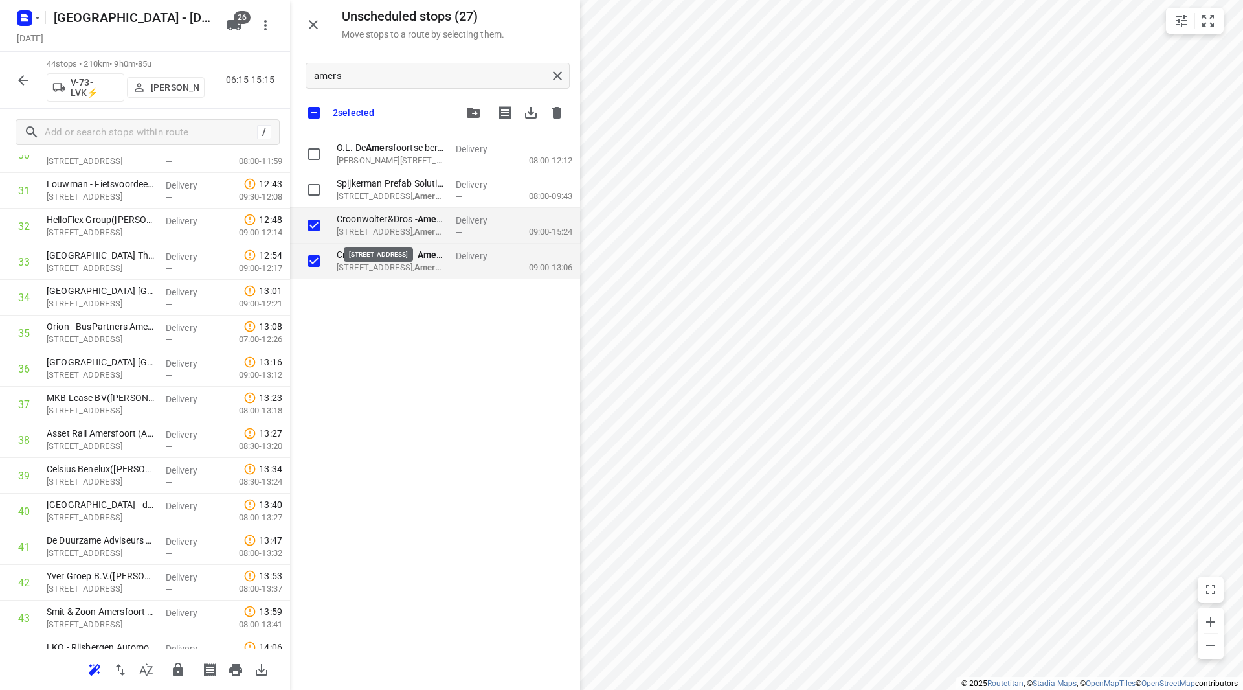
checkbox input "true"
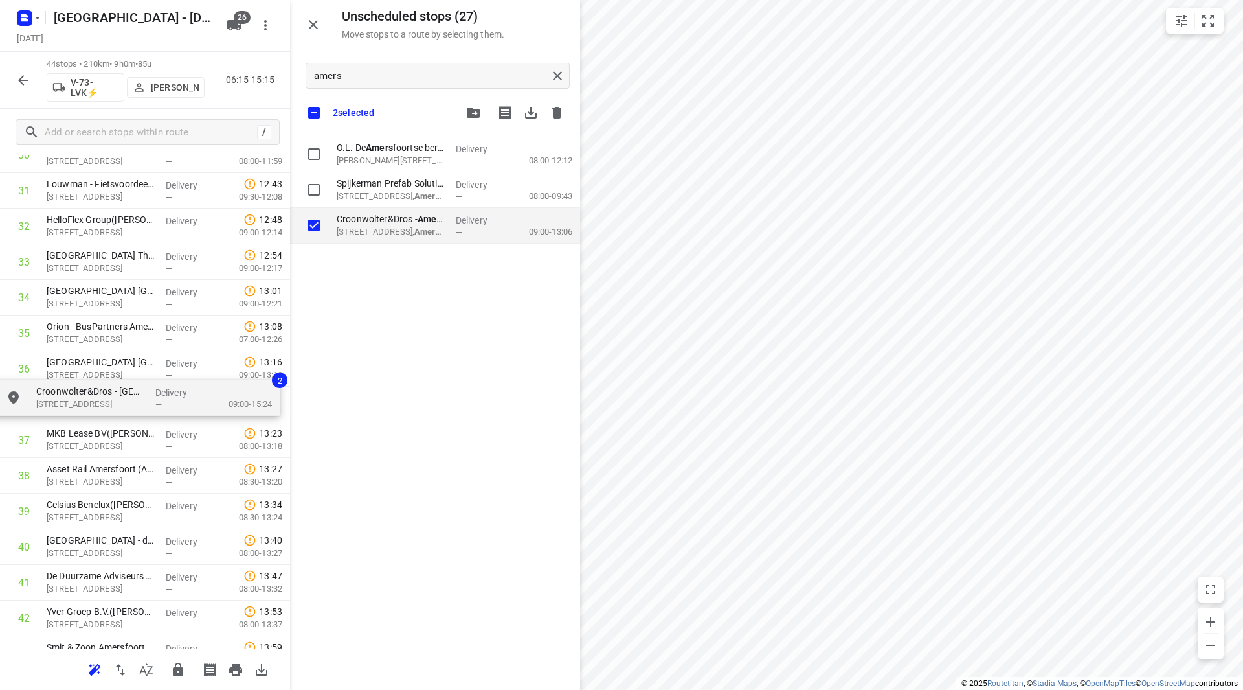
drag, startPoint x: 170, startPoint y: 306, endPoint x: 50, endPoint y: 378, distance: 140.2
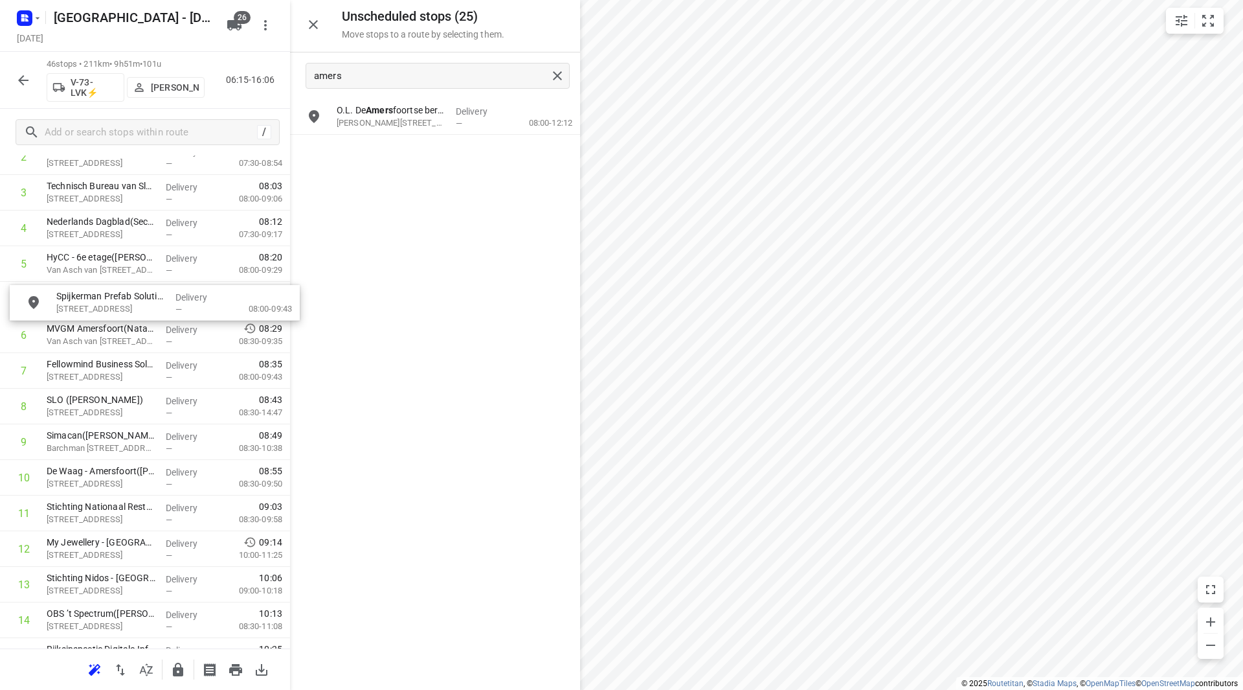
scroll to position [153, 0]
drag, startPoint x: 399, startPoint y: 144, endPoint x: 111, endPoint y: 333, distance: 343.7
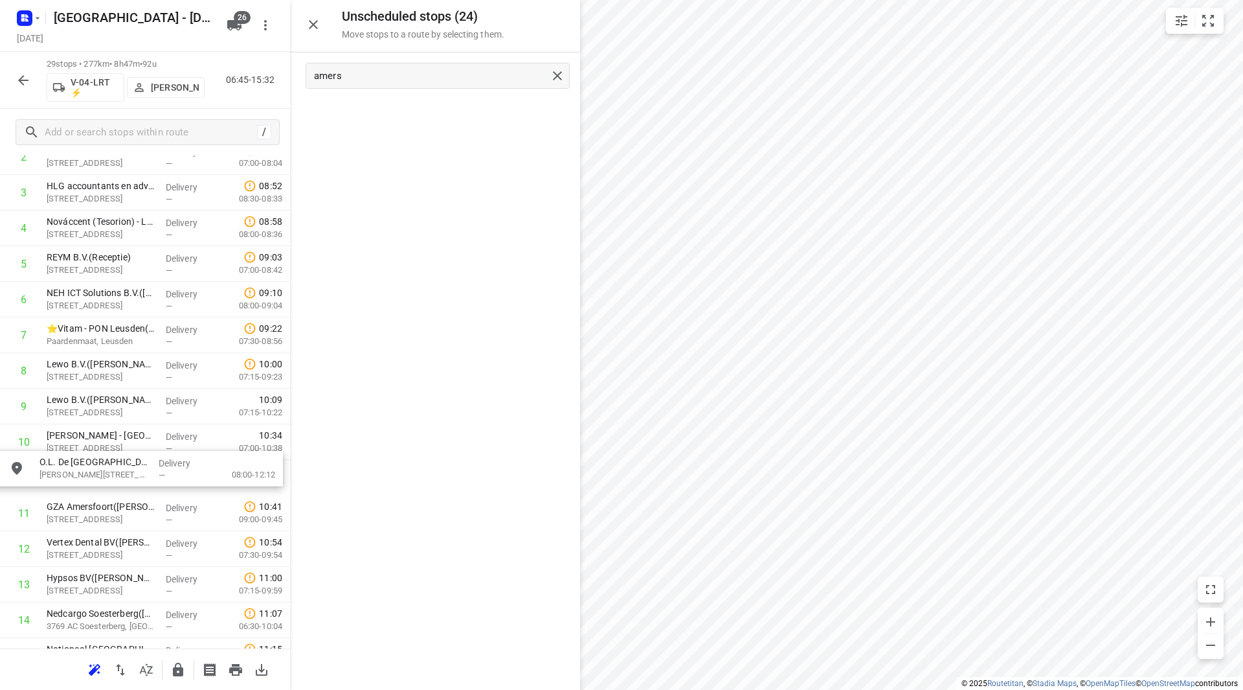
drag, startPoint x: 403, startPoint y: 121, endPoint x: 110, endPoint y: 486, distance: 467.9
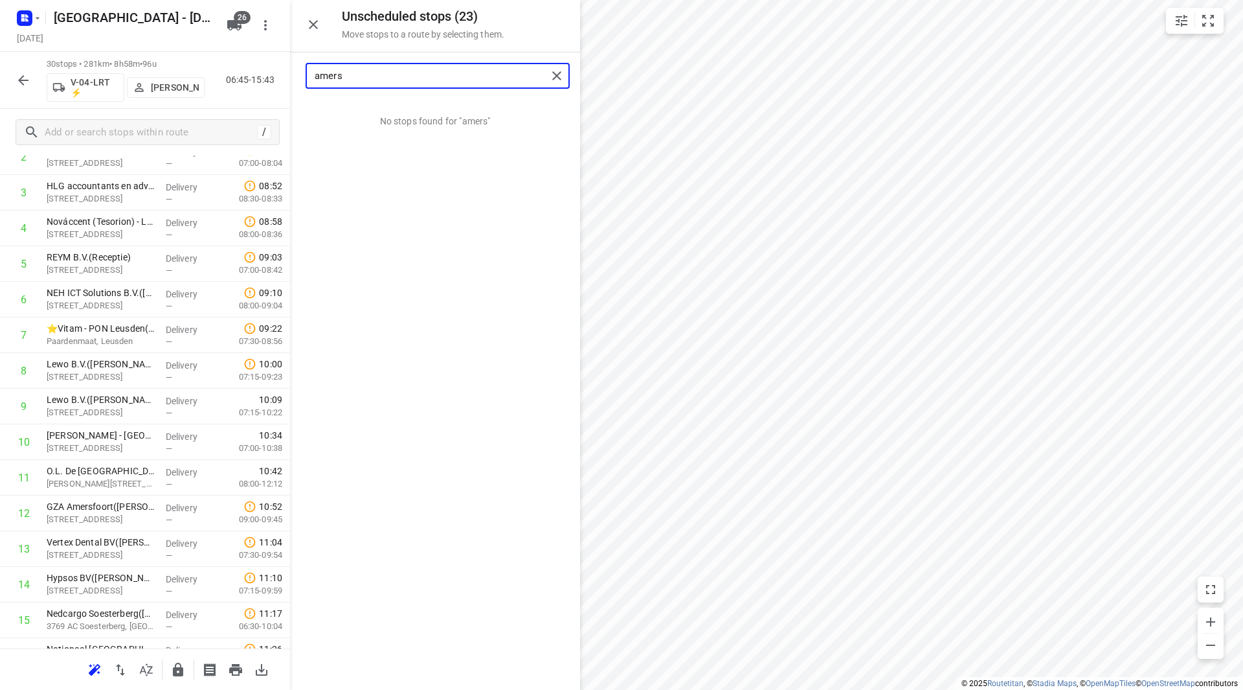
drag, startPoint x: 337, startPoint y: 76, endPoint x: 281, endPoint y: 74, distance: 55.7
click at [281, 74] on div "Unscheduled stops ( 23 ) Move stops to a route by selecting them. amers No stop…" at bounding box center [145, 345] width 290 height 690
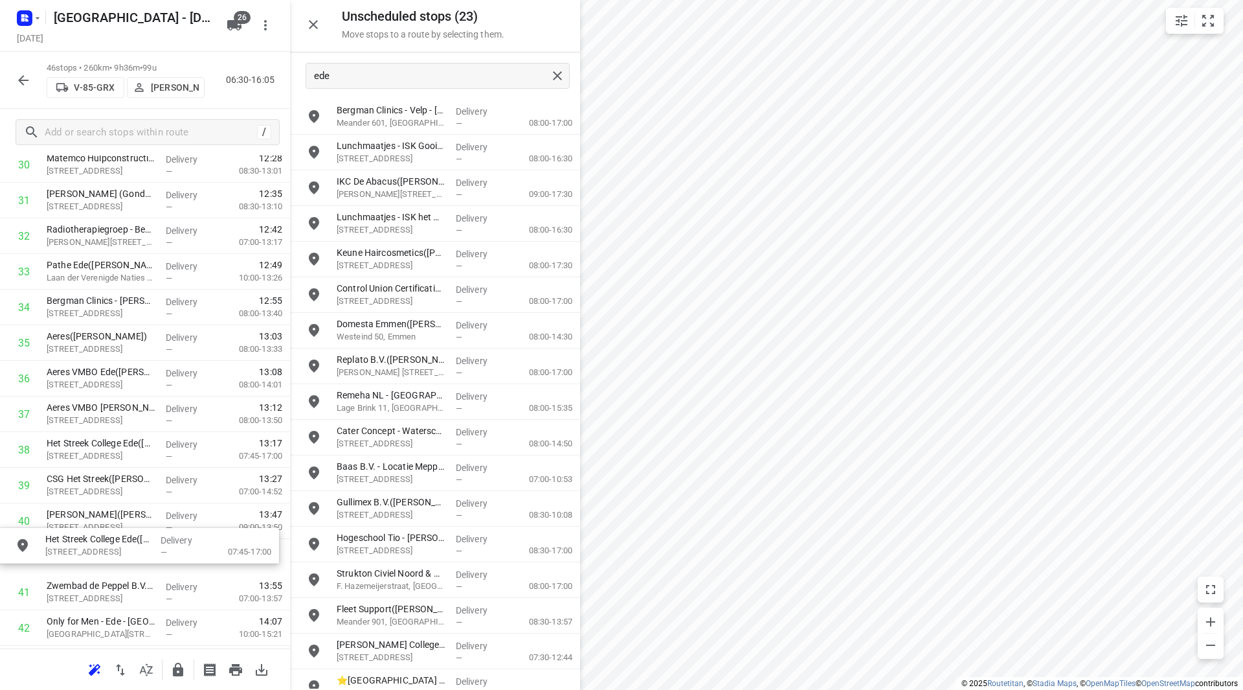
scroll to position [1143, 0]
drag, startPoint x: 402, startPoint y: 368, endPoint x: 116, endPoint y: 477, distance: 306.1
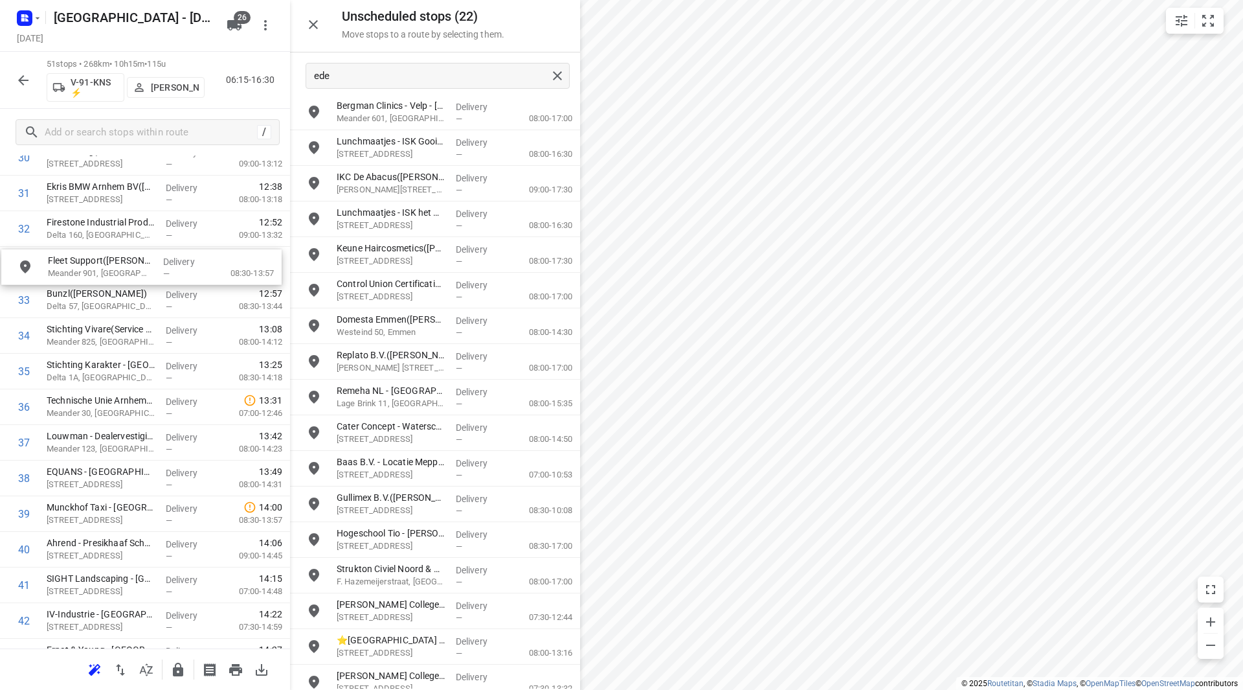
scroll to position [1145, 0]
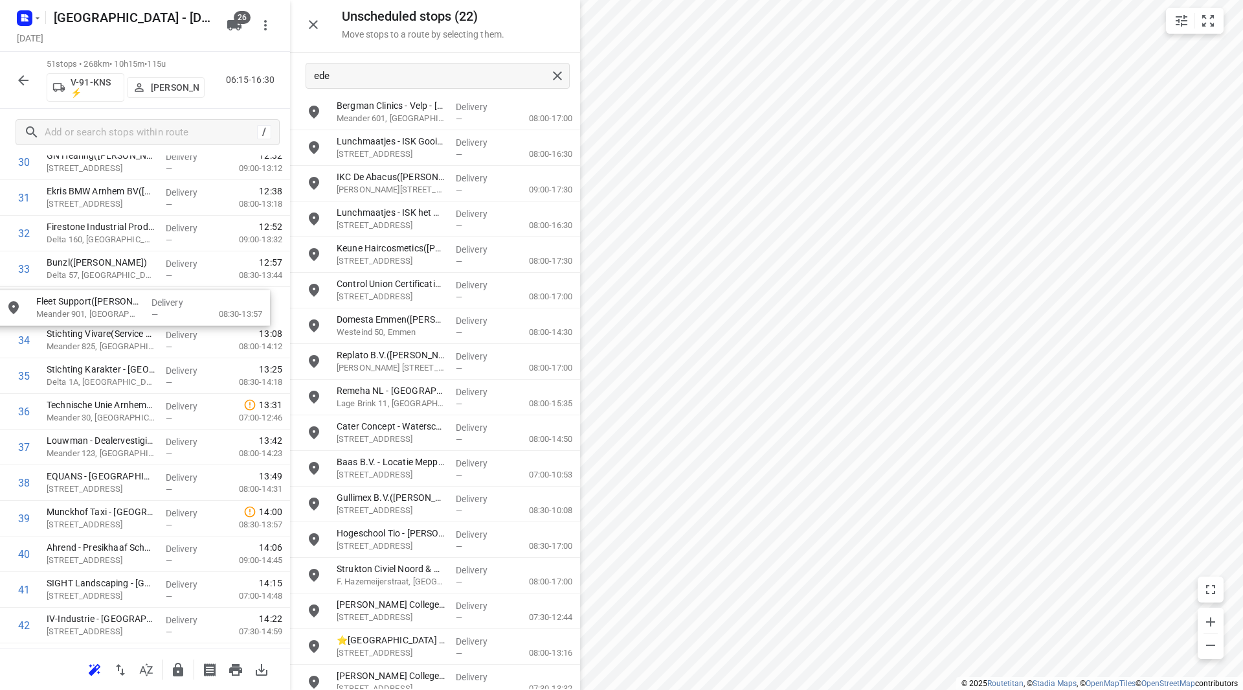
drag, startPoint x: 406, startPoint y: 607, endPoint x: 102, endPoint y: 297, distance: 434.5
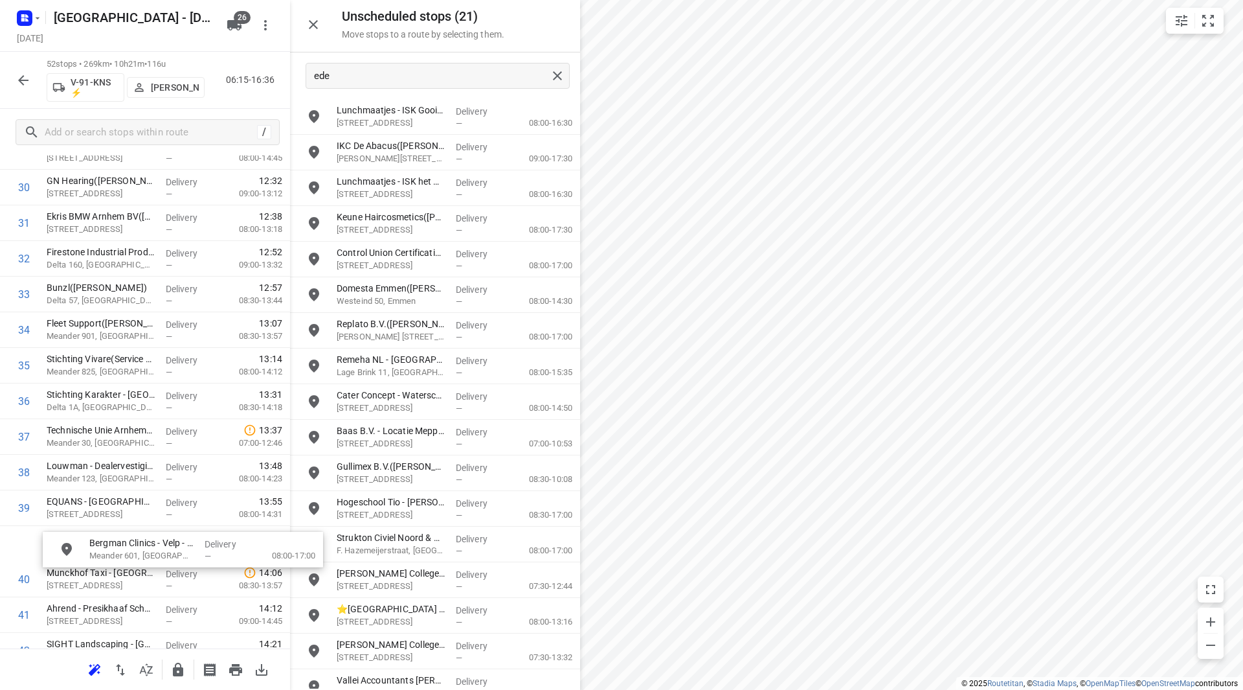
scroll to position [1129, 0]
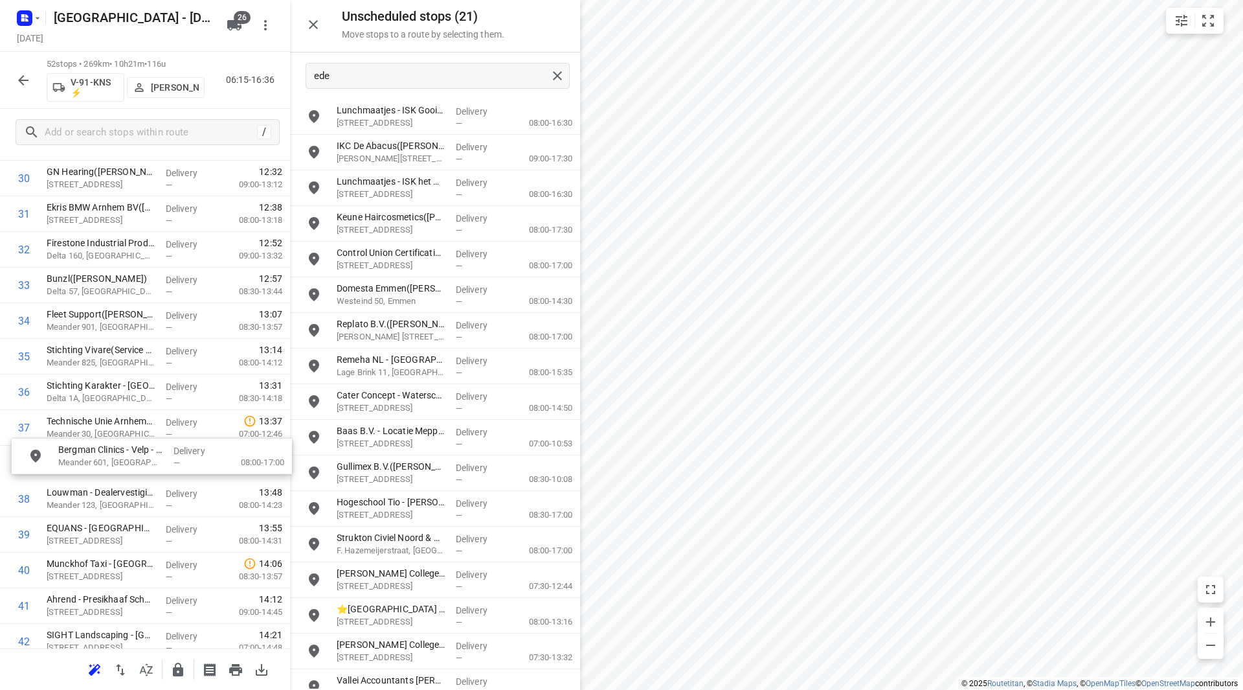
drag, startPoint x: 392, startPoint y: 122, endPoint x: 102, endPoint y: 431, distance: 423.2
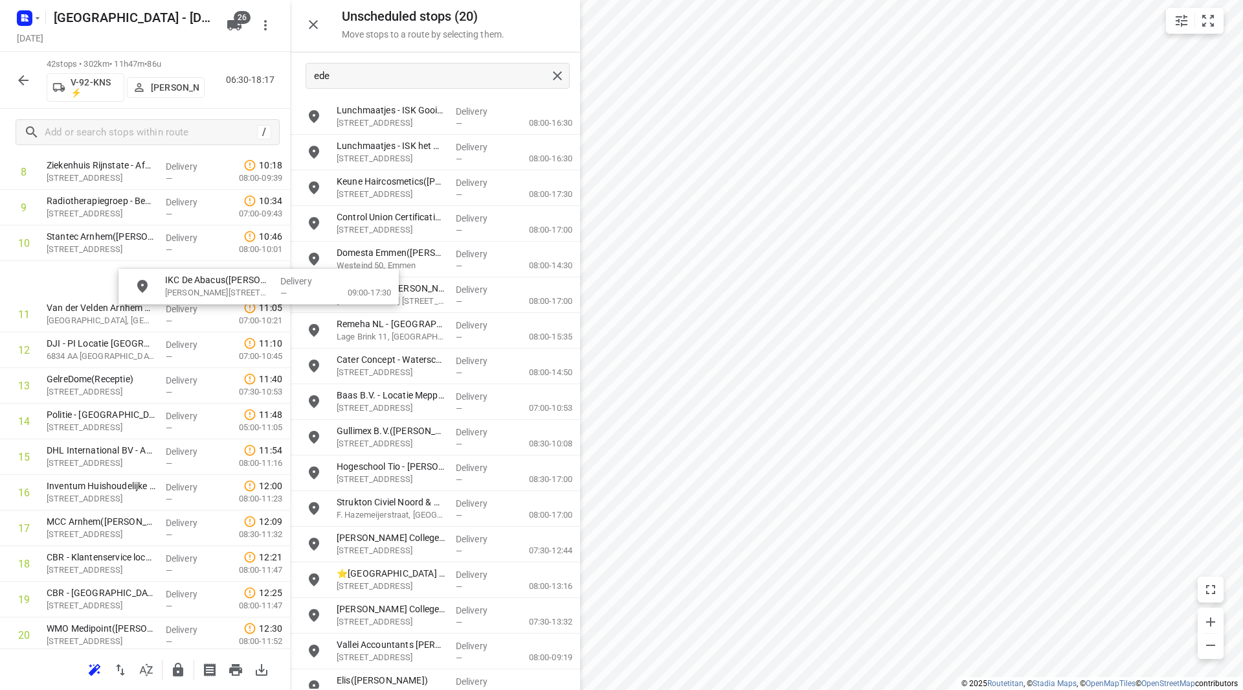
scroll to position [350, 0]
drag, startPoint x: 398, startPoint y: 145, endPoint x: 102, endPoint y: 273, distance: 321.6
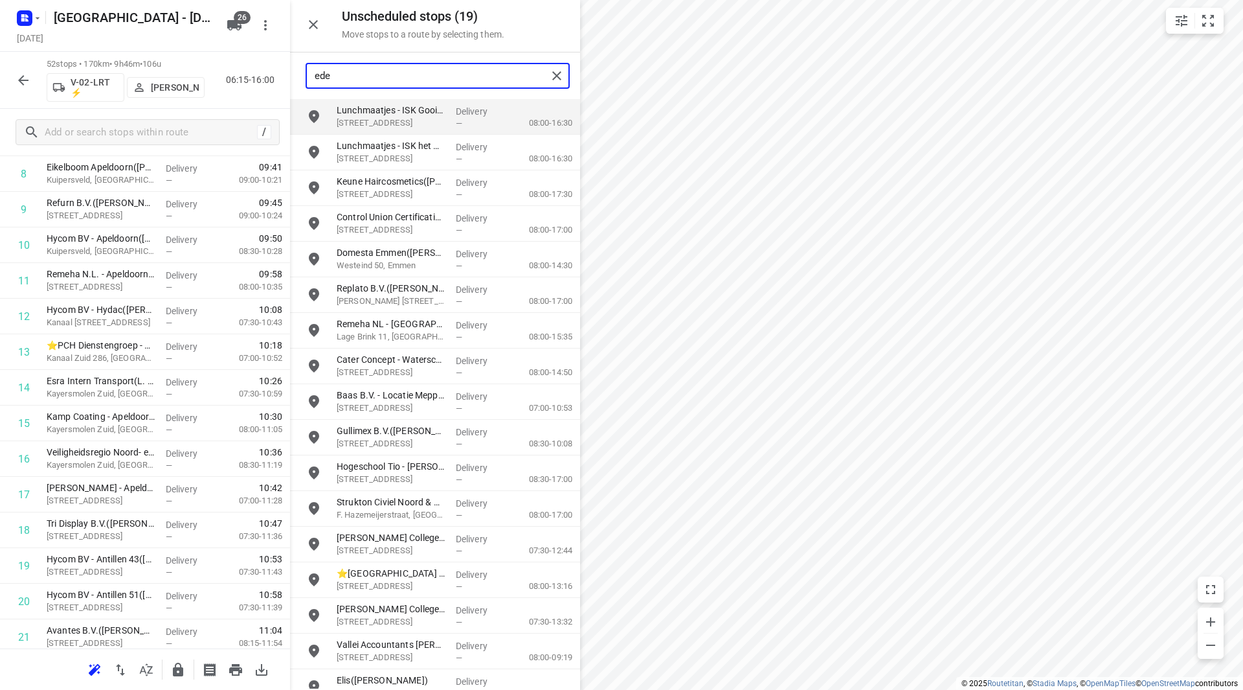
drag, startPoint x: 376, startPoint y: 78, endPoint x: 292, endPoint y: 76, distance: 83.6
click at [292, 76] on div "ede" at bounding box center [435, 75] width 290 height 47
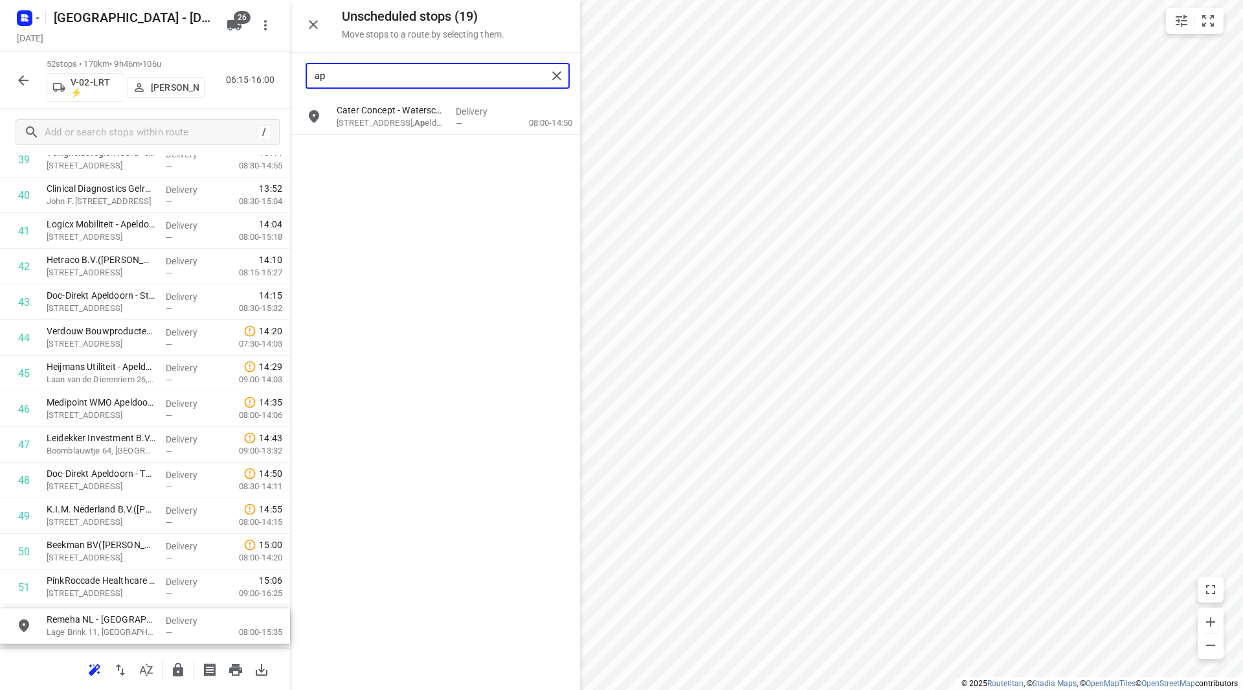
scroll to position [1542, 0]
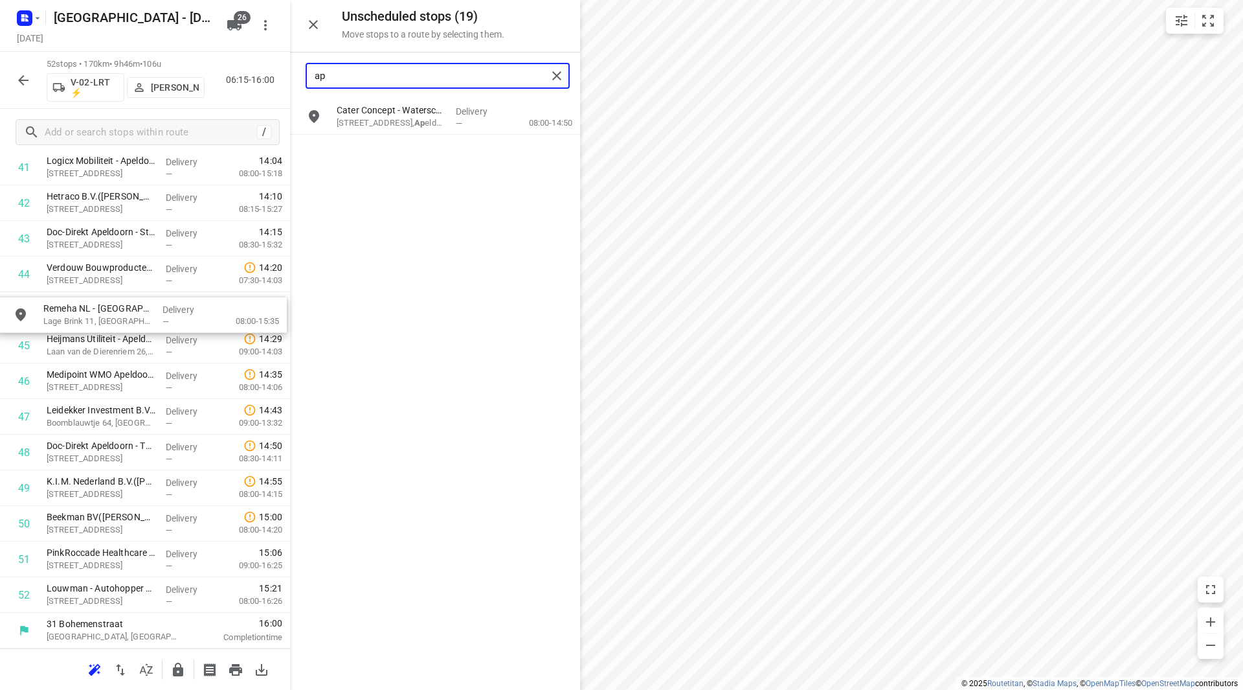
drag, startPoint x: 416, startPoint y: 108, endPoint x: 101, endPoint y: 297, distance: 366.7
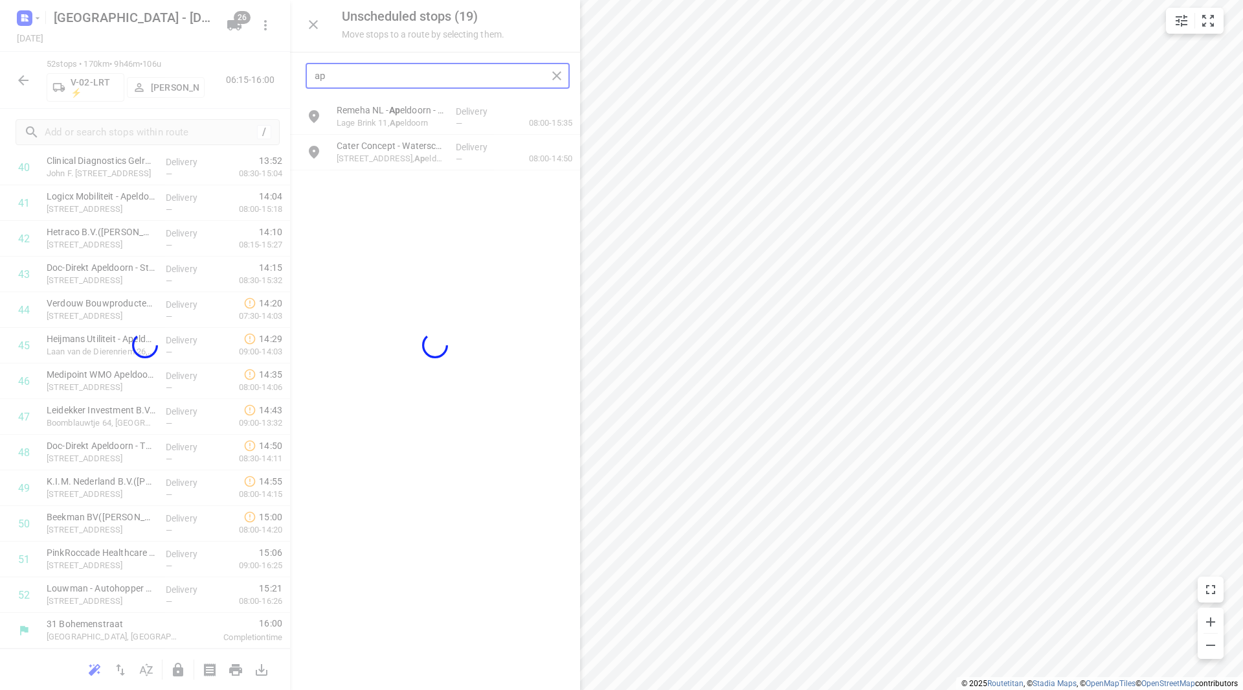
scroll to position [1496, 0]
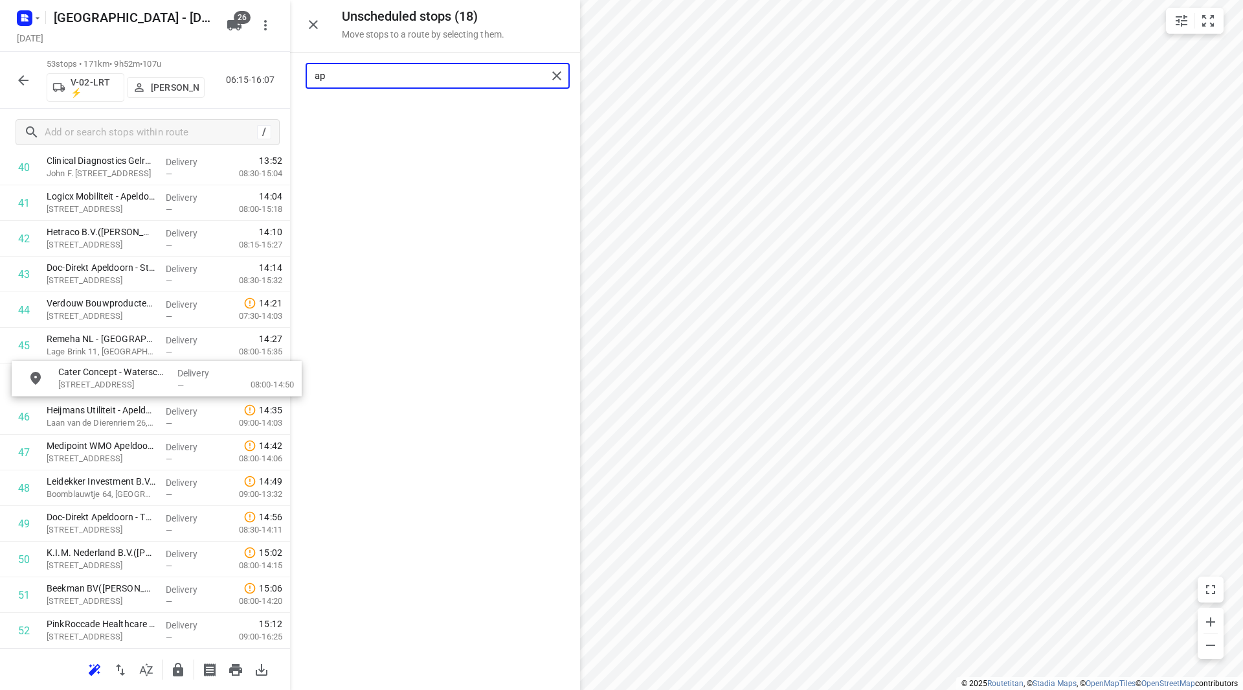
drag, startPoint x: 413, startPoint y: 155, endPoint x: 131, endPoint y: 389, distance: 366.4
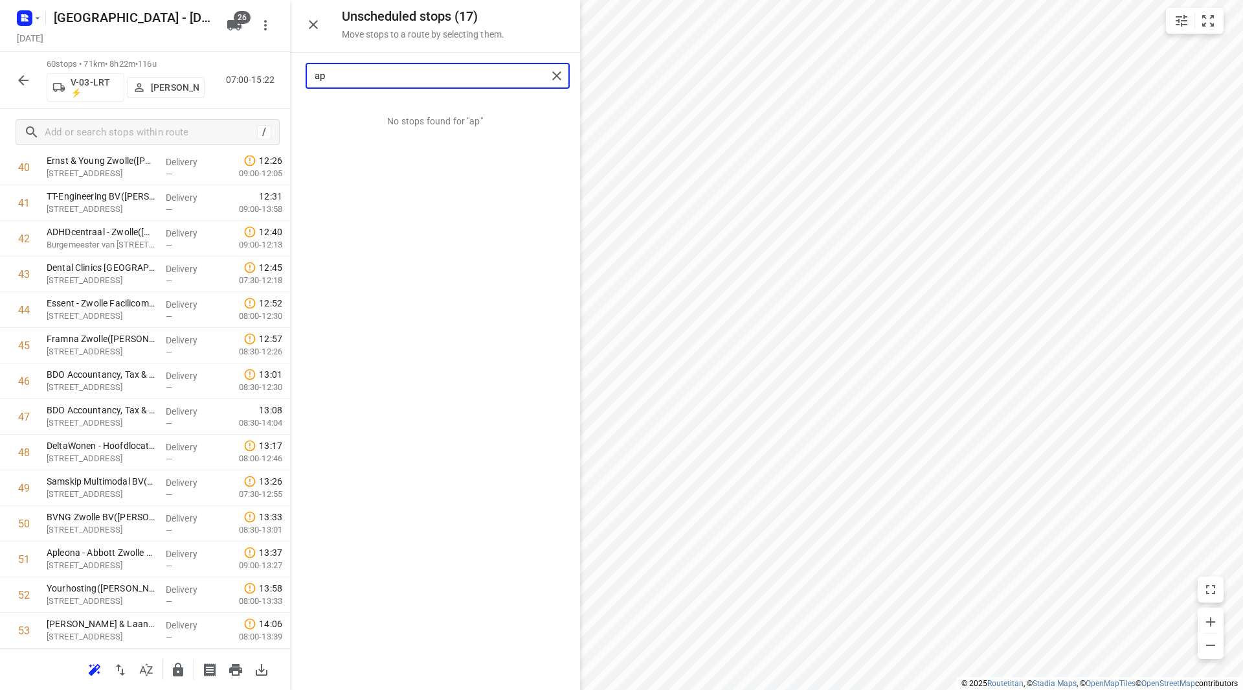
drag, startPoint x: 367, startPoint y: 69, endPoint x: 290, endPoint y: 80, distance: 77.8
click at [290, 80] on div "ap" at bounding box center [435, 75] width 290 height 47
drag, startPoint x: 396, startPoint y: 111, endPoint x: 104, endPoint y: 307, distance: 351.4
type input "stat"
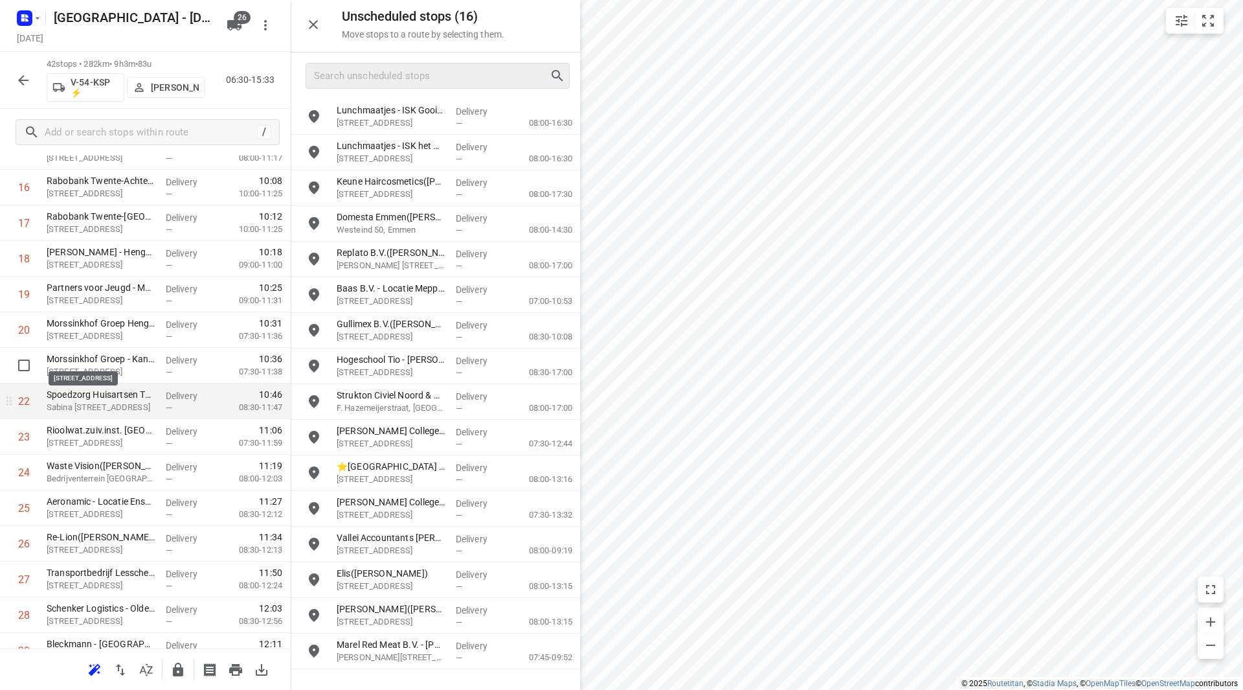
scroll to position [622, 0]
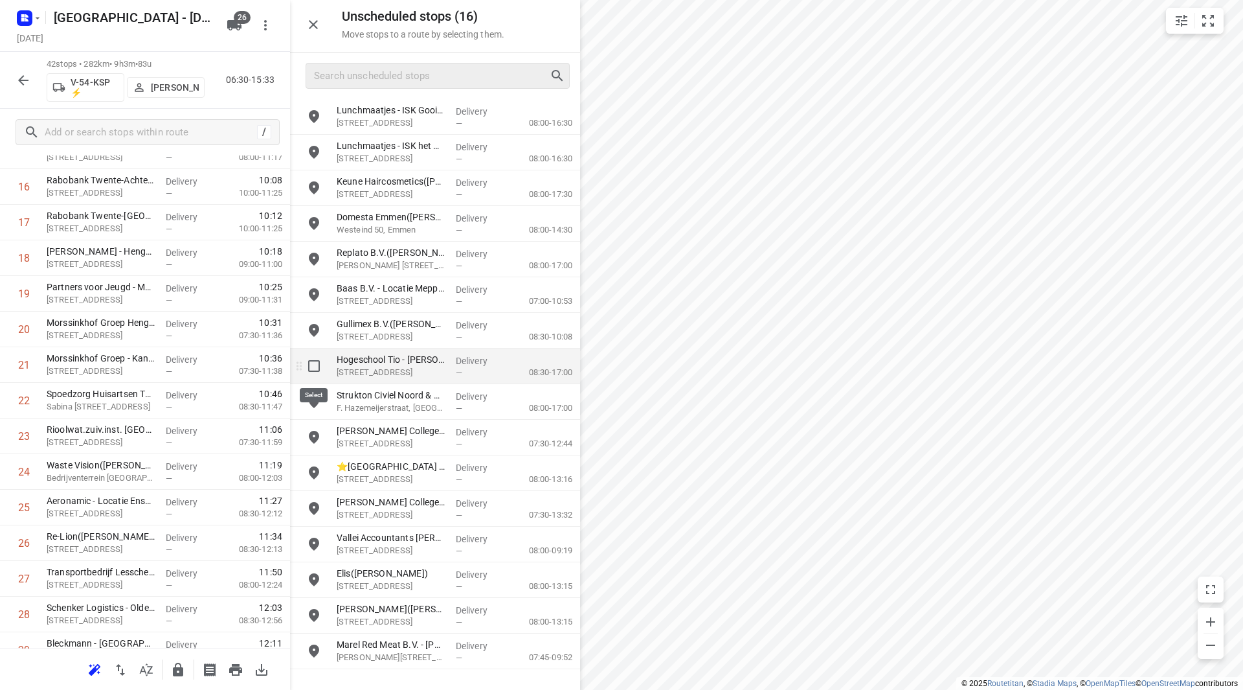
click at [314, 368] on input "grid" at bounding box center [314, 366] width 26 height 26
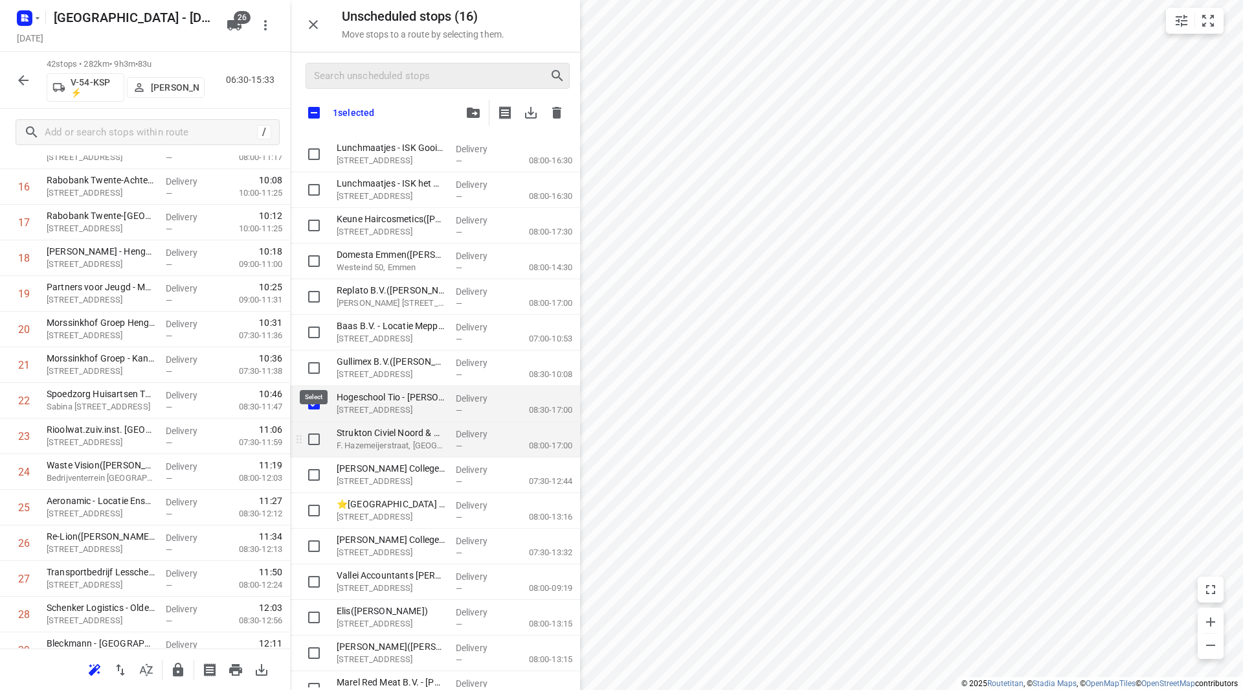
checkbox input "true"
click at [313, 438] on input "grid" at bounding box center [314, 439] width 26 height 26
checkbox input "true"
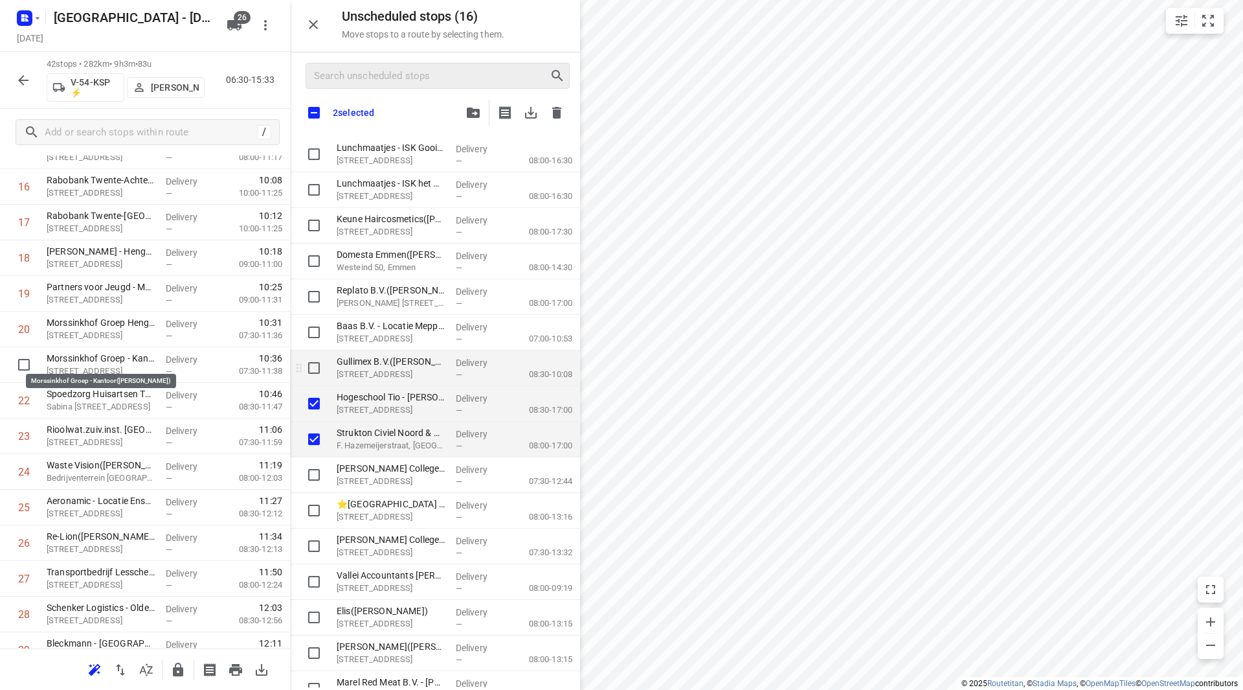
checkbox input "true"
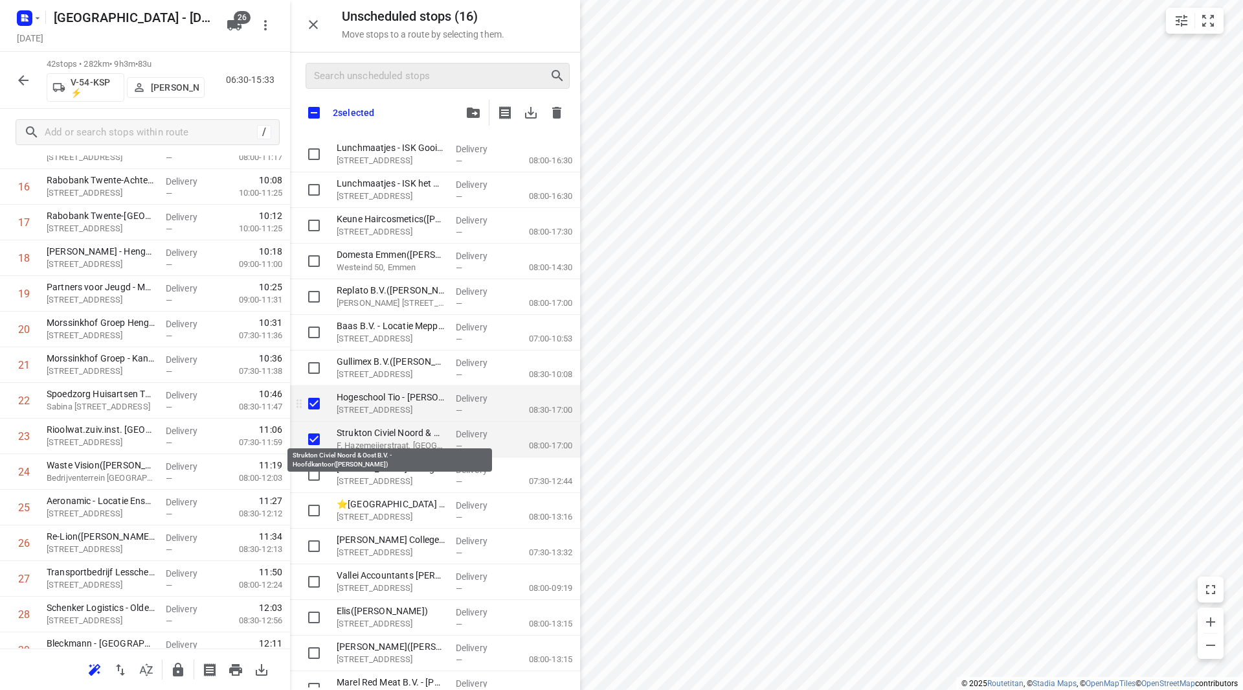
checkbox input "true"
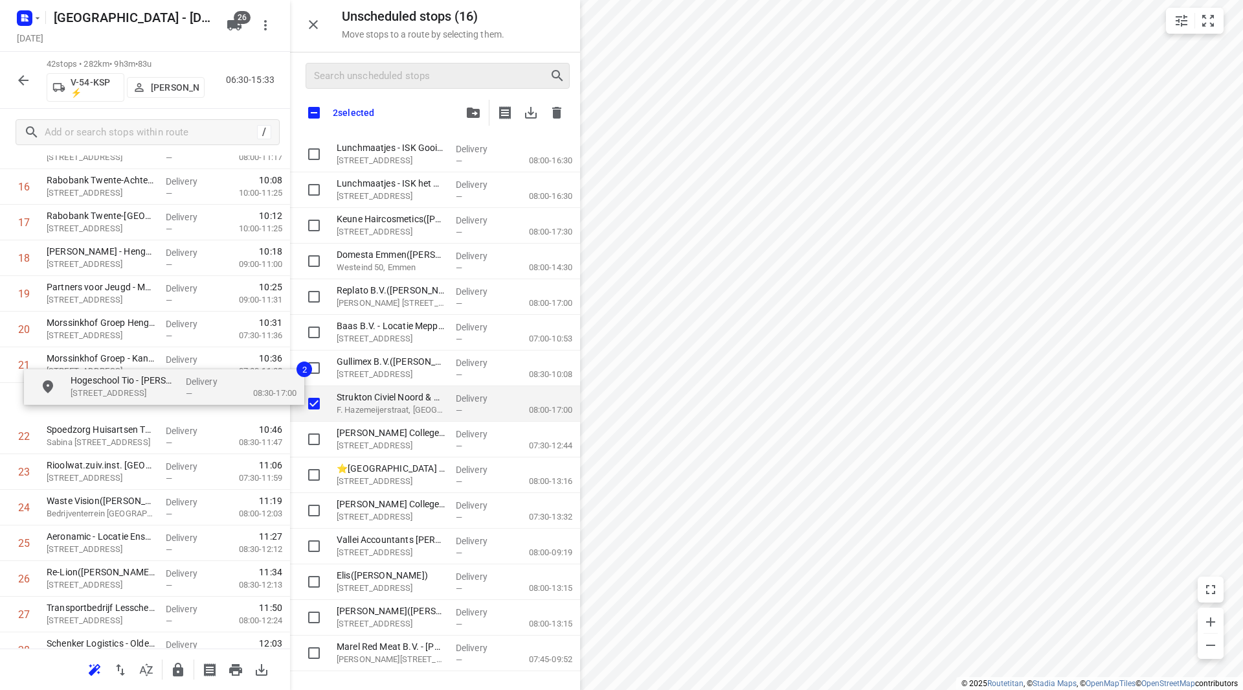
drag, startPoint x: 363, startPoint y: 408, endPoint x: 73, endPoint y: 409, distance: 290.1
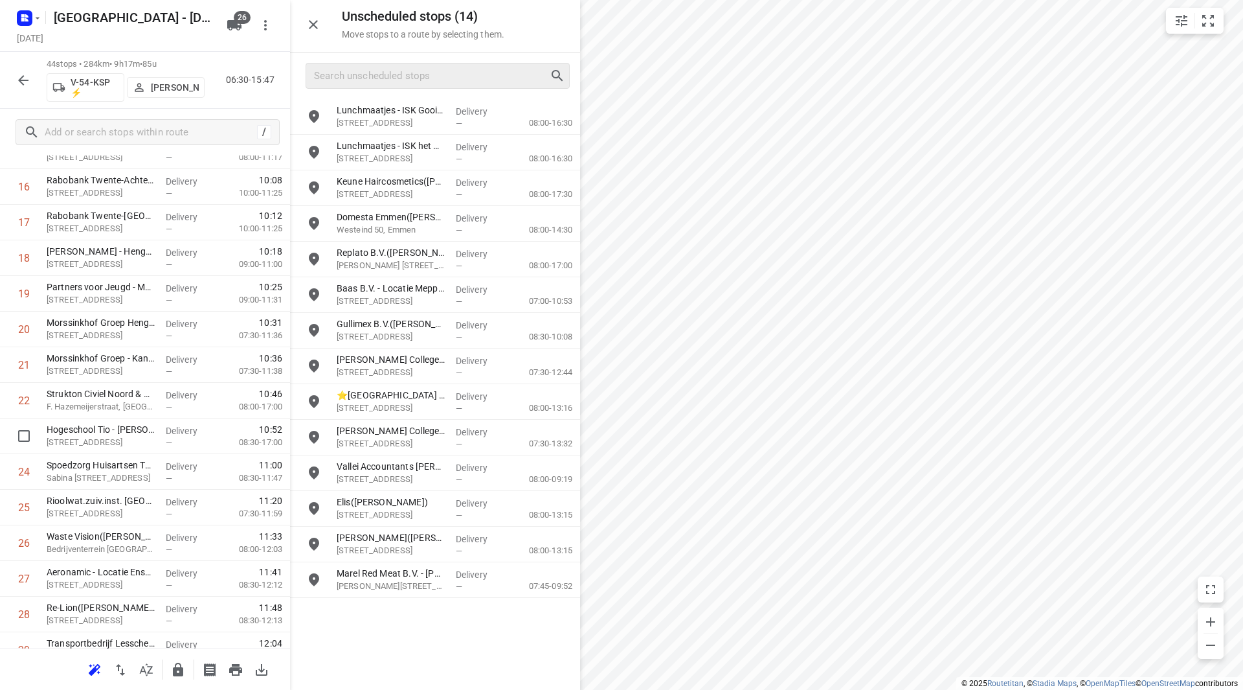
drag, startPoint x: 109, startPoint y: 439, endPoint x: 102, endPoint y: 392, distance: 47.8
click at [102, 392] on div "1 Haarhuis Advanced Constructions B.V.(Robin Praag) De Haar, Tubbergen Delivery…" at bounding box center [145, 418] width 290 height 1567
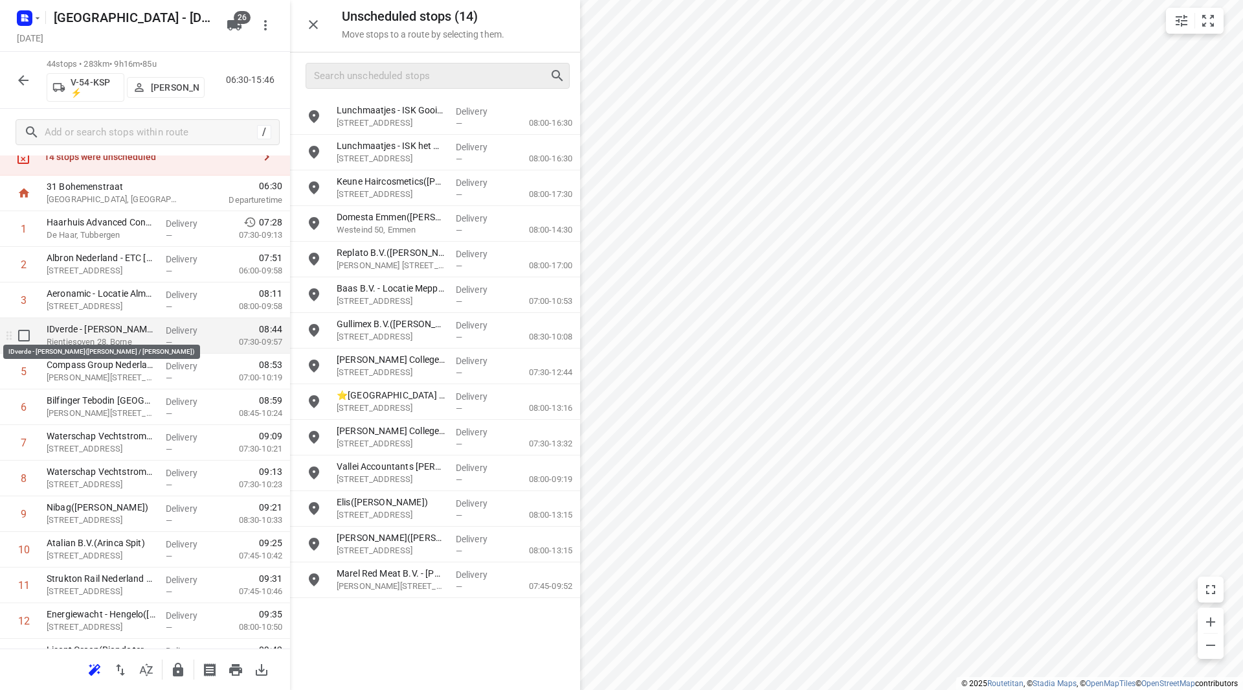
scroll to position [65, 0]
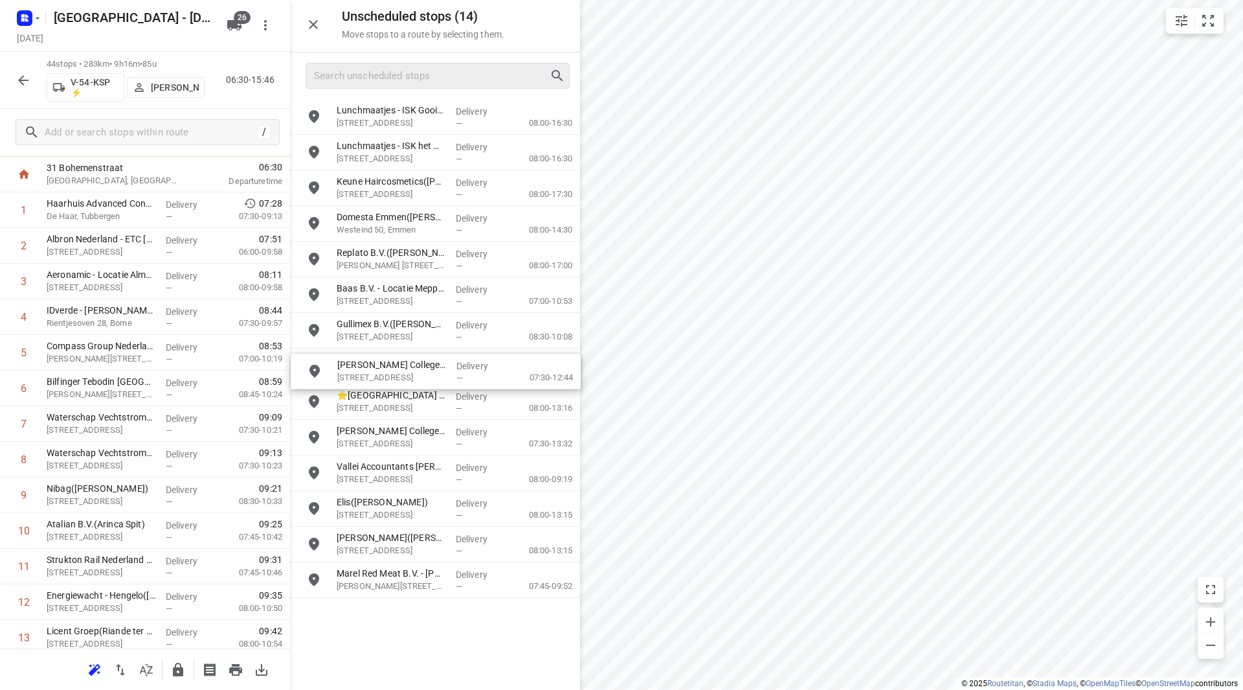
drag, startPoint x: 403, startPoint y: 359, endPoint x: 401, endPoint y: 335, distance: 24.6
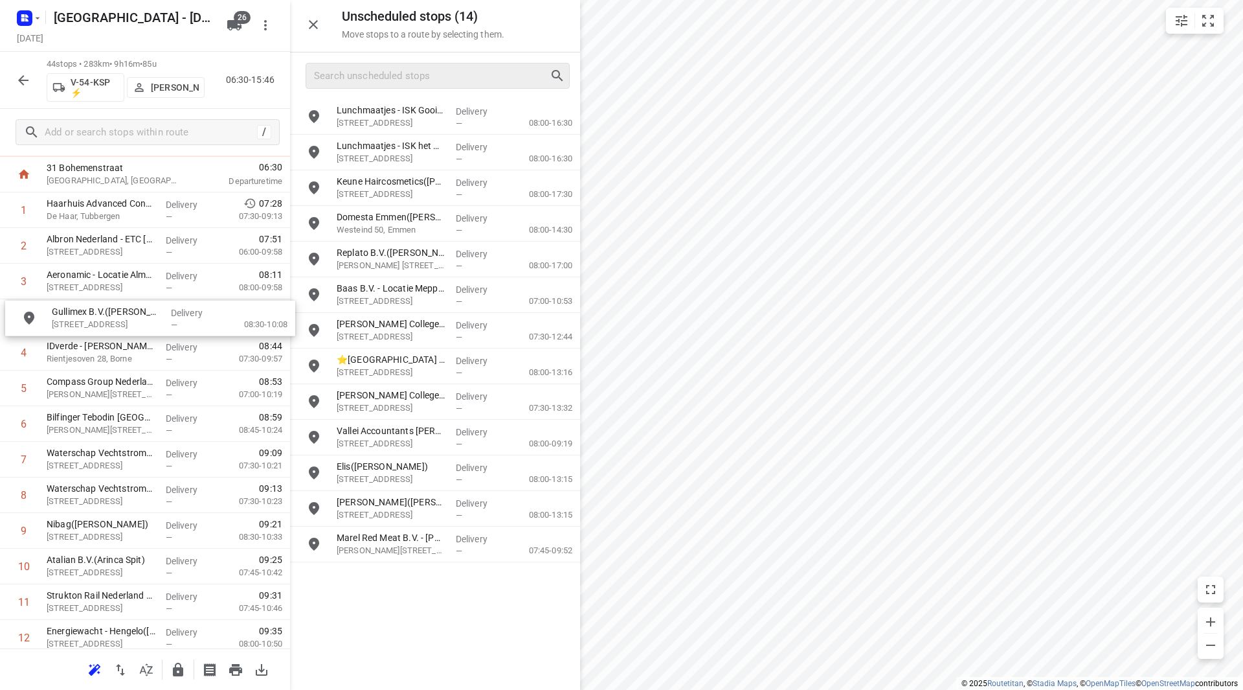
drag, startPoint x: 398, startPoint y: 330, endPoint x: 109, endPoint y: 317, distance: 289.7
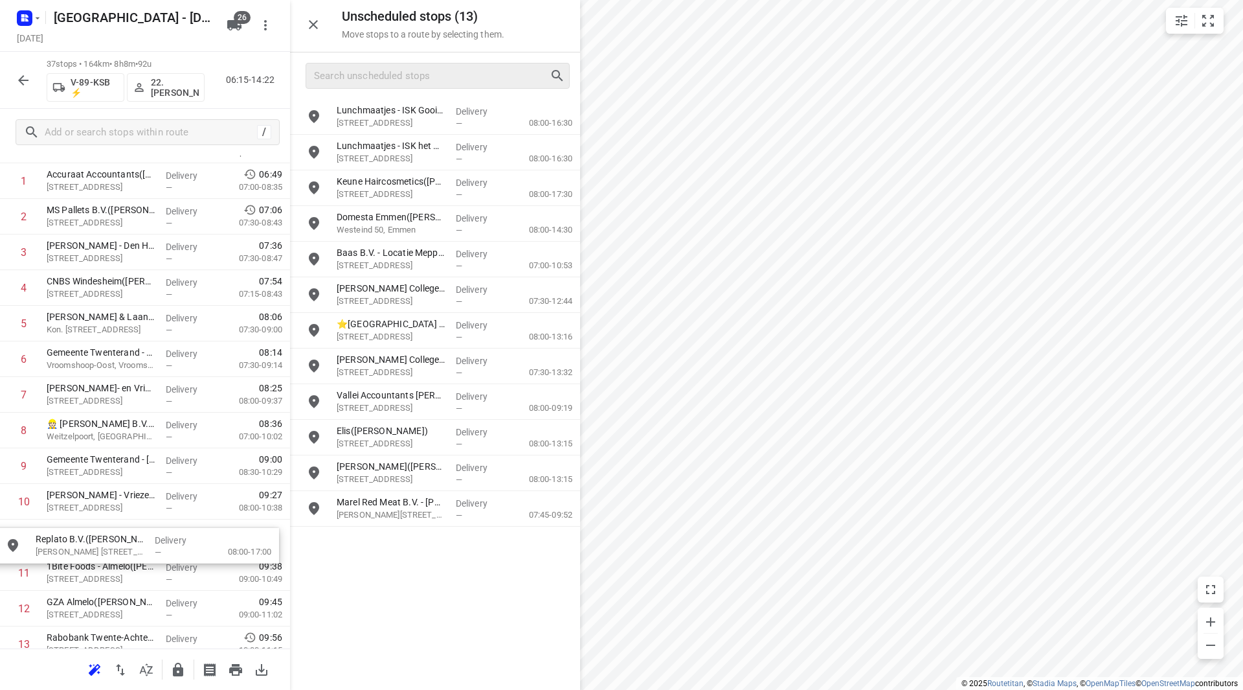
drag, startPoint x: 366, startPoint y: 252, endPoint x: 64, endPoint y: 533, distance: 411.8
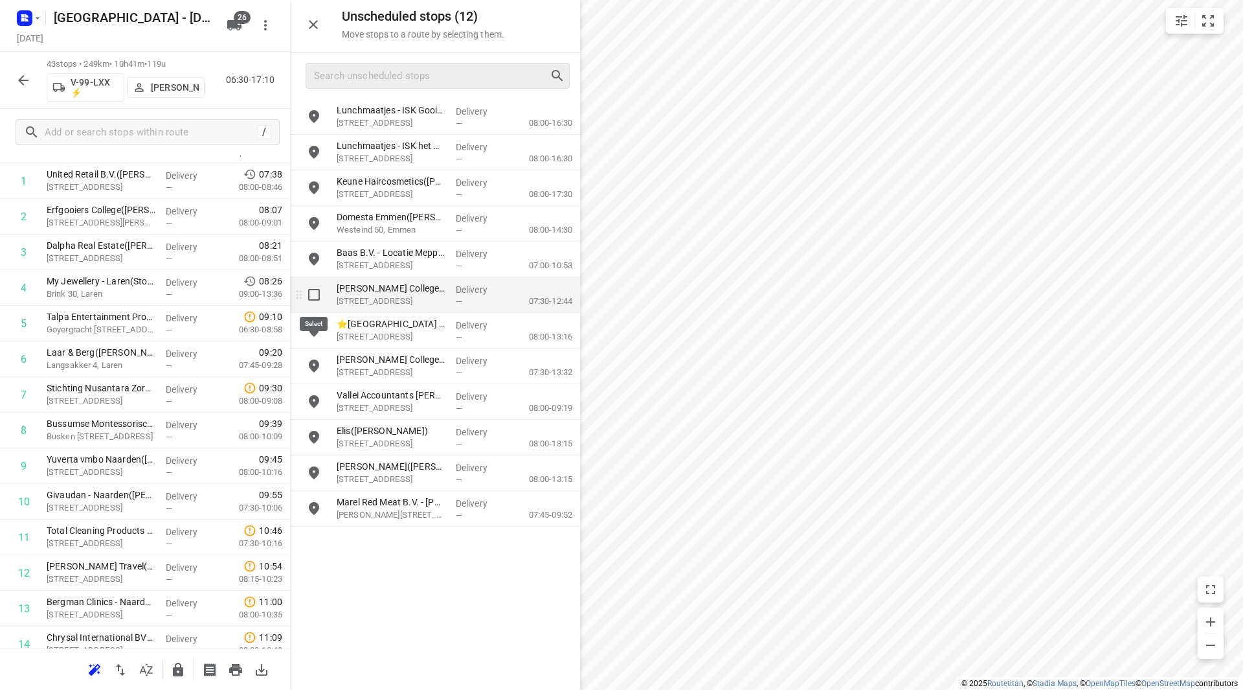
click at [317, 299] on input "grid" at bounding box center [314, 295] width 26 height 26
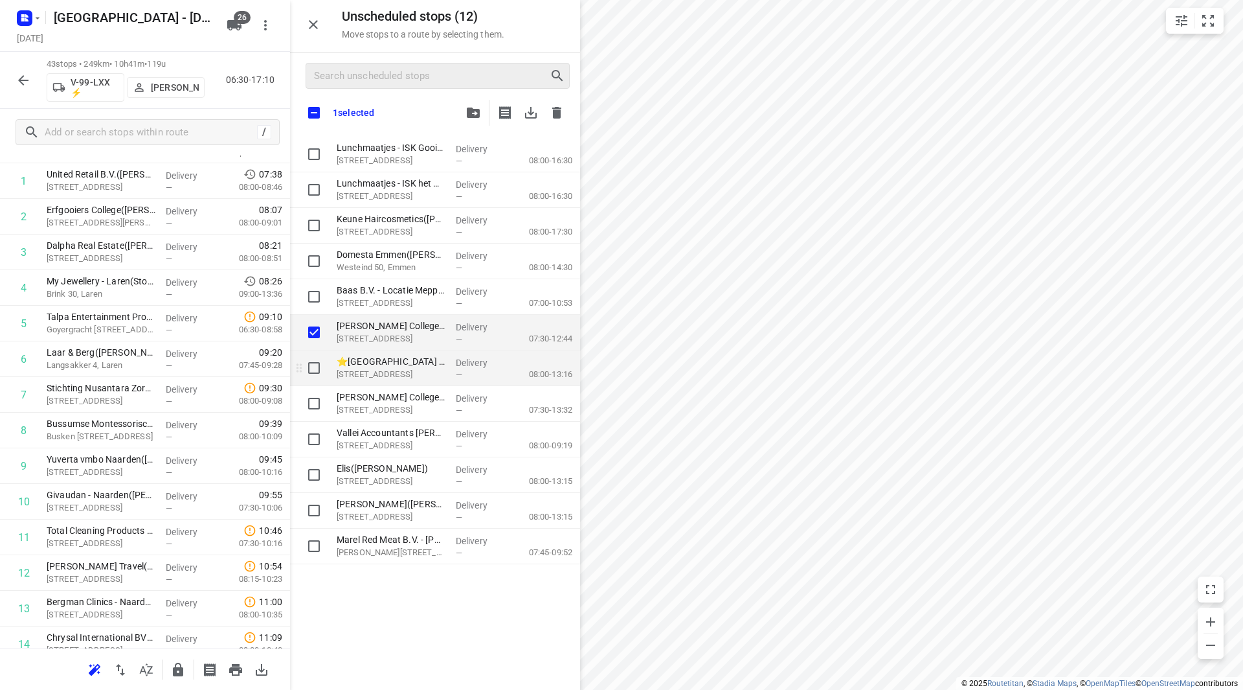
checkbox input "true"
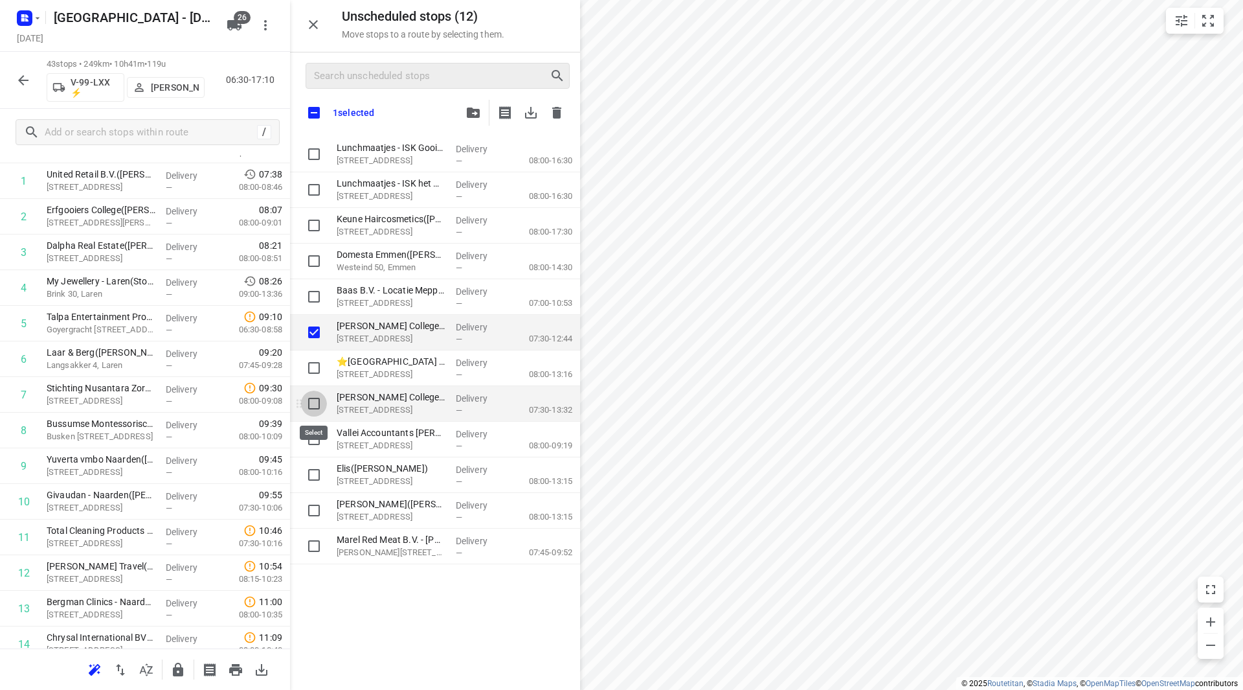
click at [317, 401] on input "grid" at bounding box center [314, 403] width 26 height 26
checkbox input "true"
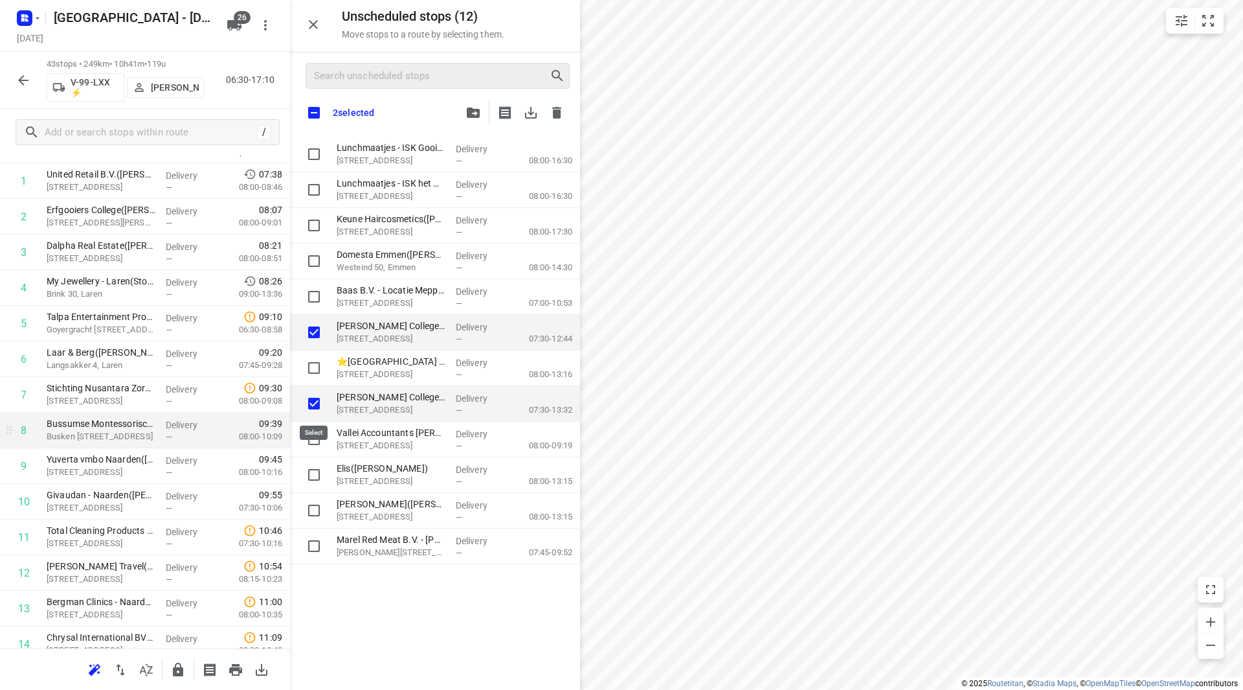
checkbox input "true"
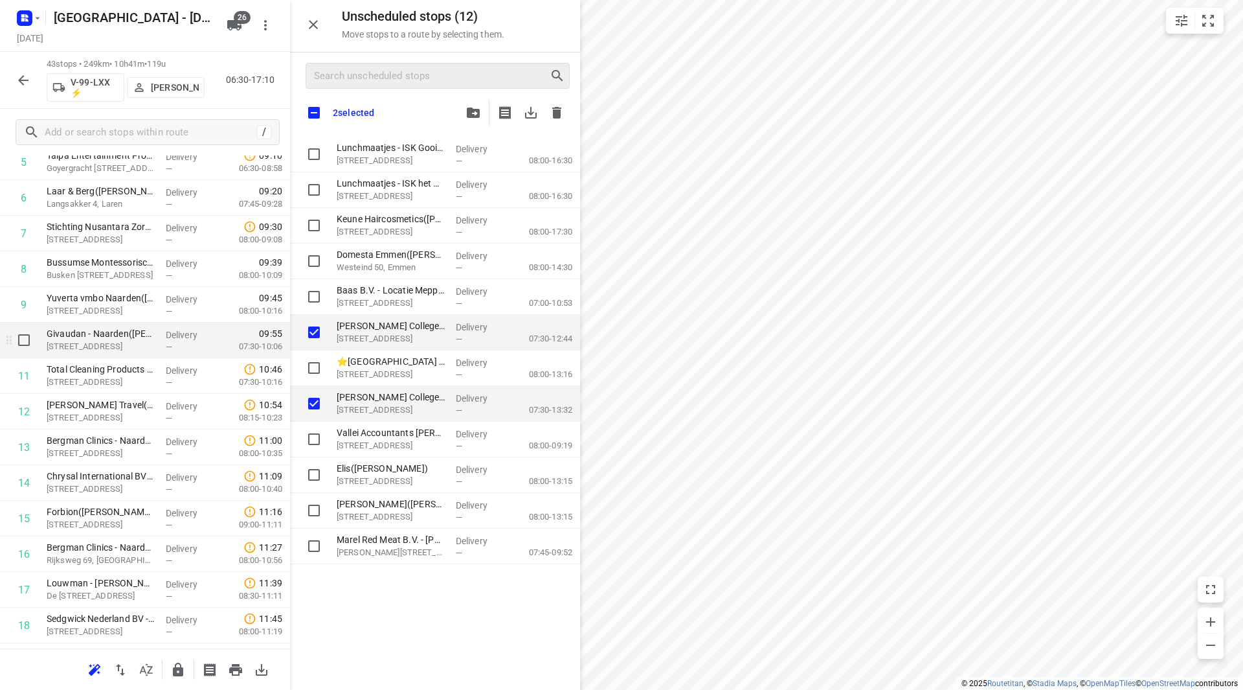
scroll to position [259, 0]
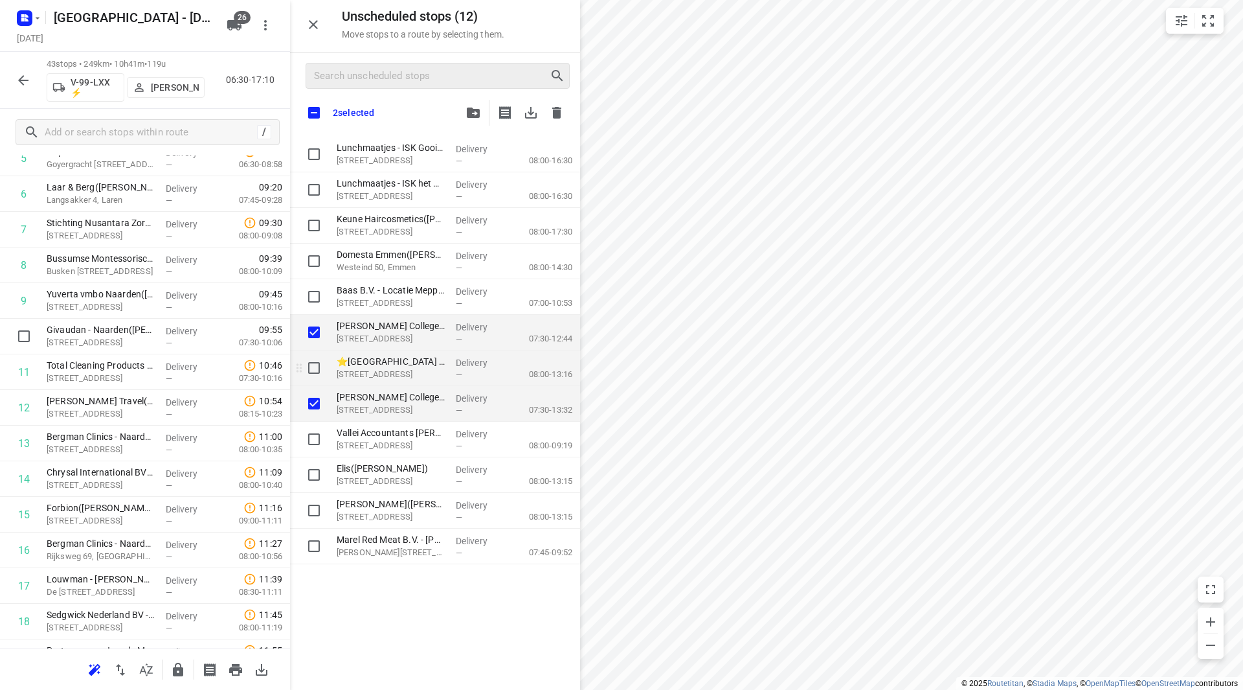
checkbox input "true"
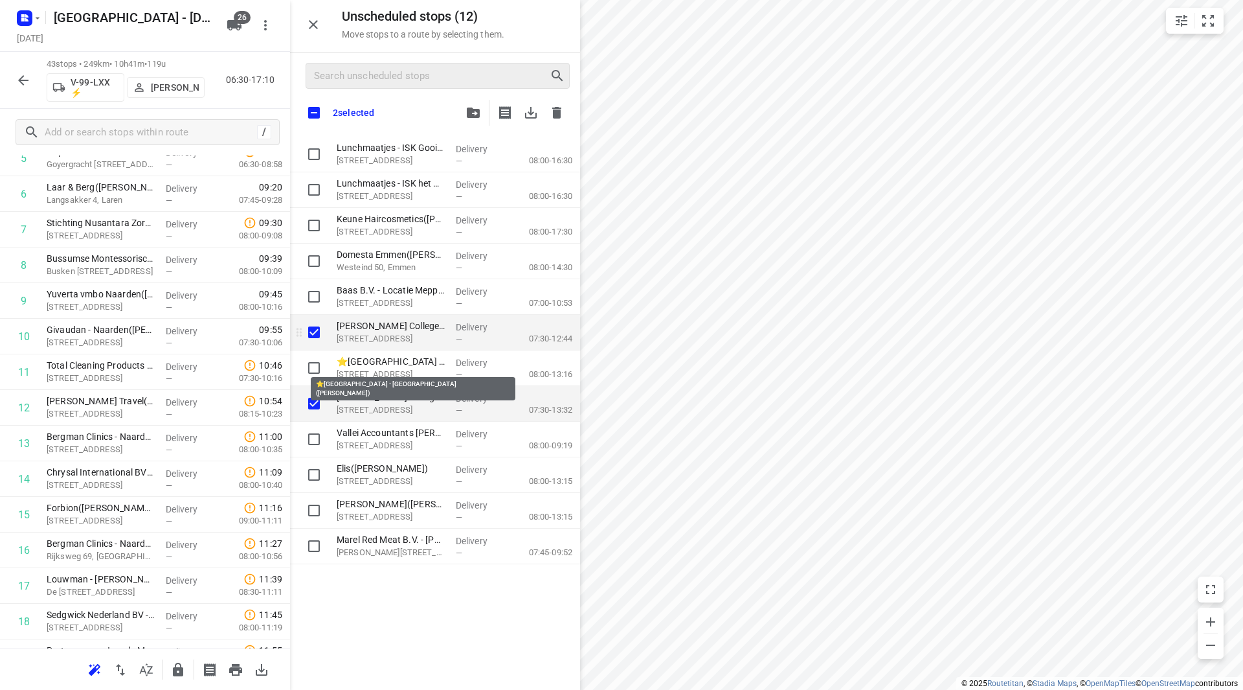
checkbox input "true"
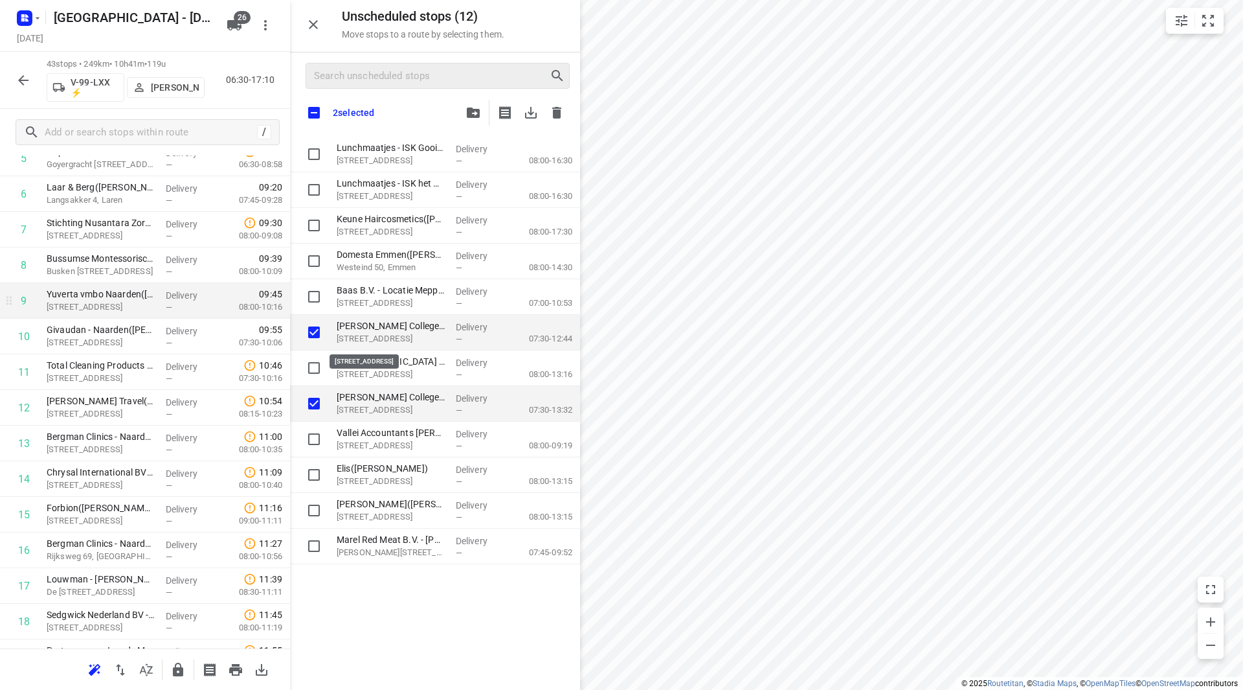
checkbox input "true"
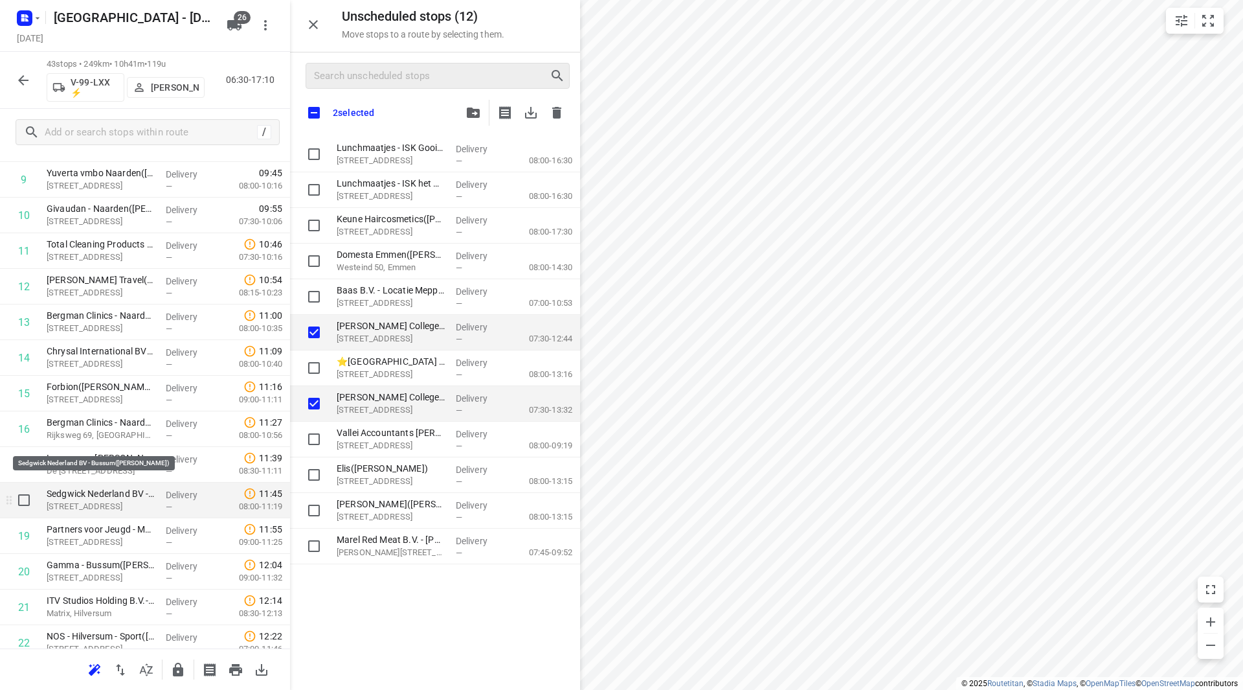
scroll to position [453, 0]
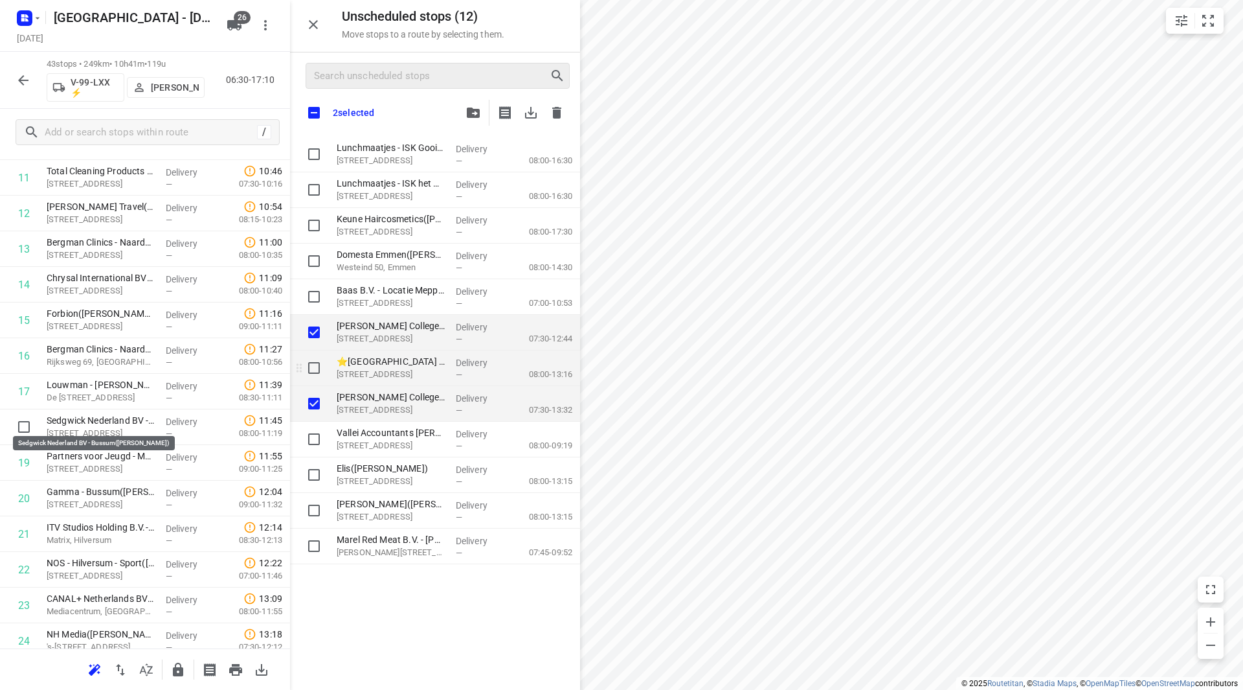
checkbox input "true"
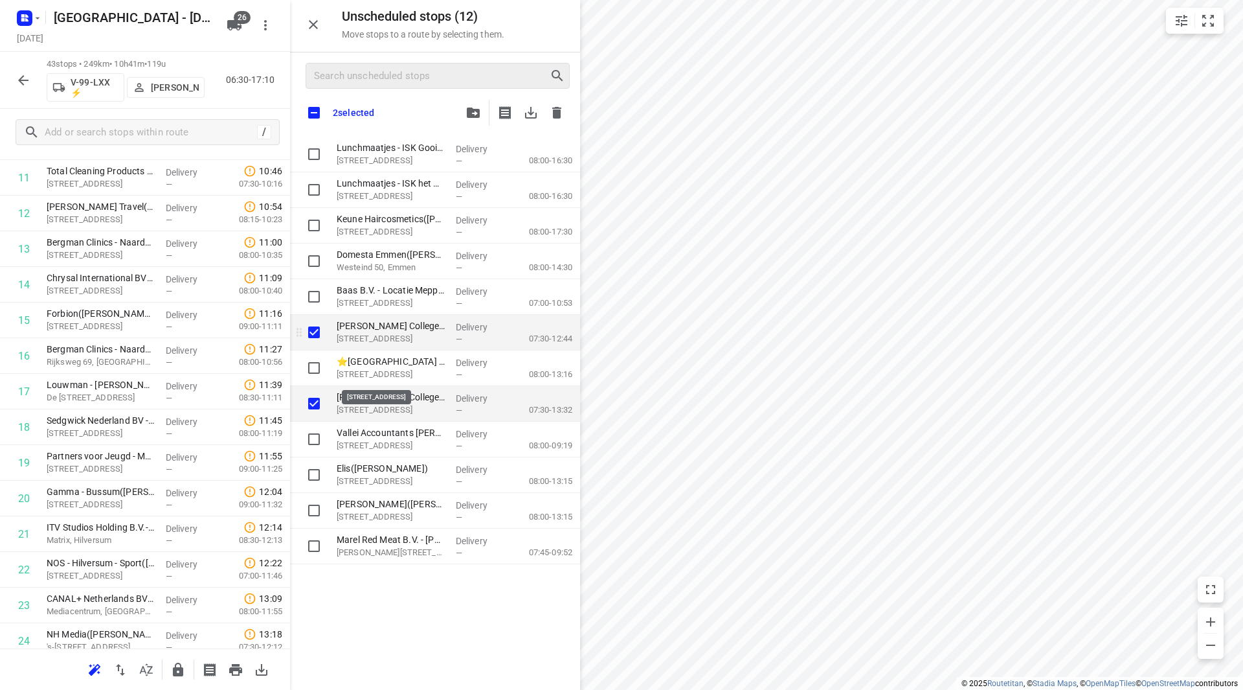
checkbox input "true"
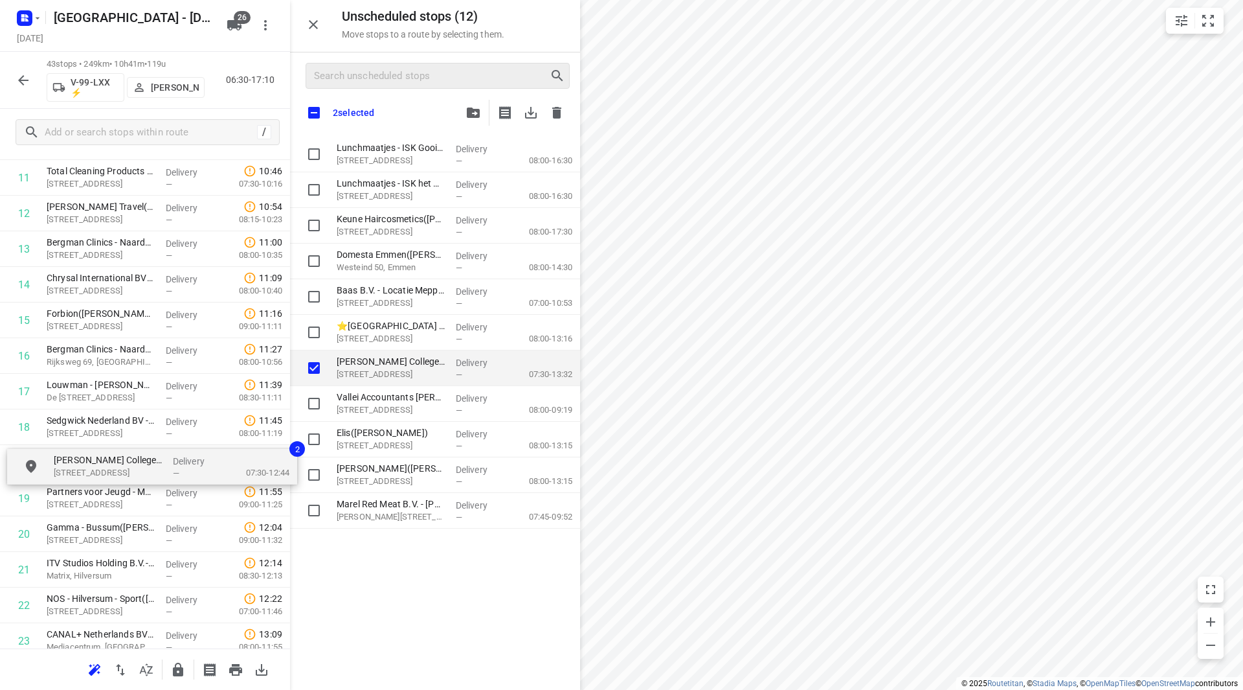
drag, startPoint x: 338, startPoint y: 338, endPoint x: 74, endPoint y: 461, distance: 290.8
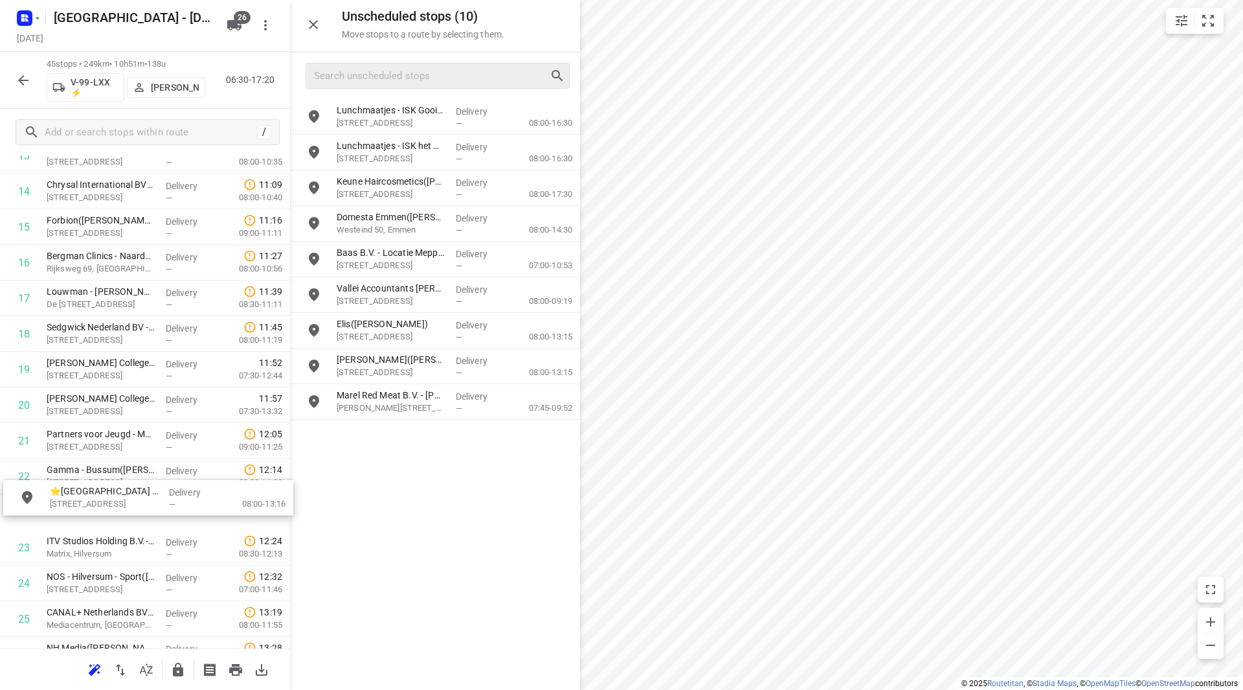
scroll to position [549, 0]
drag, startPoint x: 381, startPoint y: 294, endPoint x: 94, endPoint y: 466, distance: 334.5
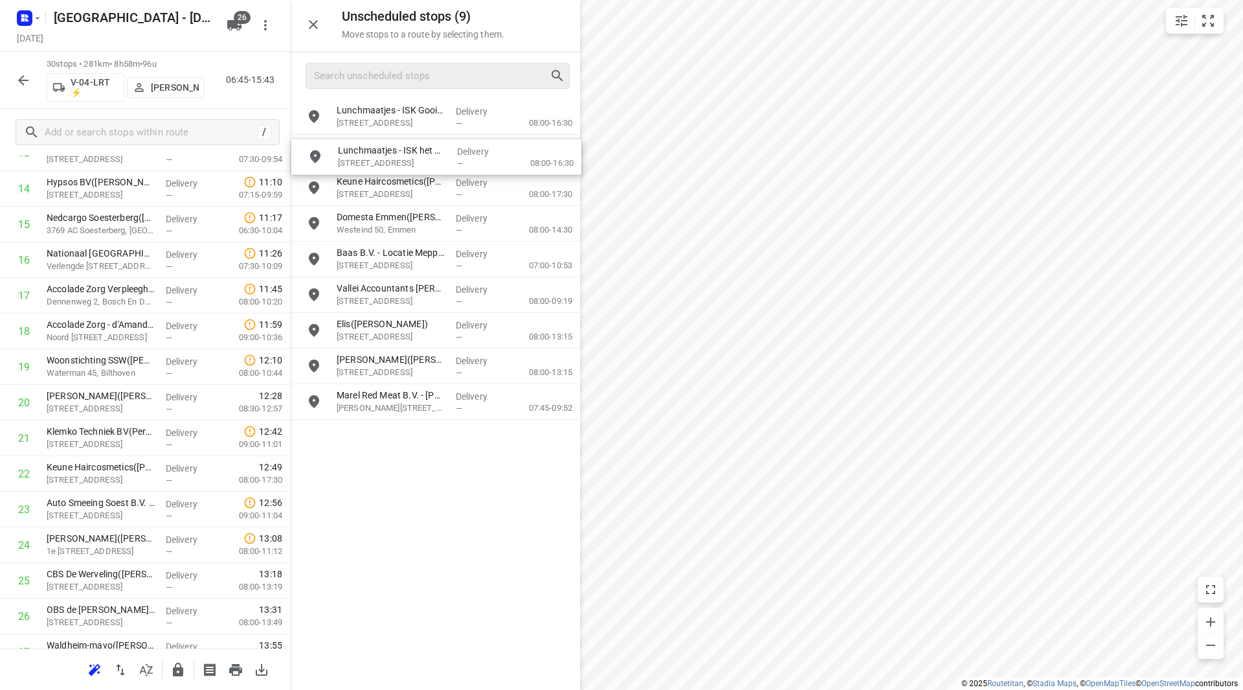
drag, startPoint x: 380, startPoint y: 168, endPoint x: 385, endPoint y: 174, distance: 7.4
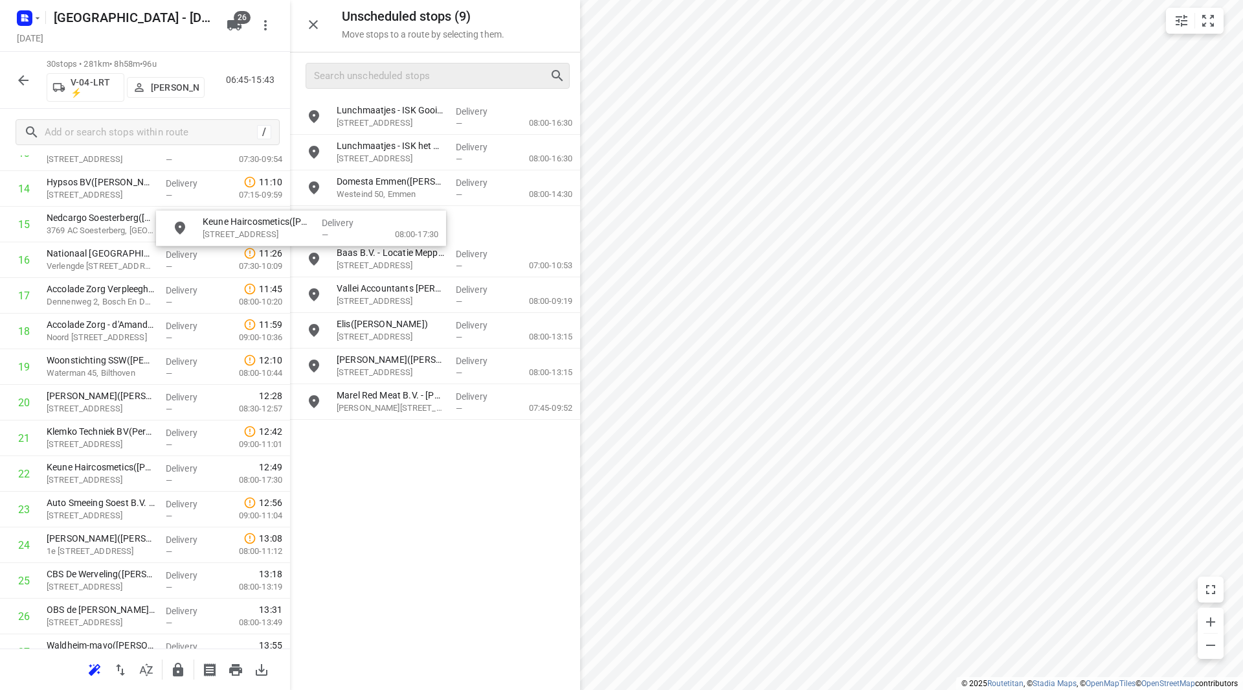
scroll to position [542, 0]
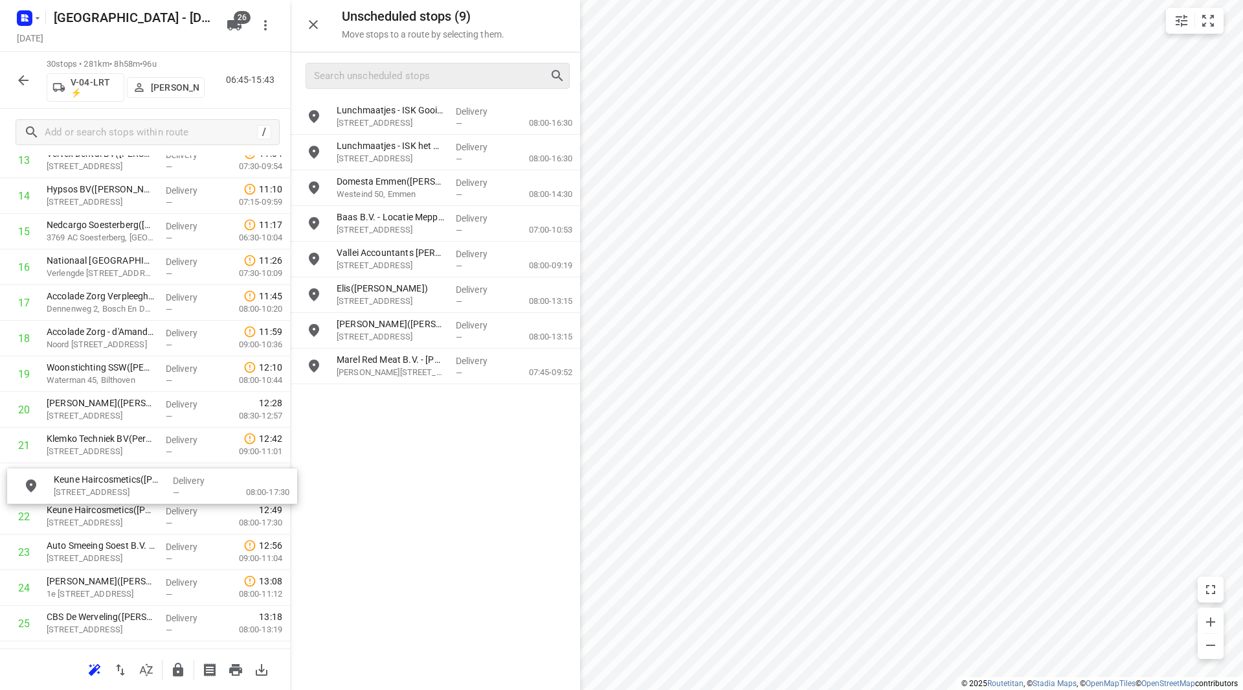
drag, startPoint x: 385, startPoint y: 194, endPoint x: 92, endPoint y: 490, distance: 416.6
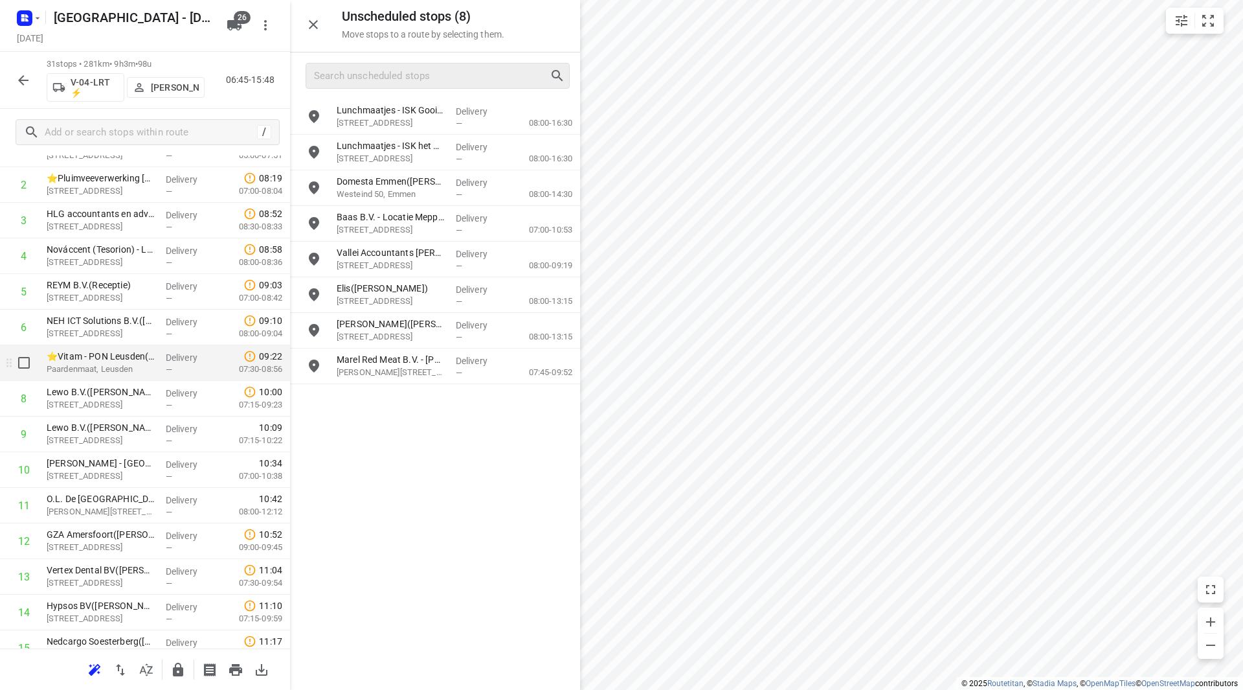
scroll to position [129, 0]
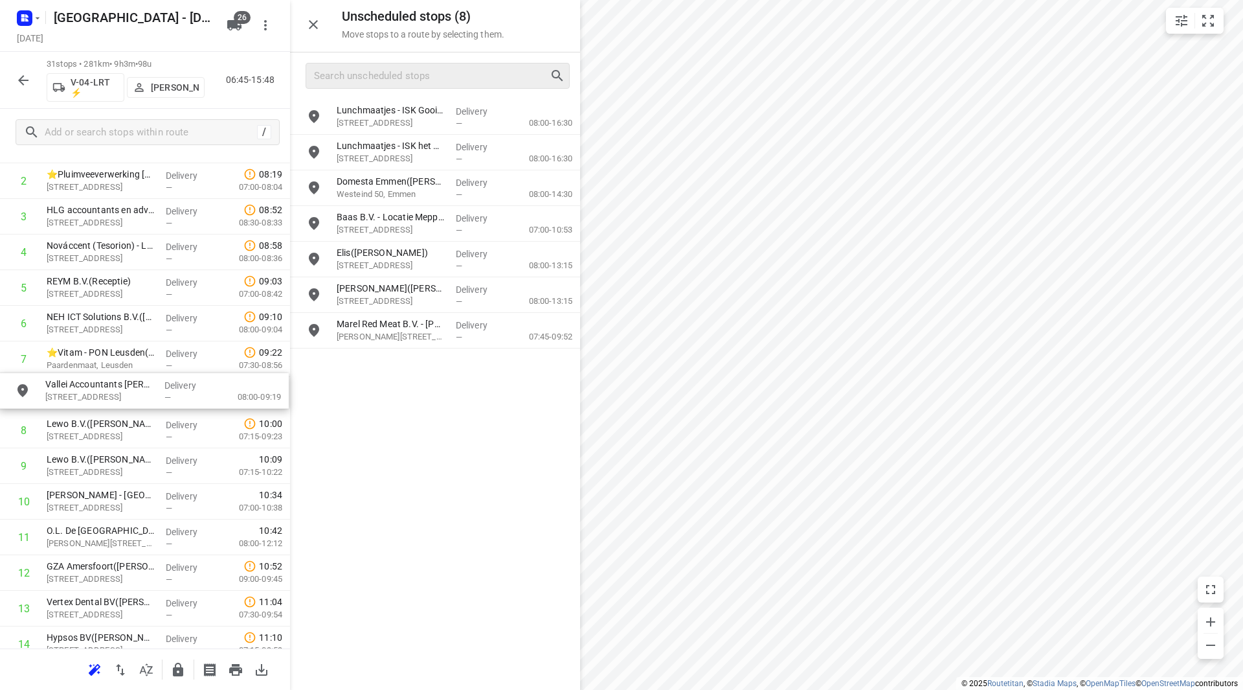
drag, startPoint x: 403, startPoint y: 269, endPoint x: 102, endPoint y: 406, distance: 330.9
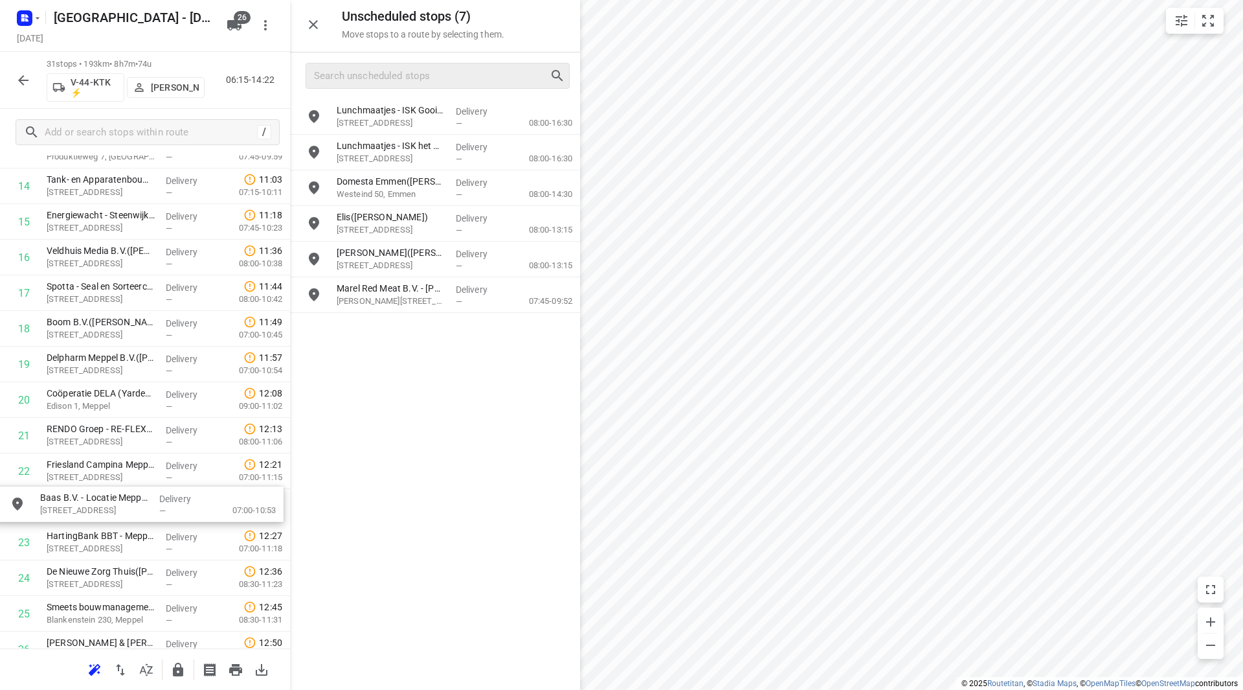
scroll to position [554, 0]
drag, startPoint x: 291, startPoint y: 235, endPoint x: 79, endPoint y: 365, distance: 248.5
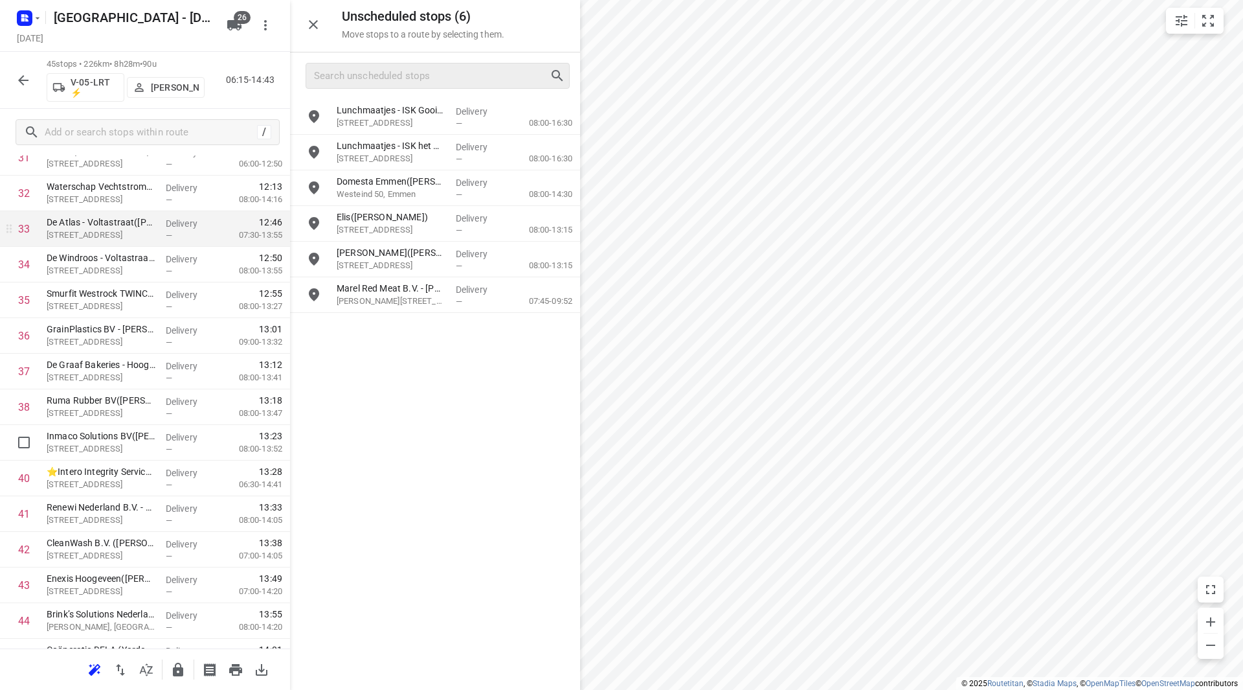
scroll to position [1117, 0]
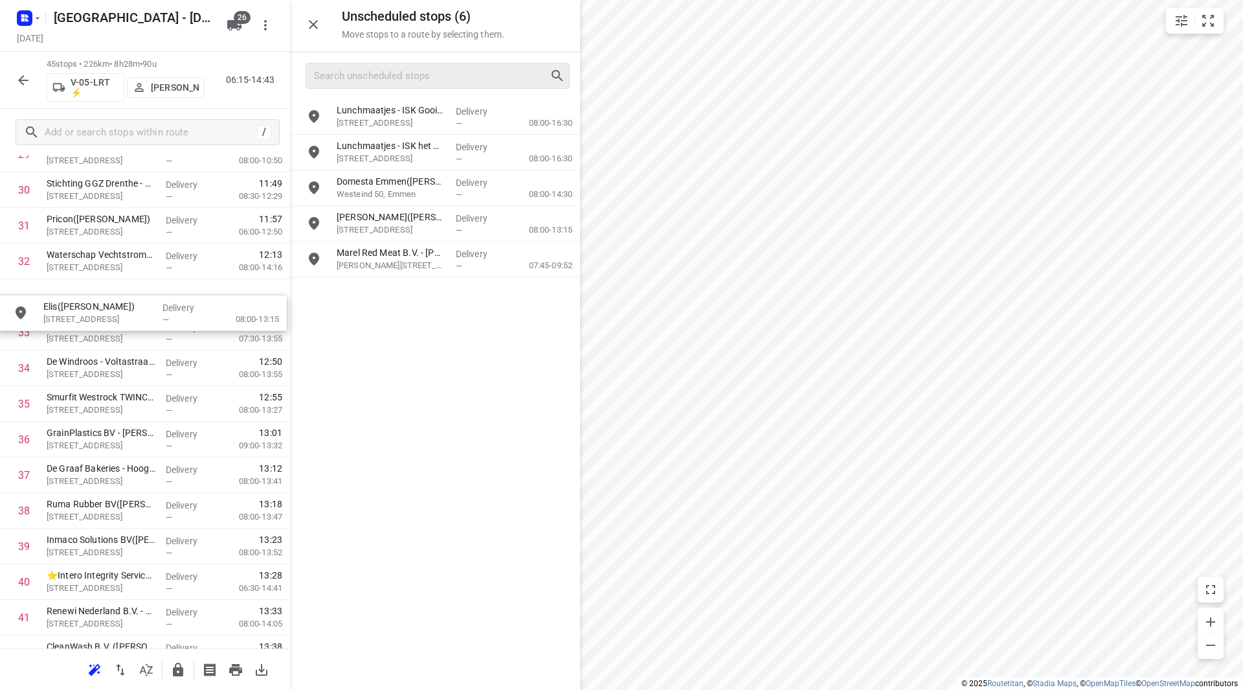
drag, startPoint x: 423, startPoint y: 229, endPoint x: 126, endPoint y: 303, distance: 305.7
drag, startPoint x: 396, startPoint y: 212, endPoint x: 382, endPoint y: 212, distance: 13.6
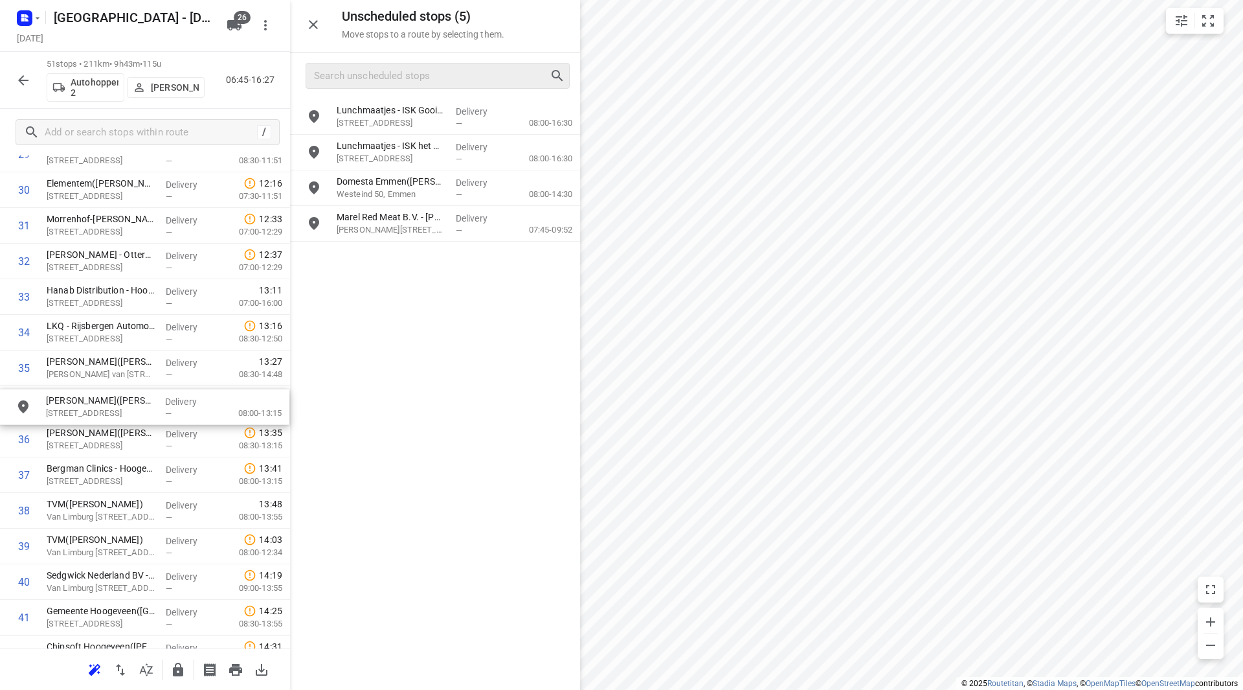
drag, startPoint x: 401, startPoint y: 228, endPoint x: 104, endPoint y: 410, distance: 348.8
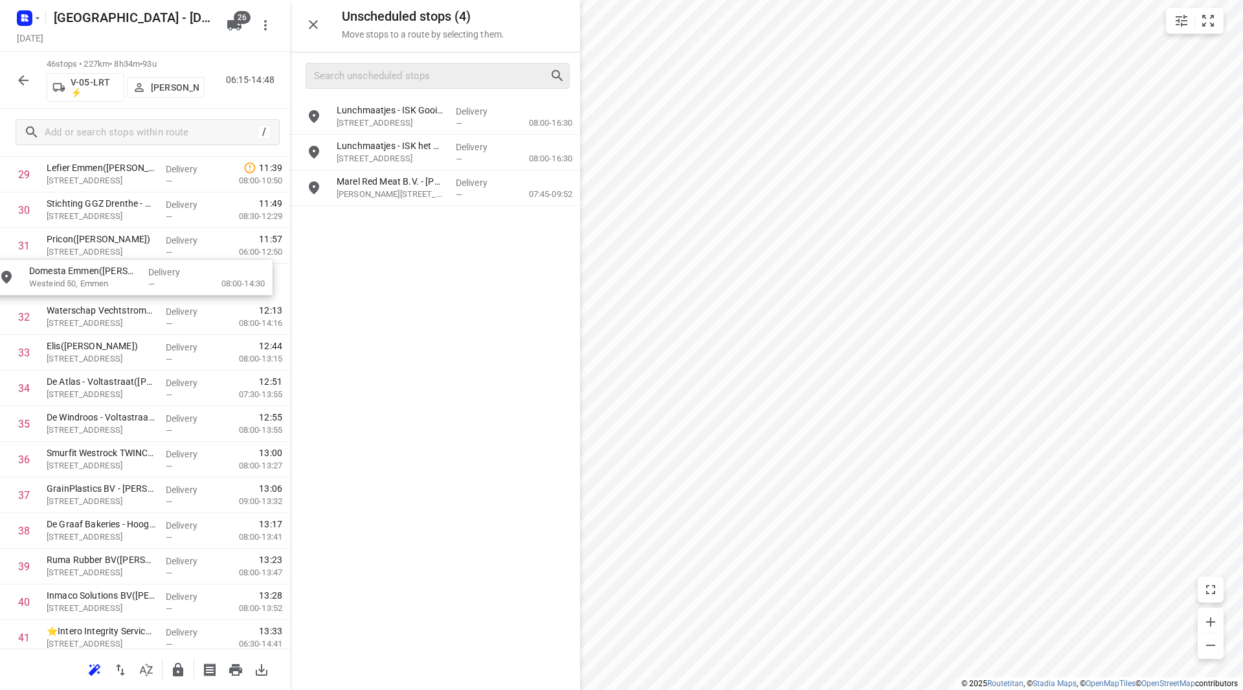
scroll to position [1091, 0]
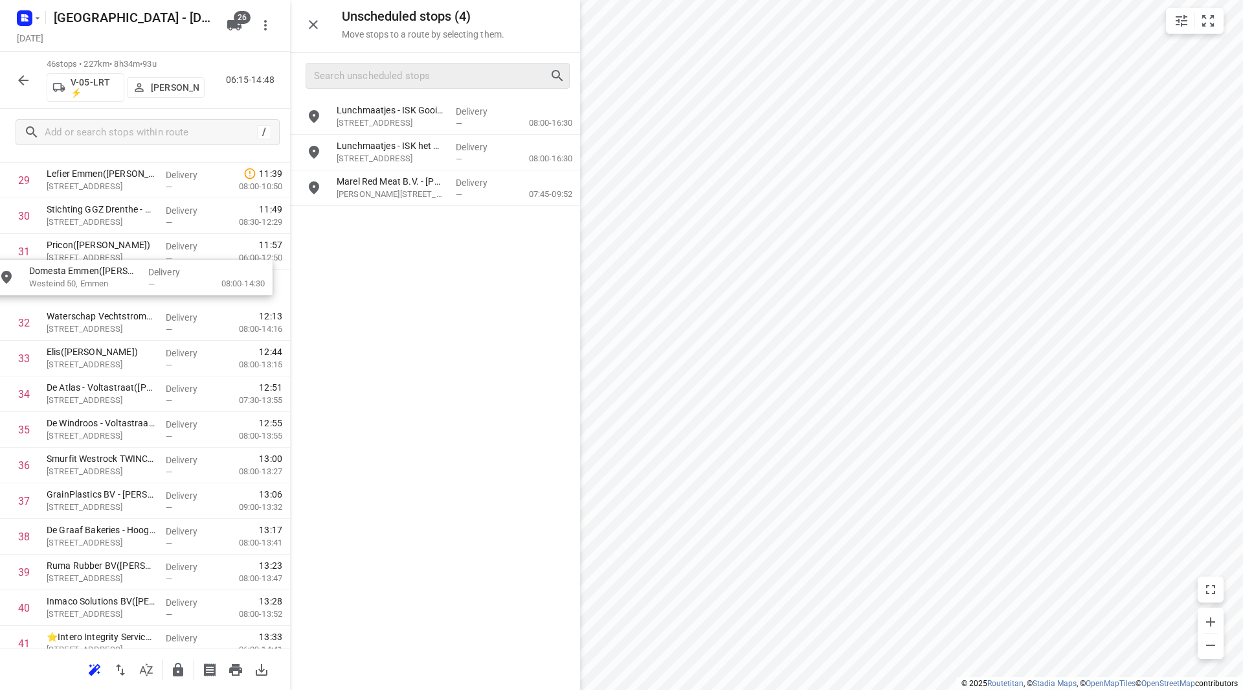
drag, startPoint x: 388, startPoint y: 192, endPoint x: 72, endPoint y: 279, distance: 328.3
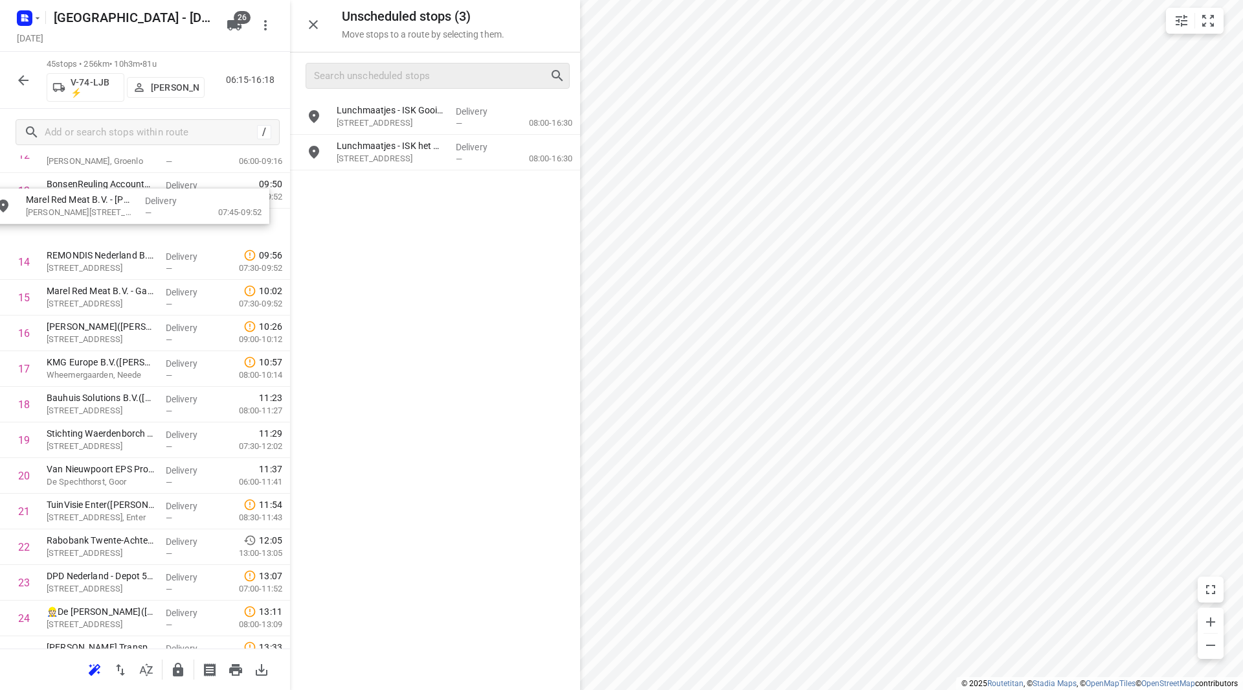
scroll to position [497, 0]
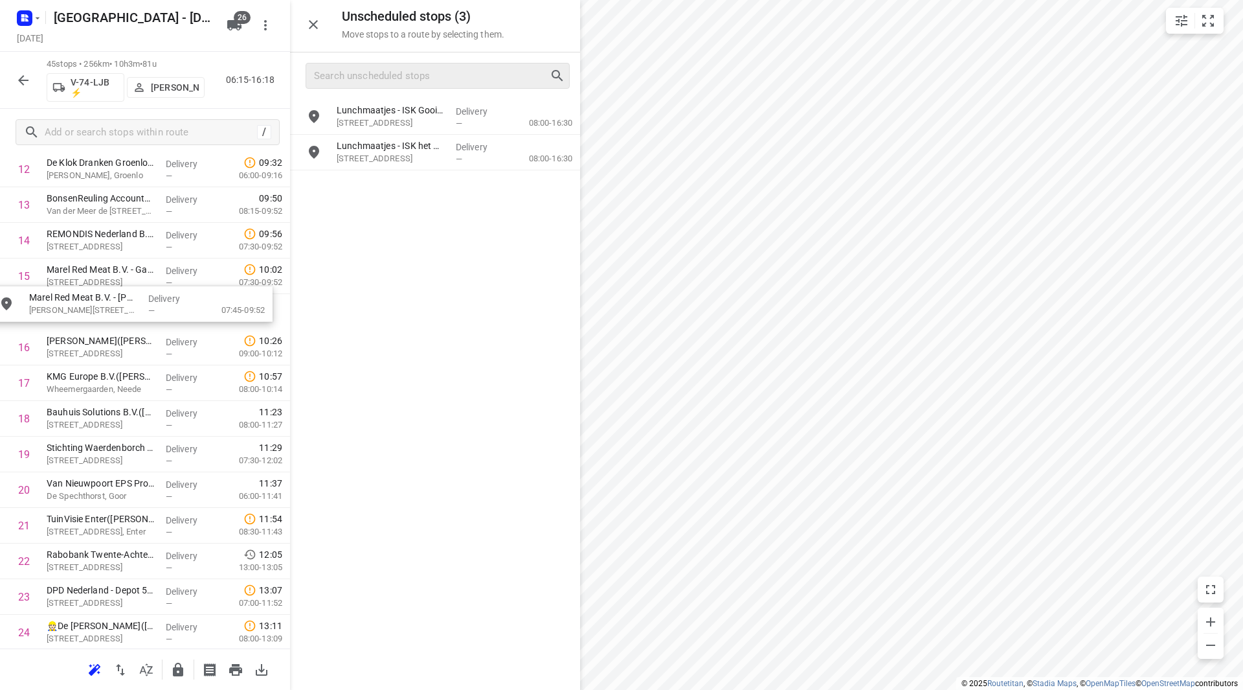
drag, startPoint x: 414, startPoint y: 172, endPoint x: 102, endPoint y: 296, distance: 335.7
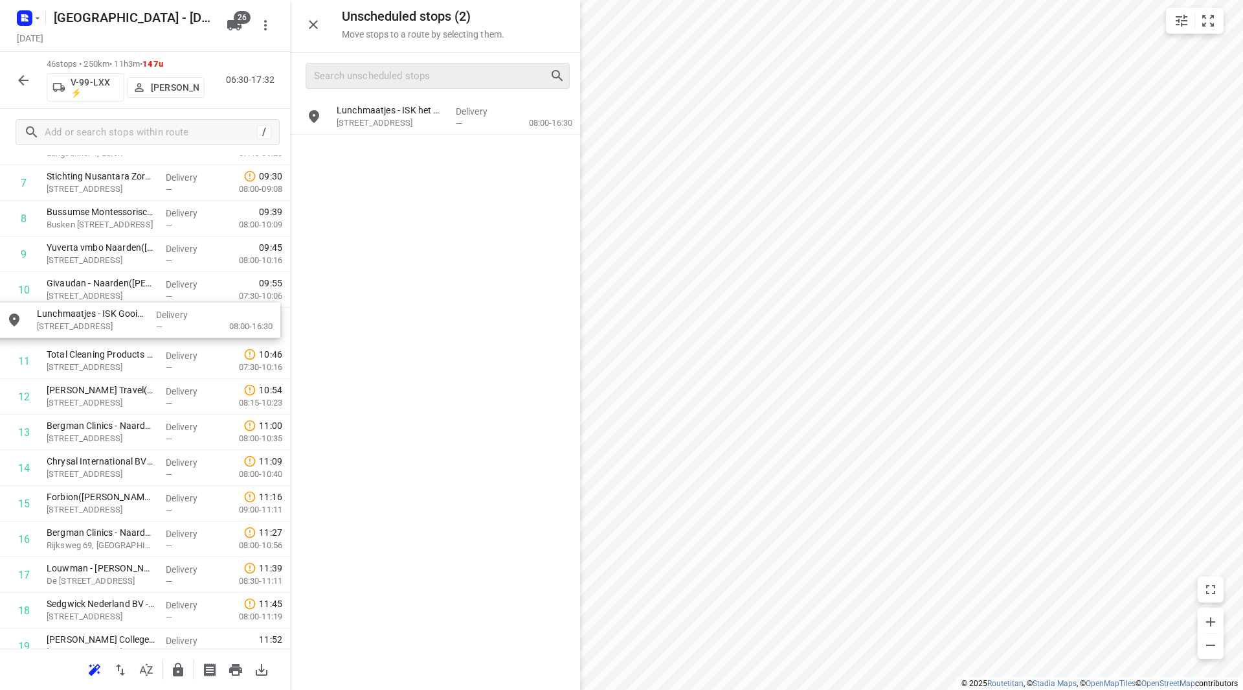
scroll to position [300, 0]
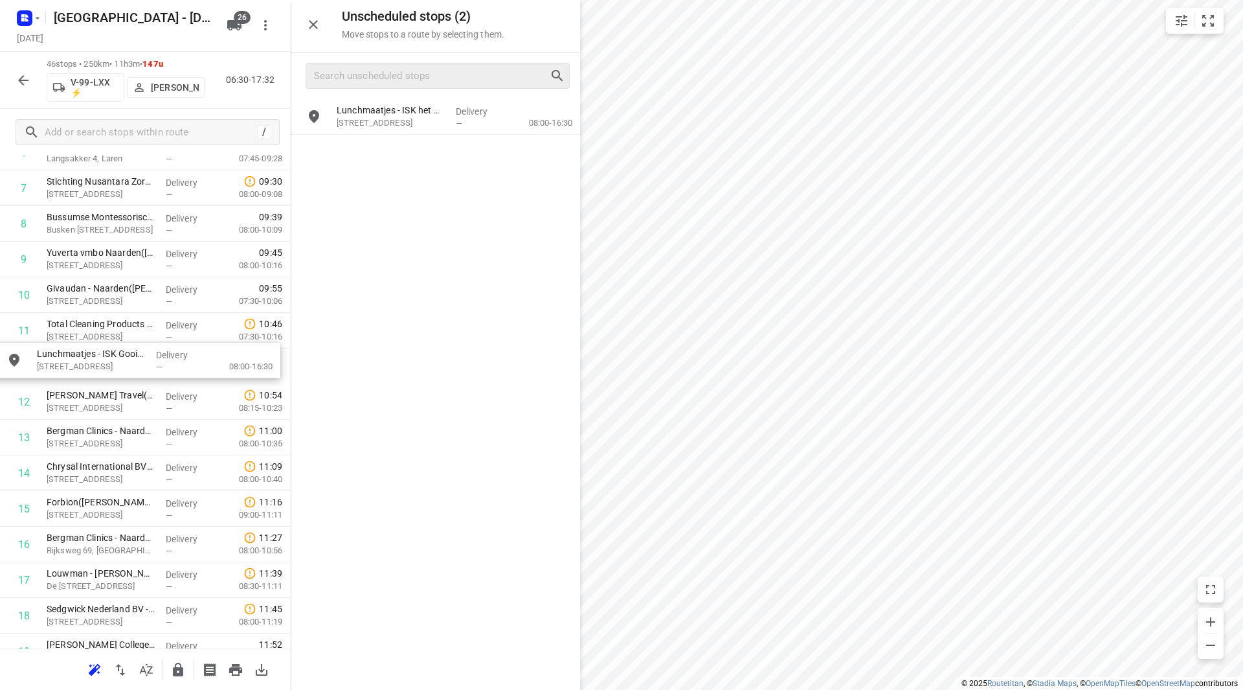
drag, startPoint x: 376, startPoint y: 112, endPoint x: 71, endPoint y: 355, distance: 389.3
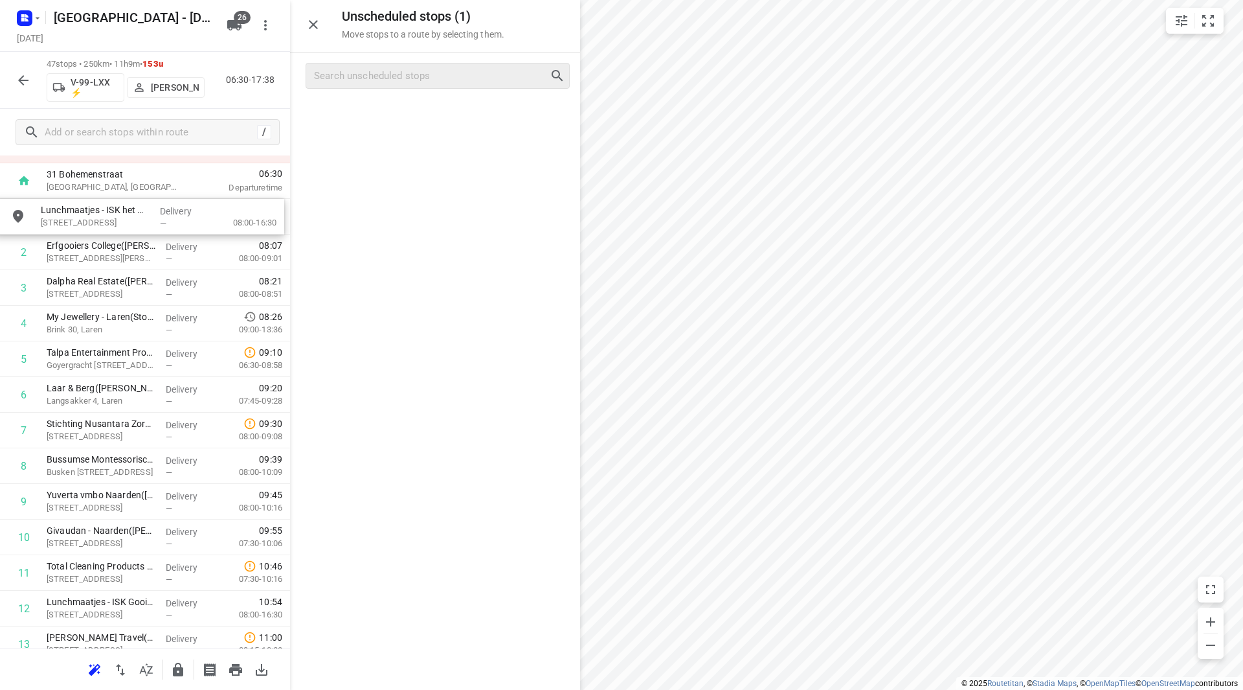
scroll to position [0, 0]
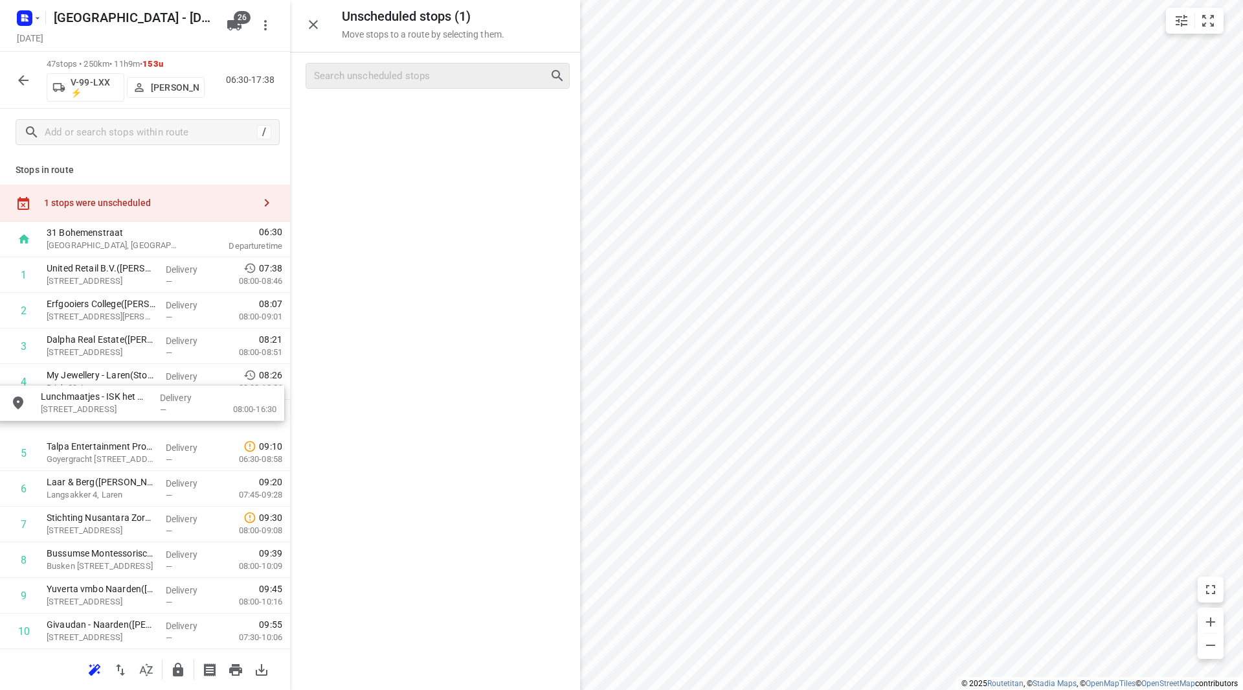
drag, startPoint x: 376, startPoint y: 142, endPoint x: 80, endPoint y: 425, distance: 409.8
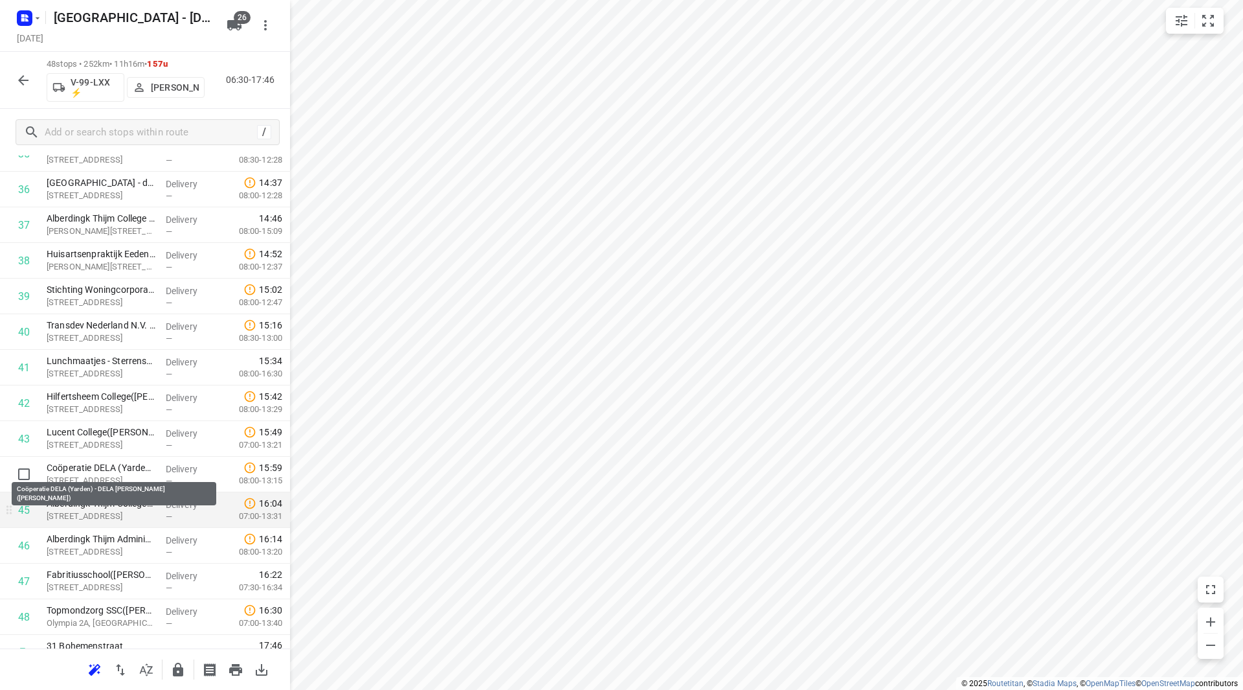
scroll to position [1317, 0]
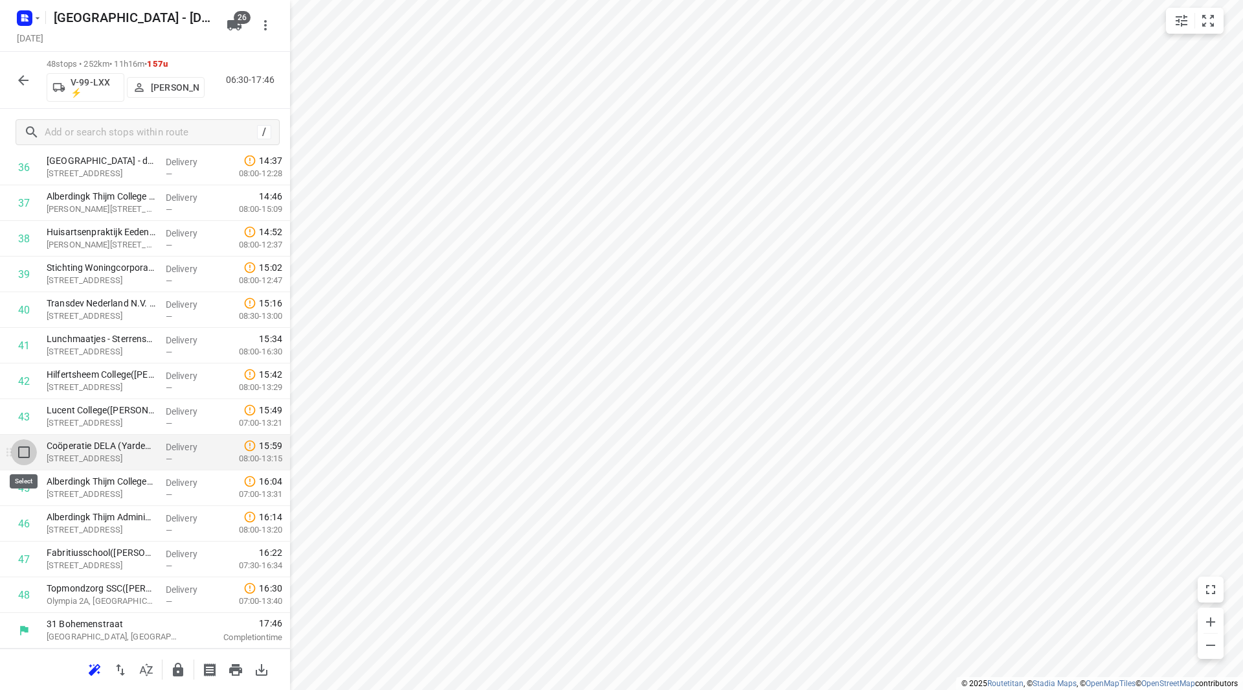
click at [26, 458] on input "checkbox" at bounding box center [24, 452] width 26 height 26
checkbox input "true"
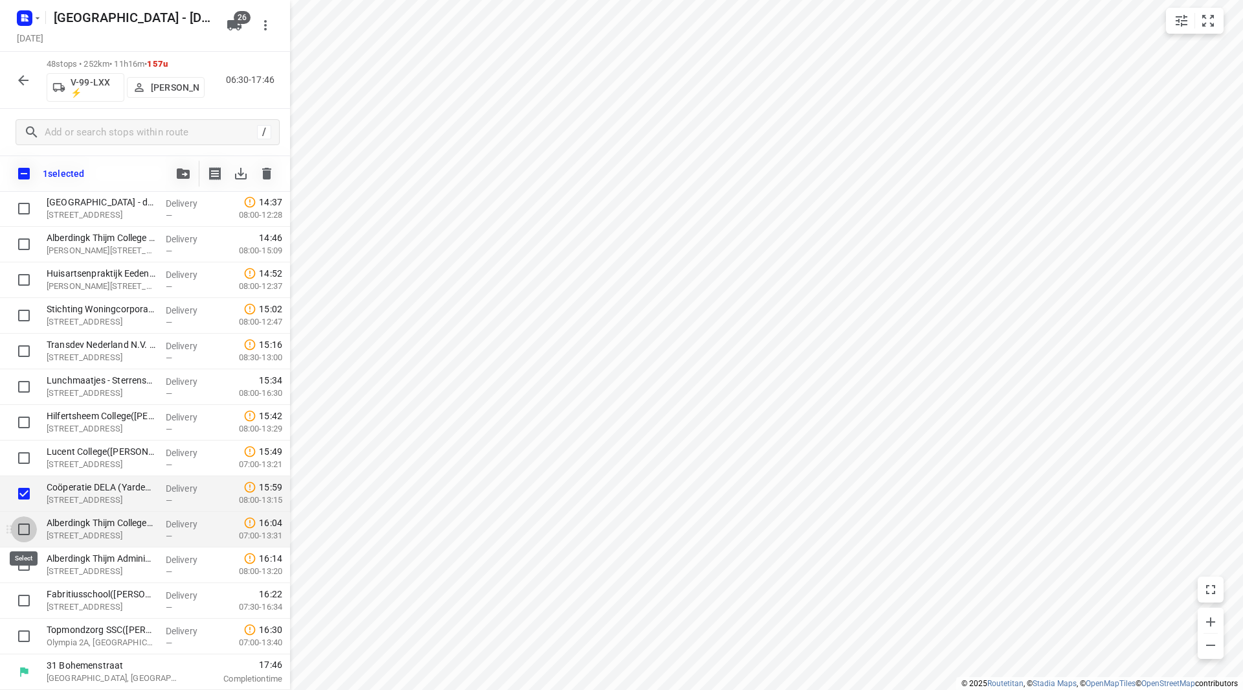
click at [27, 522] on input "checkbox" at bounding box center [24, 529] width 26 height 26
checkbox input "true"
click at [26, 561] on input "checkbox" at bounding box center [24, 565] width 26 height 26
checkbox input "true"
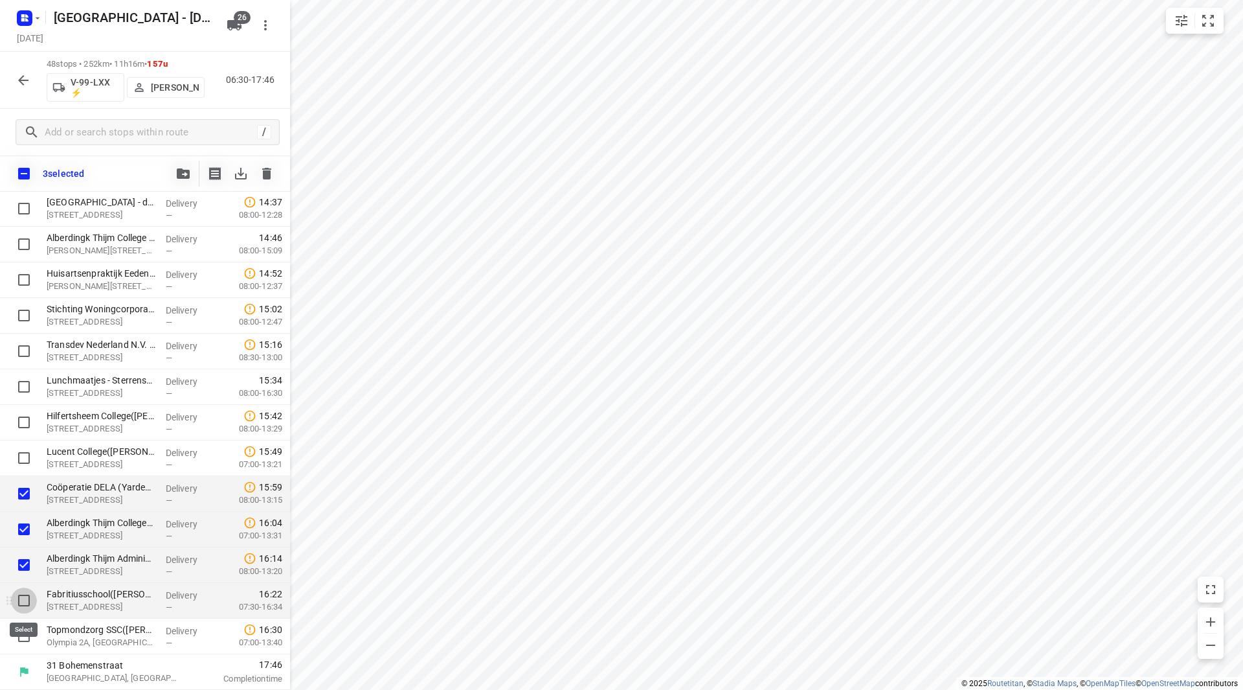
click at [19, 595] on input "checkbox" at bounding box center [24, 600] width 26 height 26
checkbox input "true"
click at [16, 626] on input "checkbox" at bounding box center [24, 636] width 26 height 26
checkbox input "true"
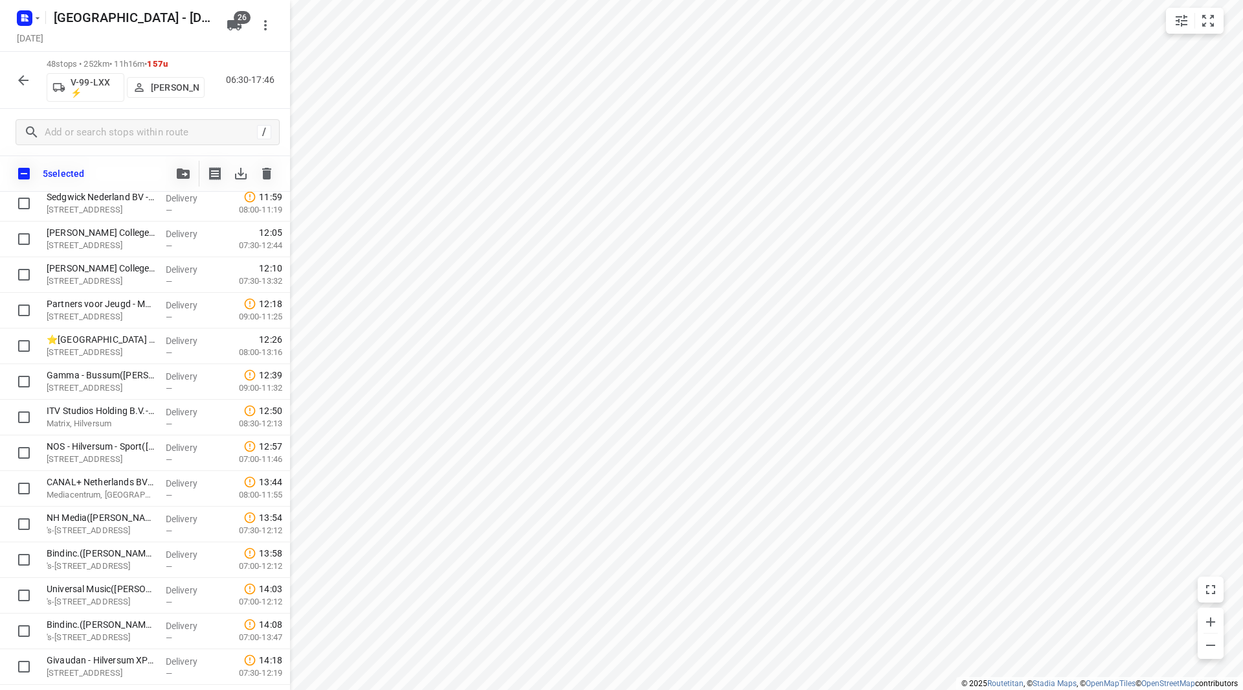
scroll to position [742, 0]
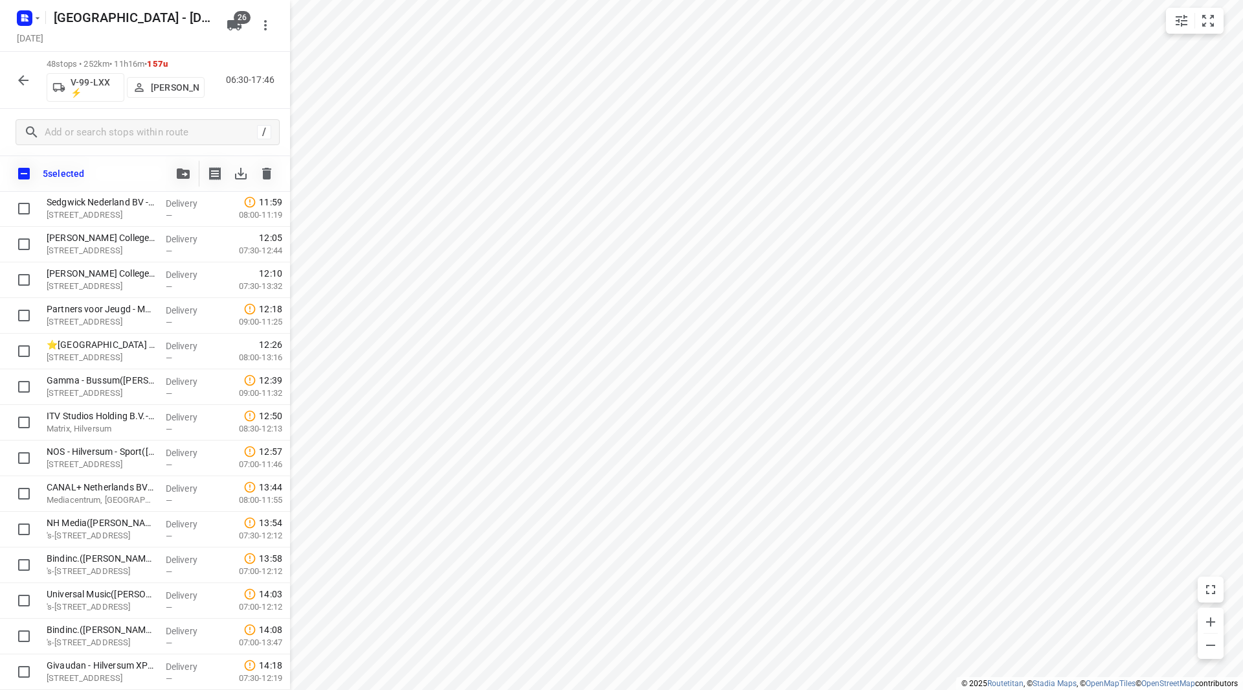
click at [172, 173] on button "button" at bounding box center [183, 174] width 26 height 26
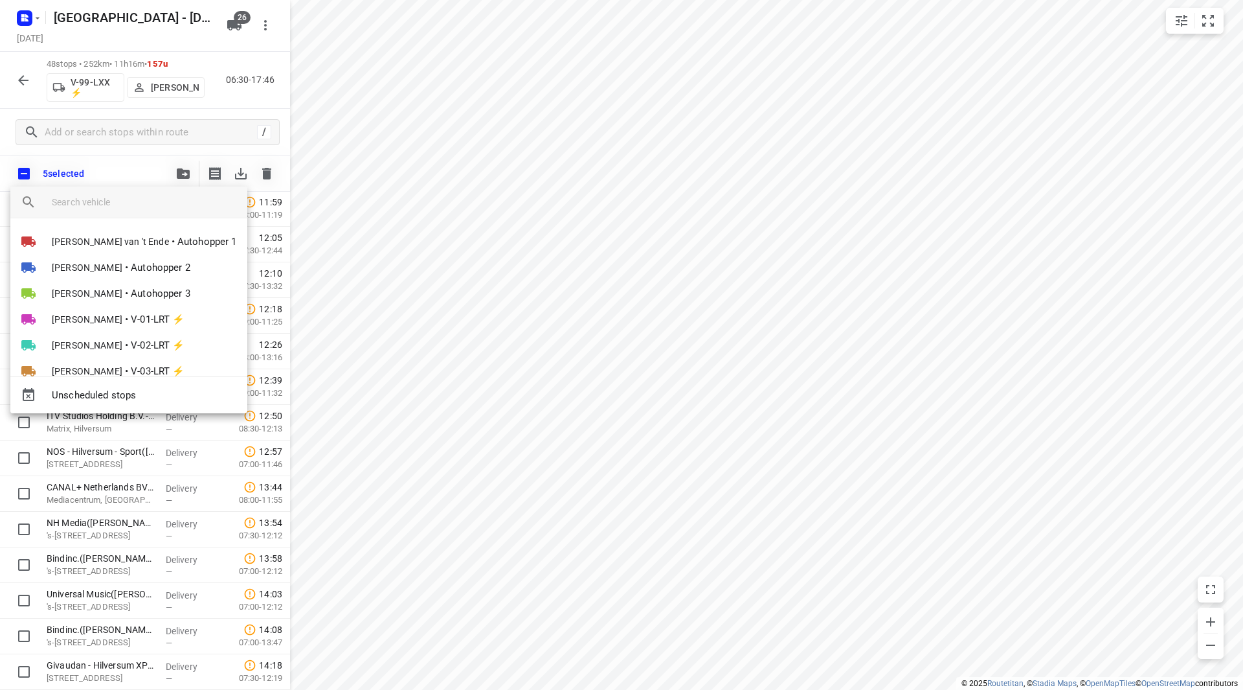
click at [140, 200] on input "search vehicle" at bounding box center [144, 201] width 185 height 19
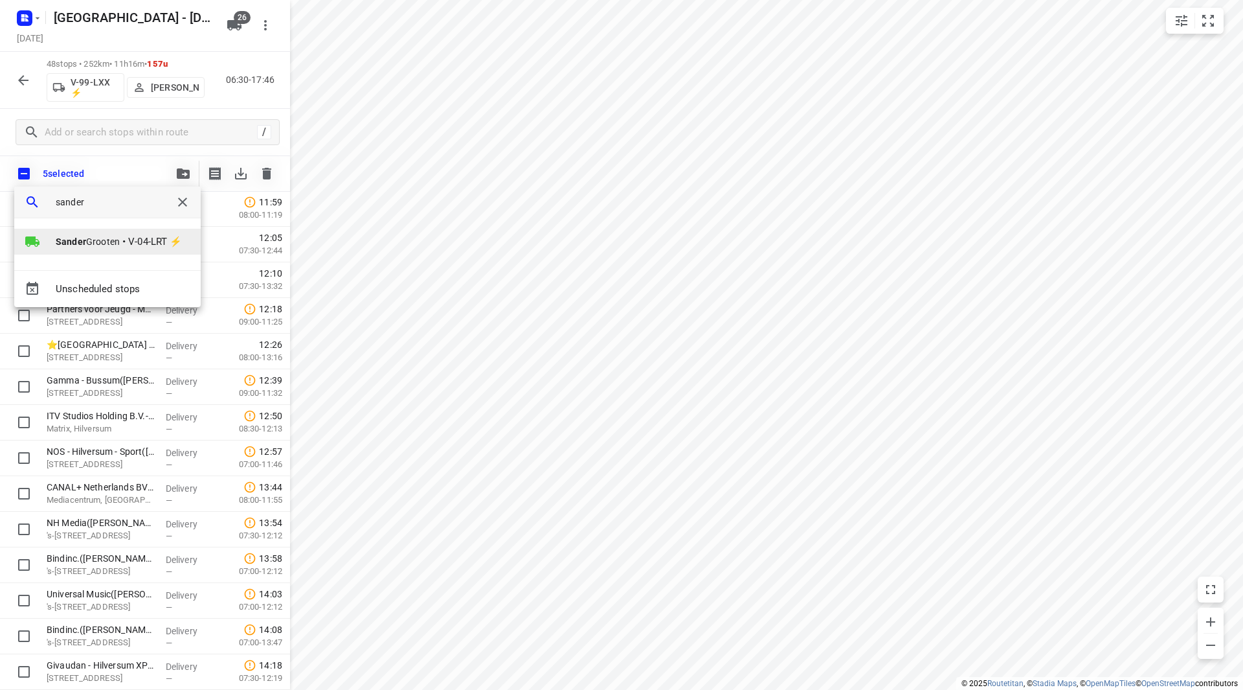
type input "sander"
click at [145, 241] on span "V-04-LRT ⚡" at bounding box center [155, 241] width 54 height 15
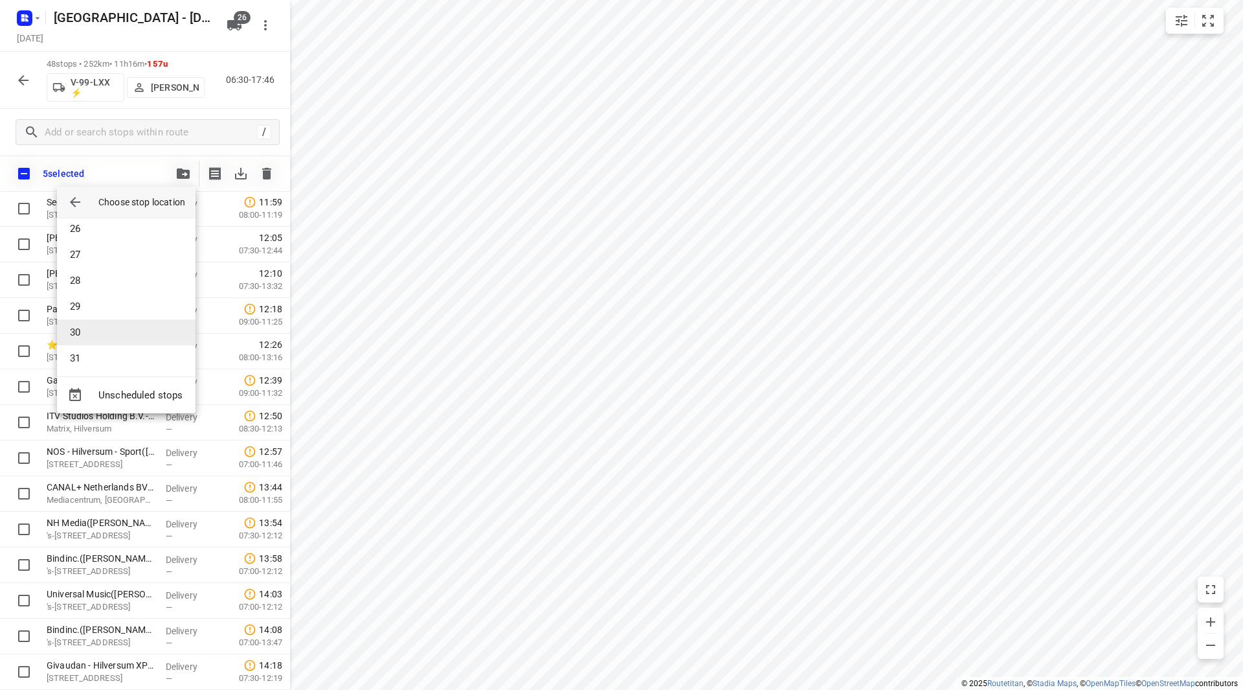
scroll to position [686, 0]
click at [94, 357] on li "32" at bounding box center [126, 353] width 139 height 26
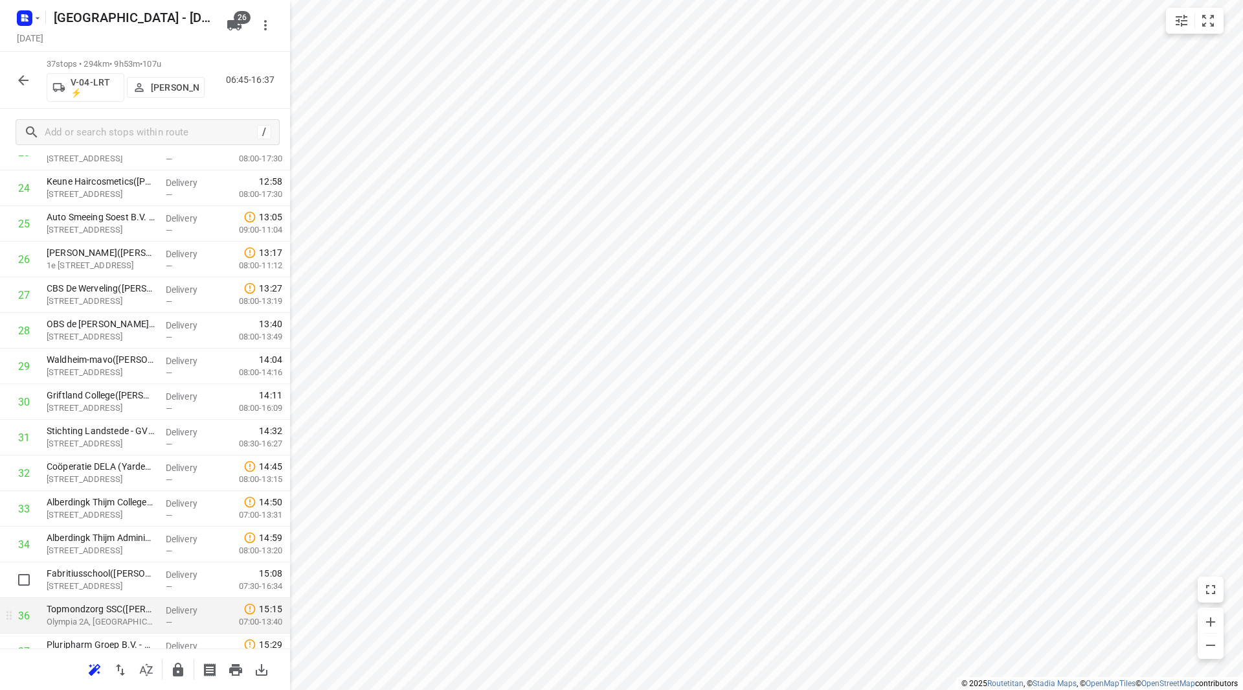
scroll to position [925, 0]
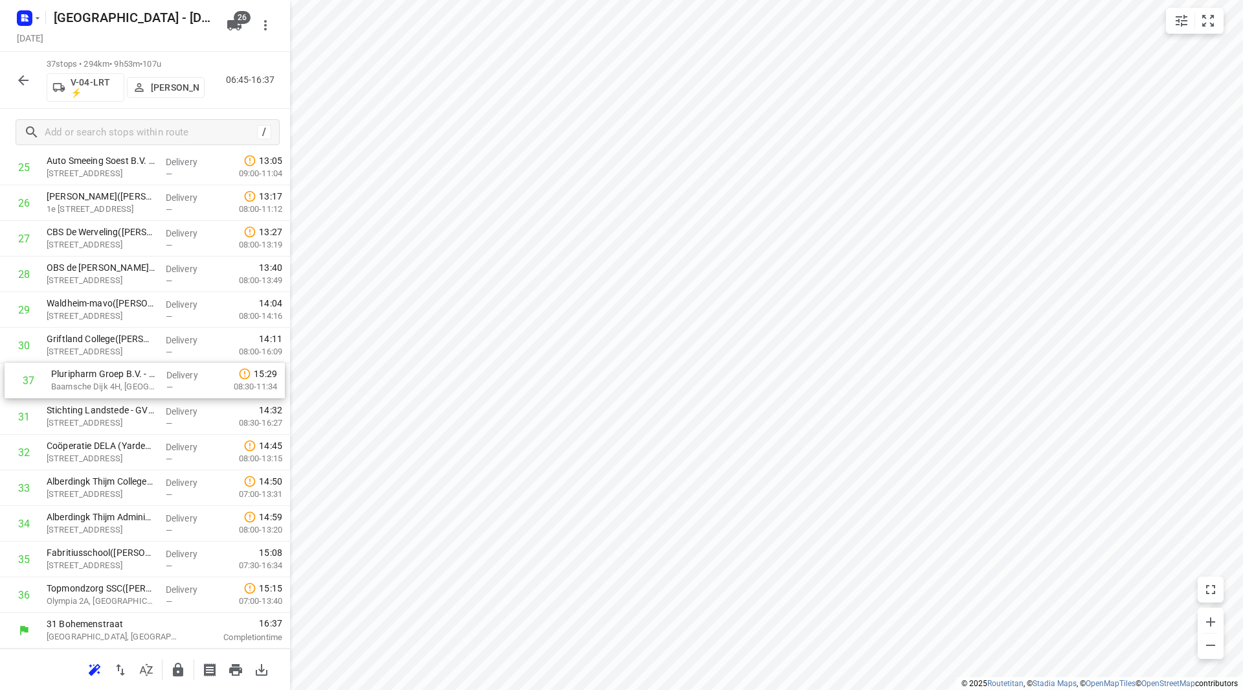
drag, startPoint x: 133, startPoint y: 587, endPoint x: 137, endPoint y: 370, distance: 216.3
drag, startPoint x: 139, startPoint y: 309, endPoint x: 143, endPoint y: 352, distance: 42.9
click at [32, 77] on button "button" at bounding box center [23, 80] width 26 height 26
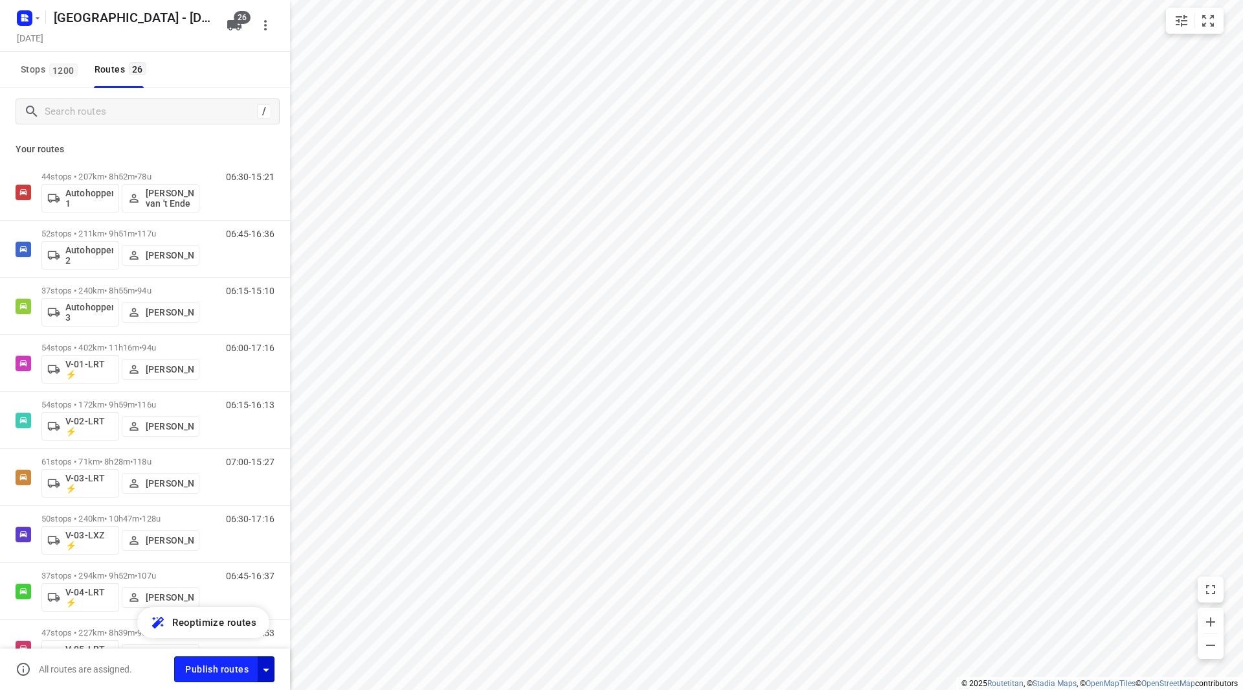
click at [264, 668] on icon "button" at bounding box center [266, 669] width 6 height 3
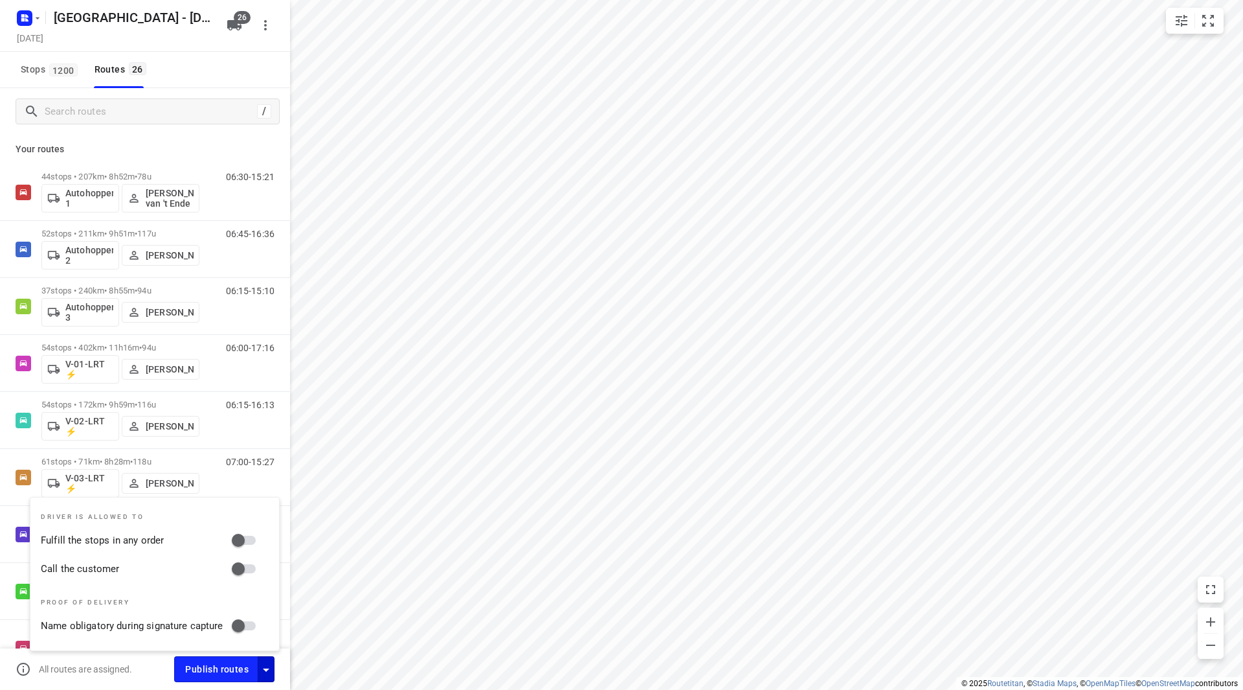
click at [243, 555] on div "Driver is allowed to Fulfill the stops in any order Call the customer Proof of …" at bounding box center [154, 573] width 249 height 153
drag, startPoint x: 245, startPoint y: 544, endPoint x: 244, endPoint y: 566, distance: 22.1
click at [245, 543] on input "Fulfill the stops in any order" at bounding box center [238, 540] width 74 height 25
checkbox input "true"
drag, startPoint x: 244, startPoint y: 567, endPoint x: 245, endPoint y: 582, distance: 15.6
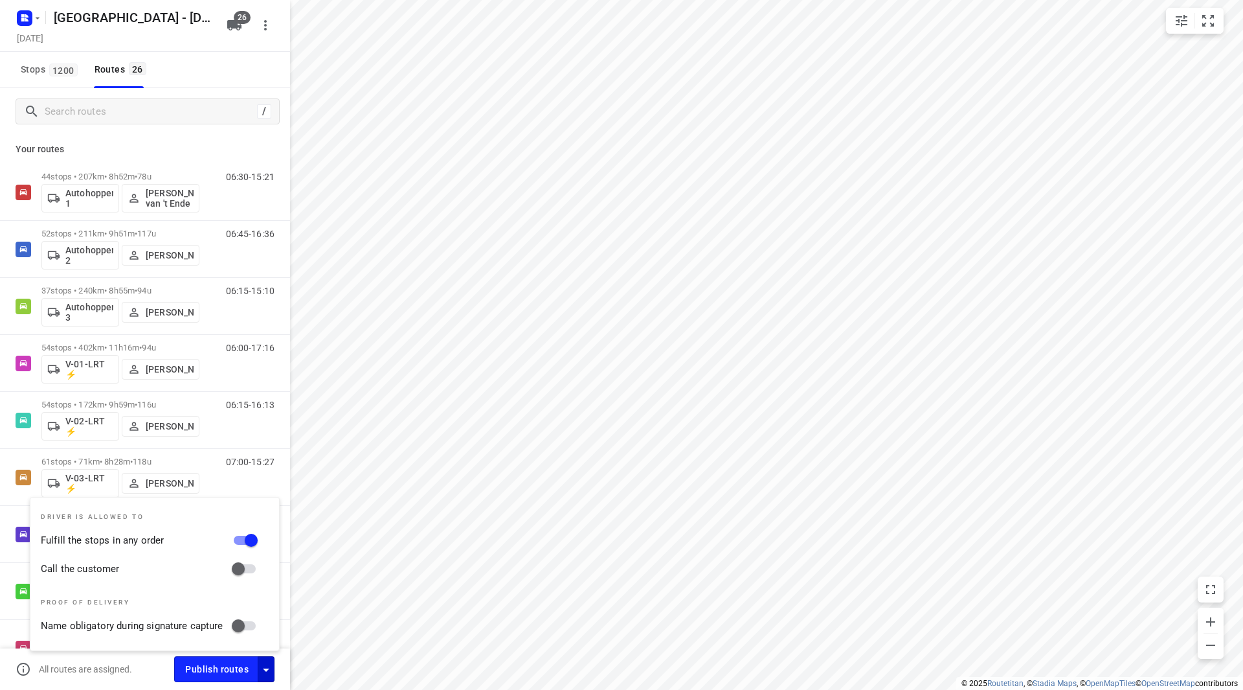
click at [244, 569] on input "Call the customer" at bounding box center [238, 568] width 74 height 25
checkbox input "true"
click at [223, 662] on span "Publish routes" at bounding box center [216, 669] width 63 height 16
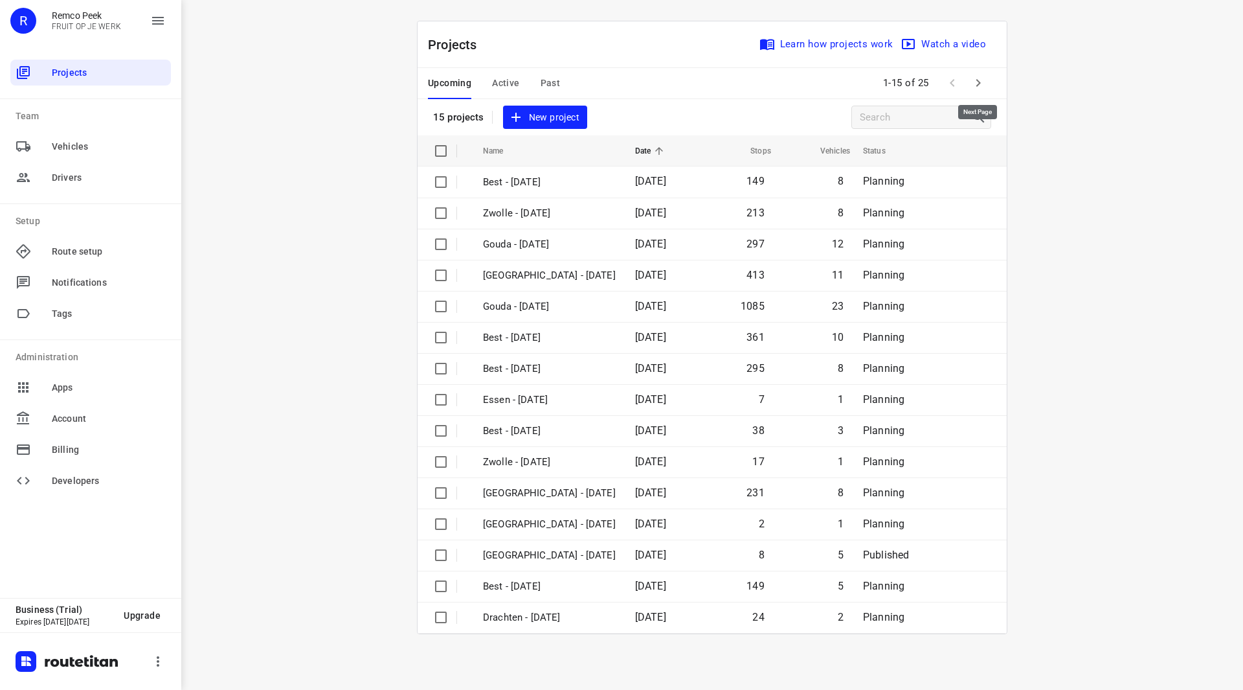
click at [981, 81] on icon "button" at bounding box center [979, 83] width 16 height 16
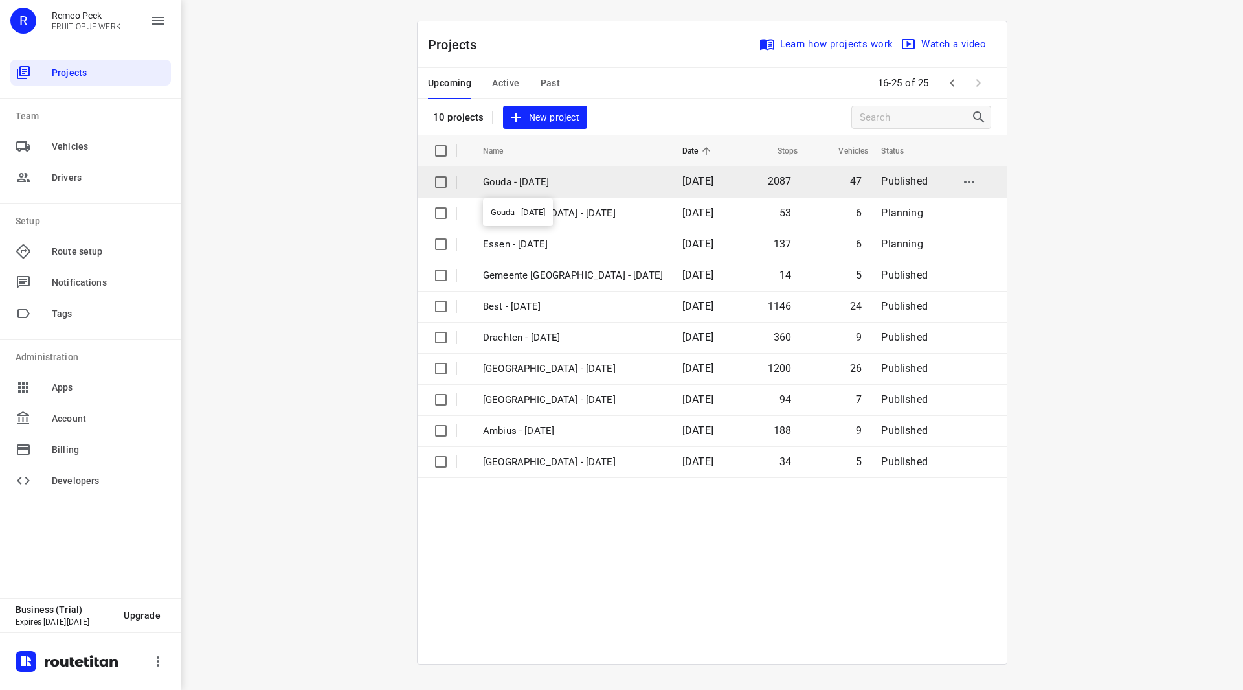
click at [548, 178] on p "Gouda - [DATE]" at bounding box center [573, 182] width 180 height 15
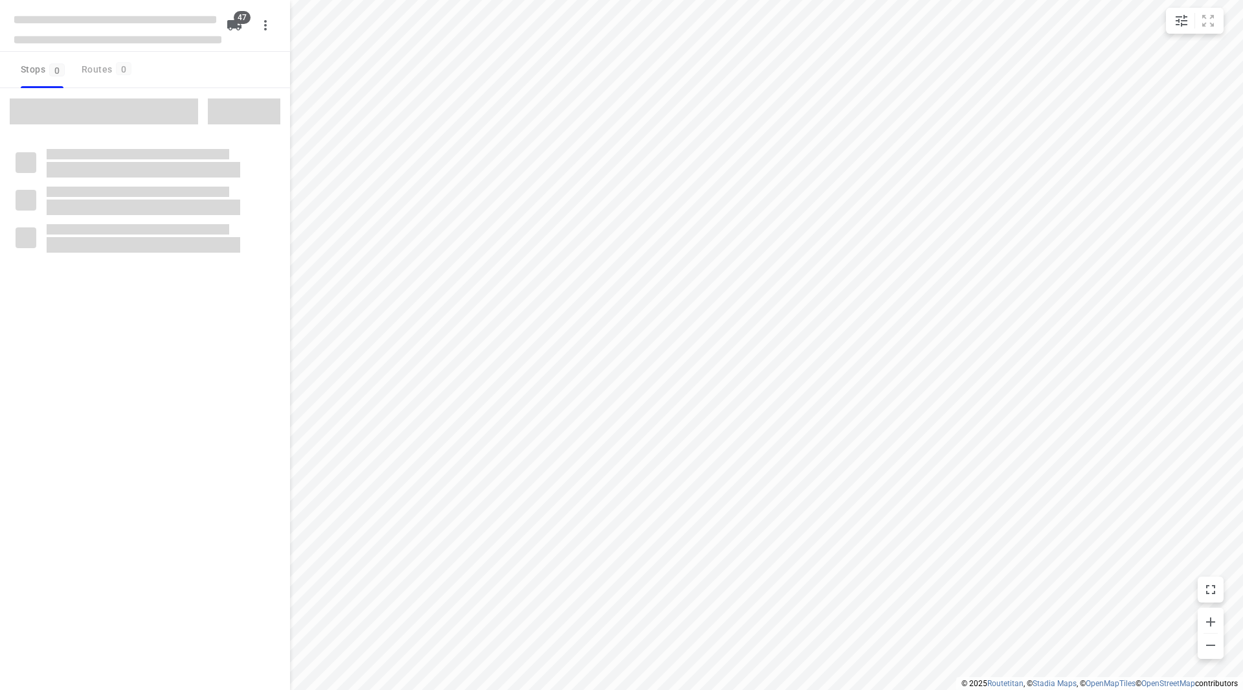
checkbox input "true"
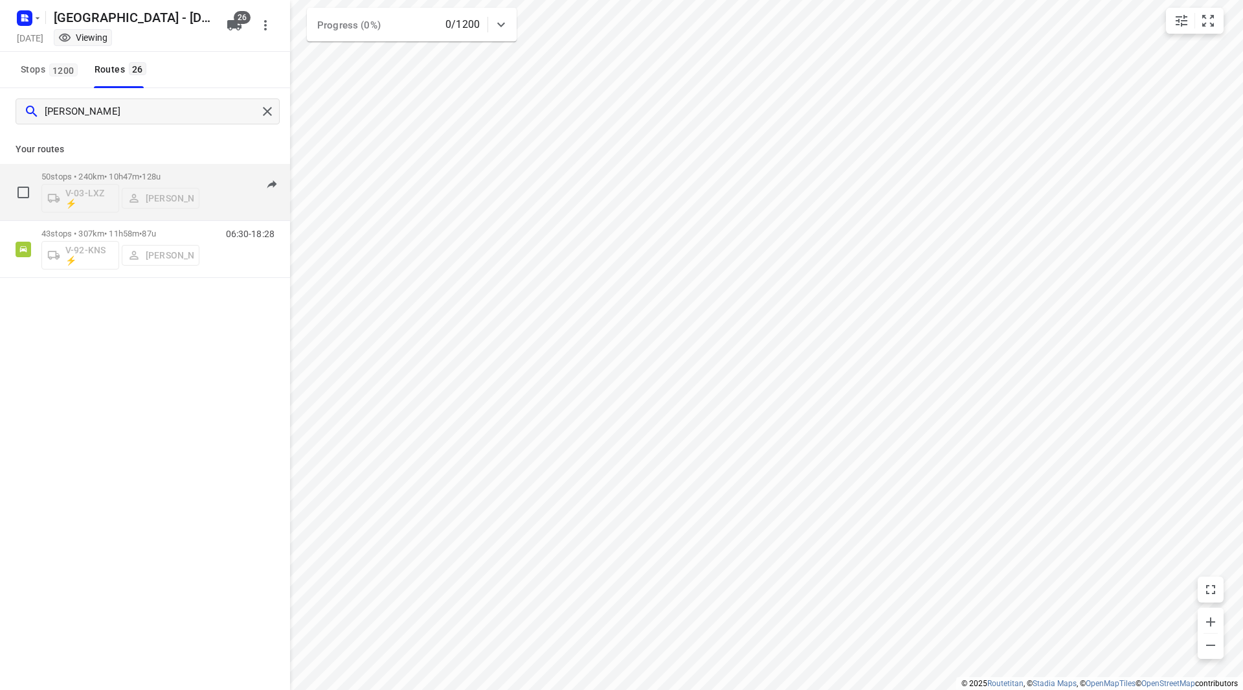
type input "[PERSON_NAME]"
click at [173, 171] on div "50 stops • 240km • 10h47m • 128u V-03-LXZ ⚡ [PERSON_NAME]" at bounding box center [120, 192] width 158 height 54
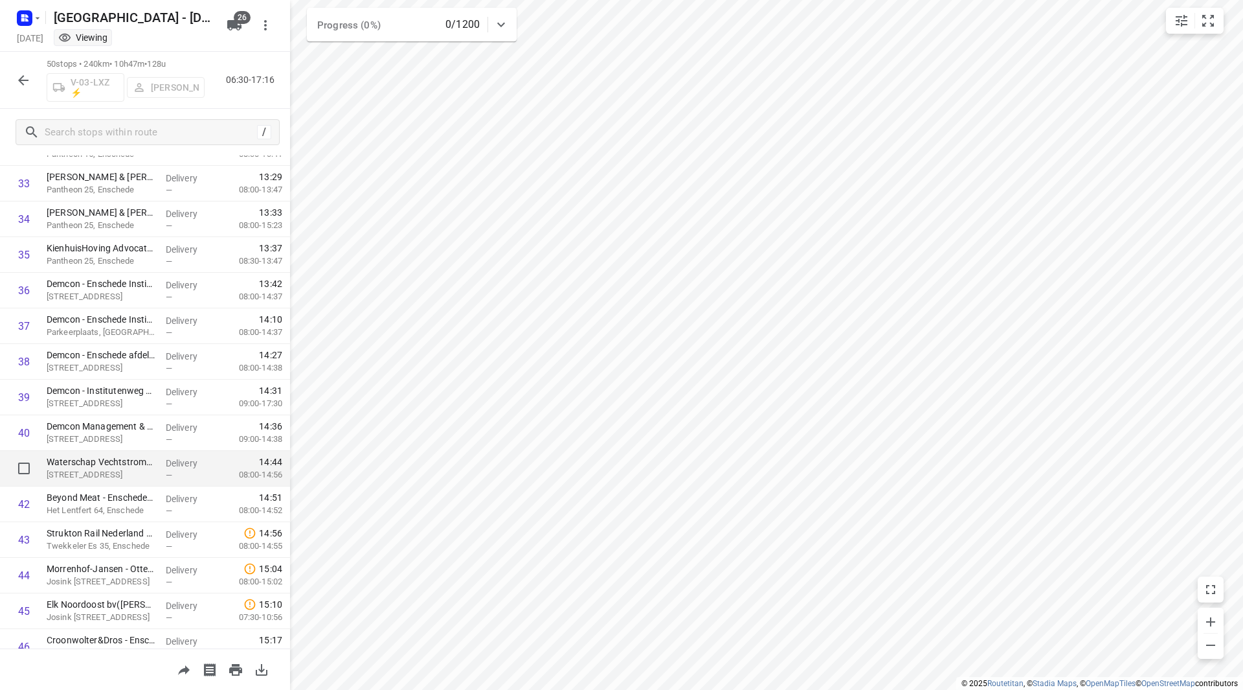
scroll to position [1388, 0]
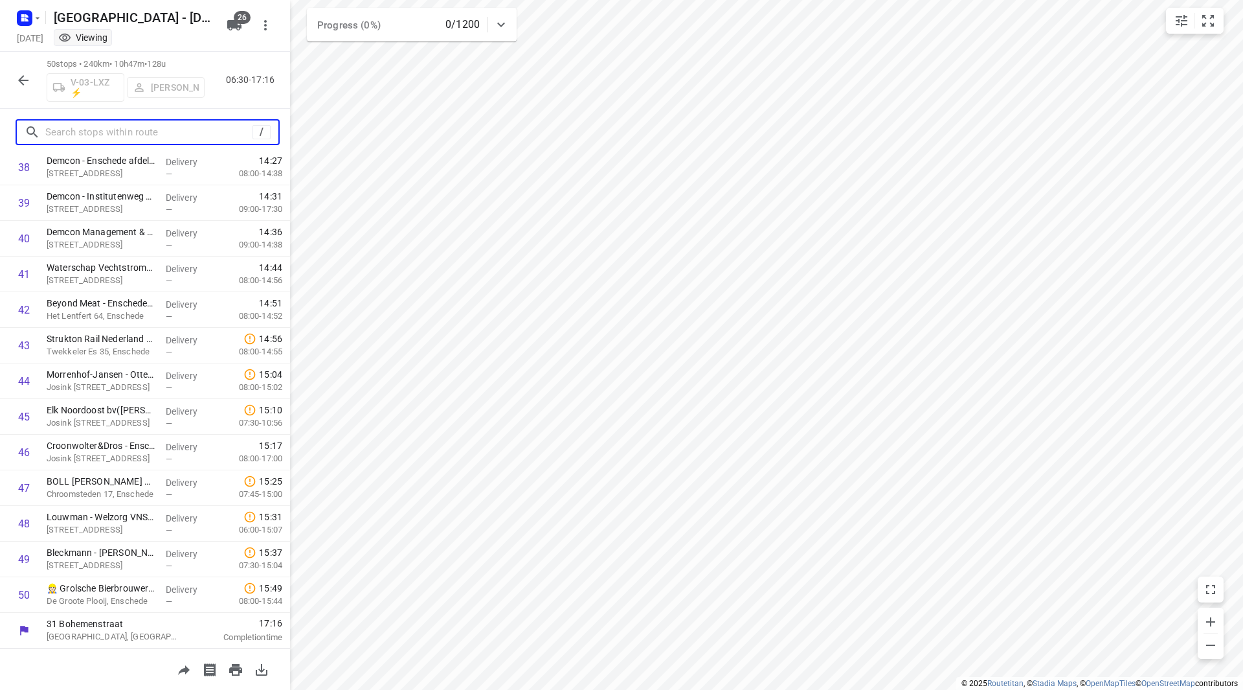
click at [120, 133] on input "text" at bounding box center [148, 132] width 207 height 20
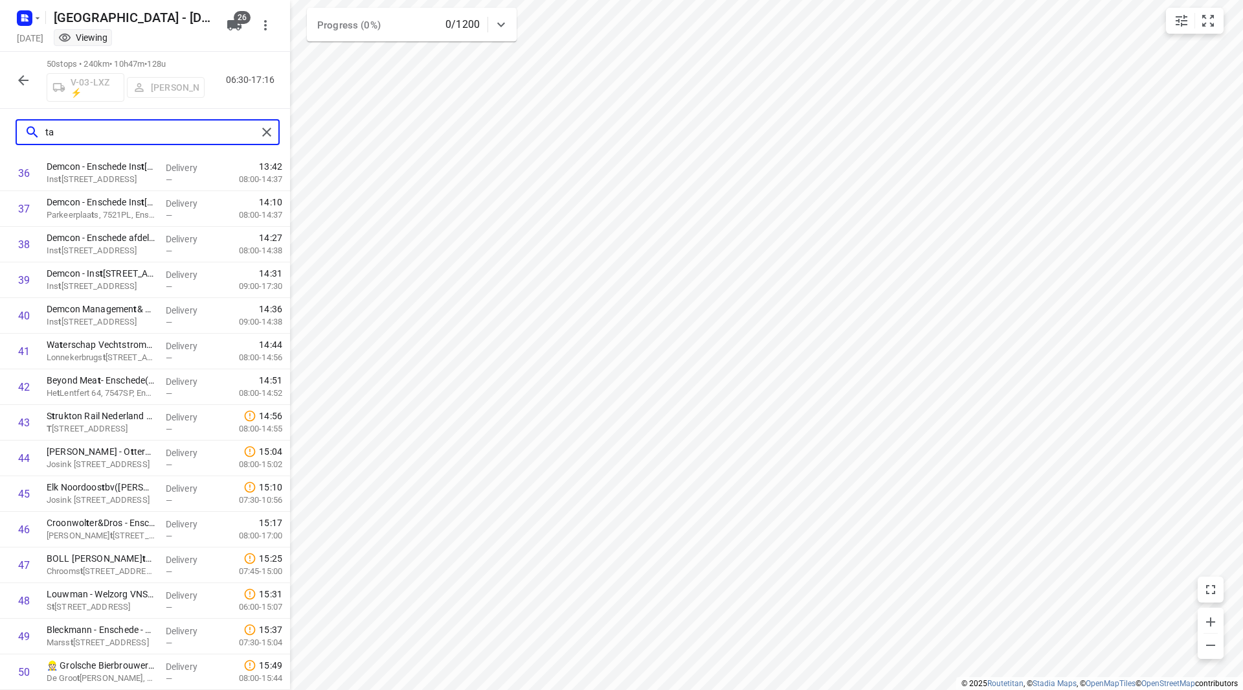
scroll to position [0, 0]
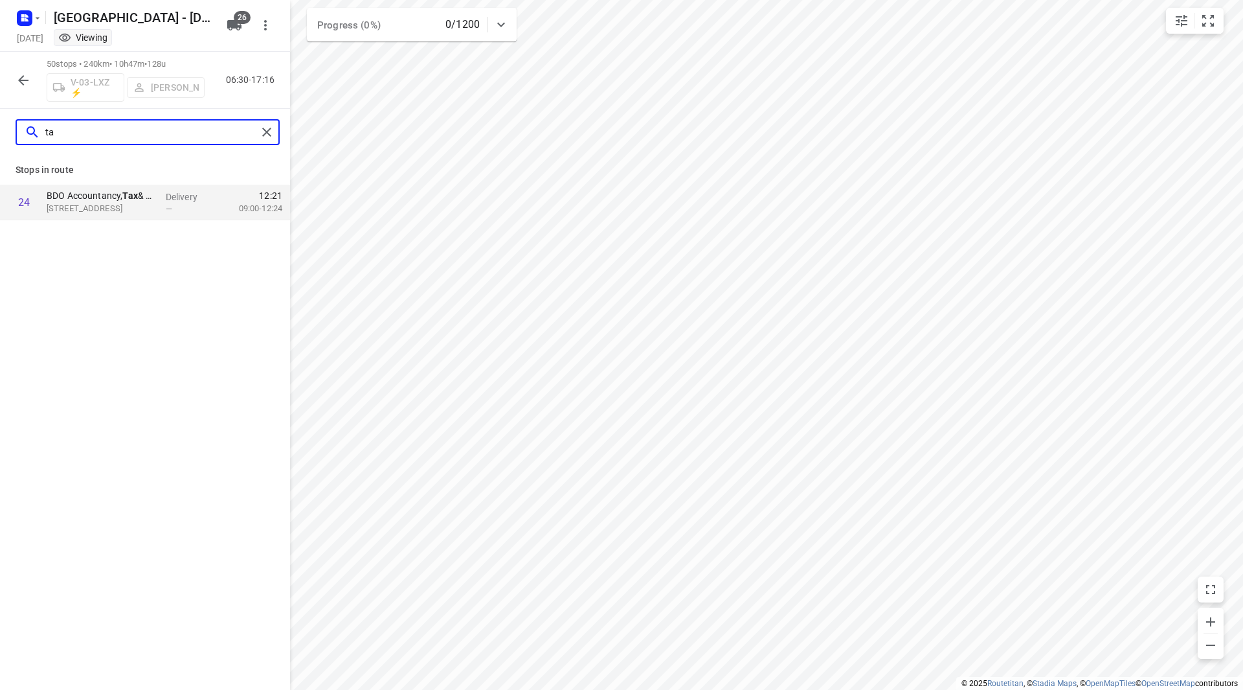
type input "t"
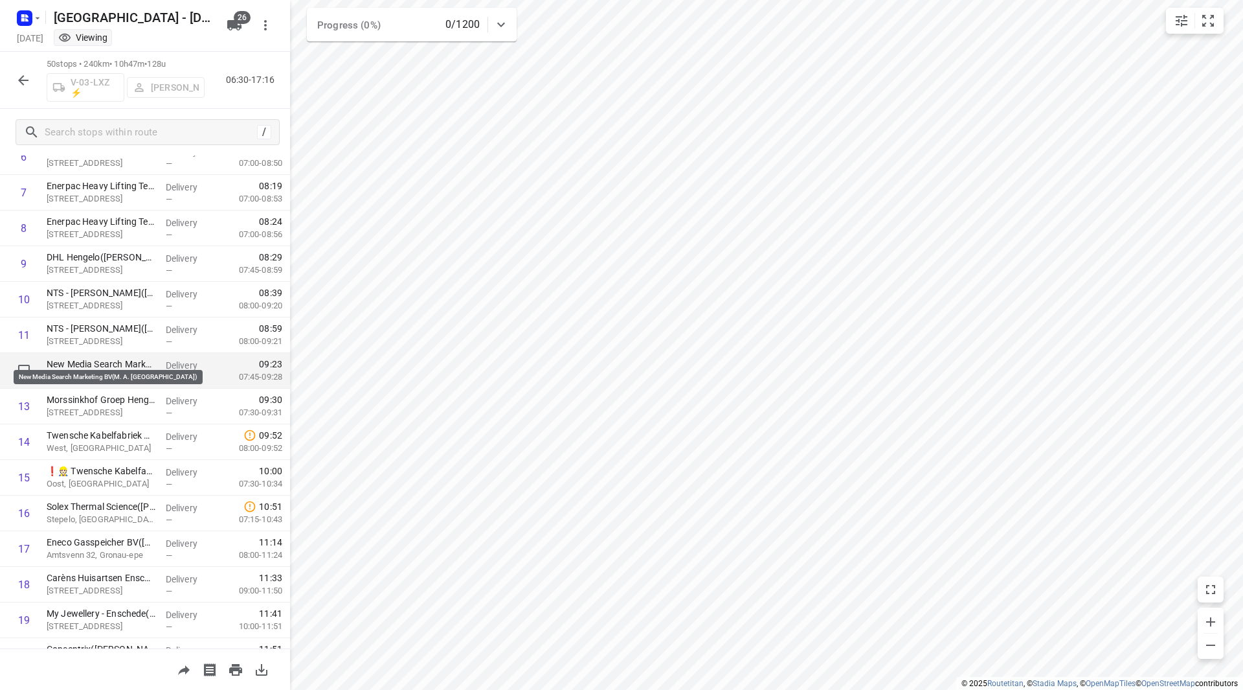
scroll to position [453, 0]
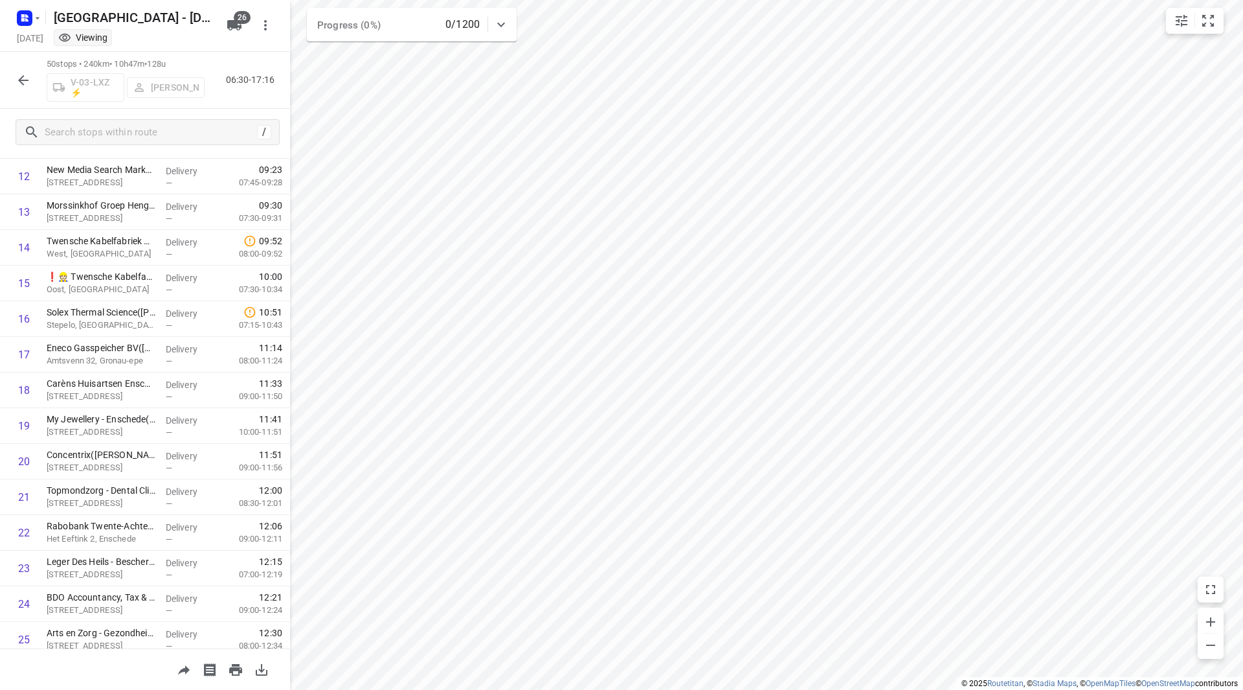
click at [27, 78] on icon "button" at bounding box center [24, 81] width 16 height 16
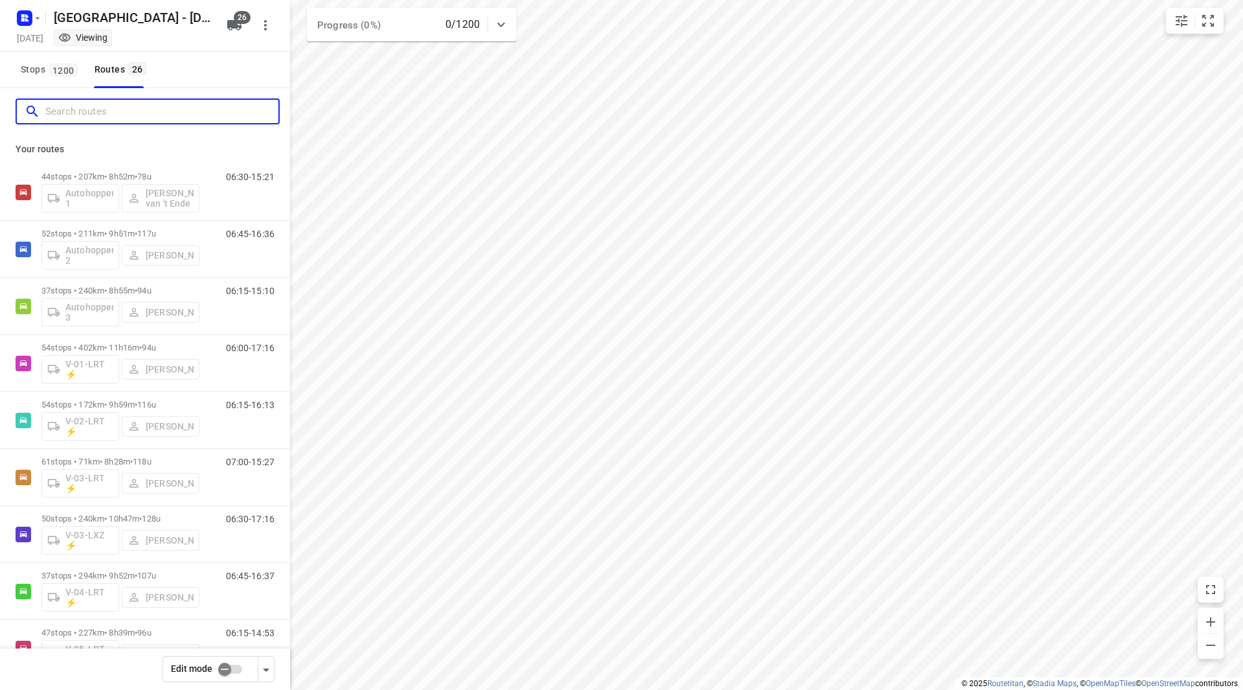
click at [117, 116] on input "Search routes" at bounding box center [161, 112] width 233 height 20
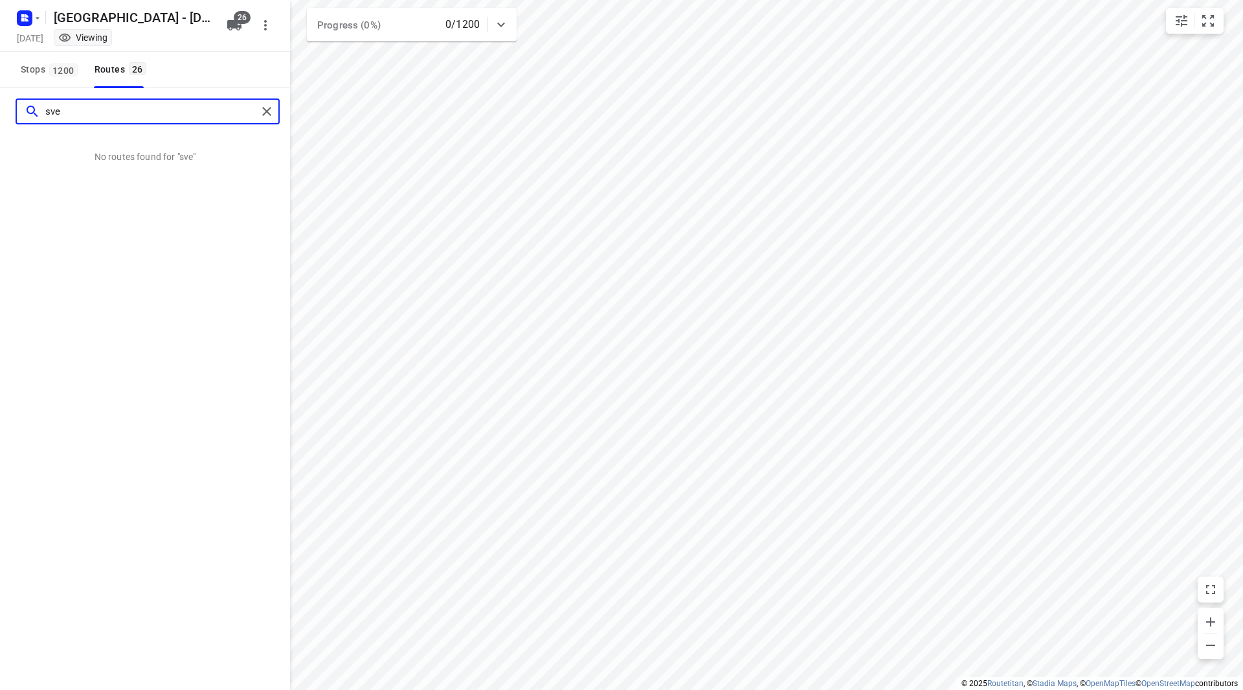
type input "sve"
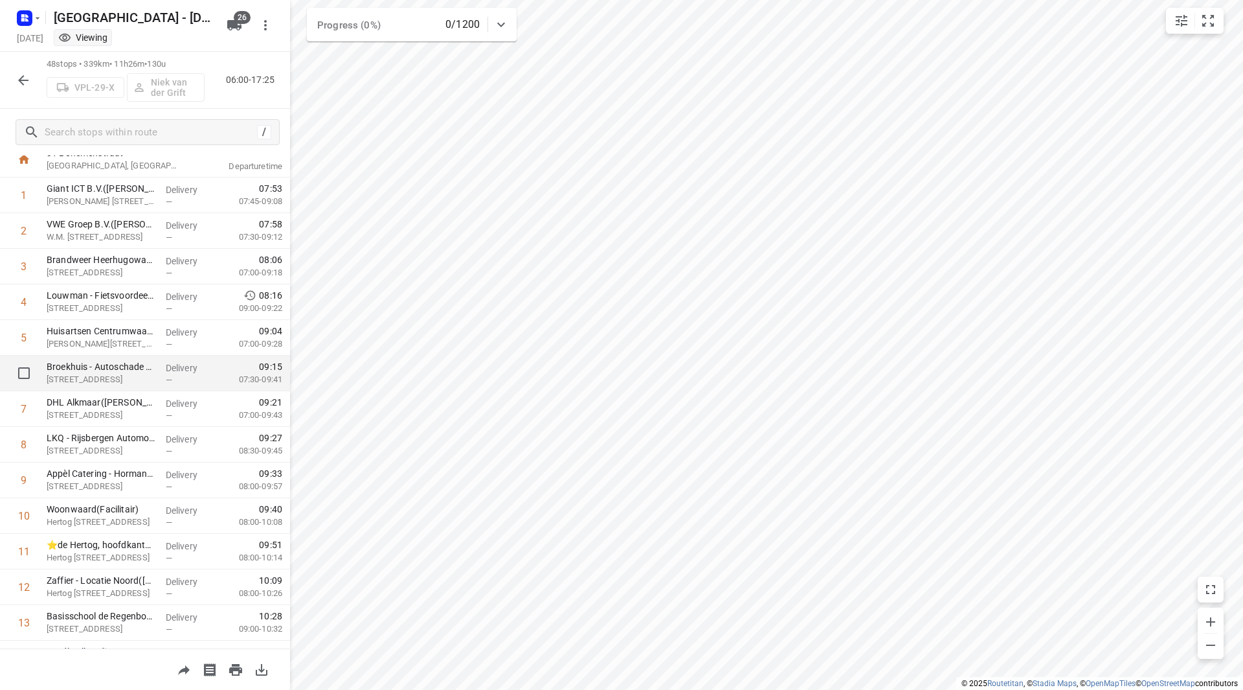
scroll to position [65, 0]
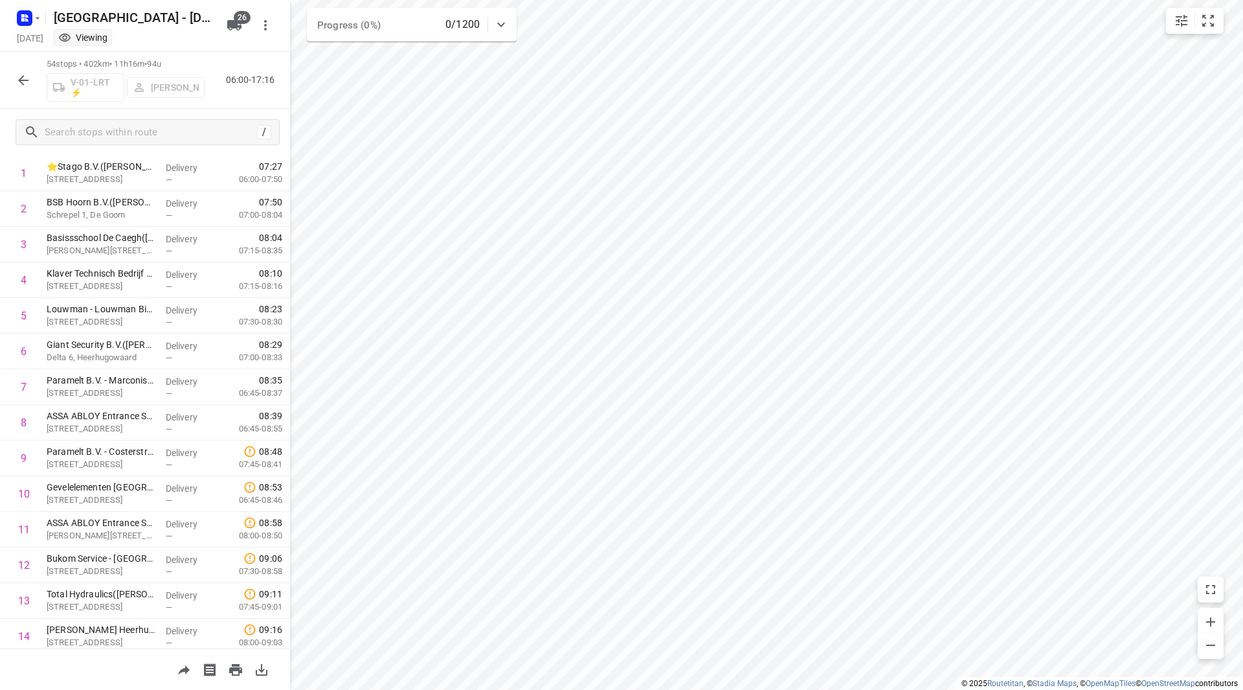
click at [24, 83] on icon "button" at bounding box center [24, 81] width 16 height 16
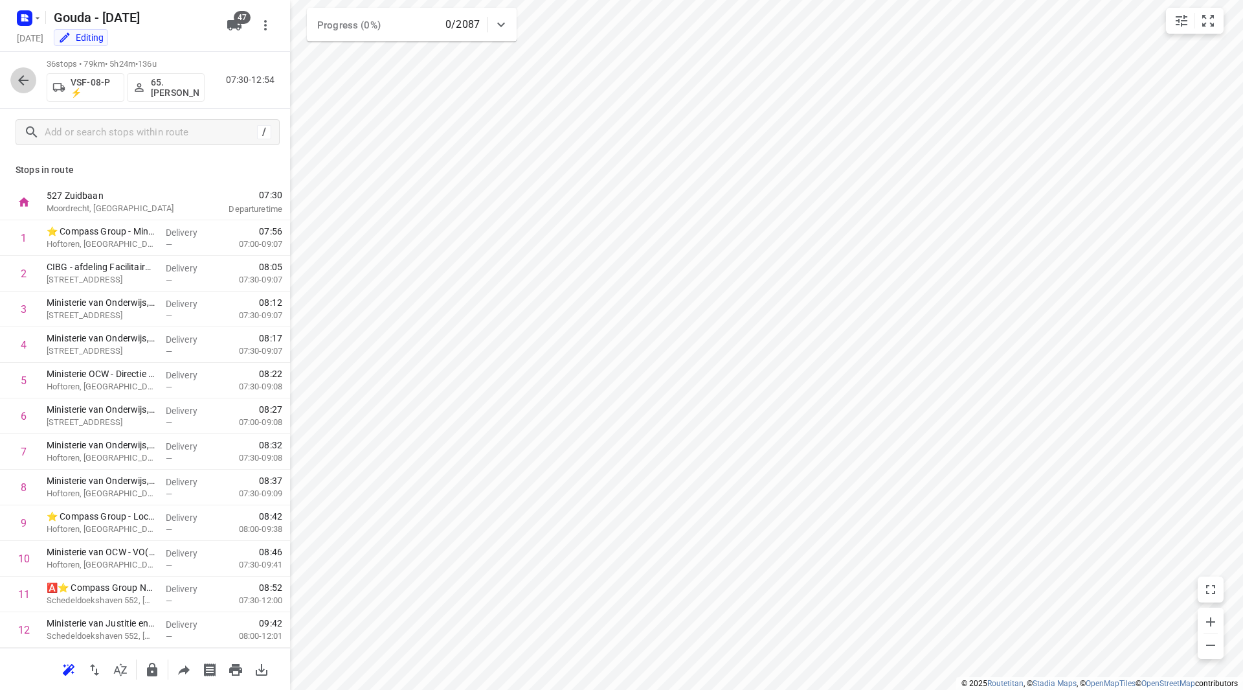
click at [19, 76] on icon "button" at bounding box center [24, 81] width 16 height 16
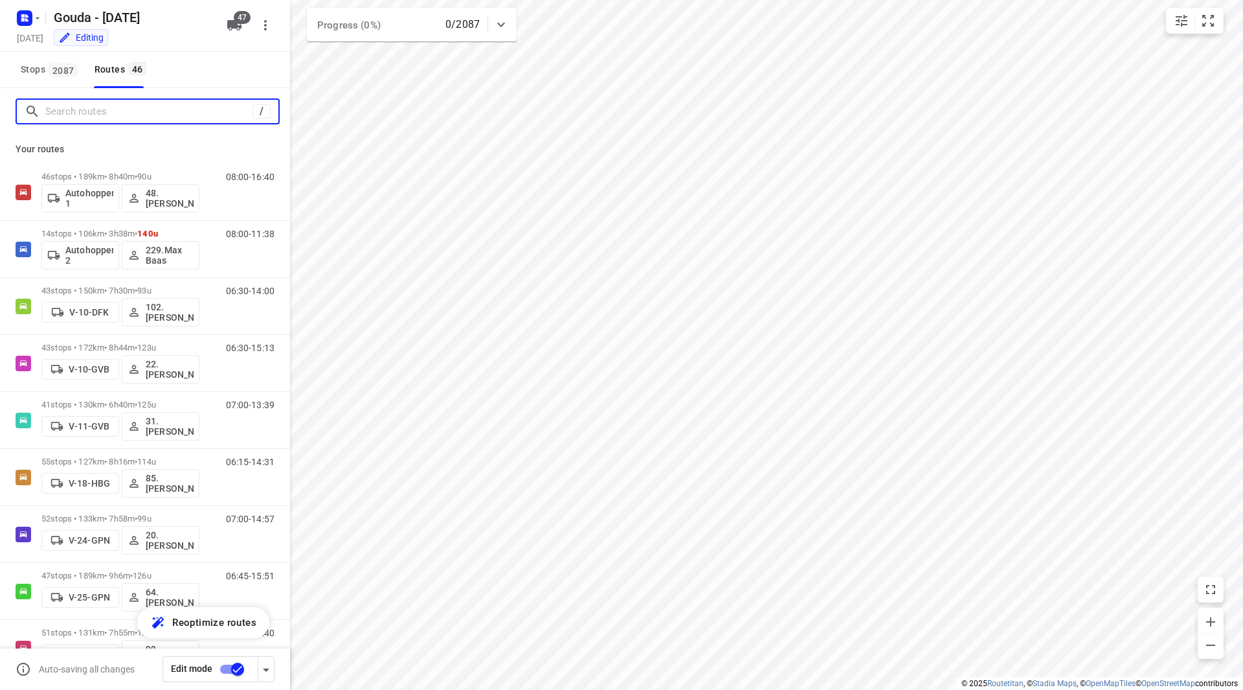
click at [71, 109] on input "Search routes" at bounding box center [148, 112] width 207 height 20
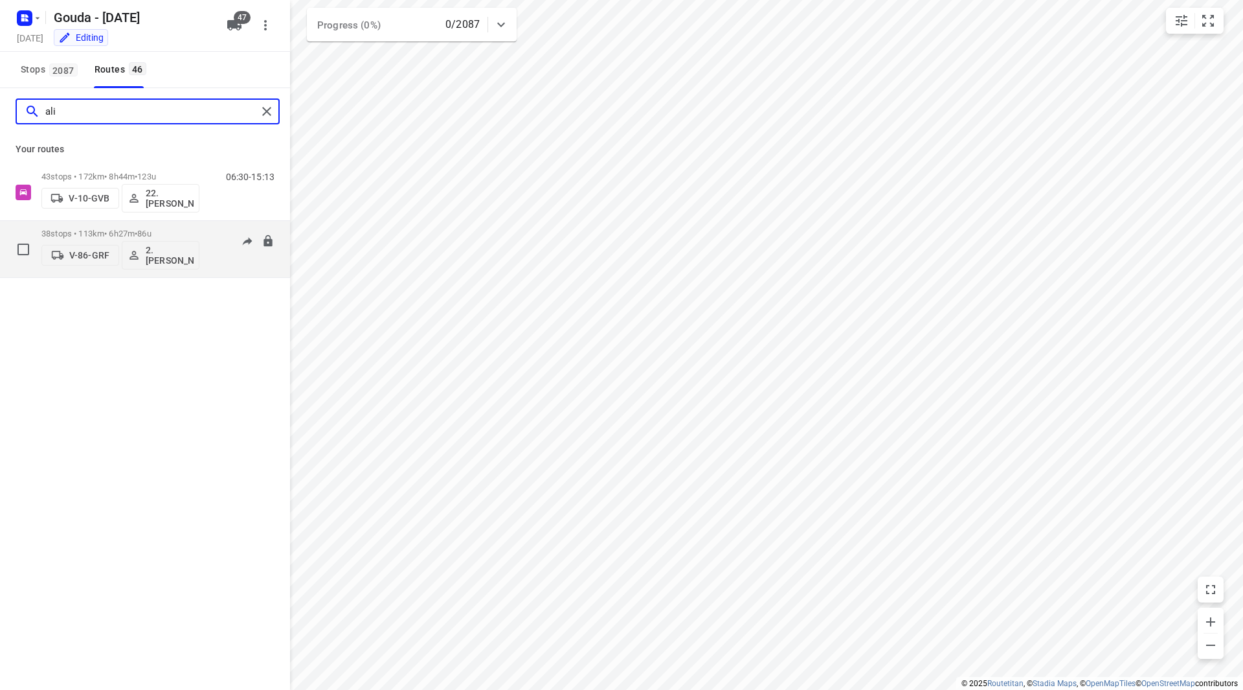
type input "ali"
click at [166, 227] on div "38 stops • 113km • 6h27m • 86u V-86-GRF 2. Ali Hasanzadah" at bounding box center [120, 249] width 158 height 54
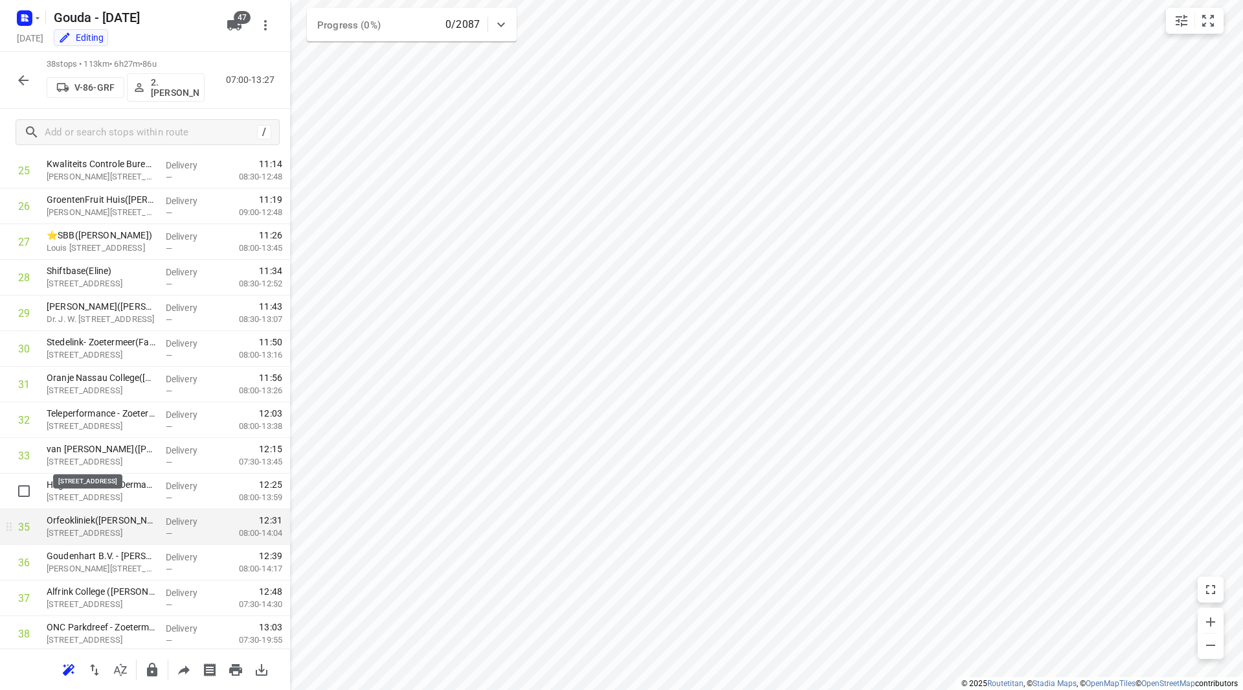
scroll to position [961, 0]
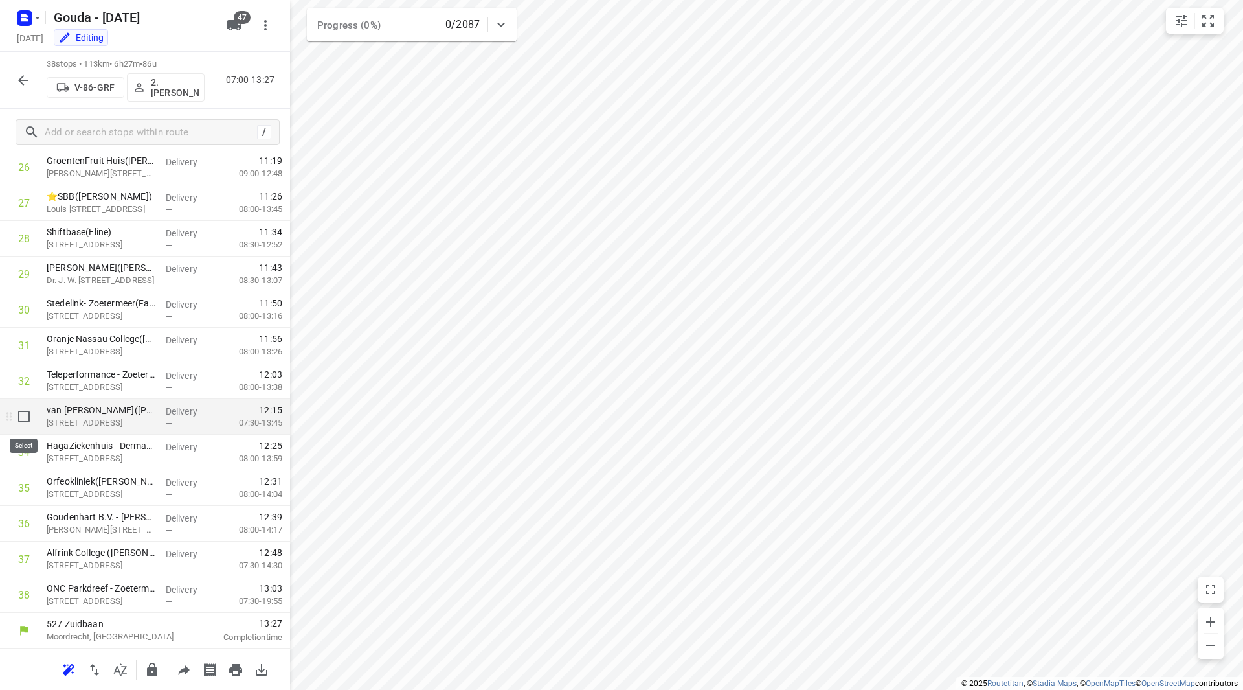
click at [25, 419] on input "checkbox" at bounding box center [24, 416] width 26 height 26
checkbox input "true"
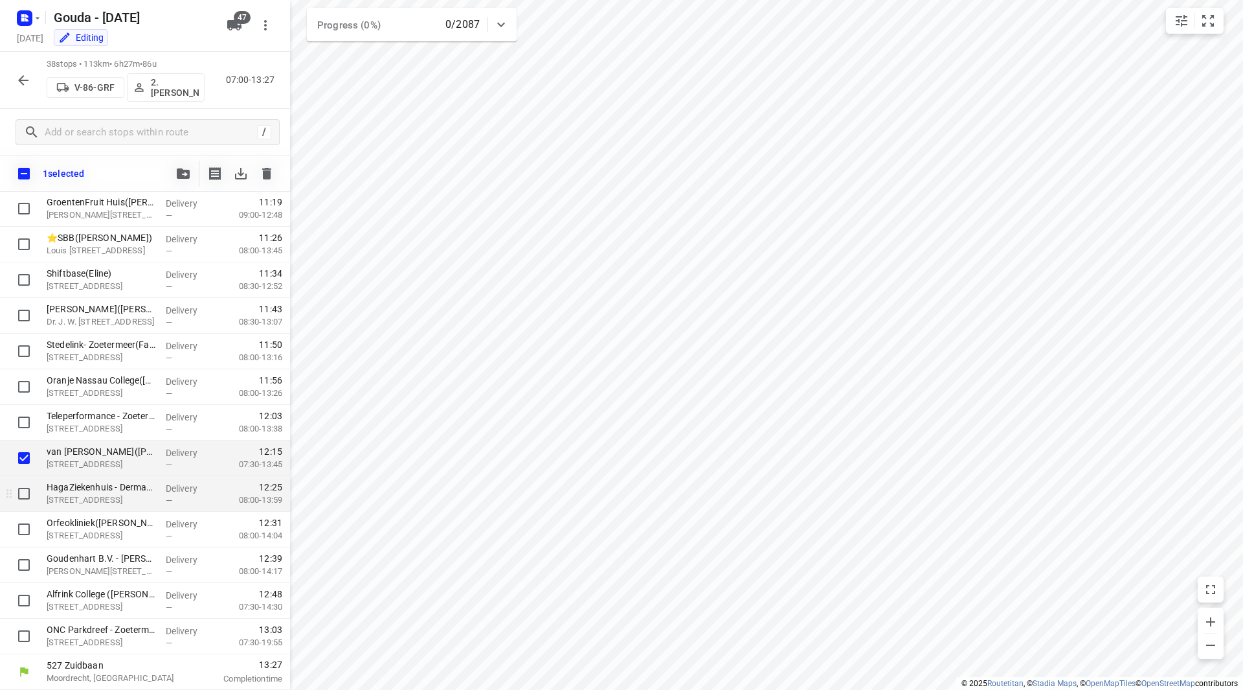
scroll to position [956, 0]
click at [25, 494] on input "checkbox" at bounding box center [24, 493] width 26 height 26
checkbox input "true"
click at [24, 522] on input "checkbox" at bounding box center [24, 529] width 26 height 26
checkbox input "true"
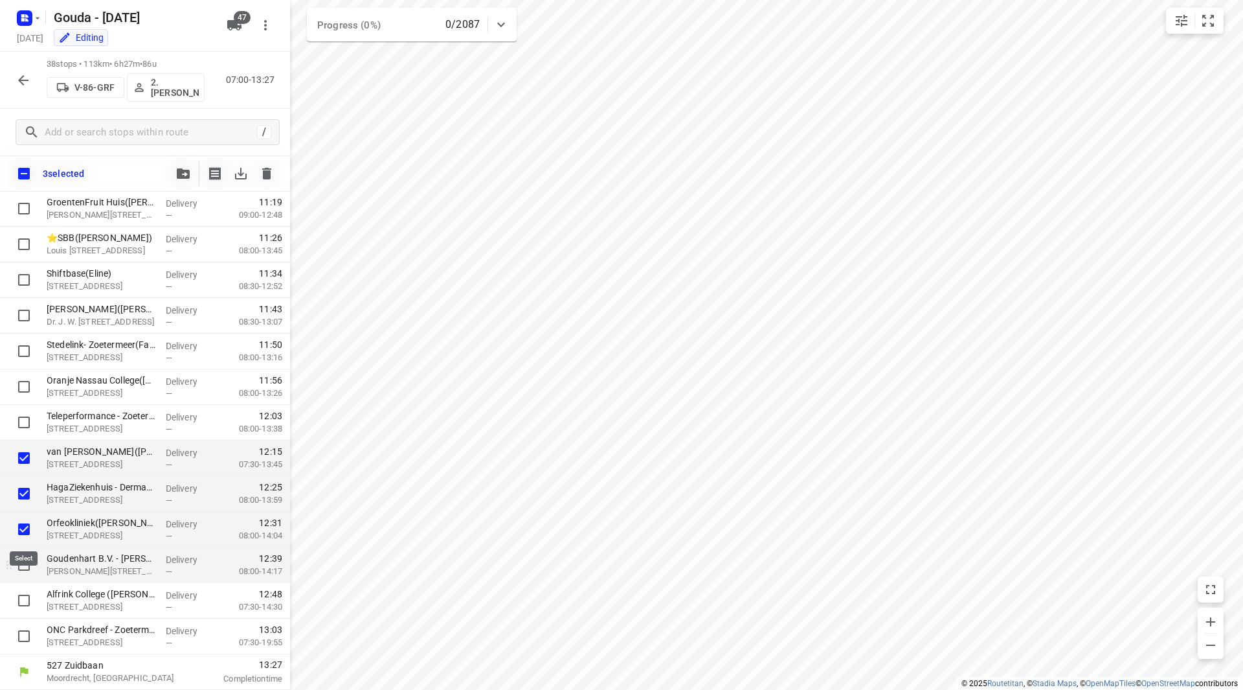
click at [19, 557] on input "checkbox" at bounding box center [24, 565] width 26 height 26
checkbox input "true"
click at [18, 602] on input "checkbox" at bounding box center [24, 600] width 26 height 26
checkbox input "true"
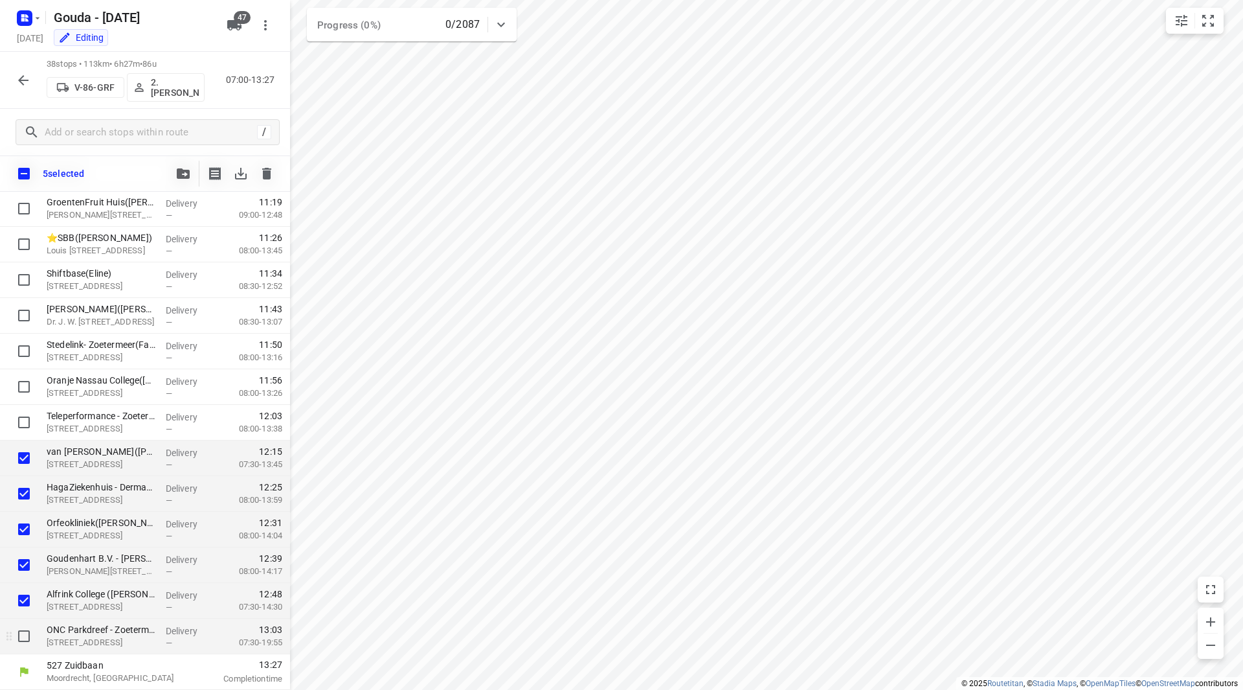
click at [19, 622] on div at bounding box center [20, 636] width 41 height 36
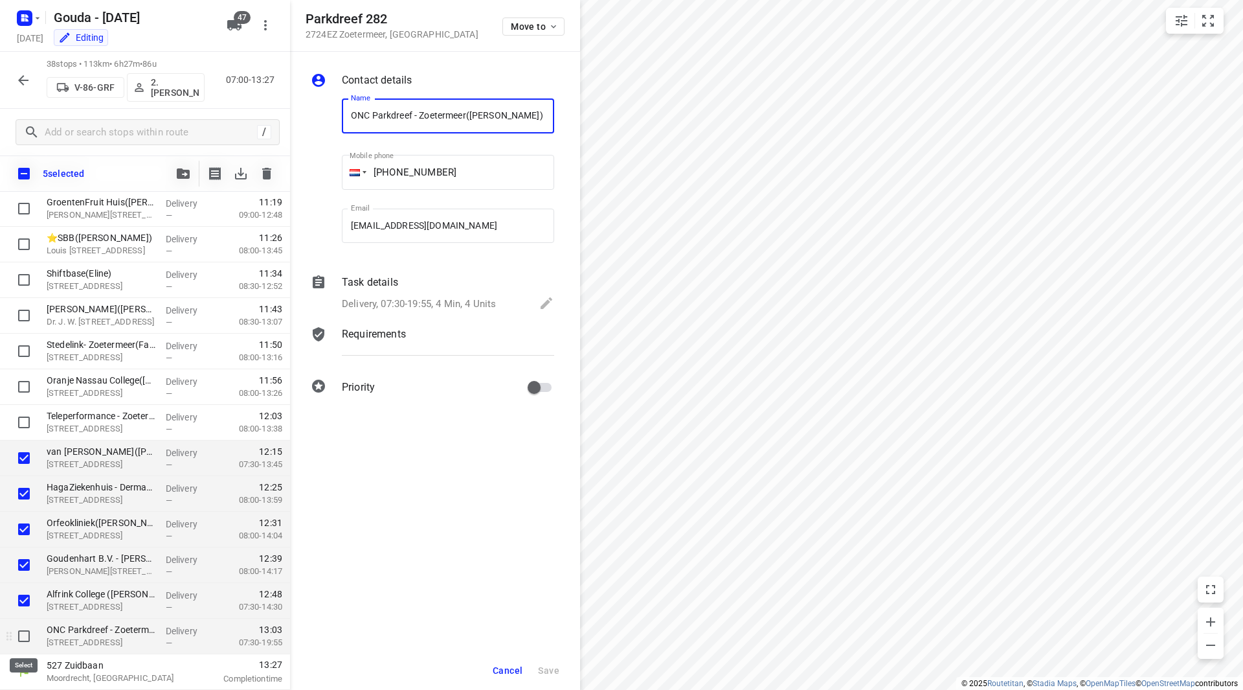
scroll to position [0, 14]
click at [25, 634] on input "checkbox" at bounding box center [24, 636] width 26 height 26
checkbox input "true"
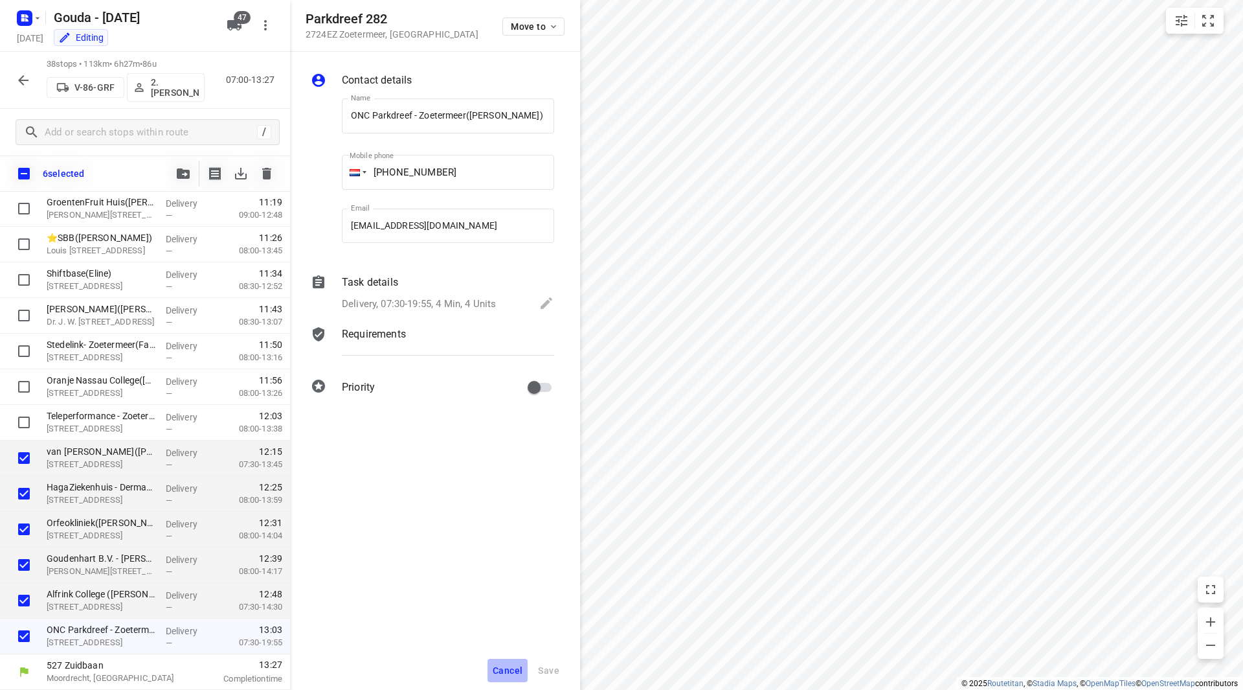
click at [499, 666] on span "Cancel" at bounding box center [508, 670] width 30 height 10
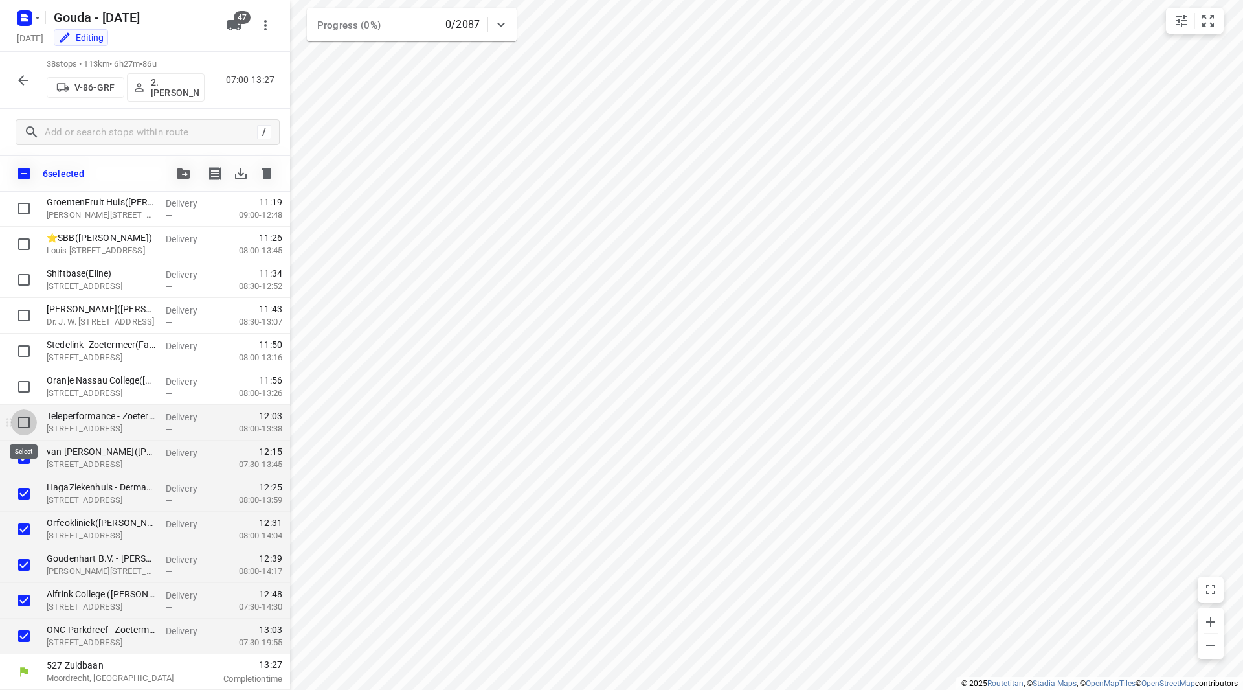
click at [28, 418] on input "checkbox" at bounding box center [24, 422] width 26 height 26
checkbox input "true"
click at [184, 176] on icon "button" at bounding box center [183, 173] width 13 height 10
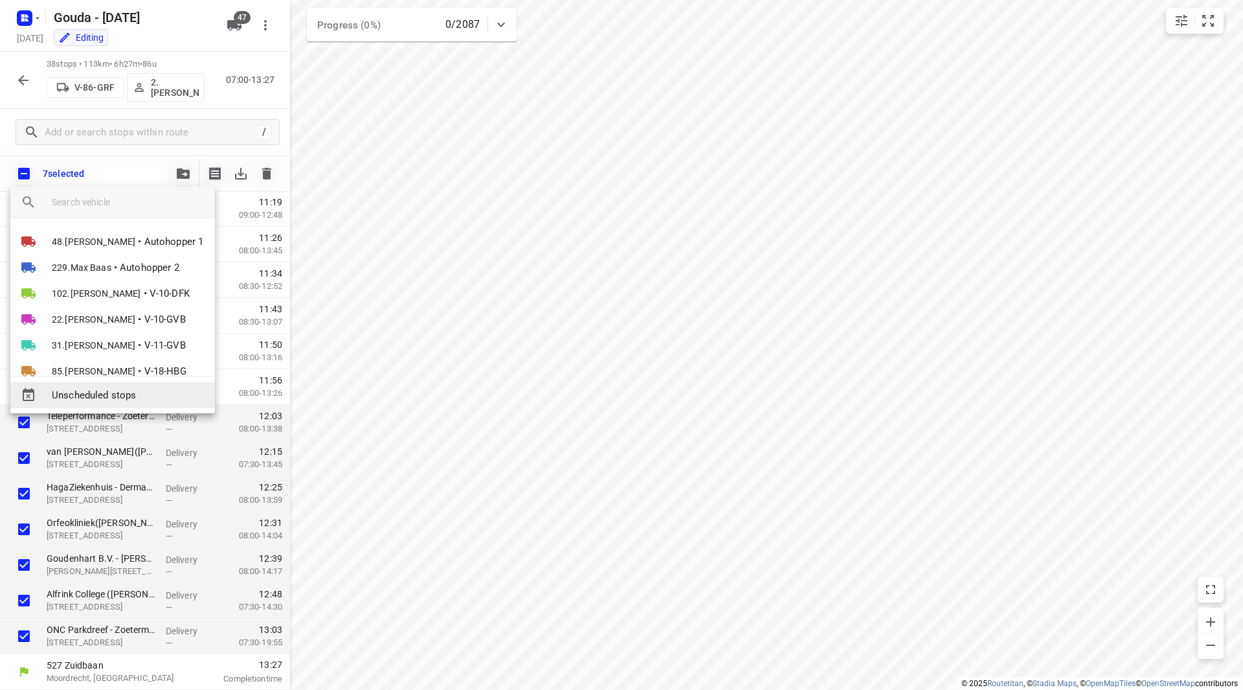
click at [105, 396] on span "Unscheduled stops" at bounding box center [128, 395] width 153 height 15
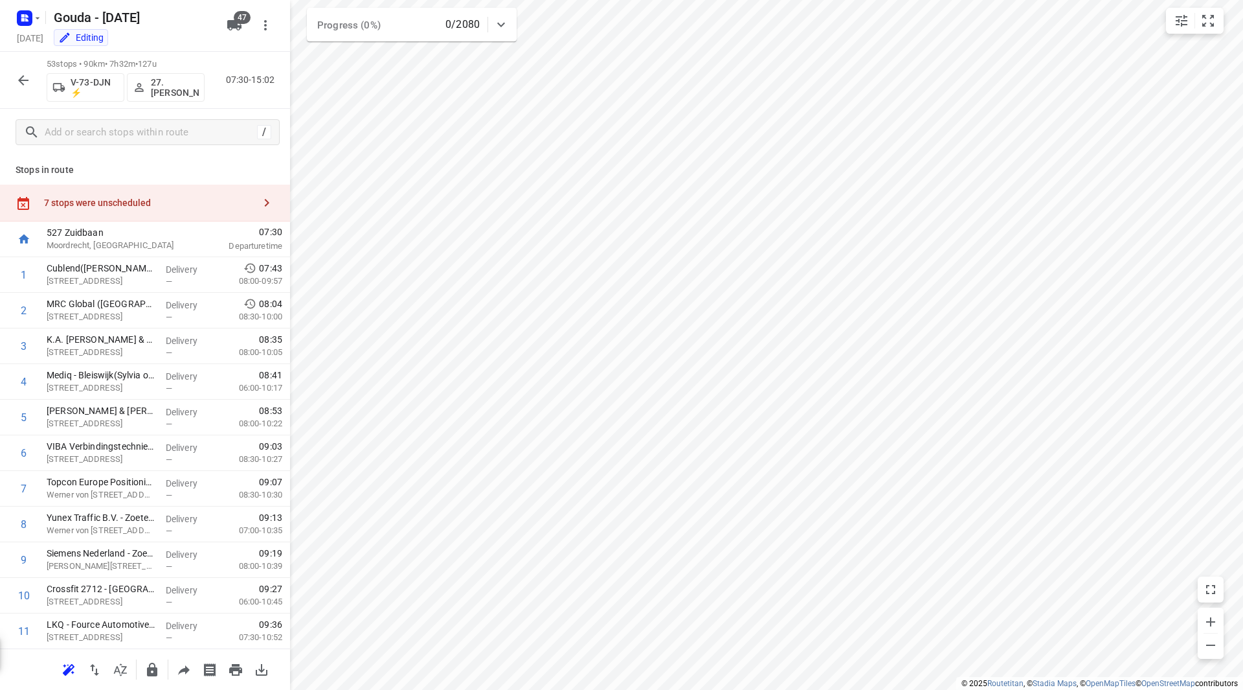
click at [197, 192] on div "7 stops were unscheduled" at bounding box center [145, 203] width 290 height 37
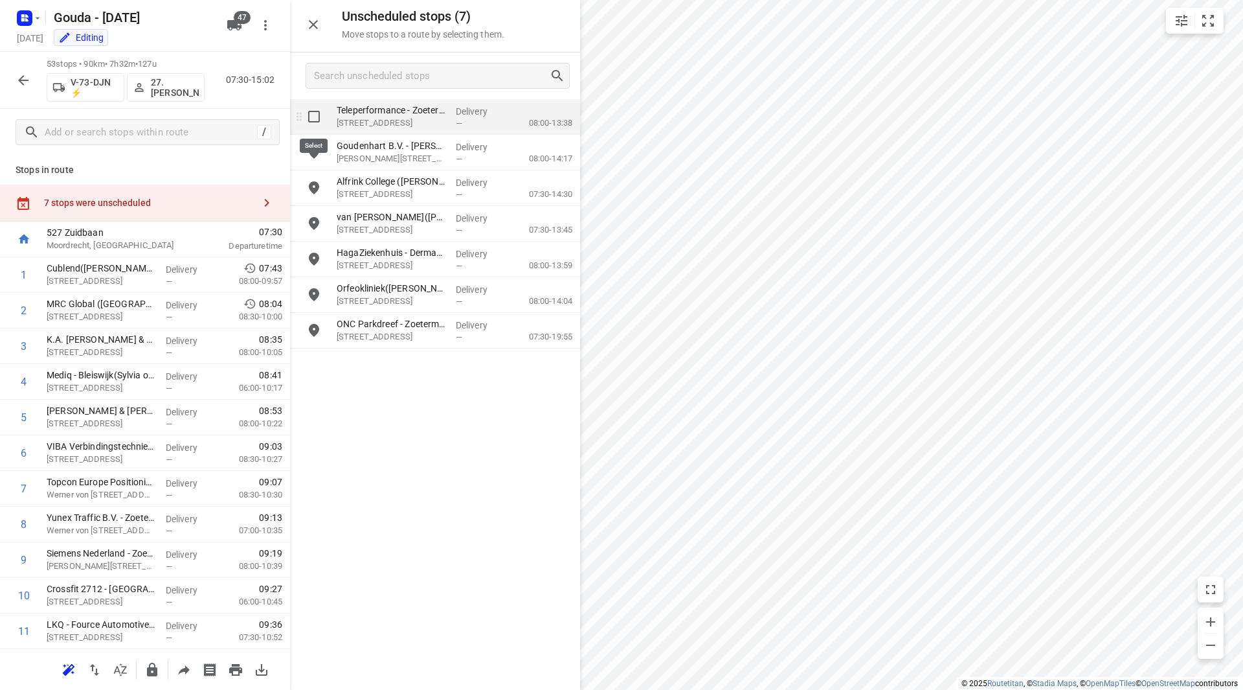
click at [310, 113] on input "grid" at bounding box center [314, 117] width 26 height 26
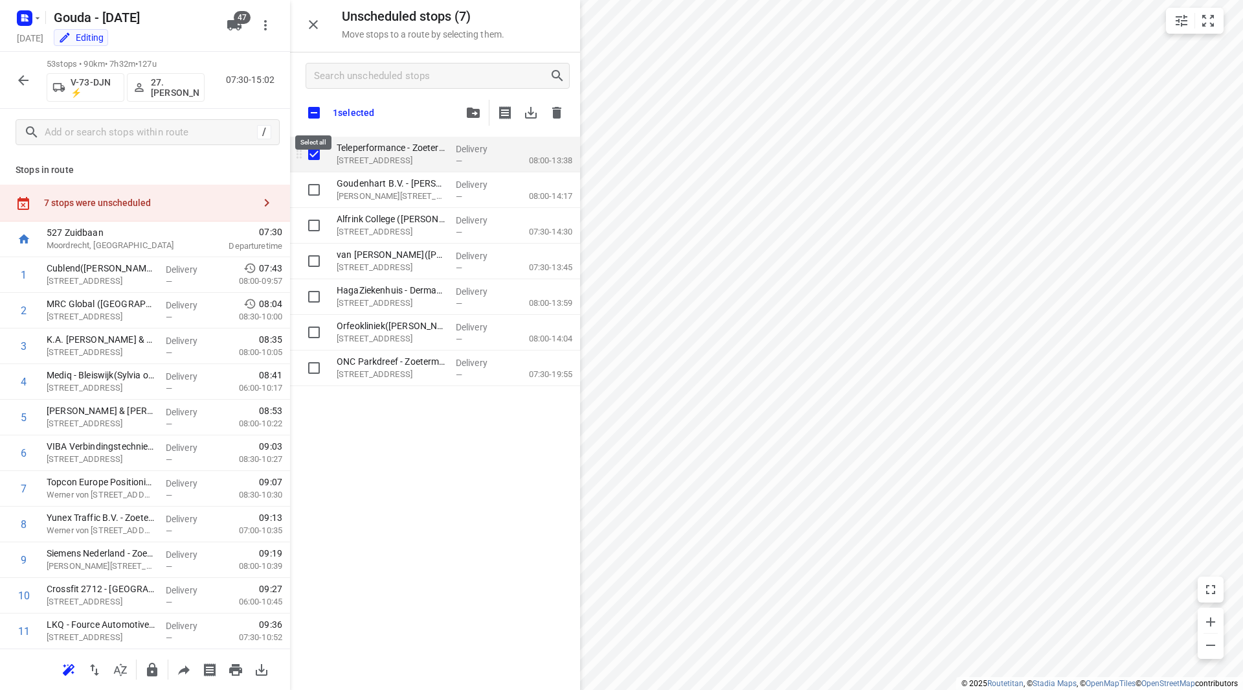
checkbox input "true"
click at [308, 112] on input "checkbox" at bounding box center [313, 112] width 27 height 27
checkbox input "true"
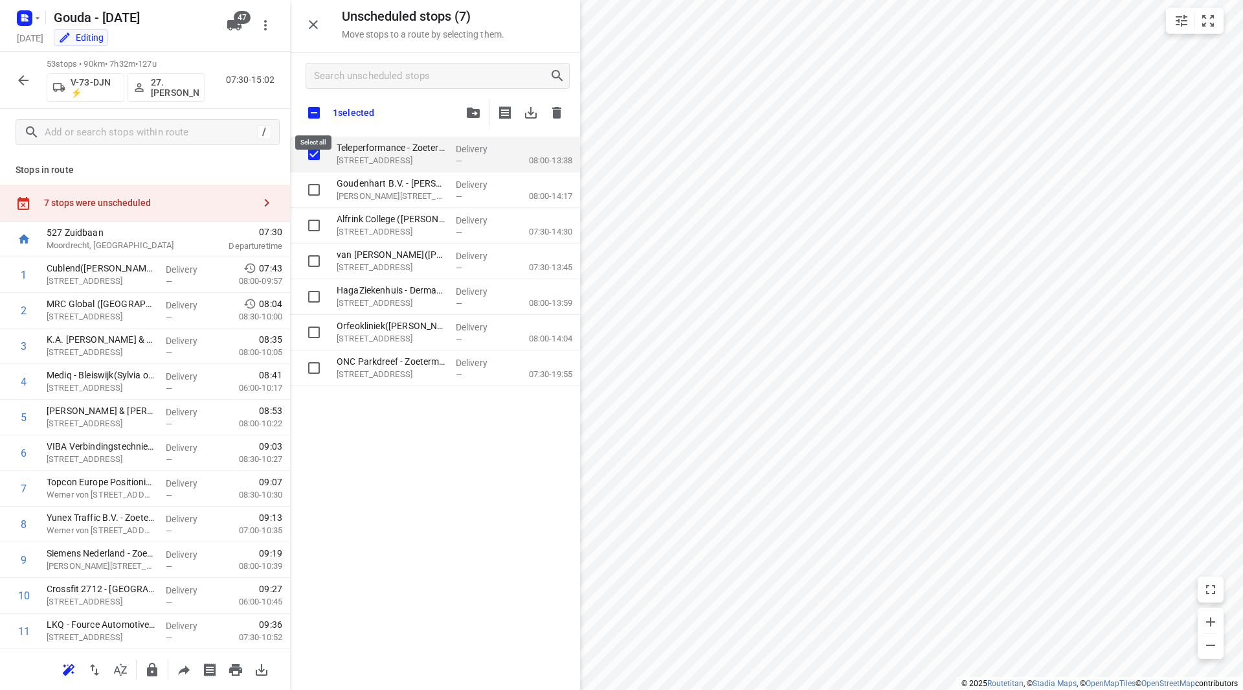
checkbox input "true"
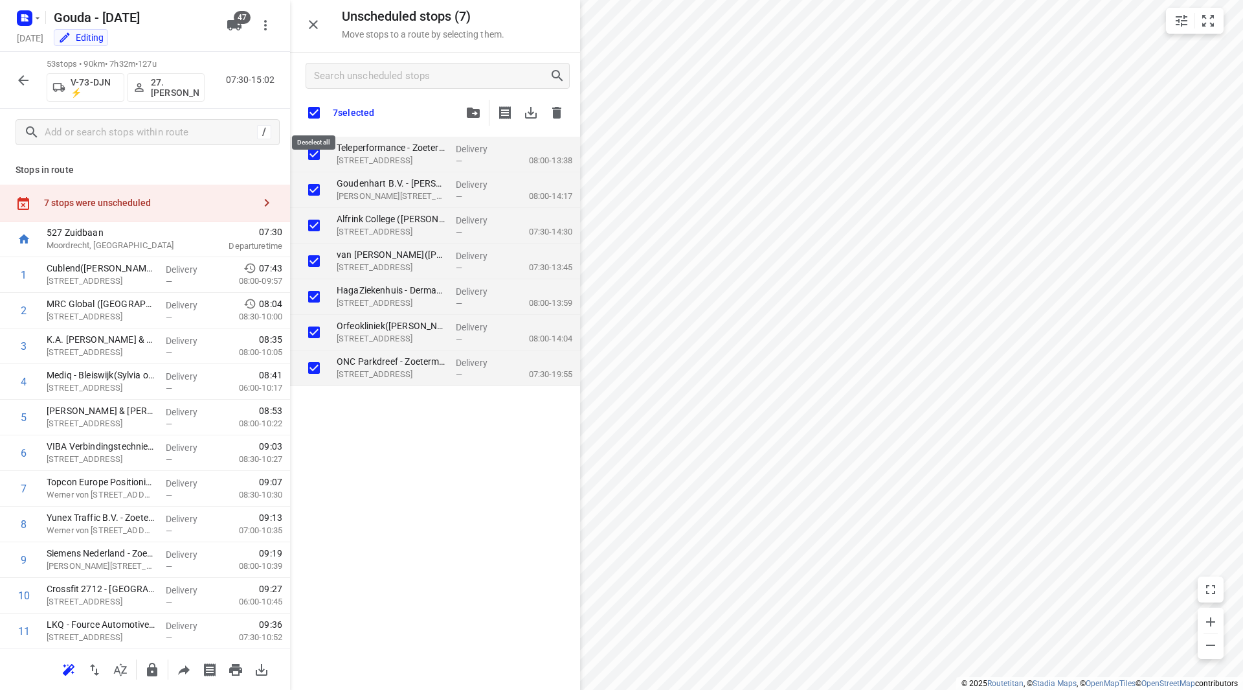
checkbox input "true"
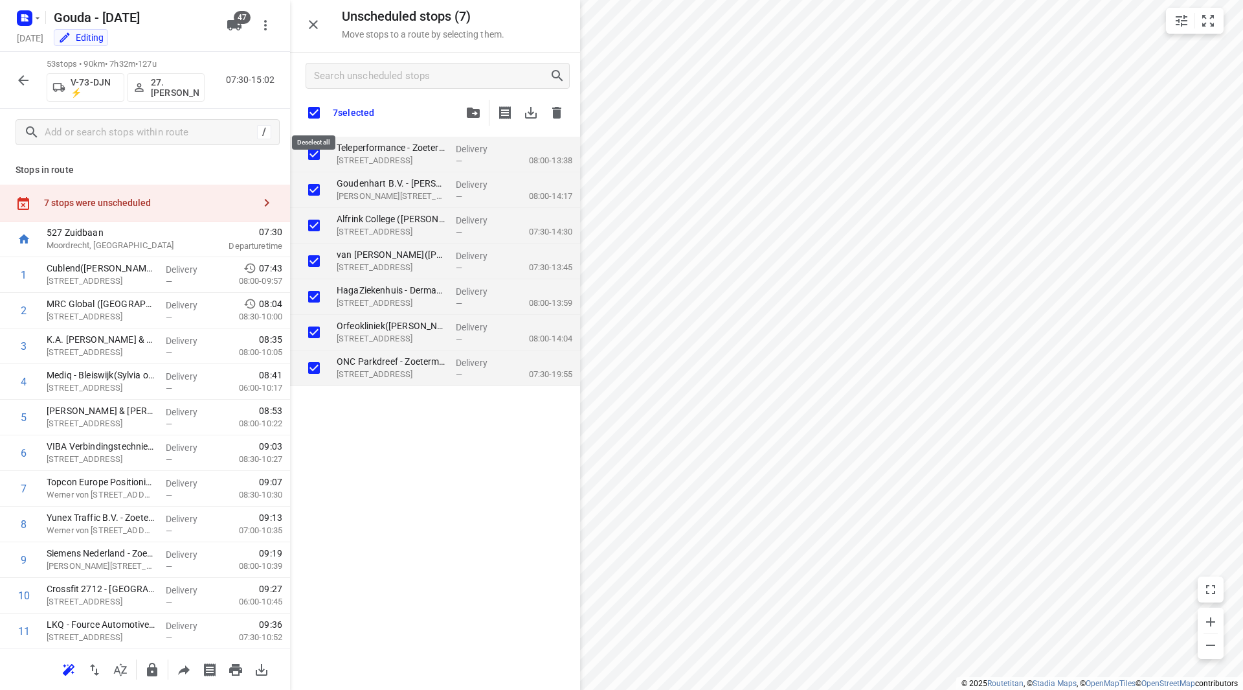
checkbox input "true"
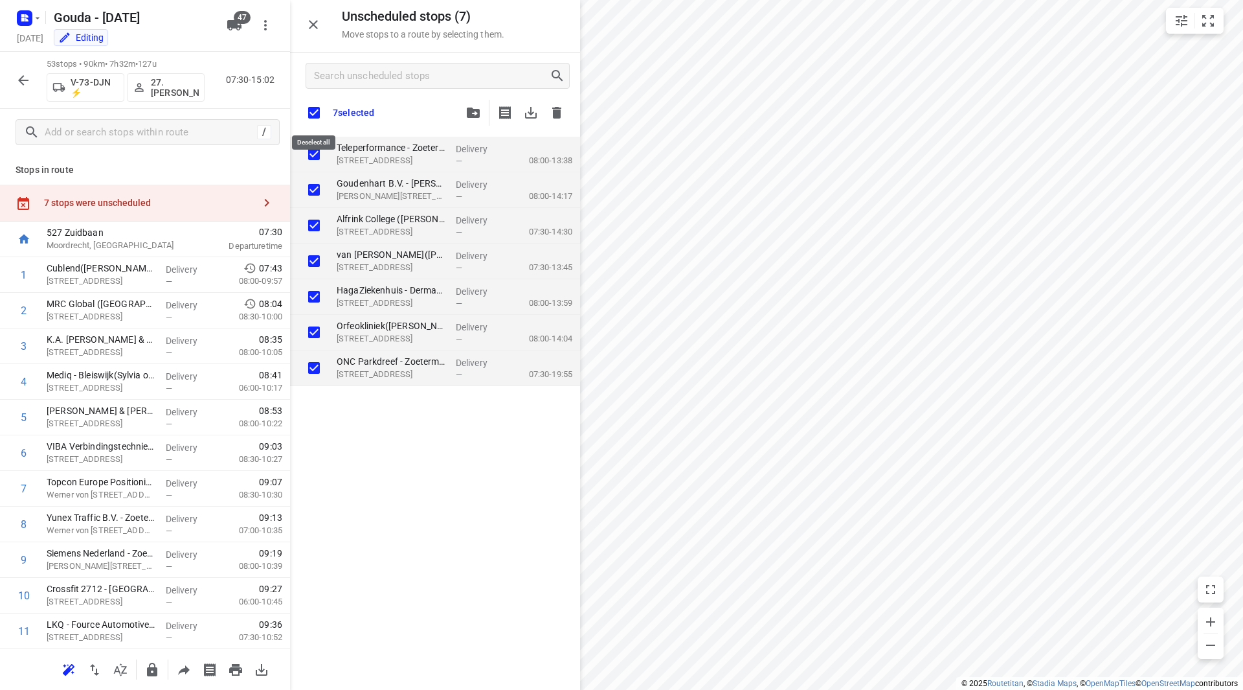
checkbox input "true"
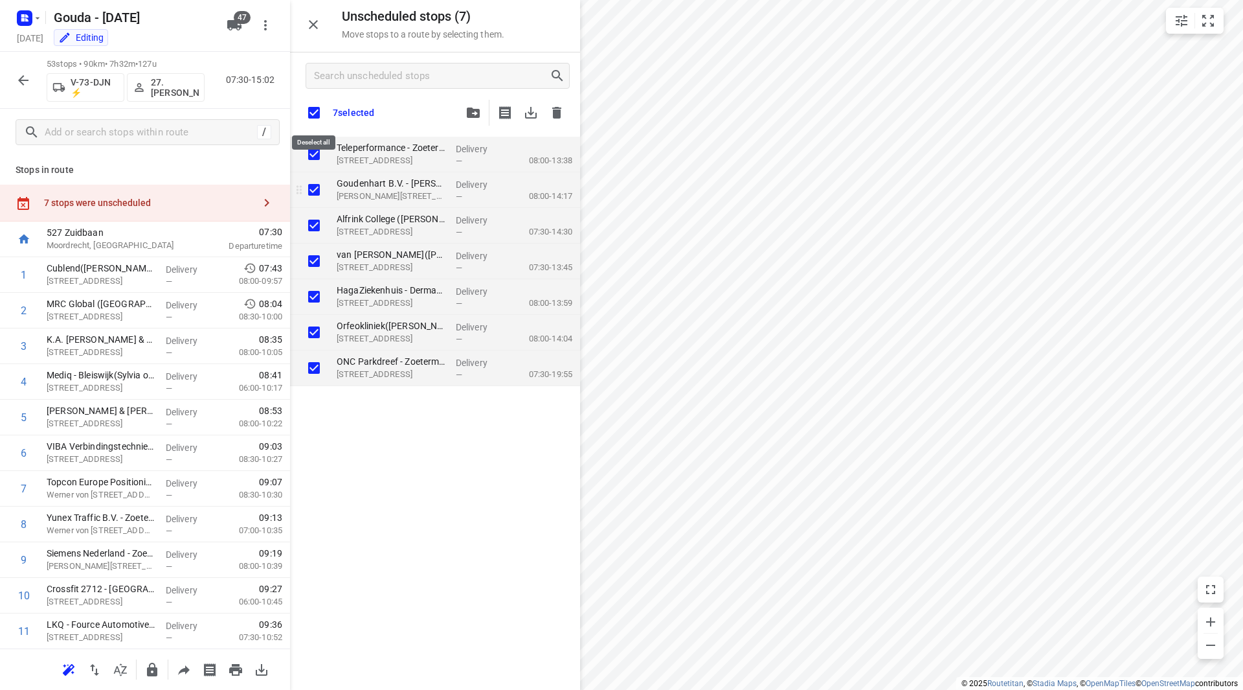
checkbox input "true"
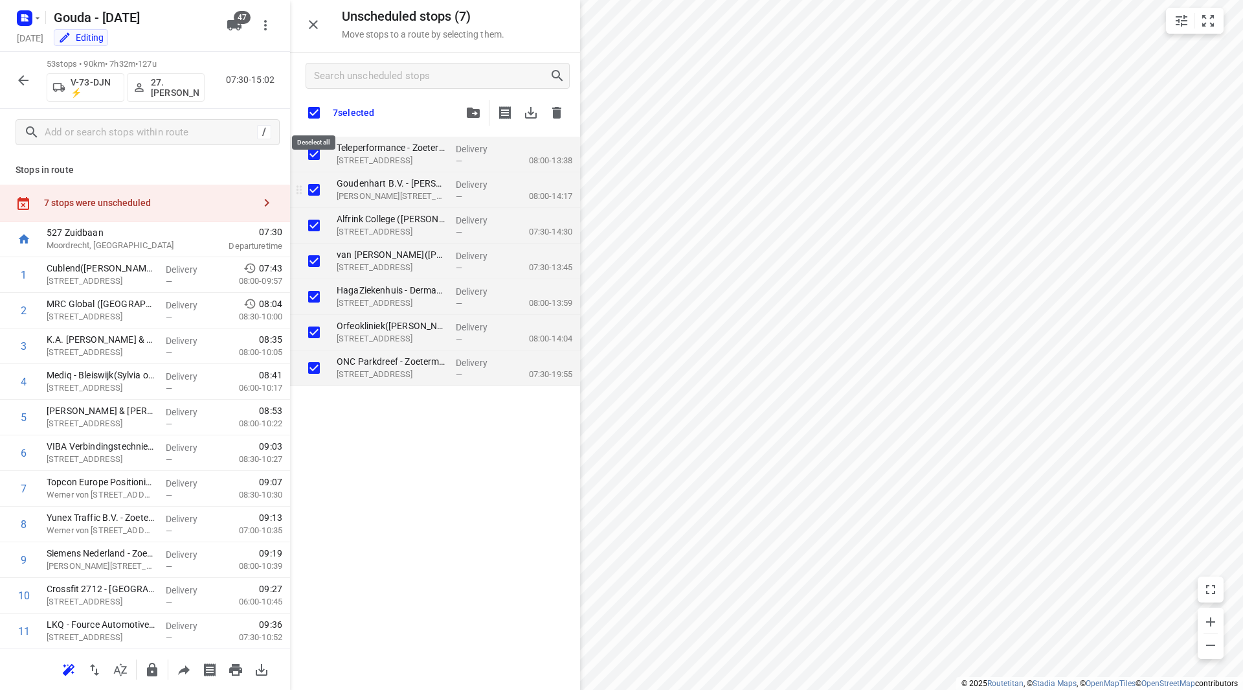
checkbox input "true"
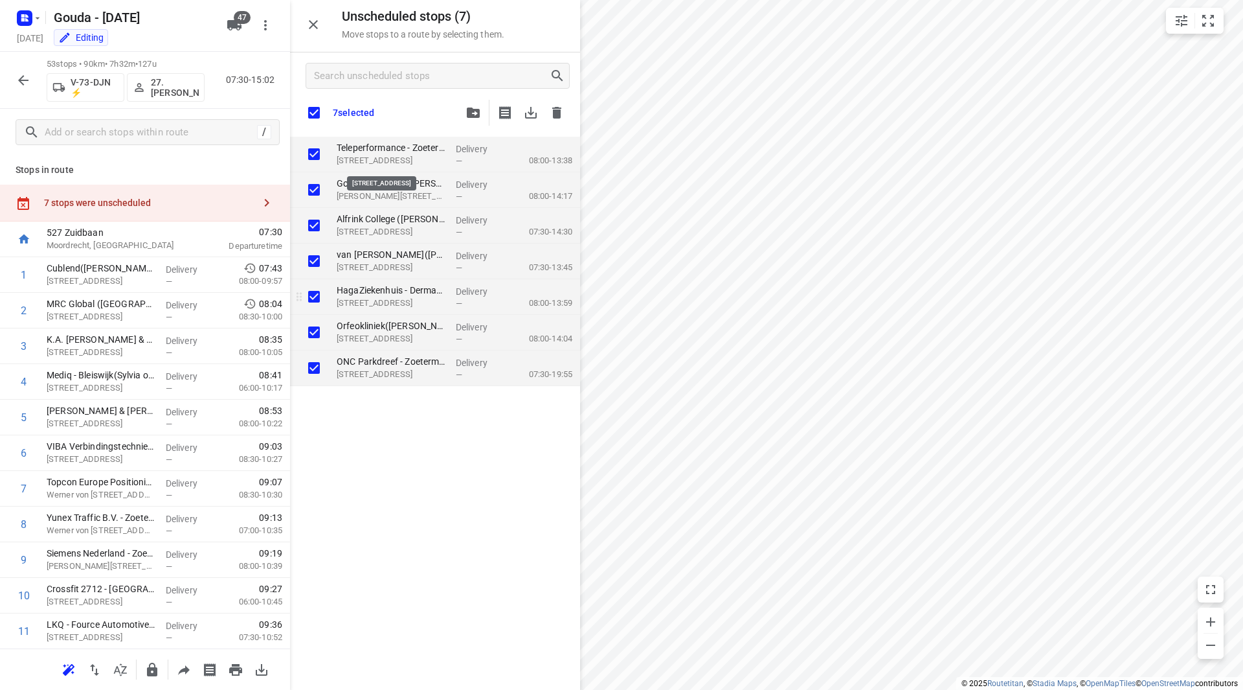
checkbox input "true"
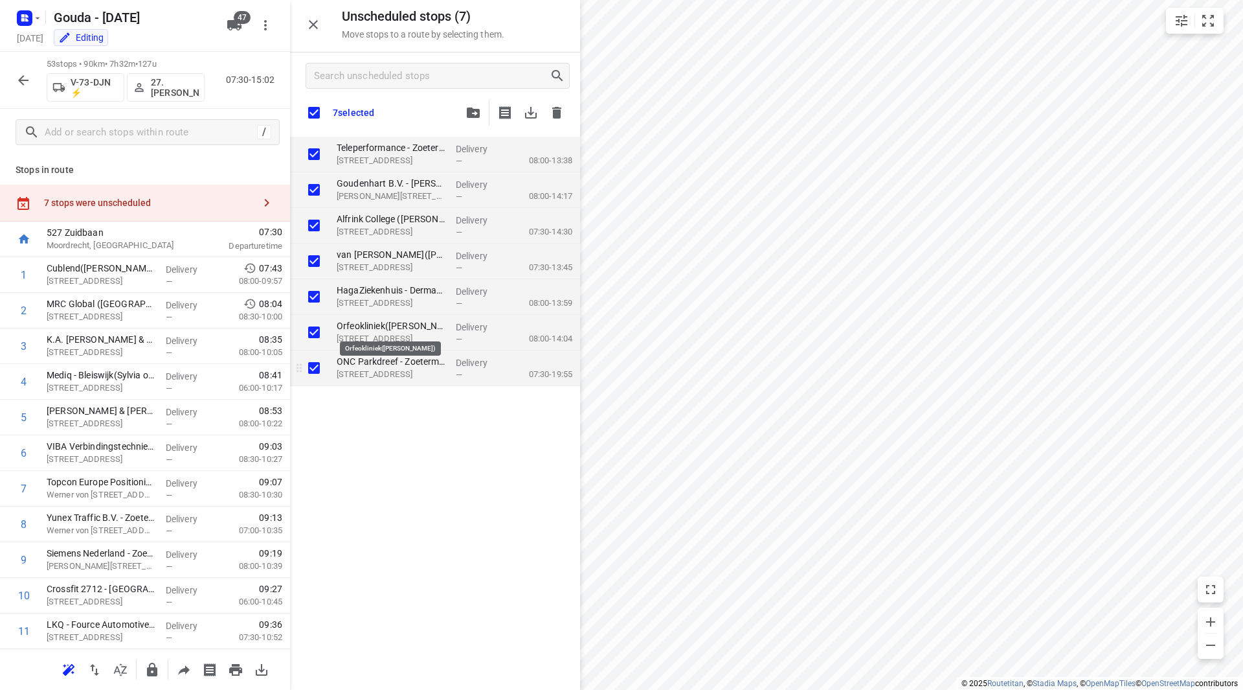
checkbox input "true"
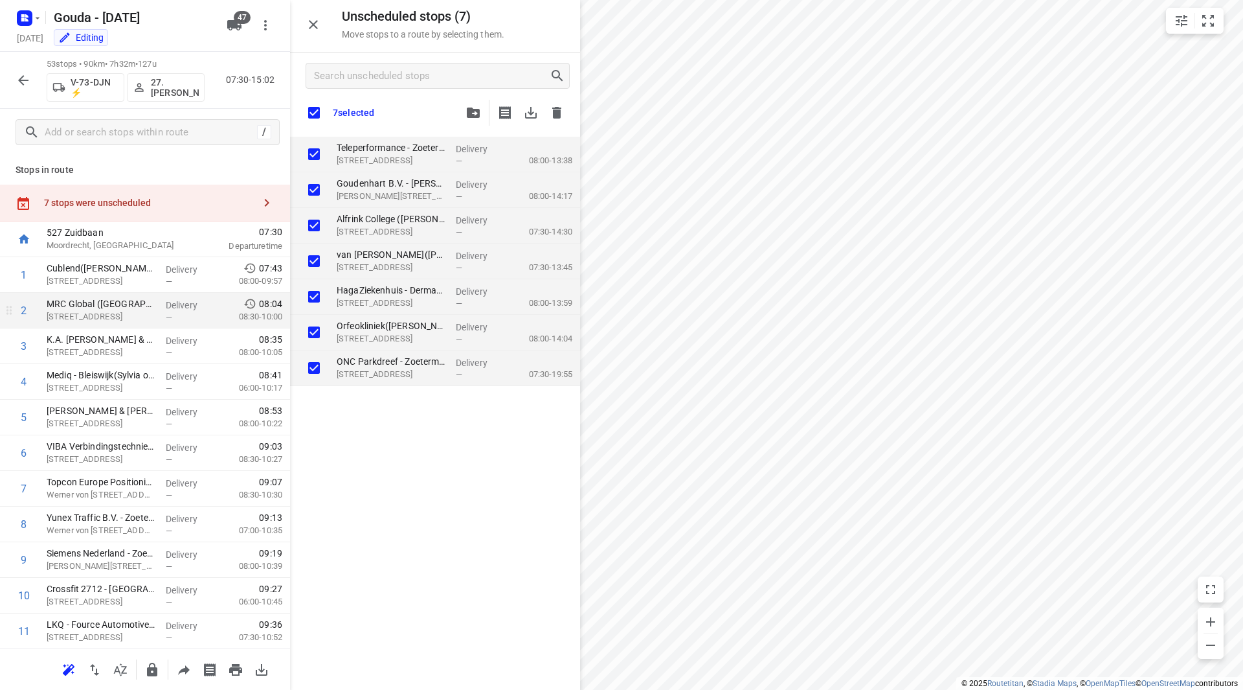
checkbox input "true"
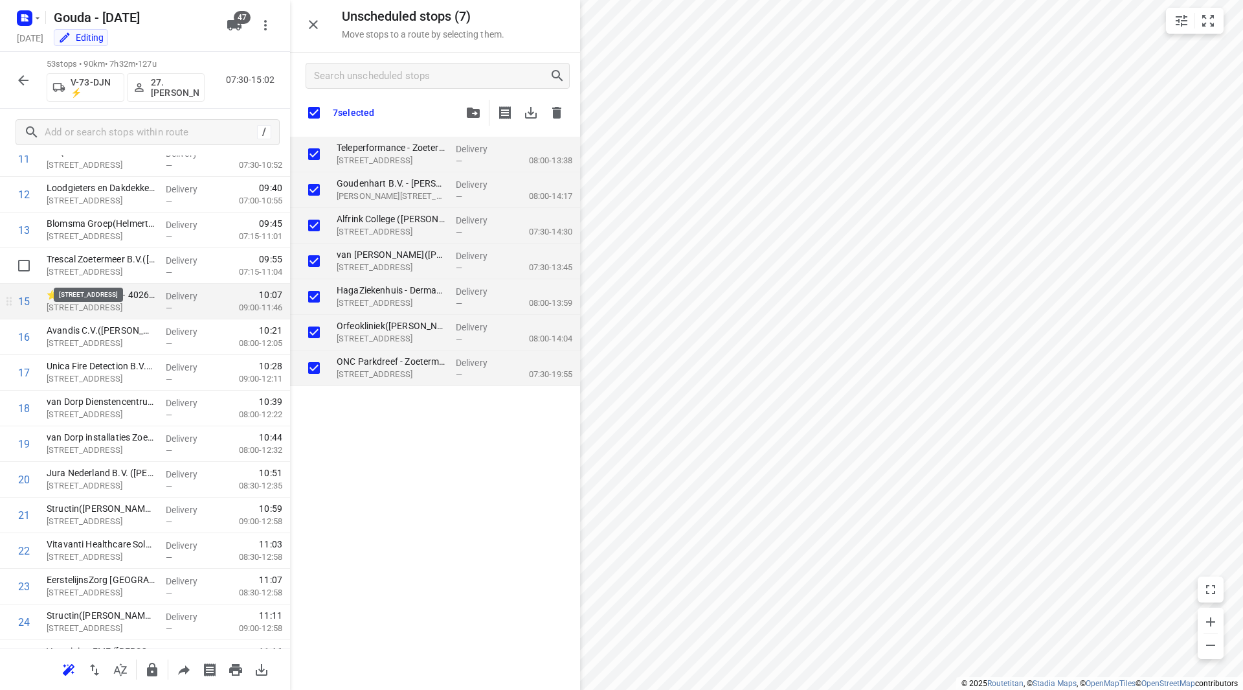
scroll to position [518, 0]
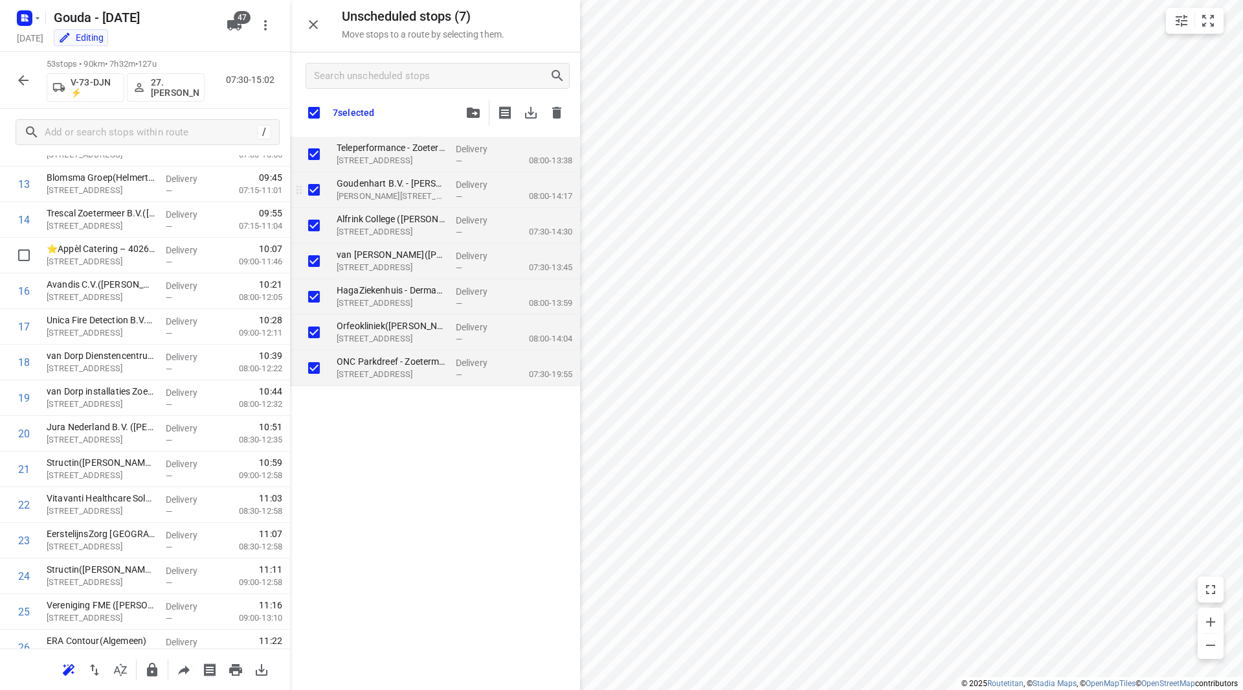
checkbox input "true"
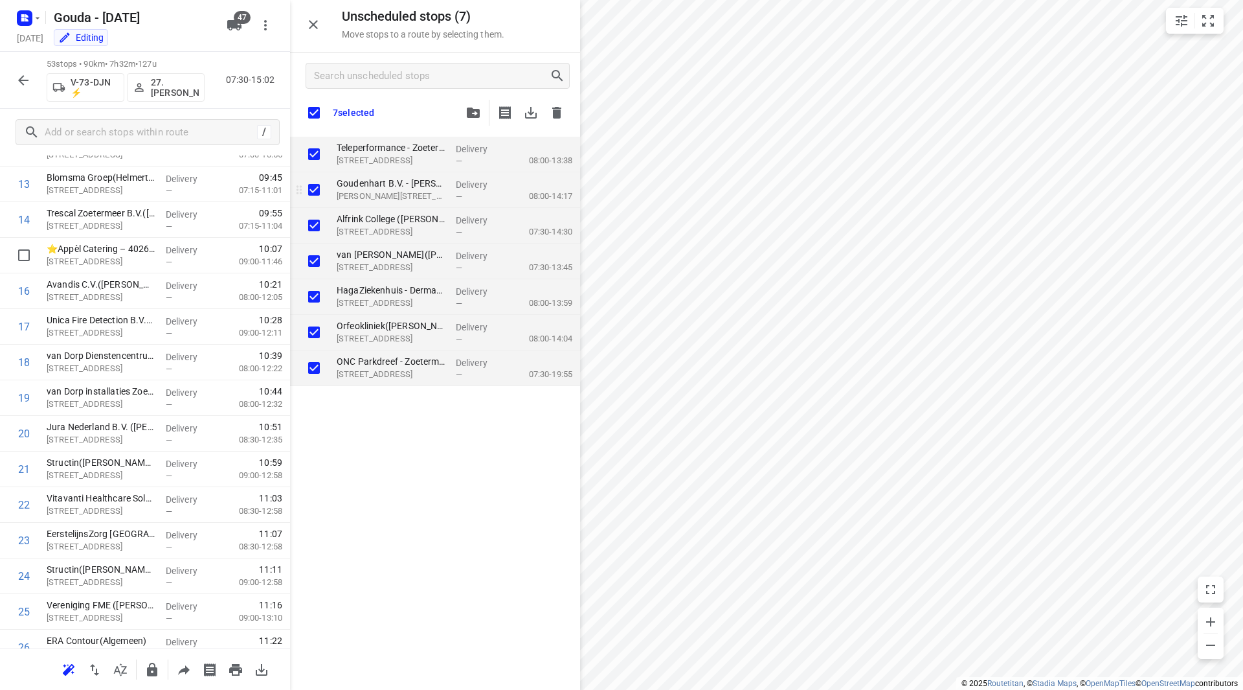
checkbox input "true"
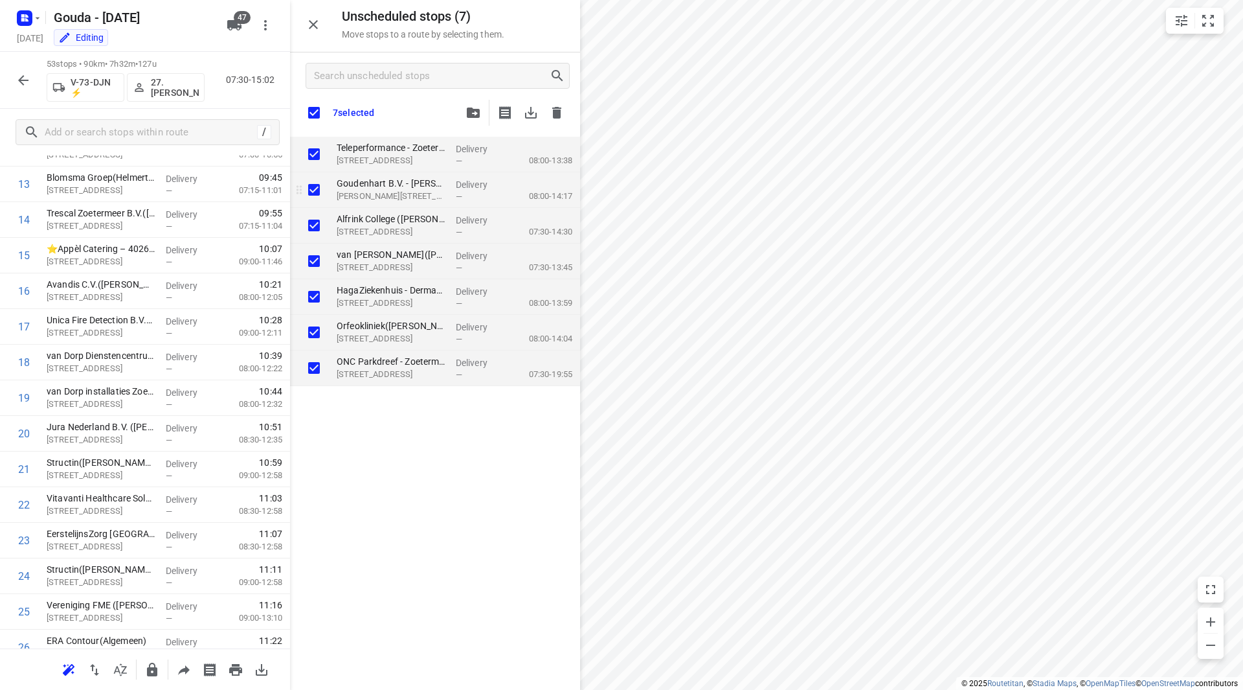
checkbox input "true"
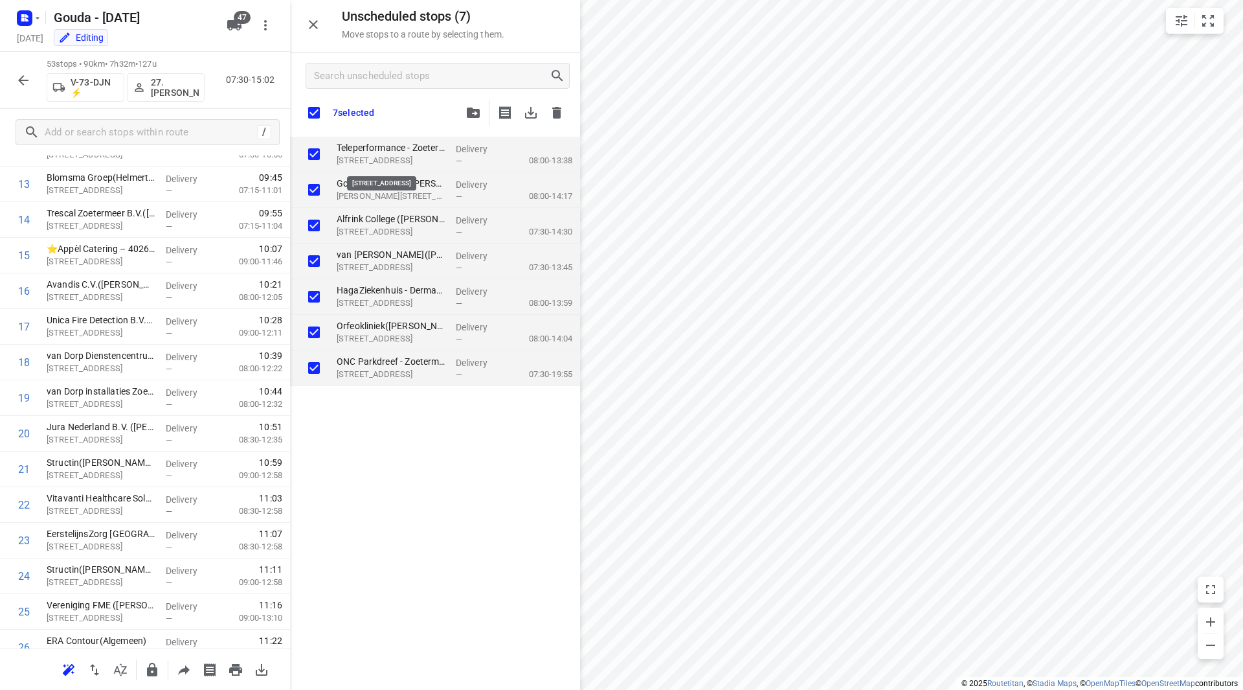
checkbox input "true"
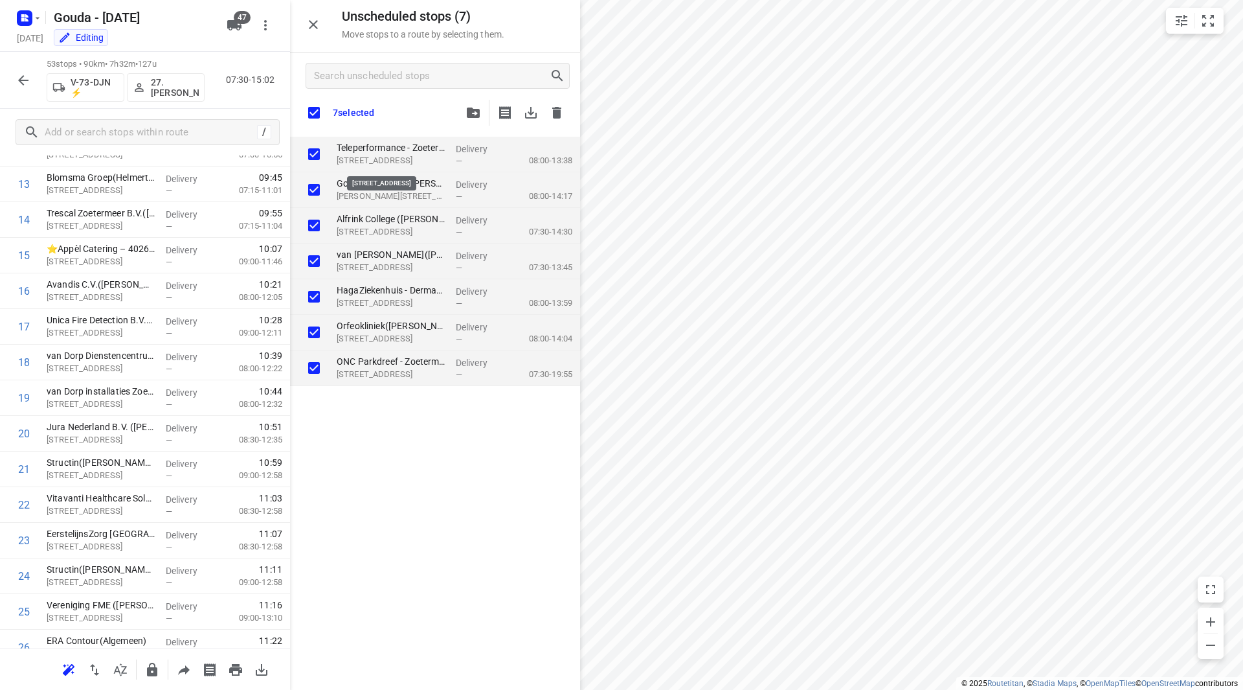
checkbox input "true"
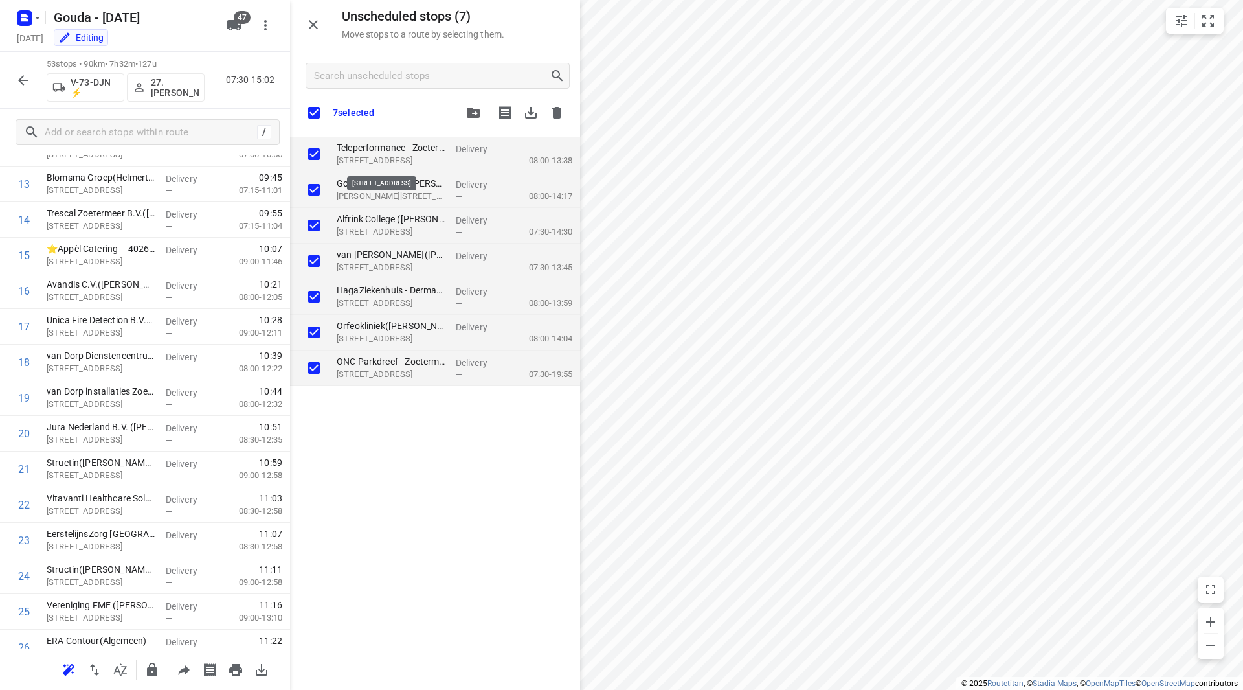
checkbox input "true"
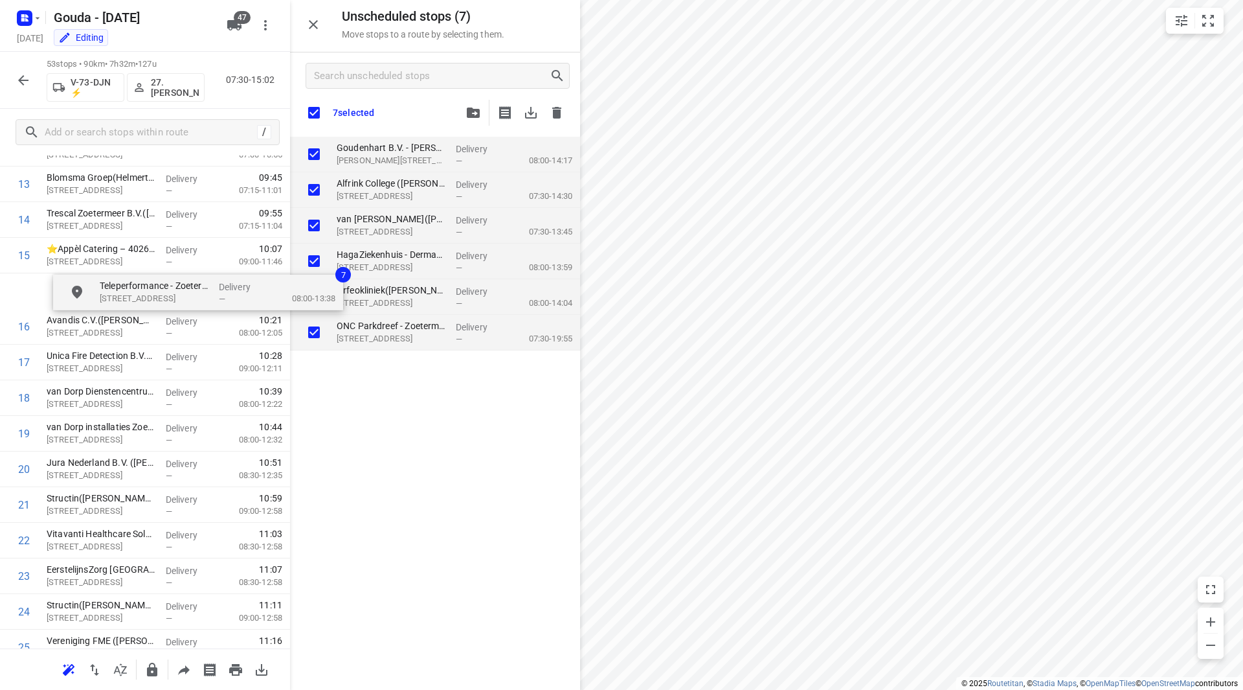
scroll to position [515, 0]
drag, startPoint x: 371, startPoint y: 157, endPoint x: 79, endPoint y: 297, distance: 323.8
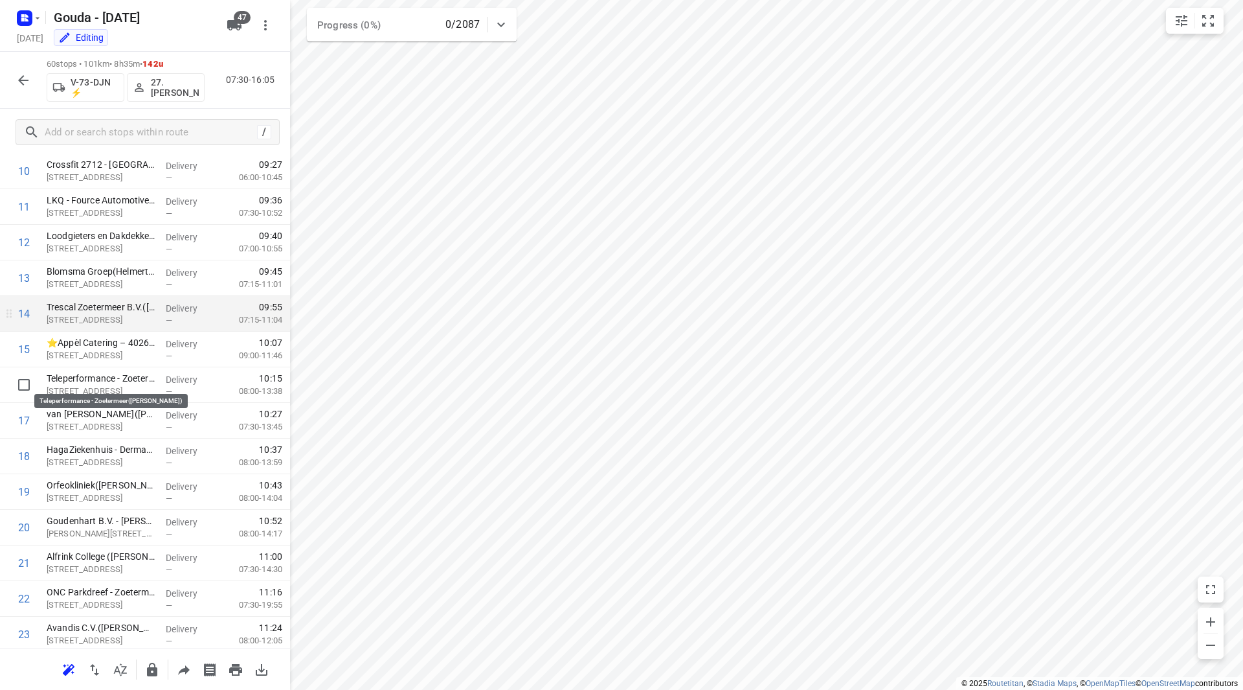
scroll to position [385, 0]
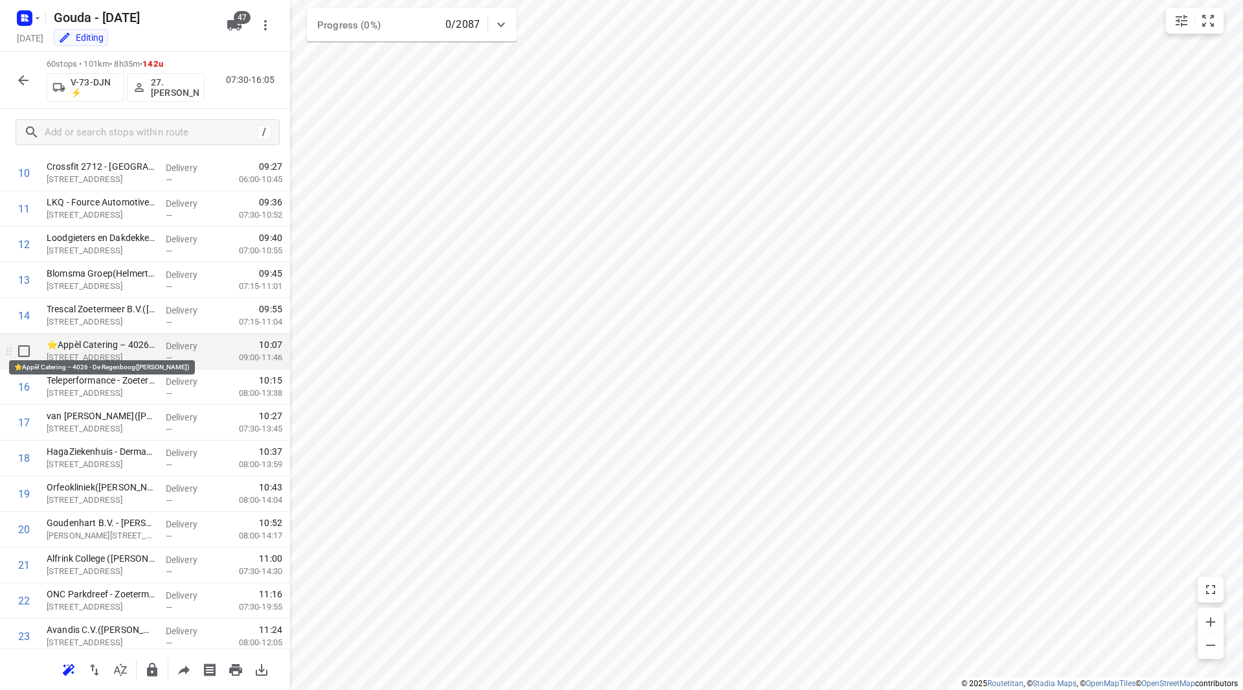
click at [106, 348] on p "⭐Appèl Catering – 4026 - De Regenboog([PERSON_NAME])" at bounding box center [101, 344] width 109 height 13
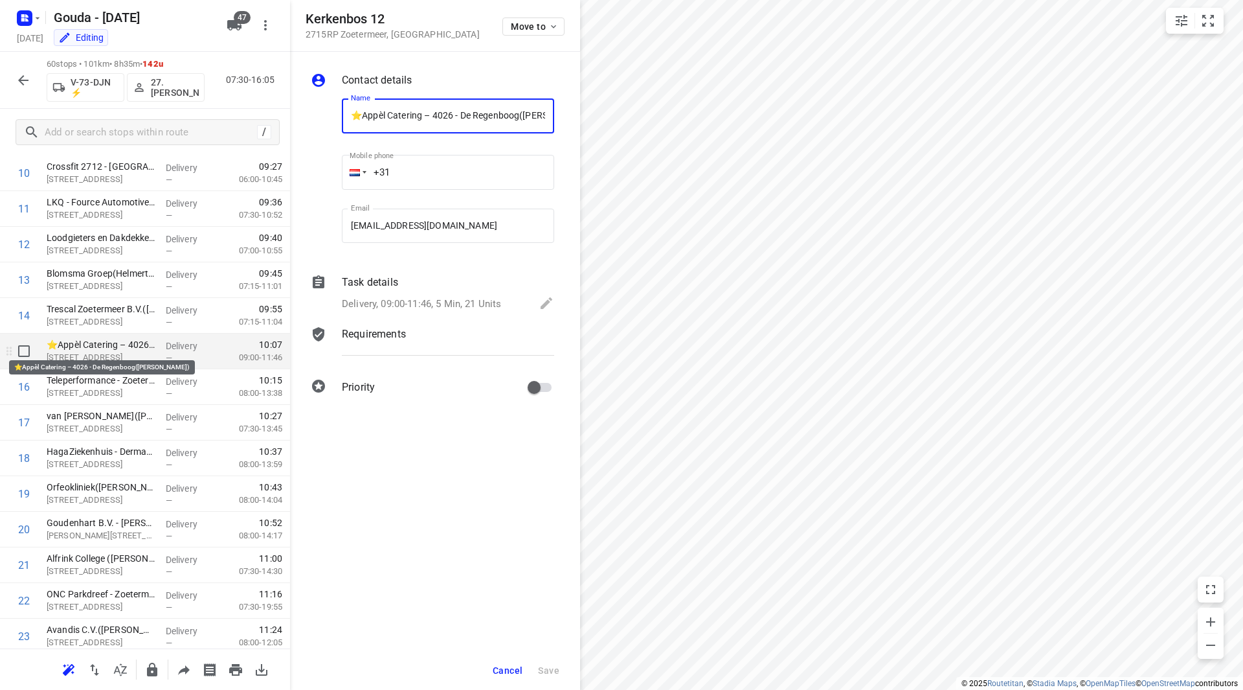
scroll to position [0, 46]
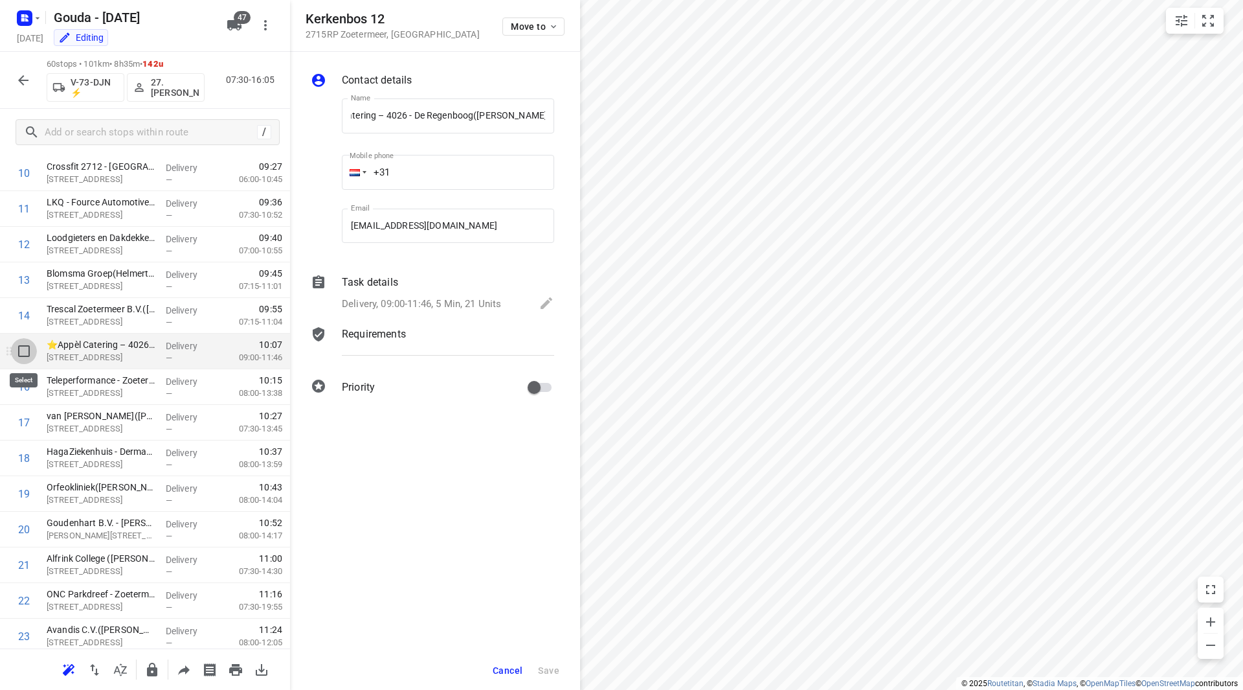
click at [25, 358] on input "checkbox" at bounding box center [24, 351] width 26 height 26
checkbox input "true"
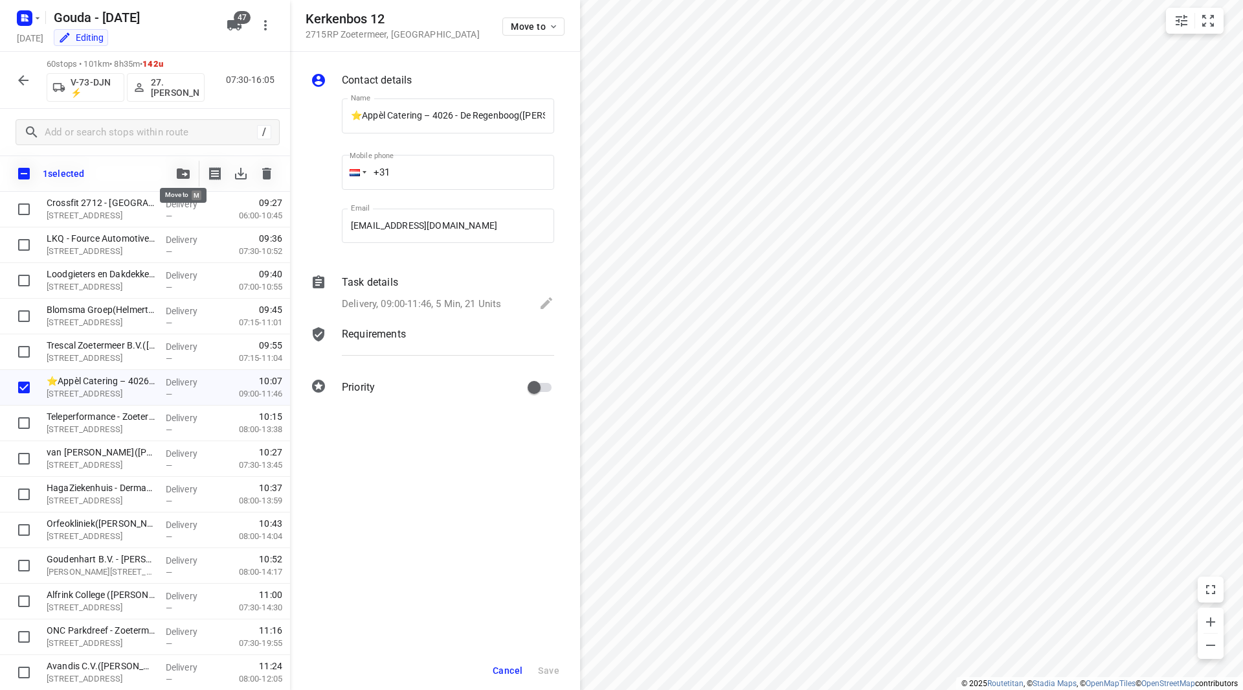
click at [195, 174] on button "button" at bounding box center [183, 174] width 26 height 26
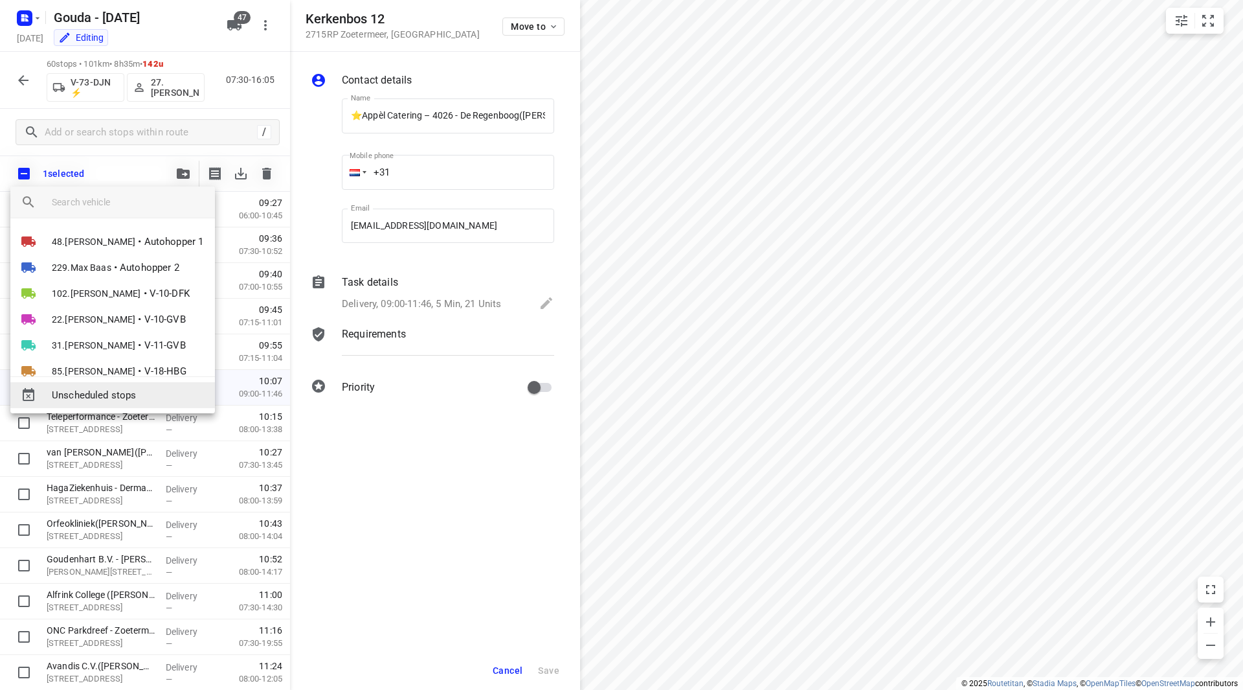
click at [142, 390] on span "Unscheduled stops" at bounding box center [128, 395] width 153 height 15
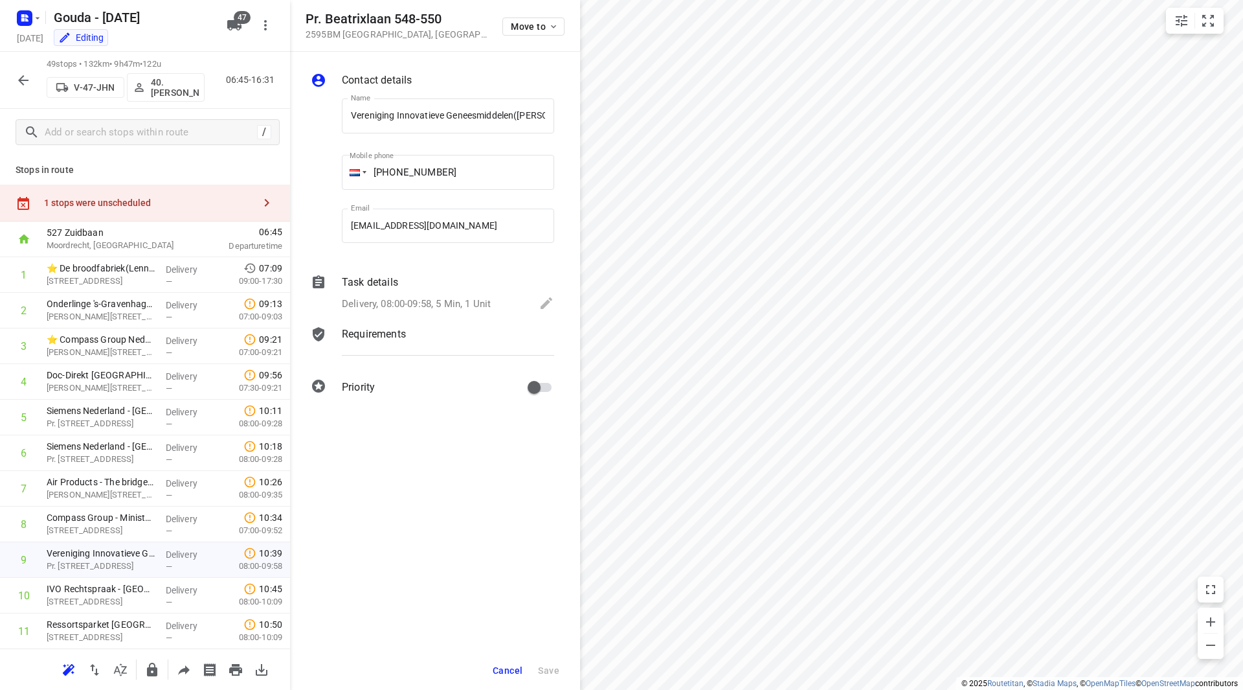
click at [506, 673] on span "Cancel" at bounding box center [508, 670] width 30 height 10
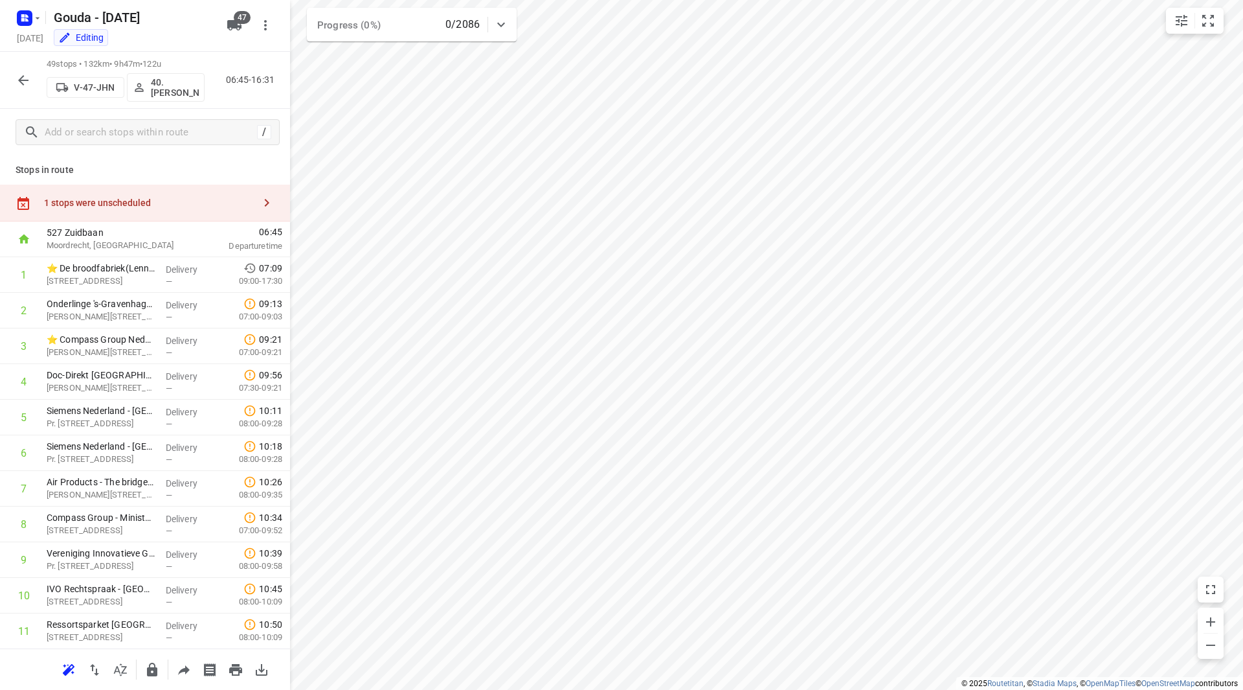
click at [174, 203] on div "1 stops were unscheduled" at bounding box center [149, 202] width 210 height 10
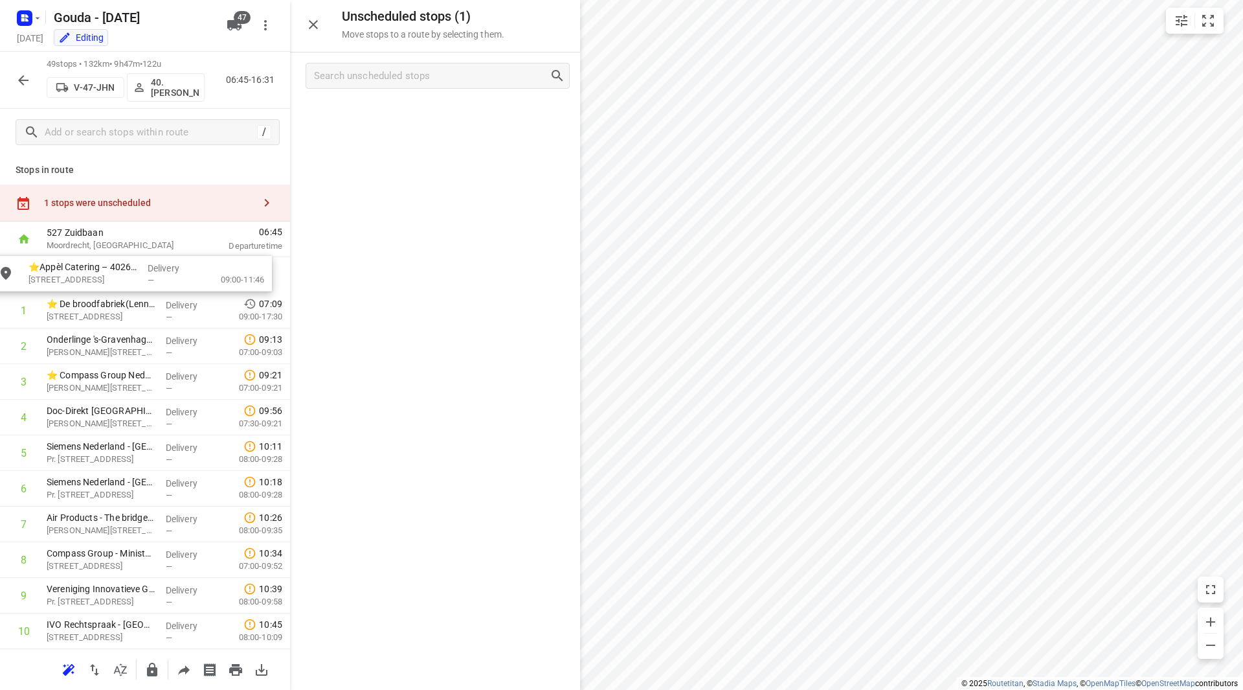
drag, startPoint x: 401, startPoint y: 115, endPoint x: 87, endPoint y: 276, distance: 353.0
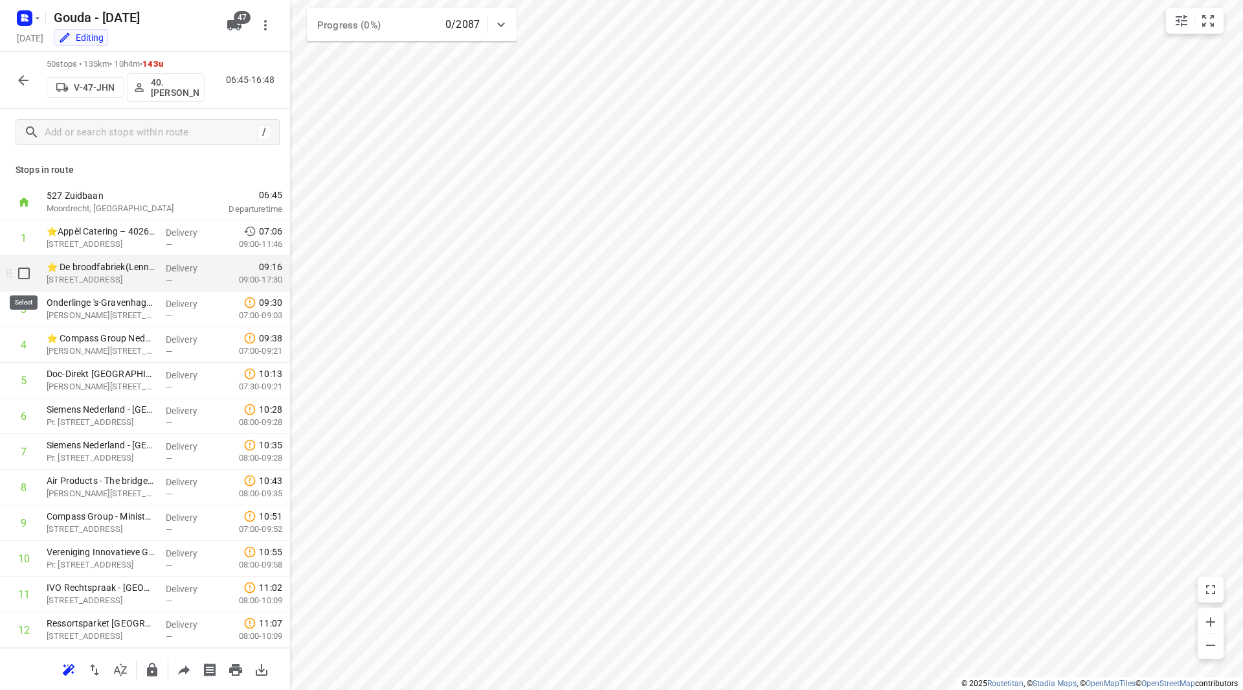
click at [27, 273] on input "checkbox" at bounding box center [24, 273] width 26 height 26
checkbox input "true"
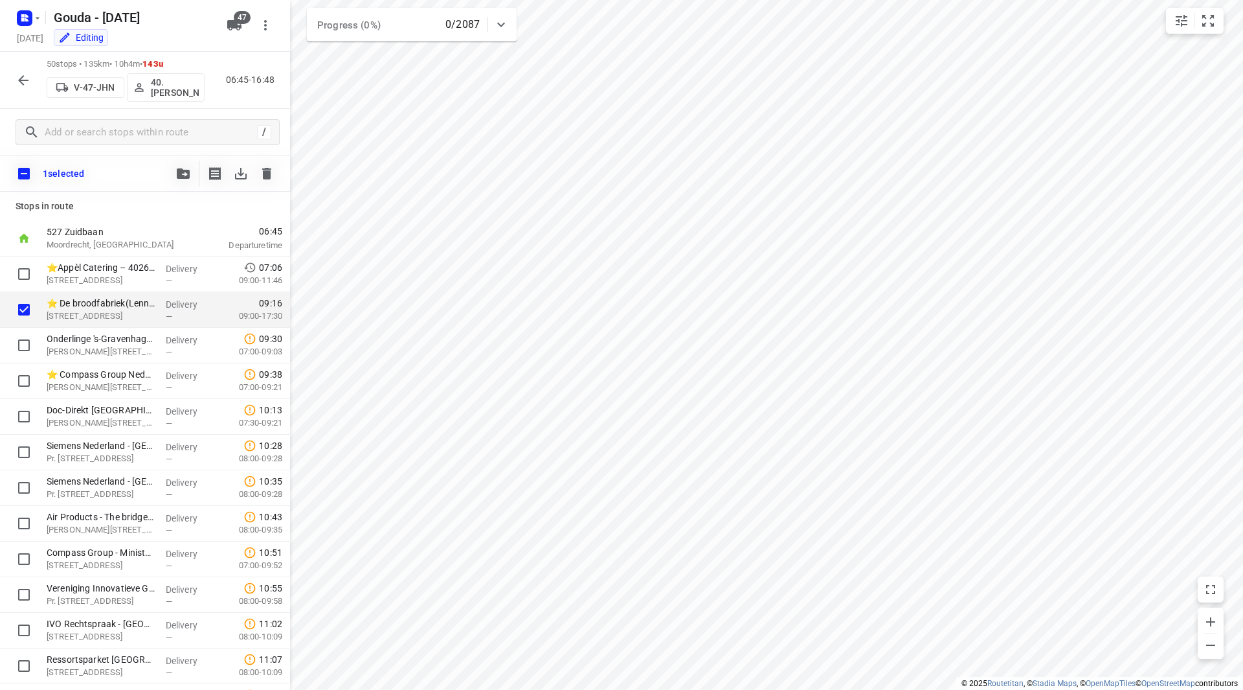
click at [183, 168] on button "button" at bounding box center [183, 174] width 26 height 26
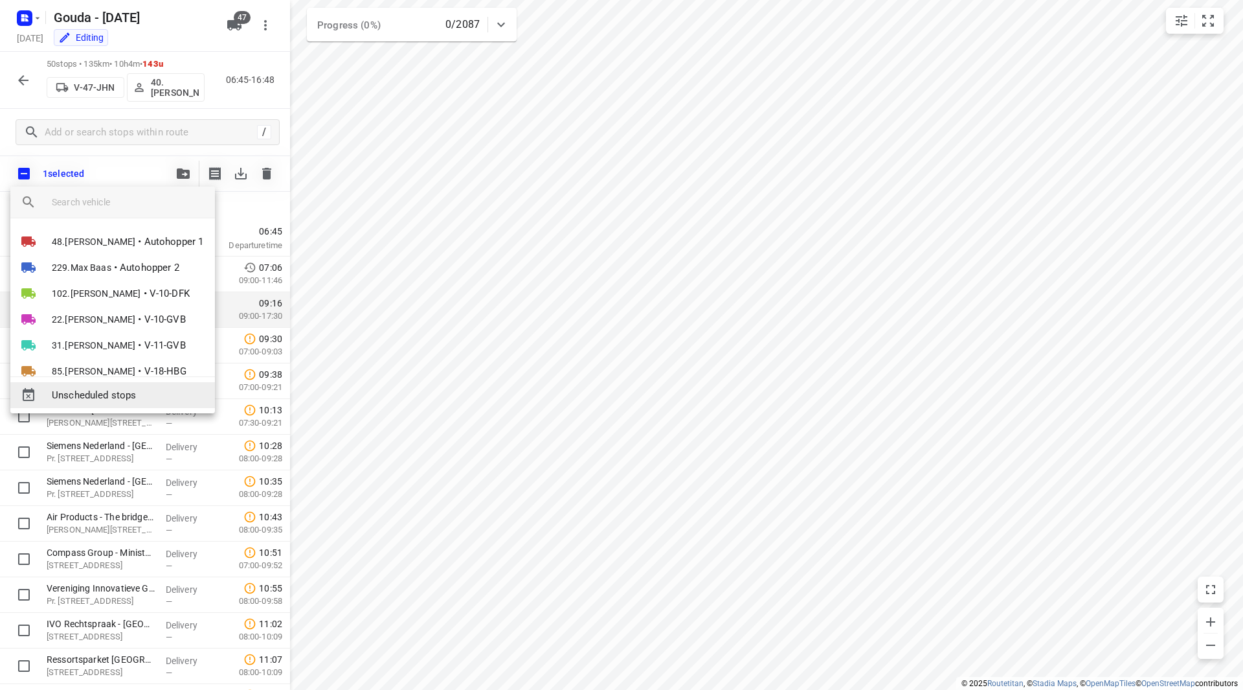
click at [134, 401] on span "Unscheduled stops" at bounding box center [128, 395] width 153 height 15
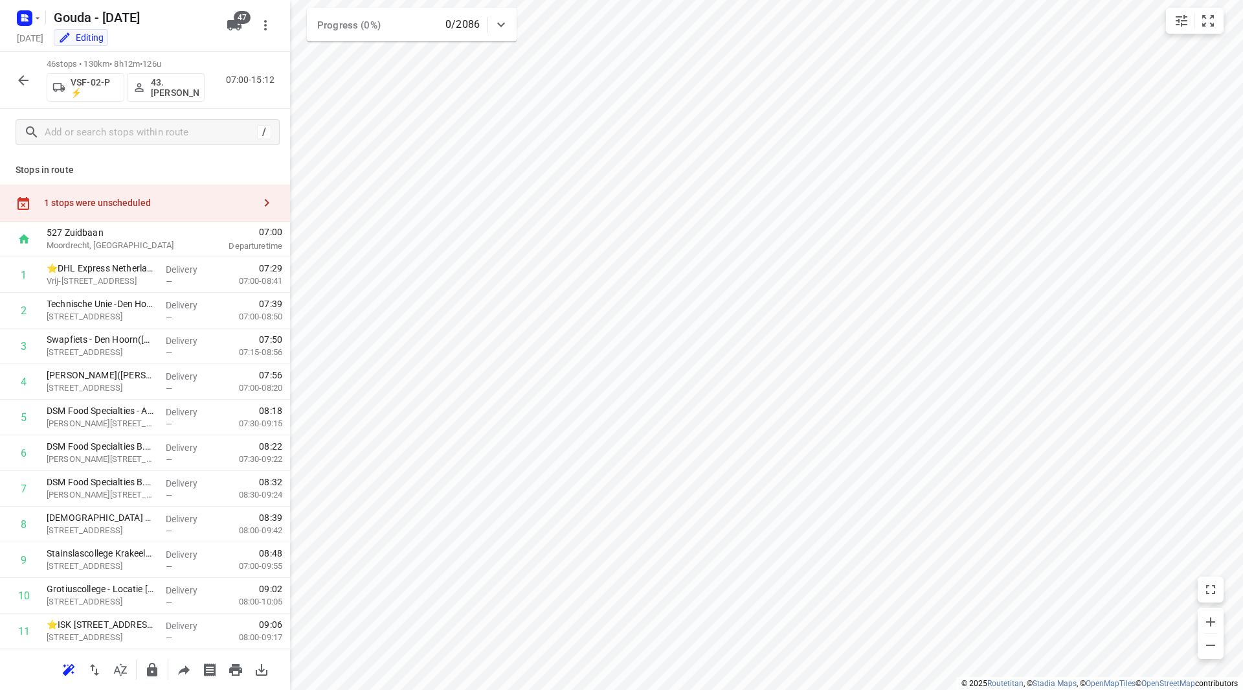
click at [201, 193] on div "1 stops were unscheduled" at bounding box center [145, 203] width 290 height 37
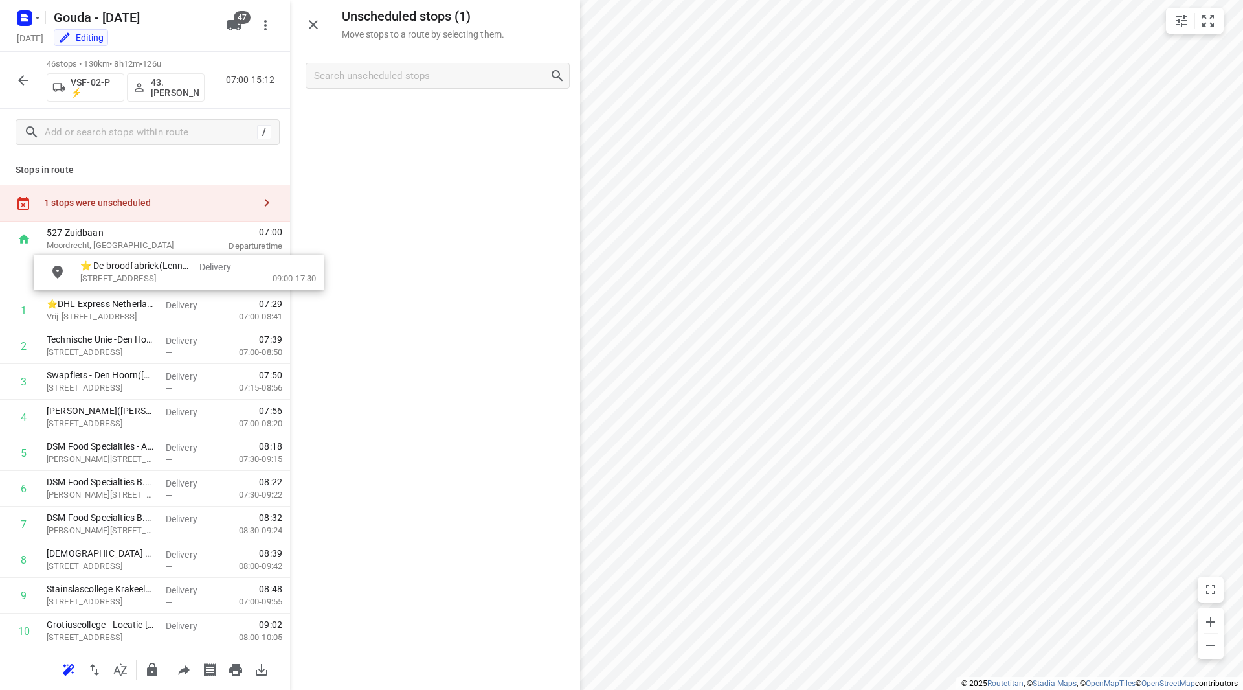
drag, startPoint x: 395, startPoint y: 113, endPoint x: 135, endPoint y: 271, distance: 304.8
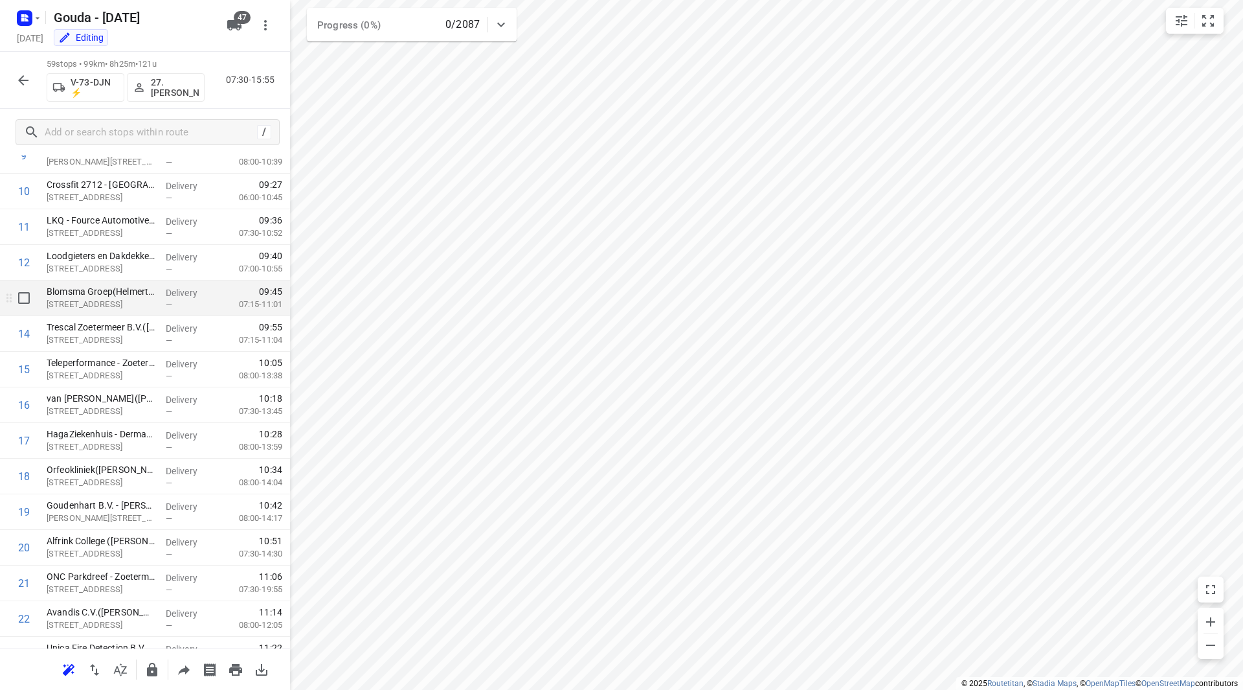
scroll to position [349, 0]
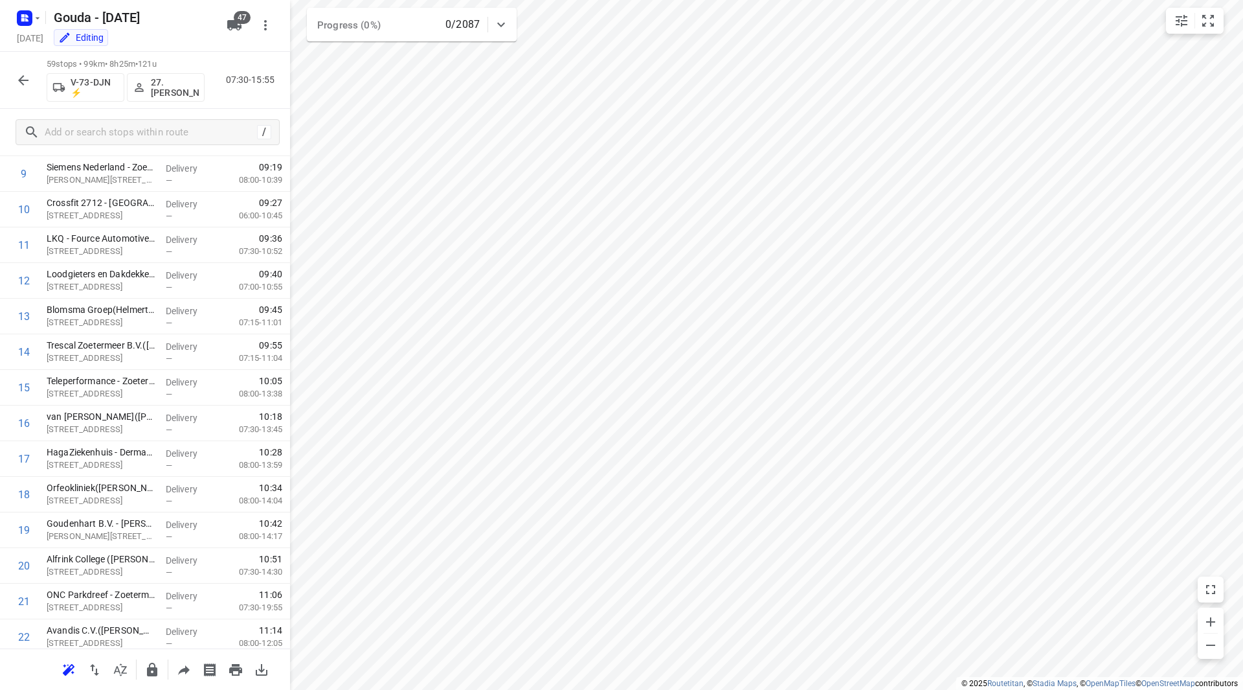
click at [29, 85] on icon "button" at bounding box center [24, 81] width 16 height 16
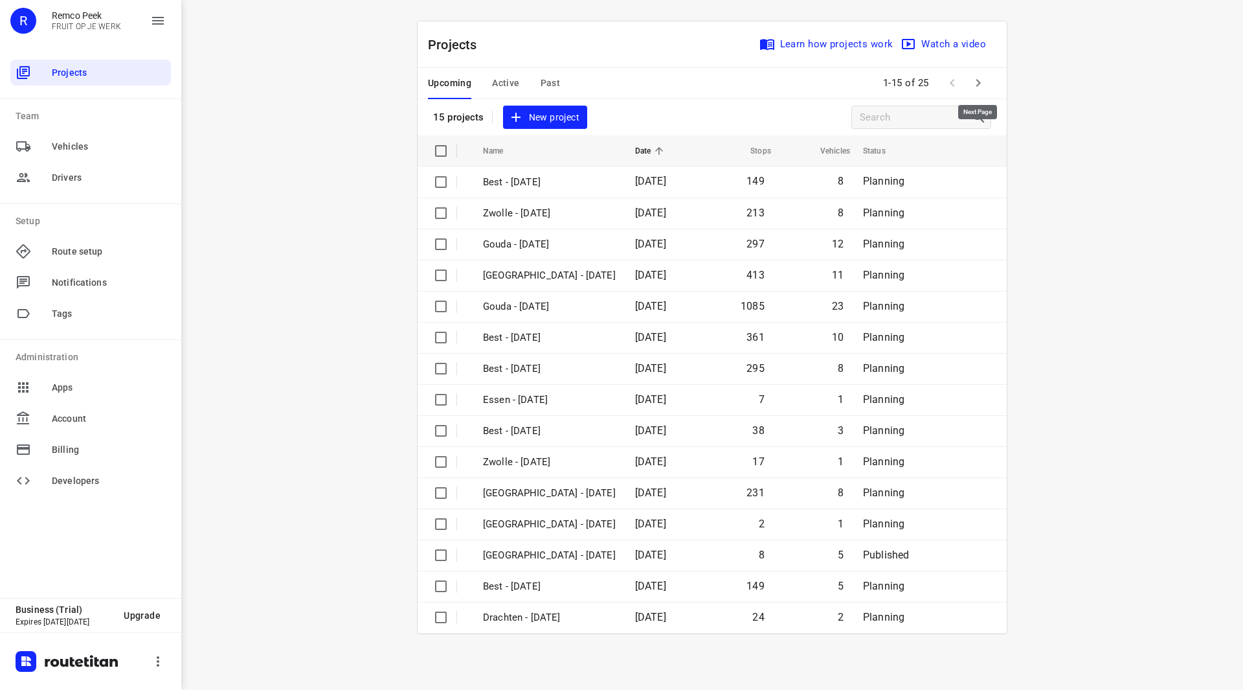
click at [974, 76] on icon "button" at bounding box center [979, 83] width 16 height 16
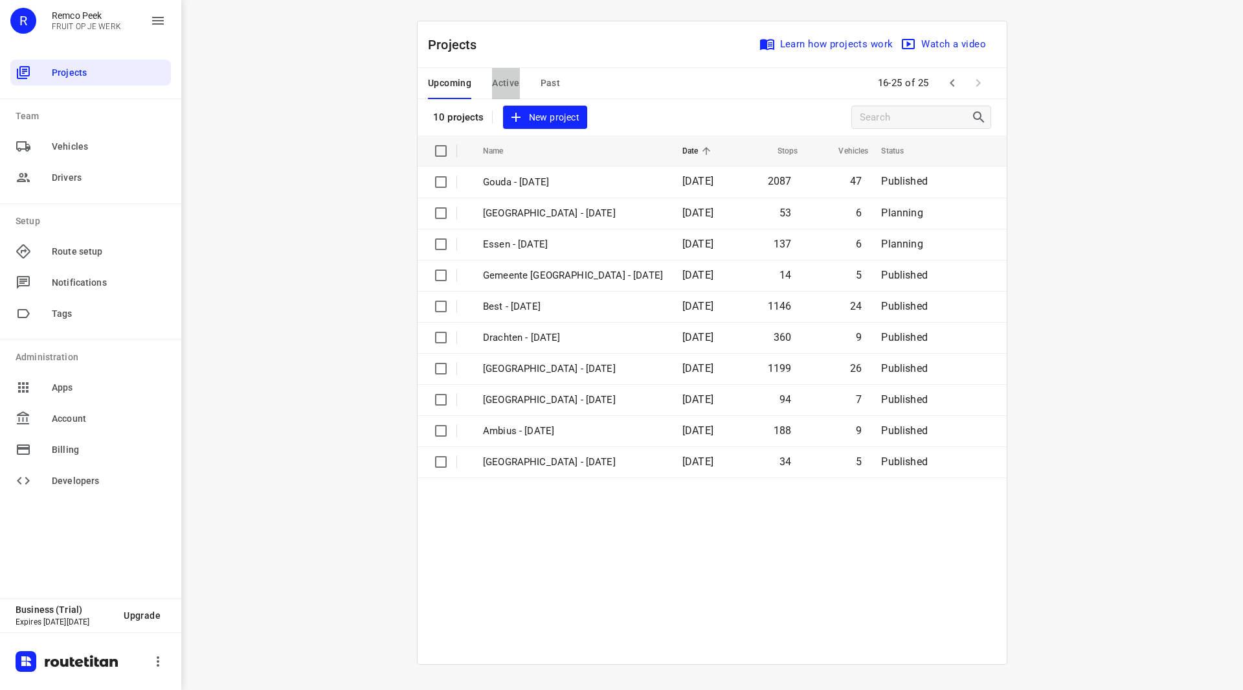
click at [511, 92] on button "Active" at bounding box center [505, 83] width 27 height 31
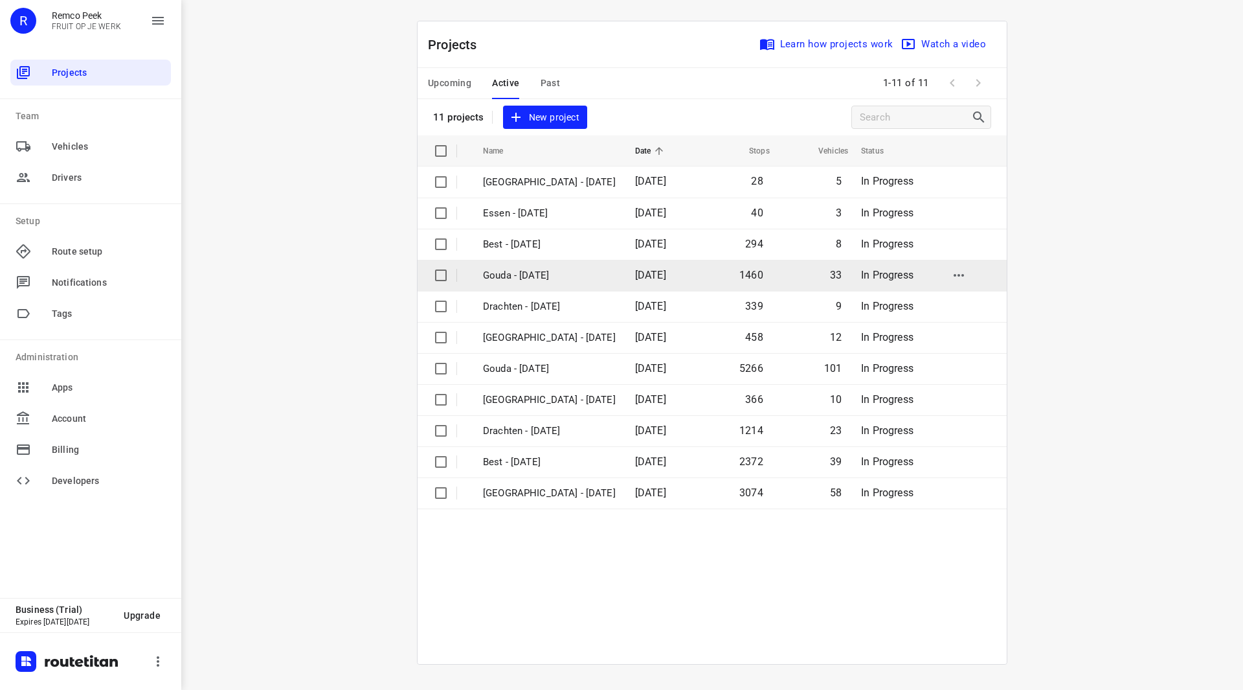
click at [514, 276] on p "Gouda - [DATE]" at bounding box center [549, 275] width 133 height 15
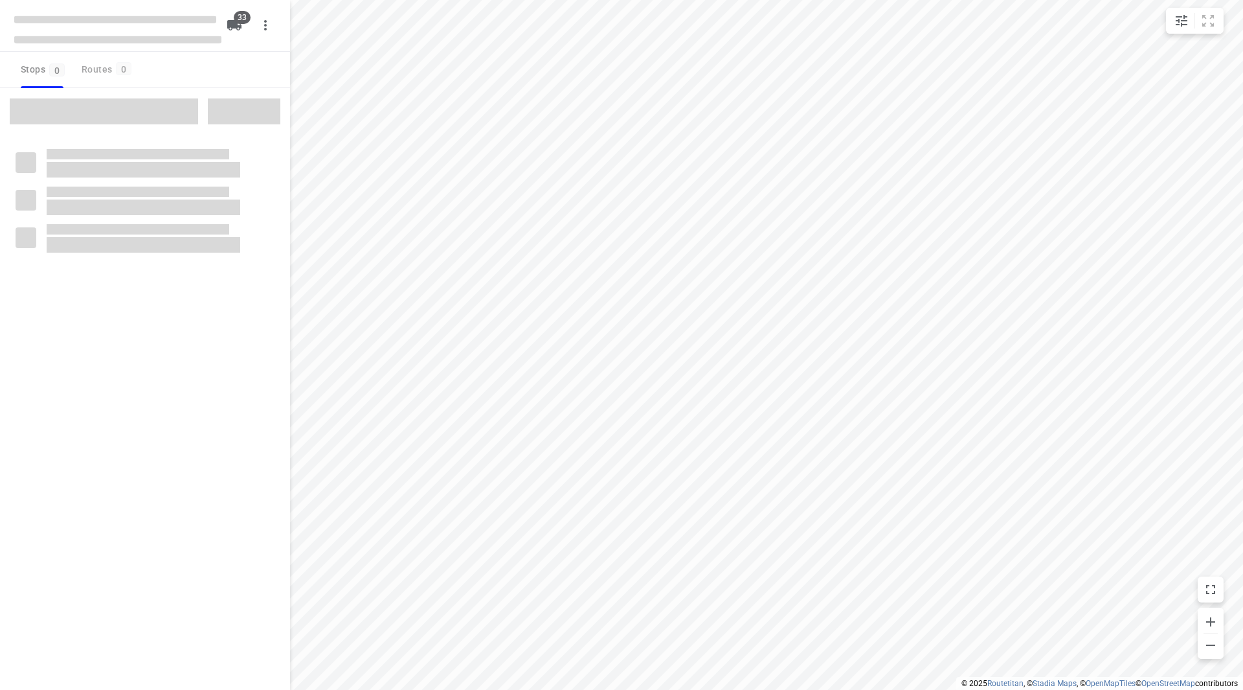
checkbox input "true"
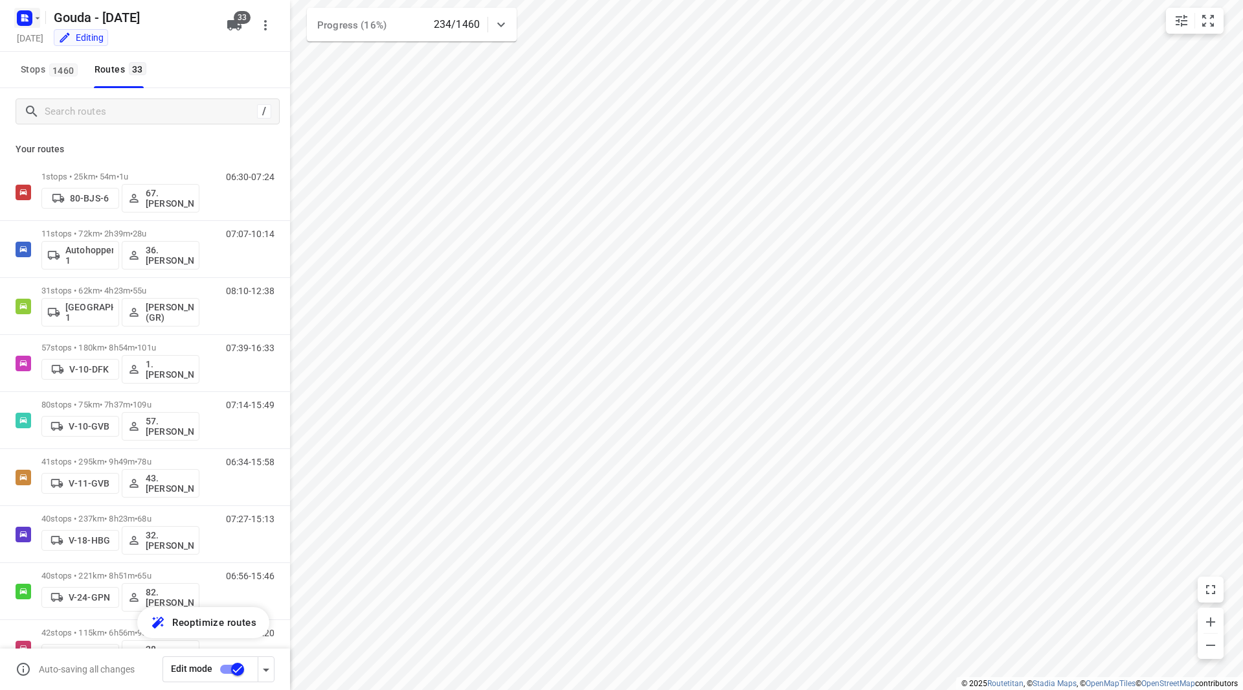
click at [42, 15] on icon "button" at bounding box center [37, 18] width 10 height 10
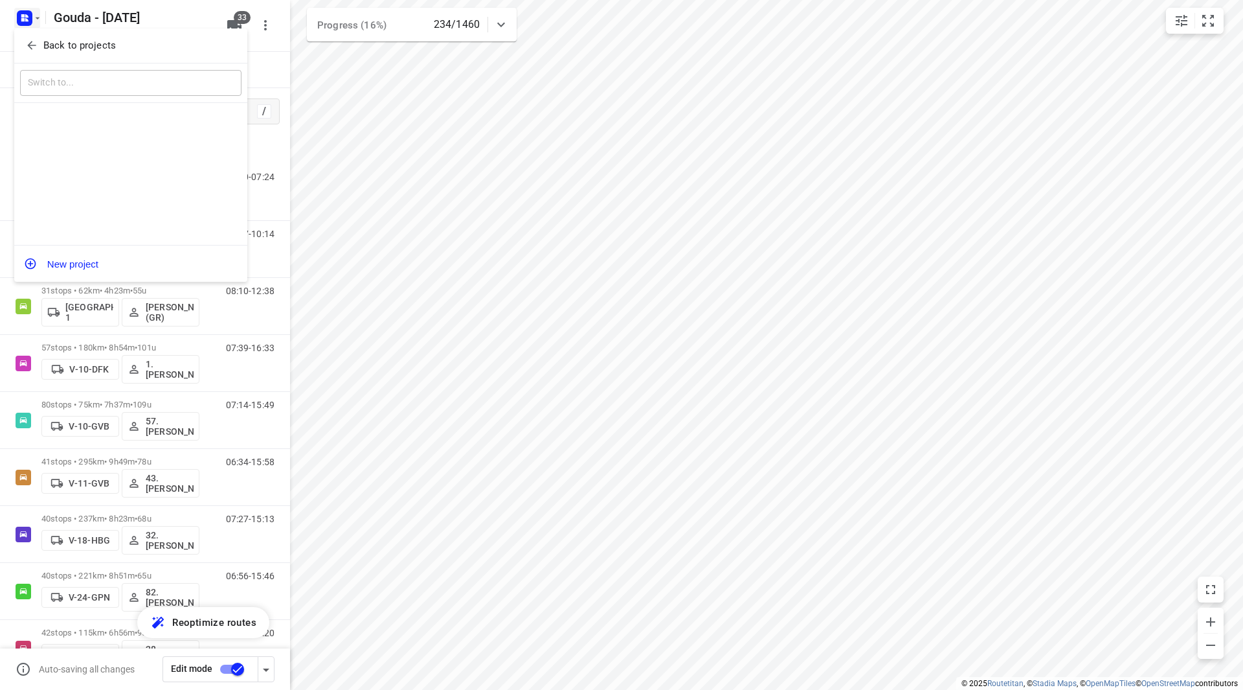
click at [48, 38] on button "Back to projects" at bounding box center [130, 45] width 221 height 21
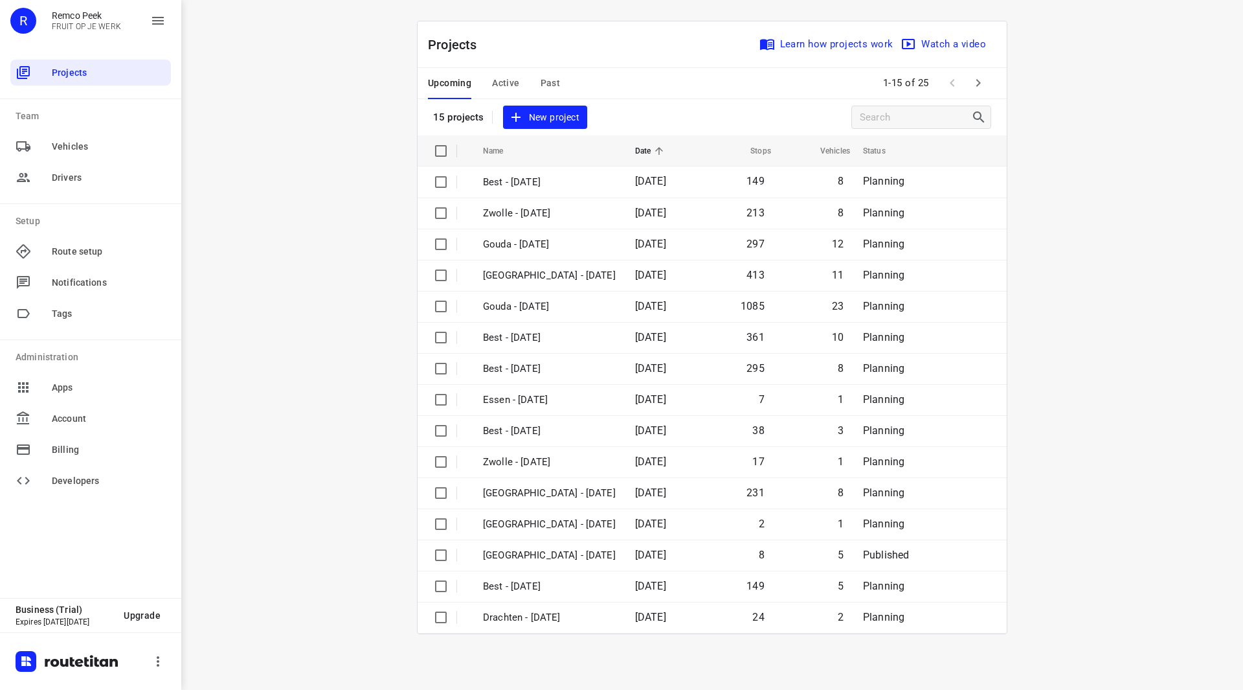
click at [510, 74] on button "Active" at bounding box center [505, 83] width 27 height 31
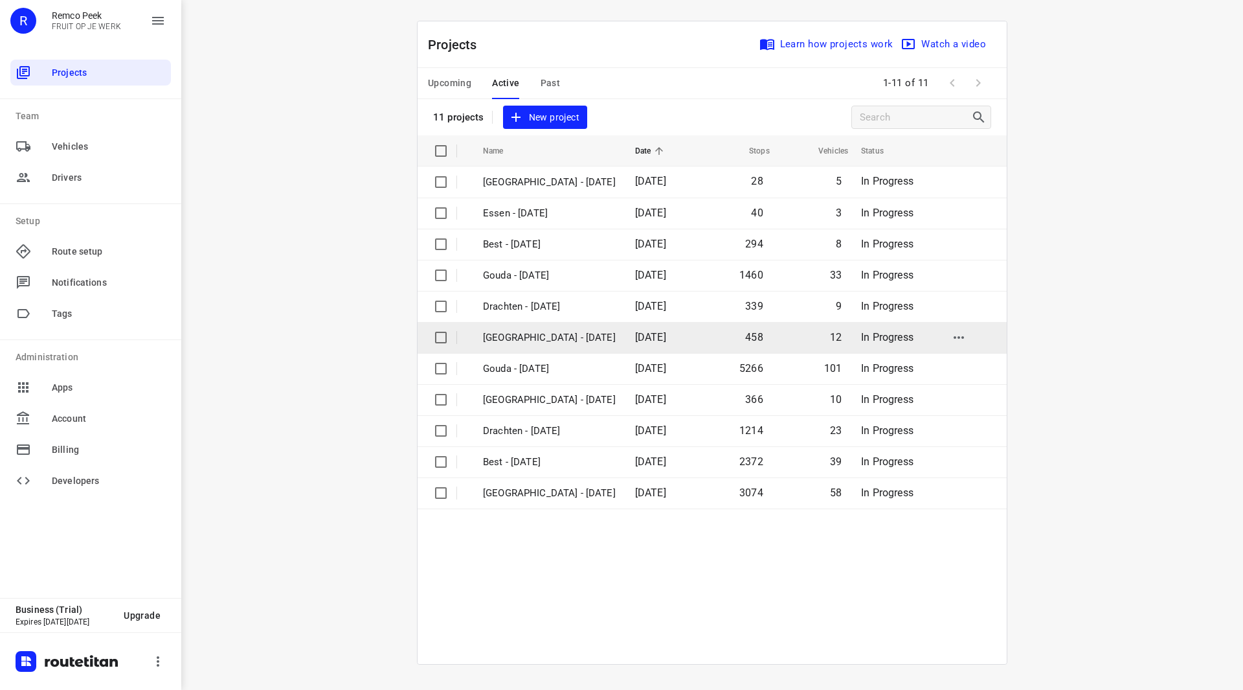
click at [528, 341] on p "[GEOGRAPHIC_DATA] - [DATE]" at bounding box center [549, 337] width 133 height 15
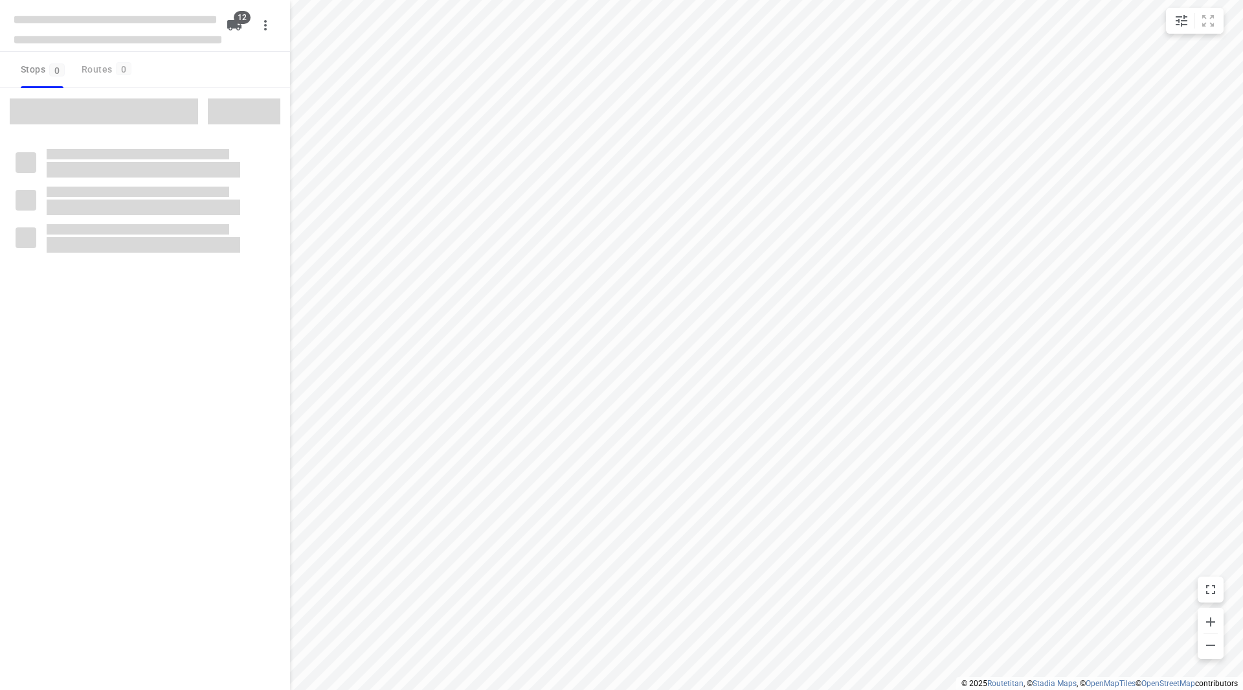
checkbox input "true"
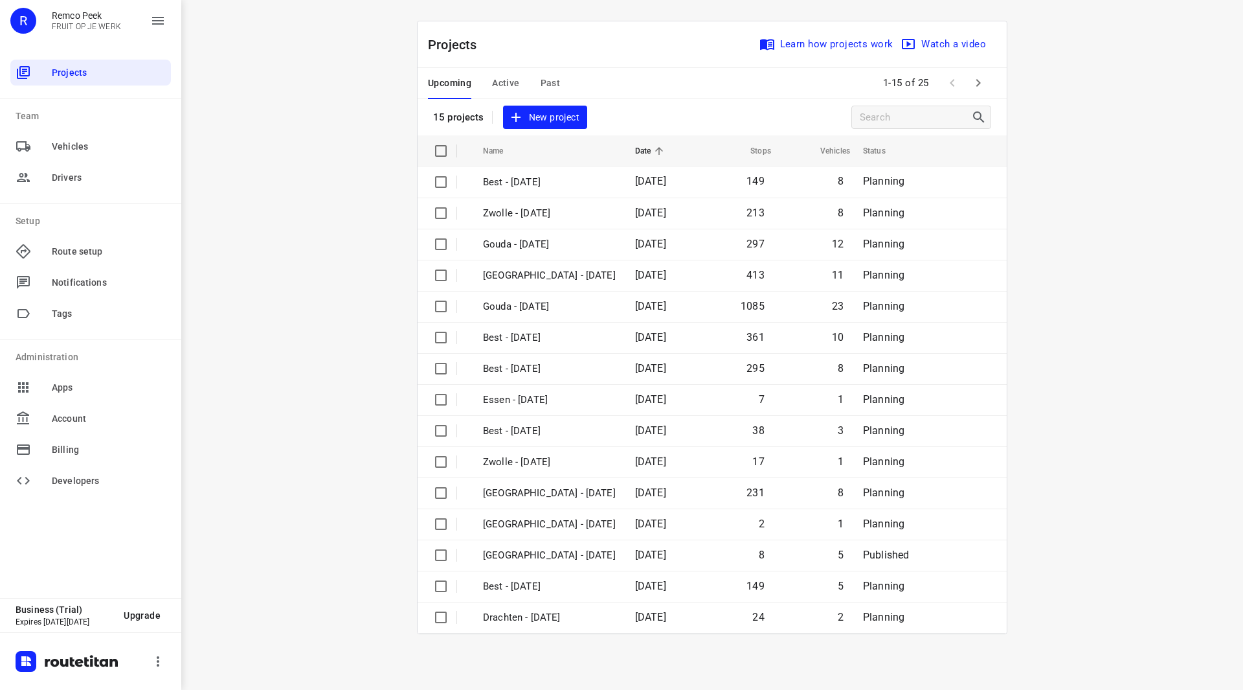
click at [499, 76] on span "Active" at bounding box center [505, 83] width 27 height 16
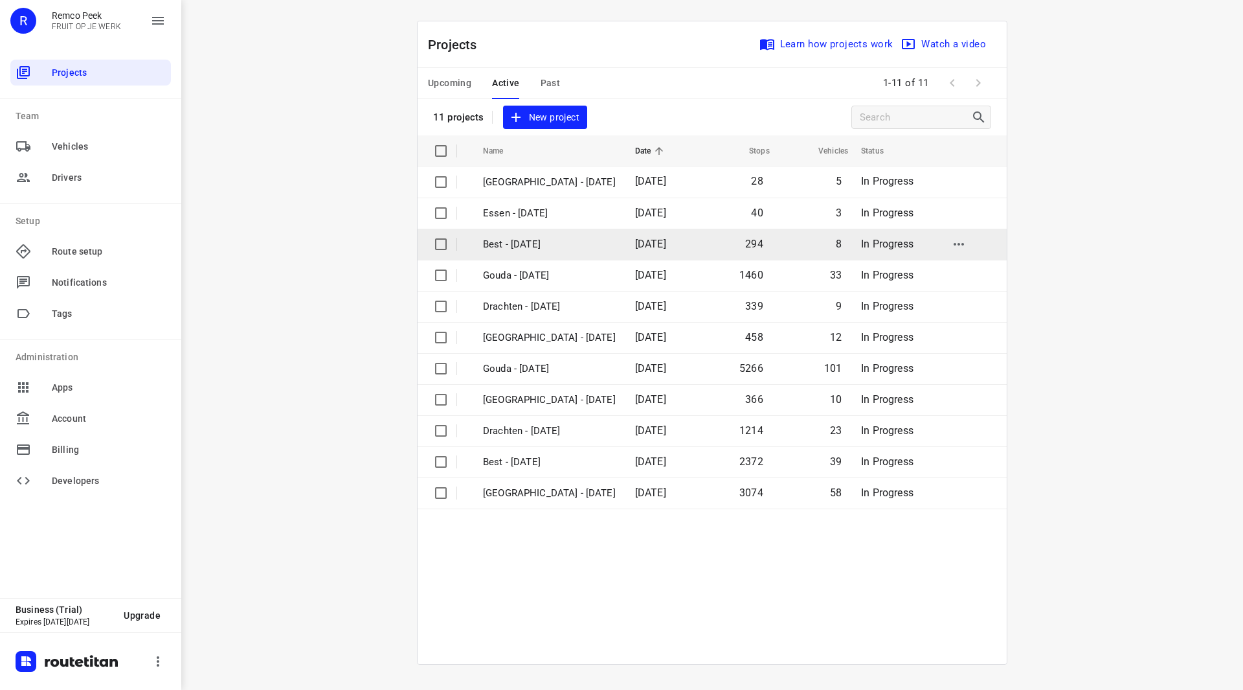
click at [522, 246] on p "Best - [DATE]" at bounding box center [549, 244] width 133 height 15
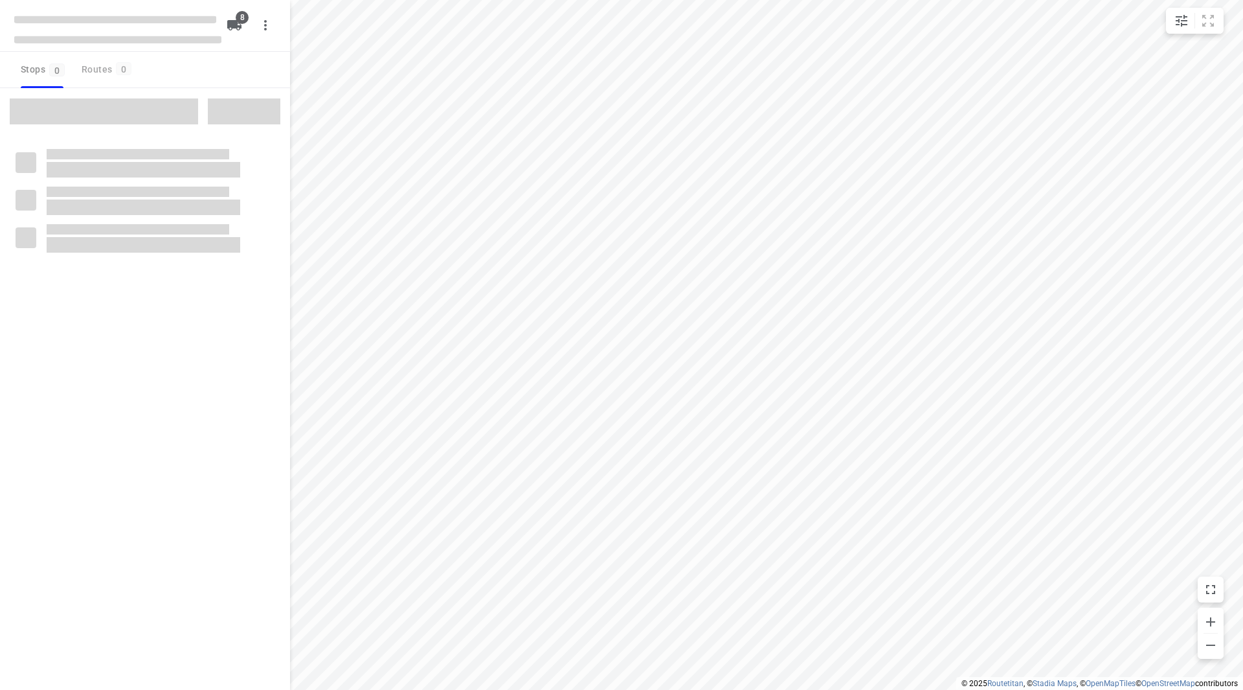
checkbox input "true"
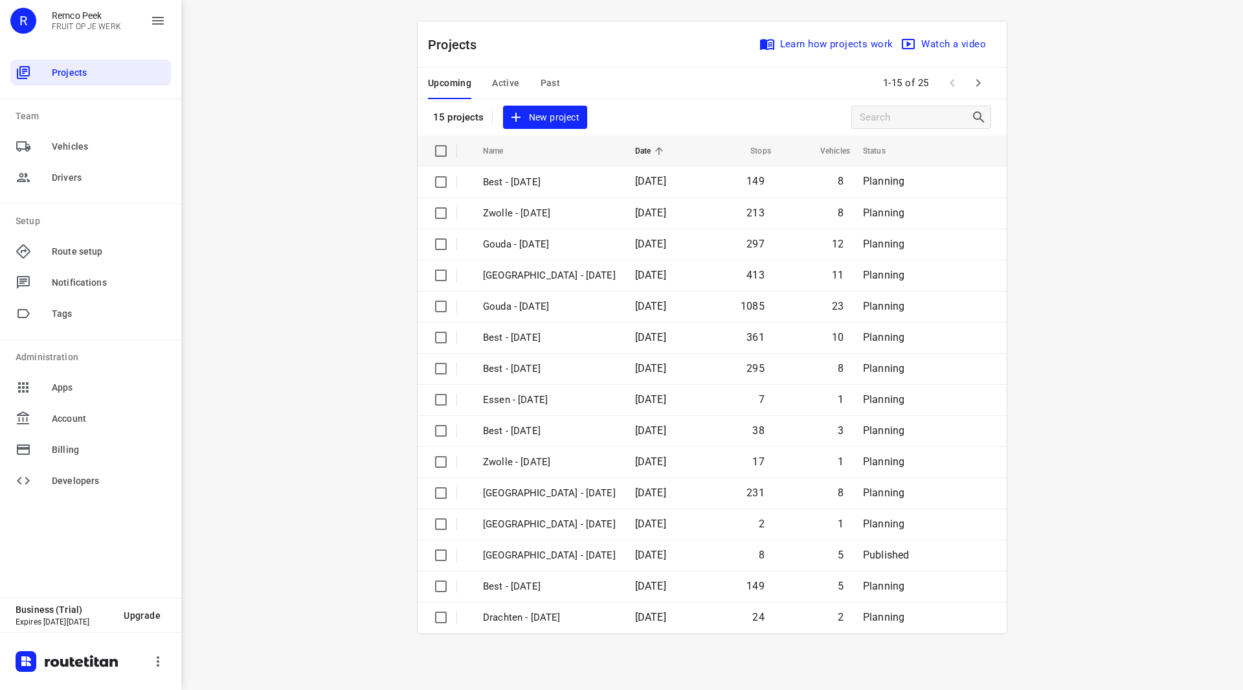
click at [560, 86] on div "Upcoming Active Past" at bounding box center [504, 83] width 153 height 31
click at [554, 84] on span "Past" at bounding box center [551, 83] width 20 height 16
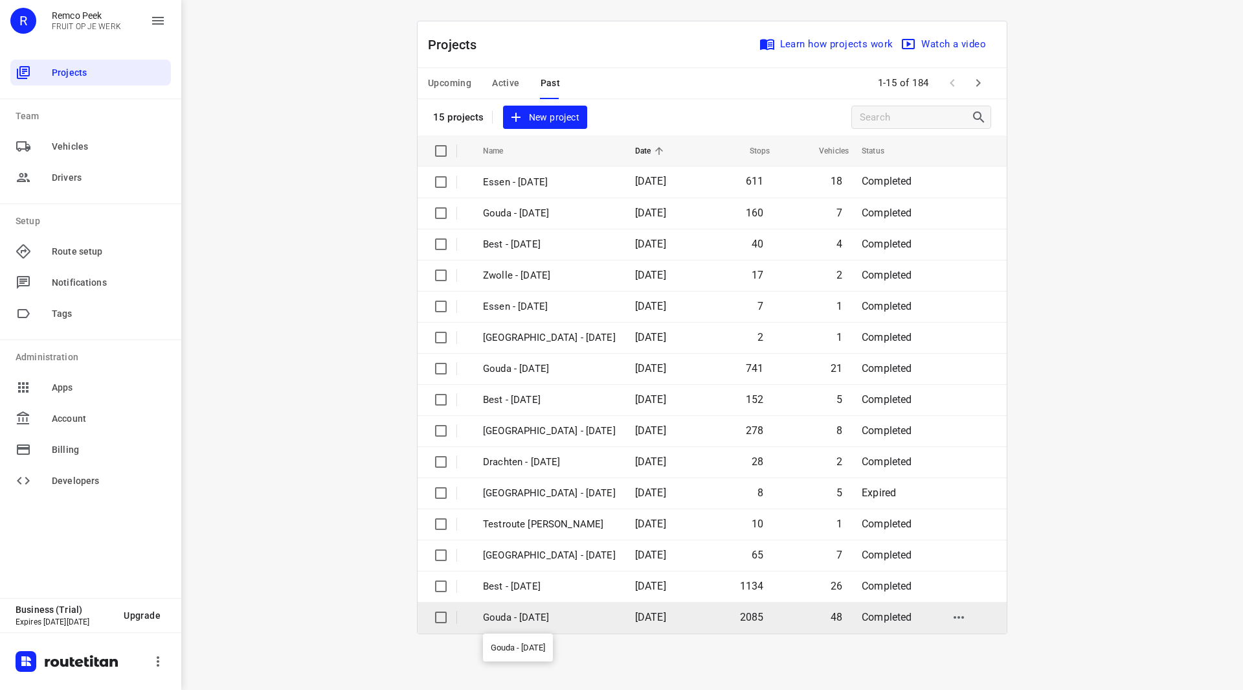
click at [570, 615] on p "Gouda - [DATE]" at bounding box center [549, 617] width 133 height 15
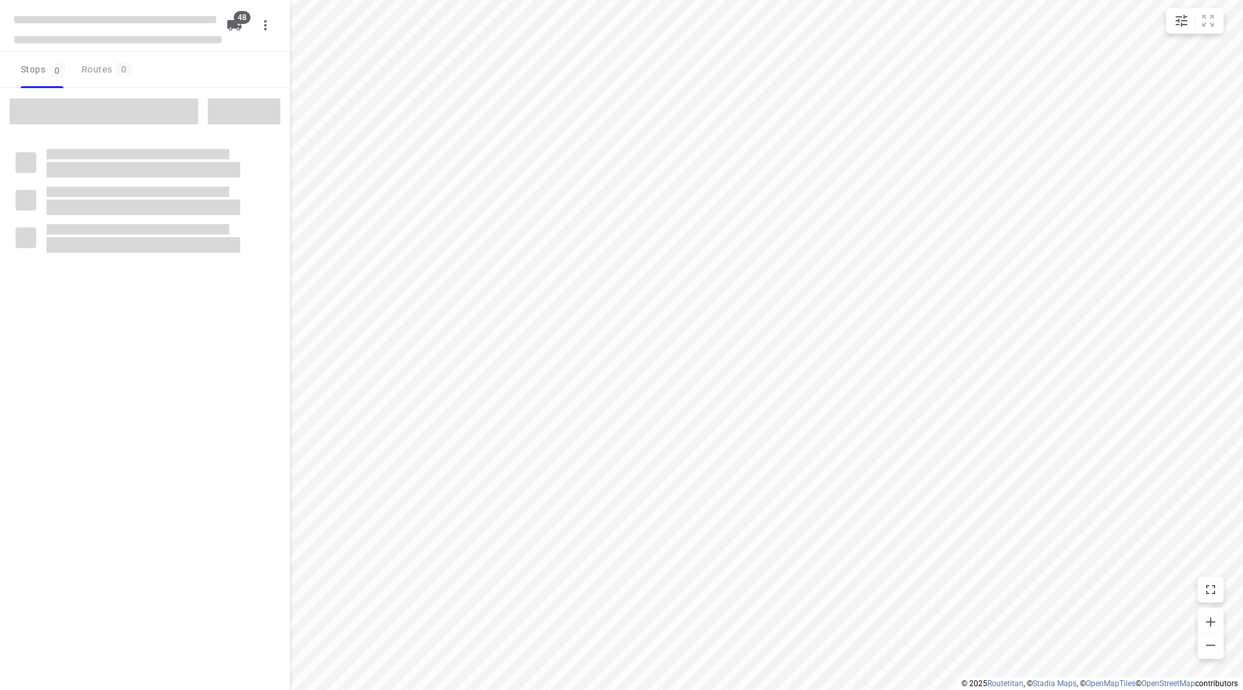
checkbox input "true"
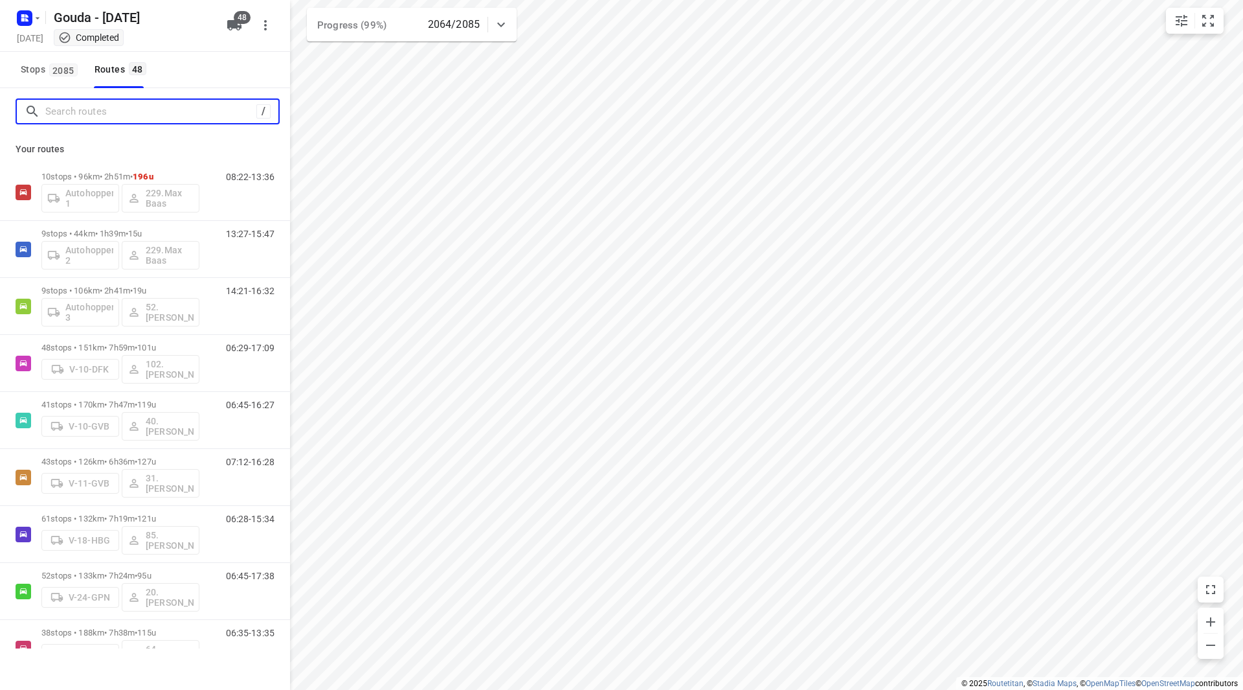
click at [182, 115] on input "Search routes" at bounding box center [150, 112] width 211 height 20
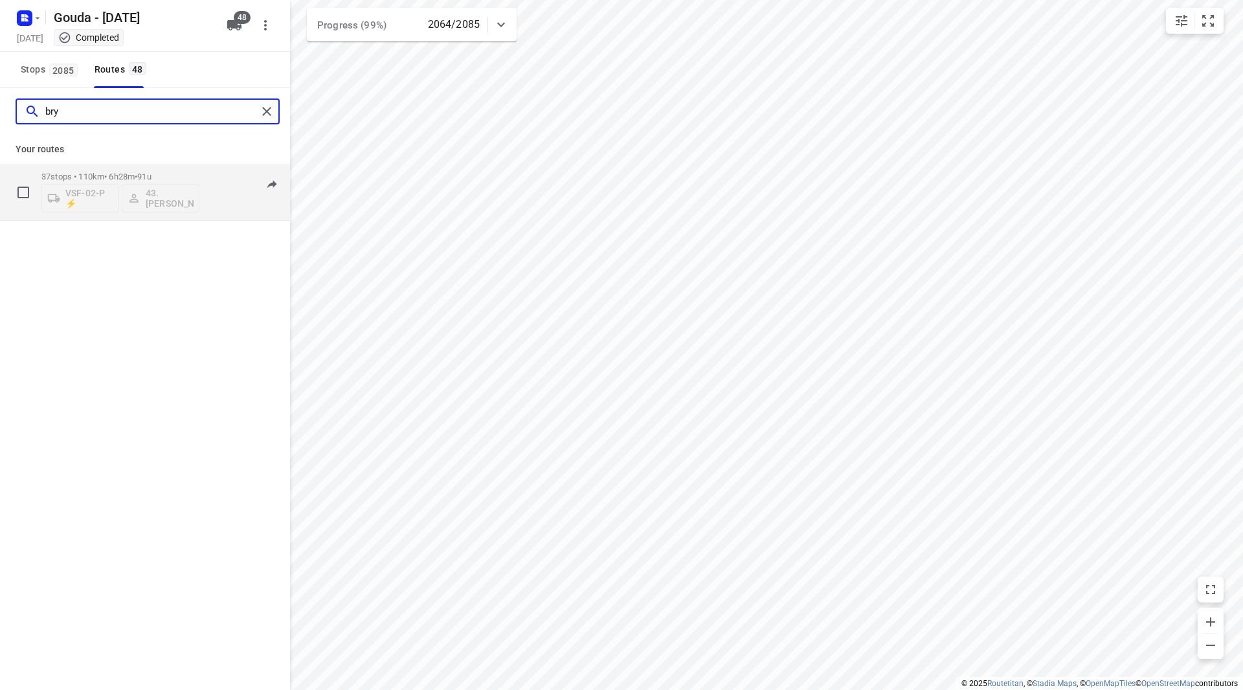
type input "bry"
click at [177, 168] on div "37 stops • 110km • 6h28m • 91u VSF-02-P ⚡ 43.[PERSON_NAME]" at bounding box center [120, 192] width 158 height 54
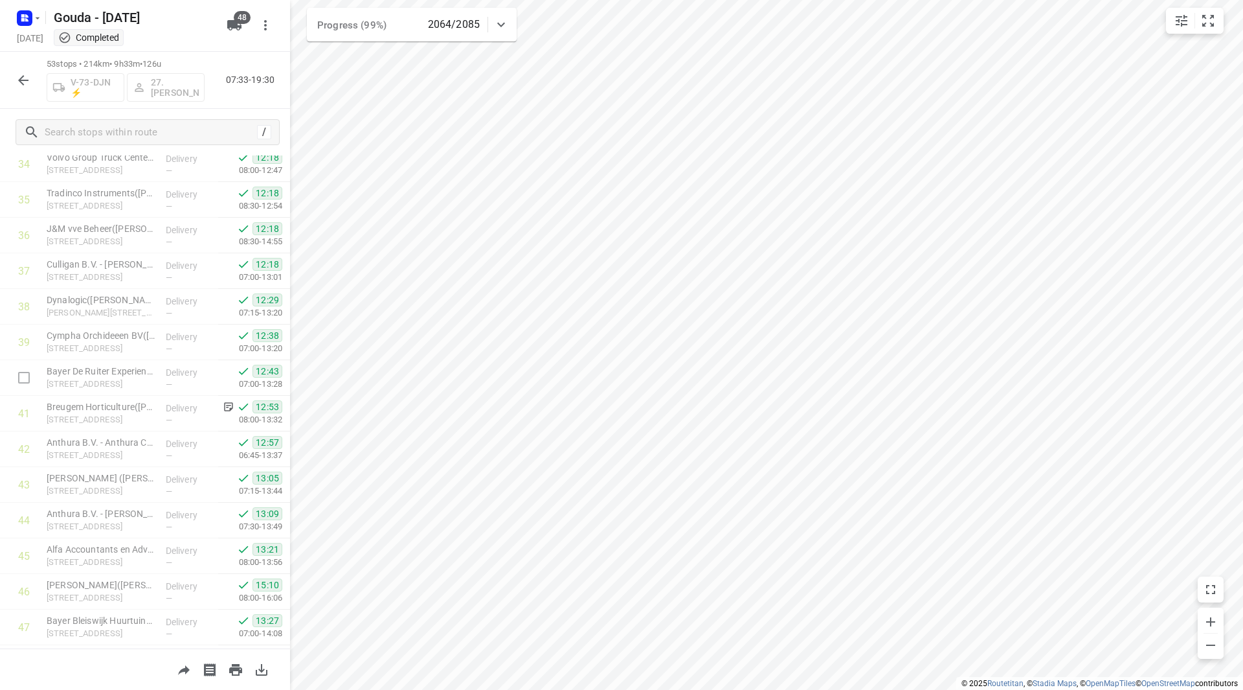
scroll to position [1495, 0]
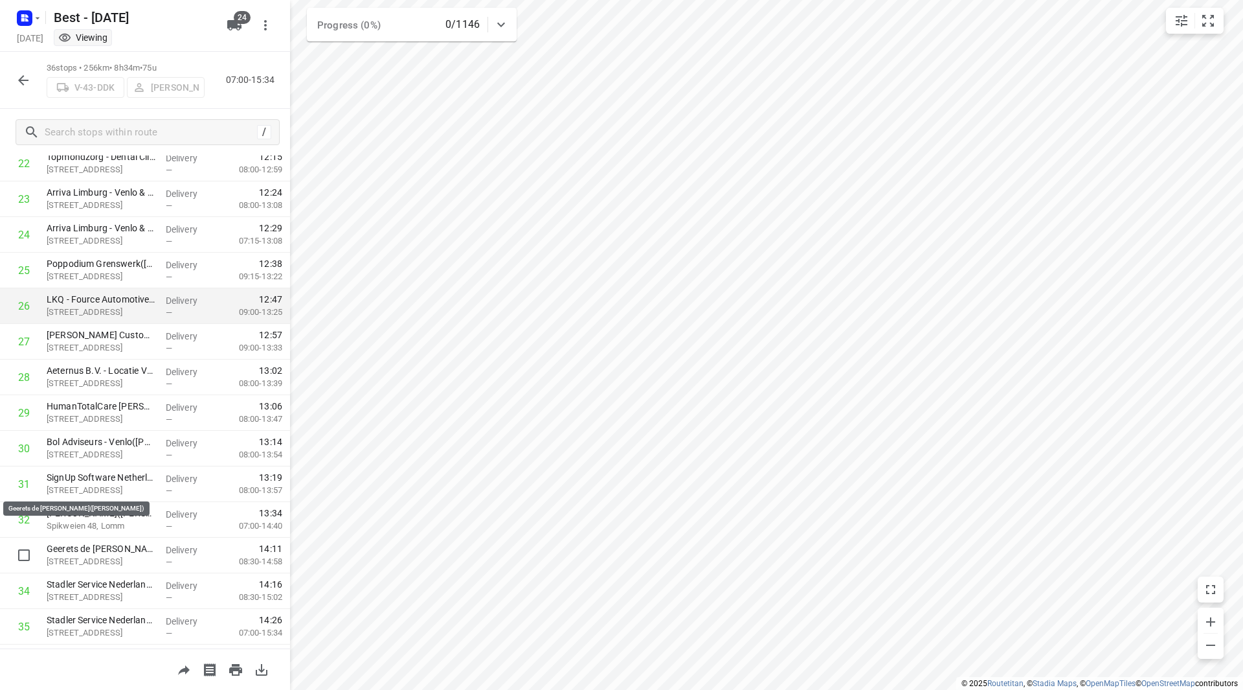
scroll to position [631, 0]
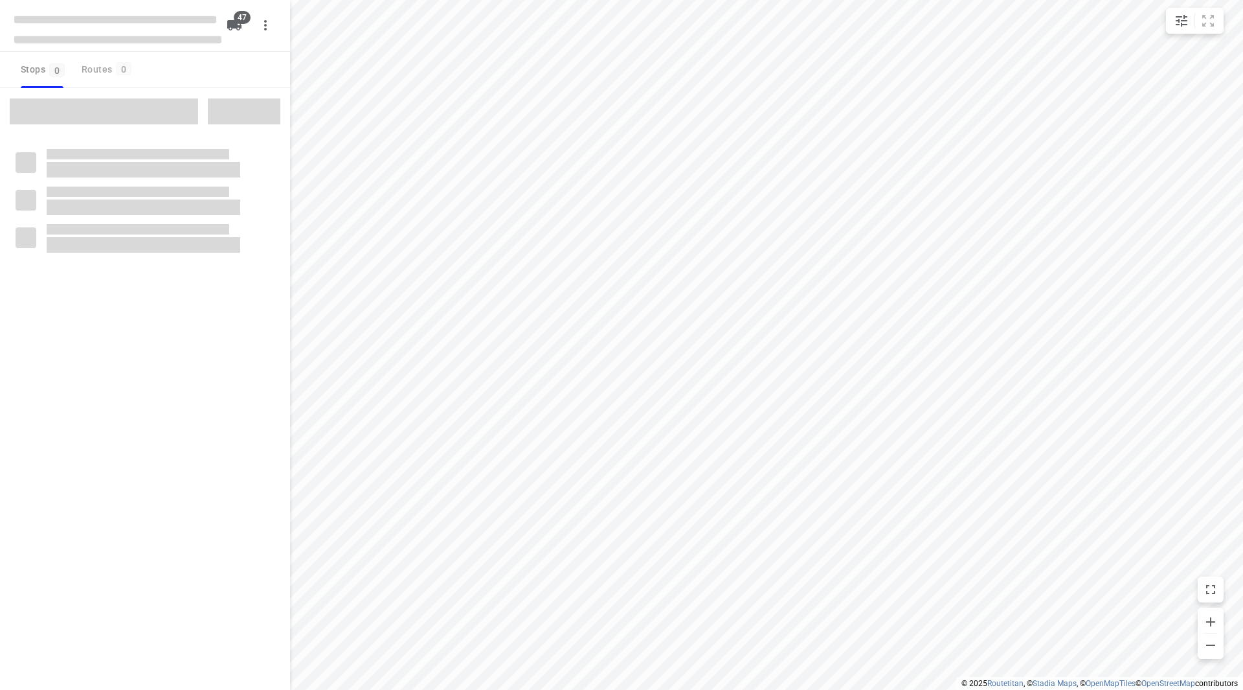
checkbox input "true"
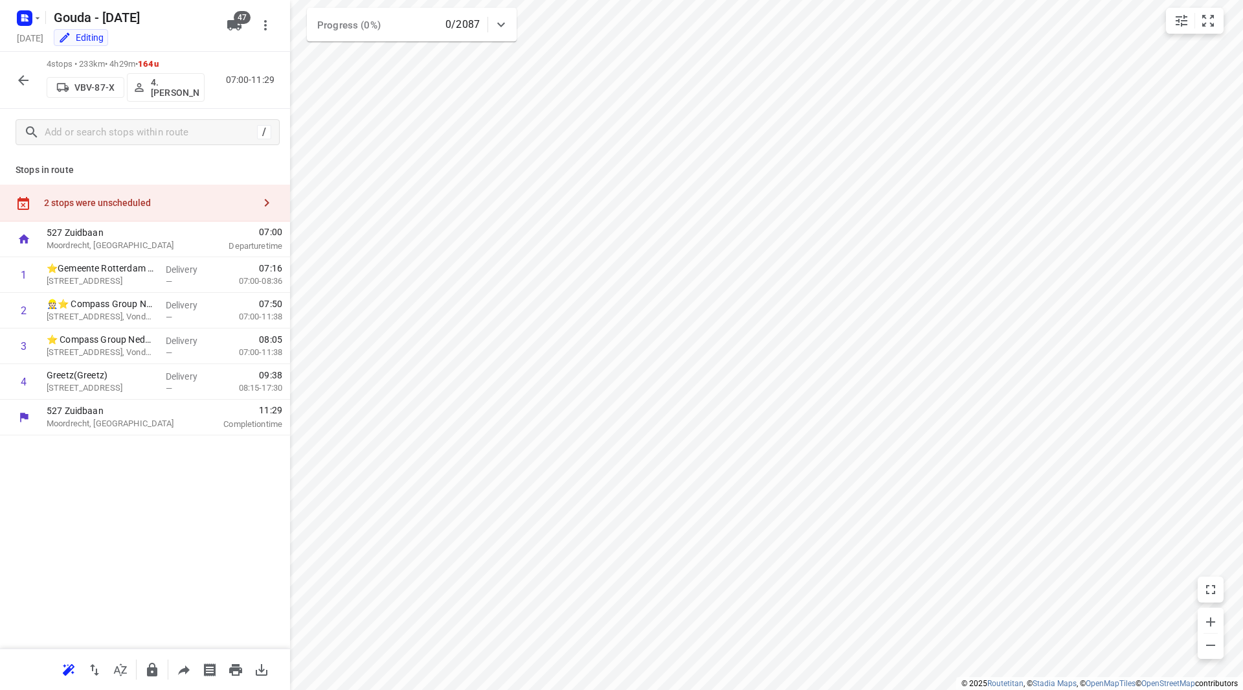
click at [140, 192] on div "2 stops were unscheduled" at bounding box center [145, 203] width 290 height 37
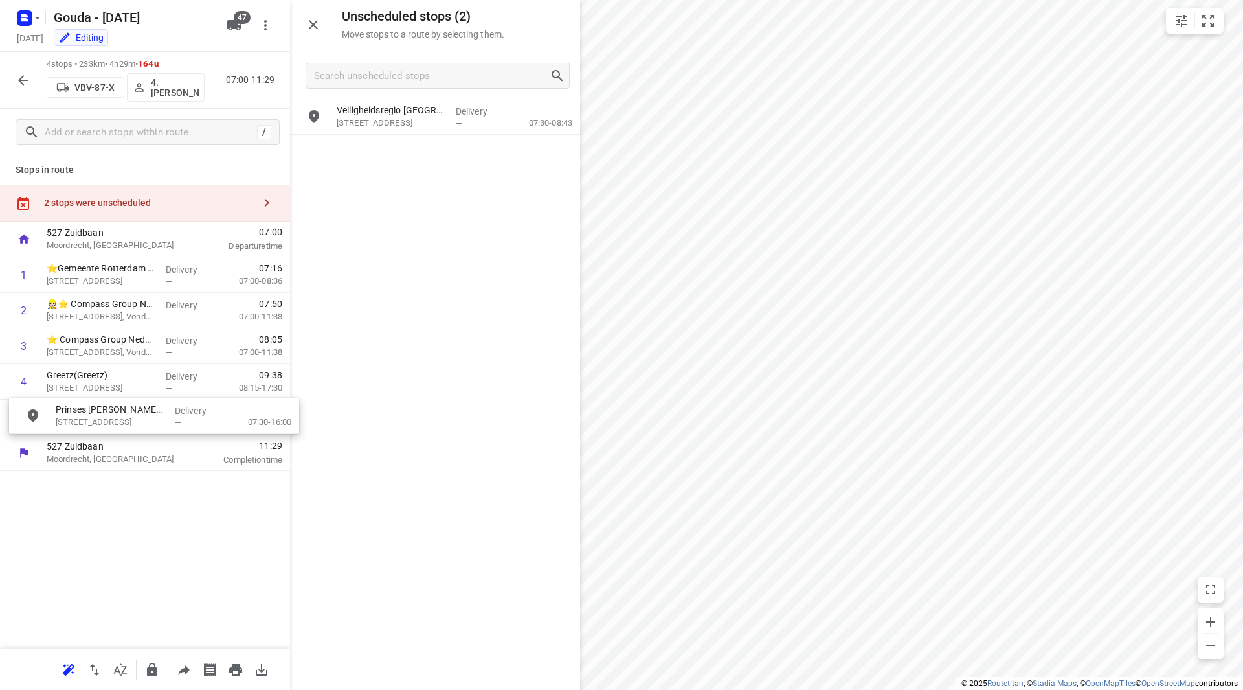
drag, startPoint x: 389, startPoint y: 115, endPoint x: 98, endPoint y: 413, distance: 416.2
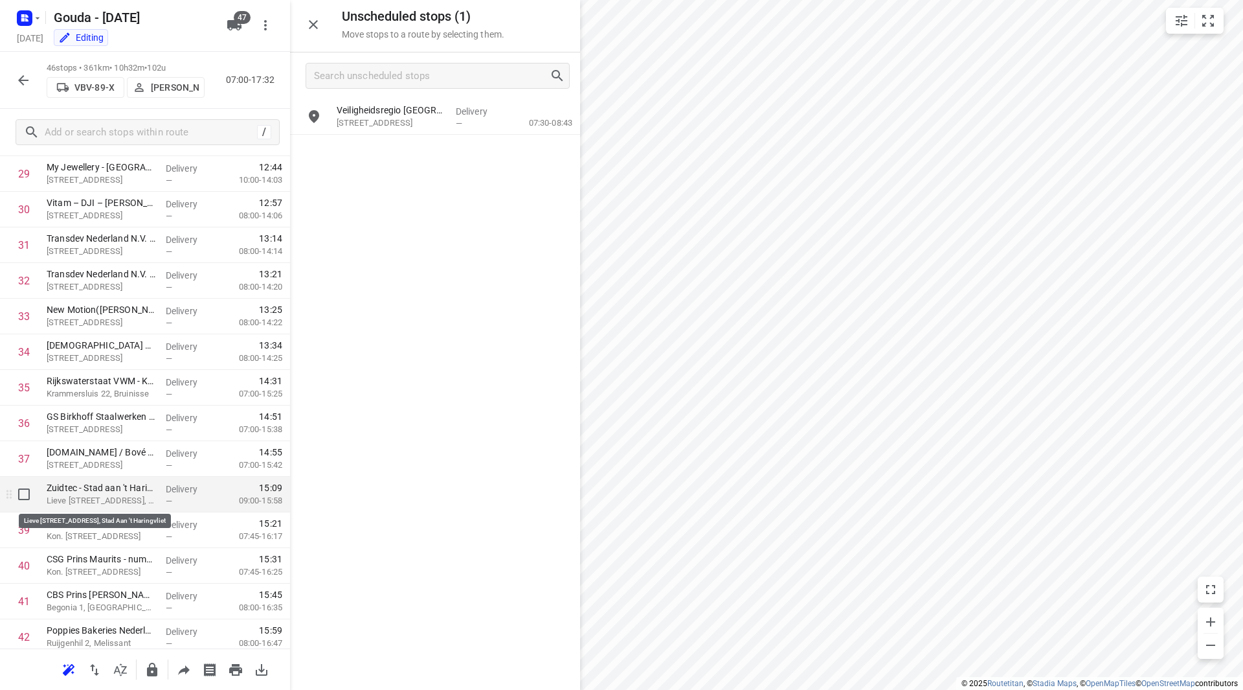
scroll to position [1101, 0]
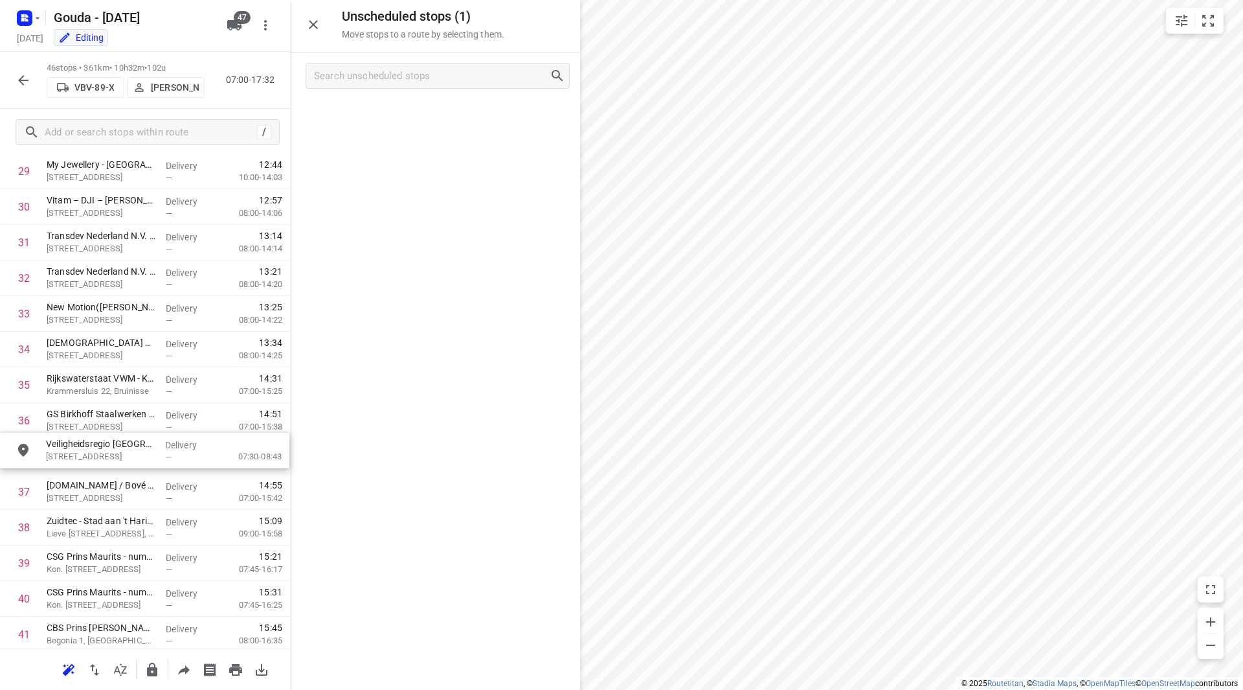
drag, startPoint x: 402, startPoint y: 113, endPoint x: 104, endPoint y: 423, distance: 430.0
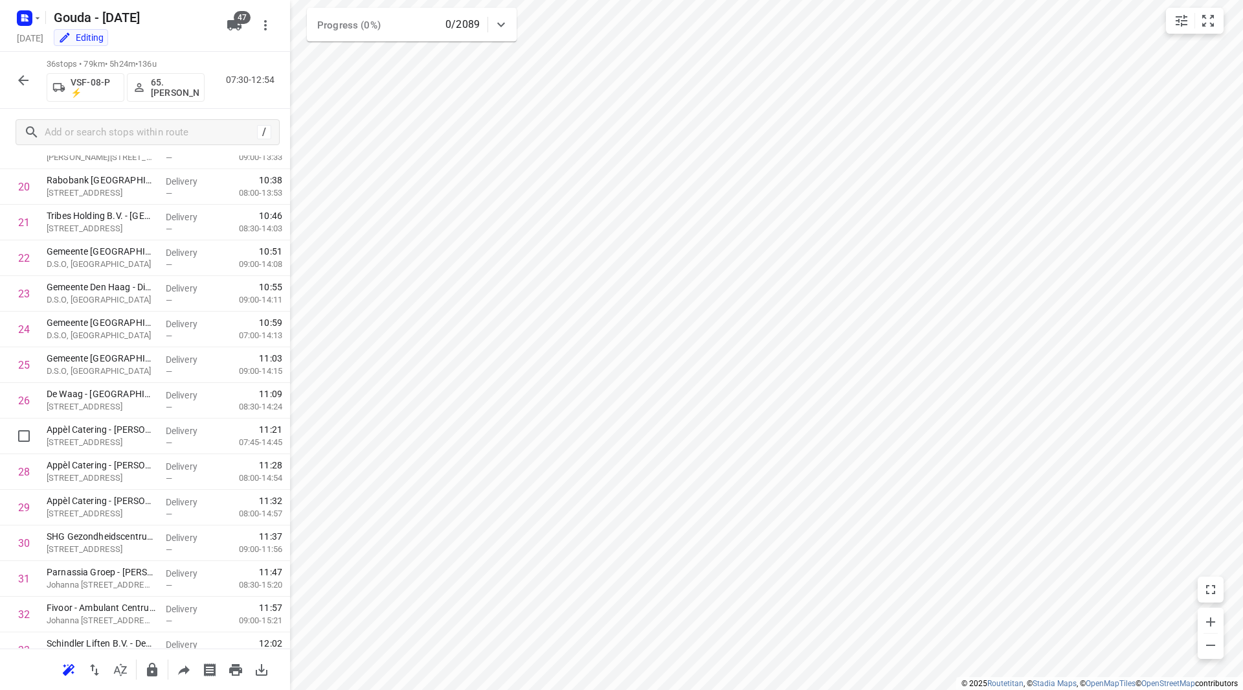
scroll to position [566, 0]
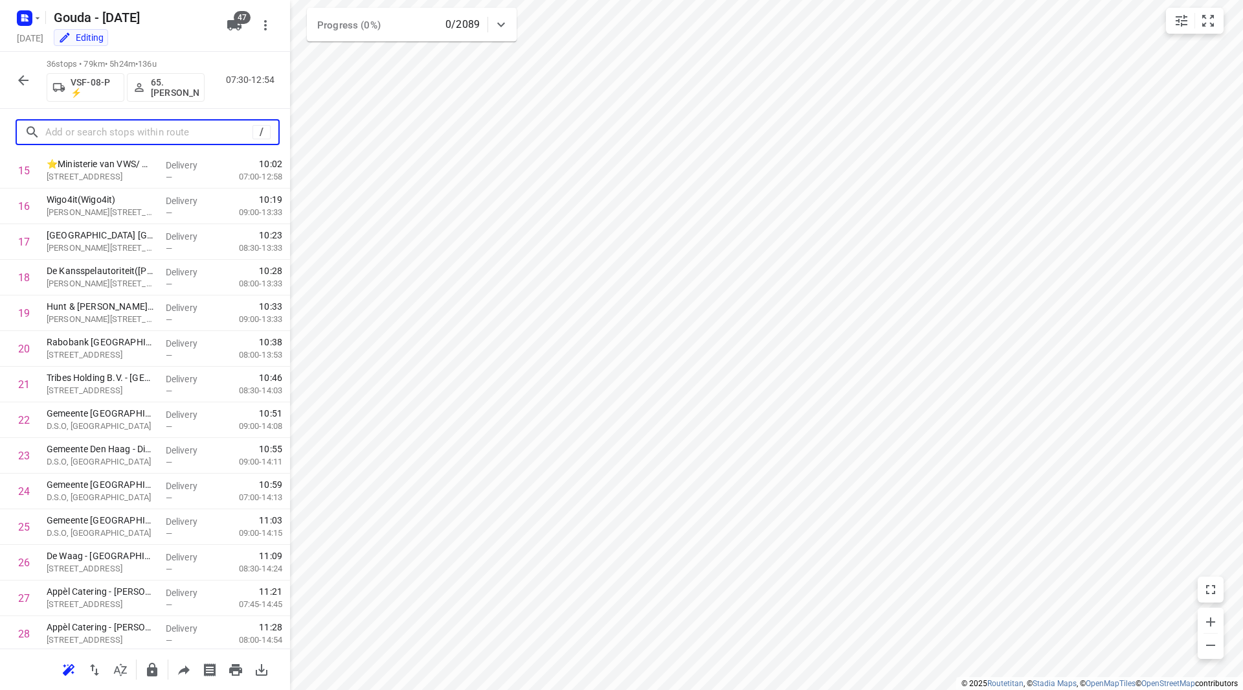
click at [153, 139] on input "text" at bounding box center [148, 132] width 207 height 20
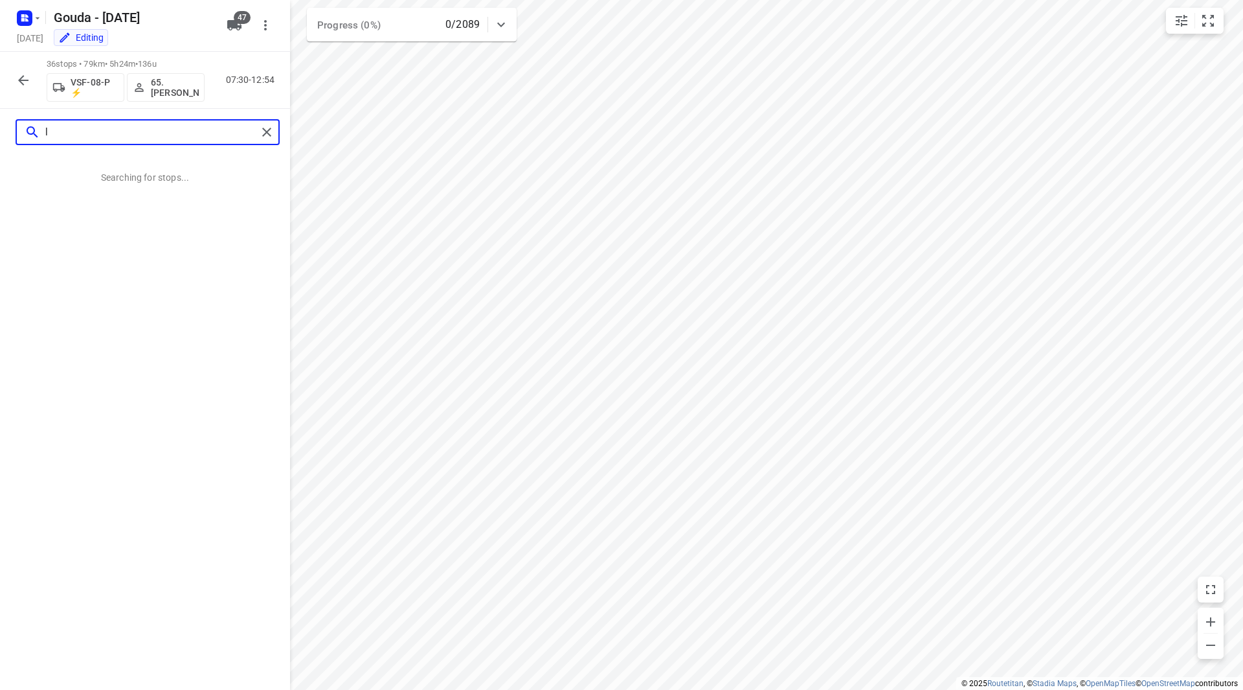
scroll to position [0, 0]
type input "l"
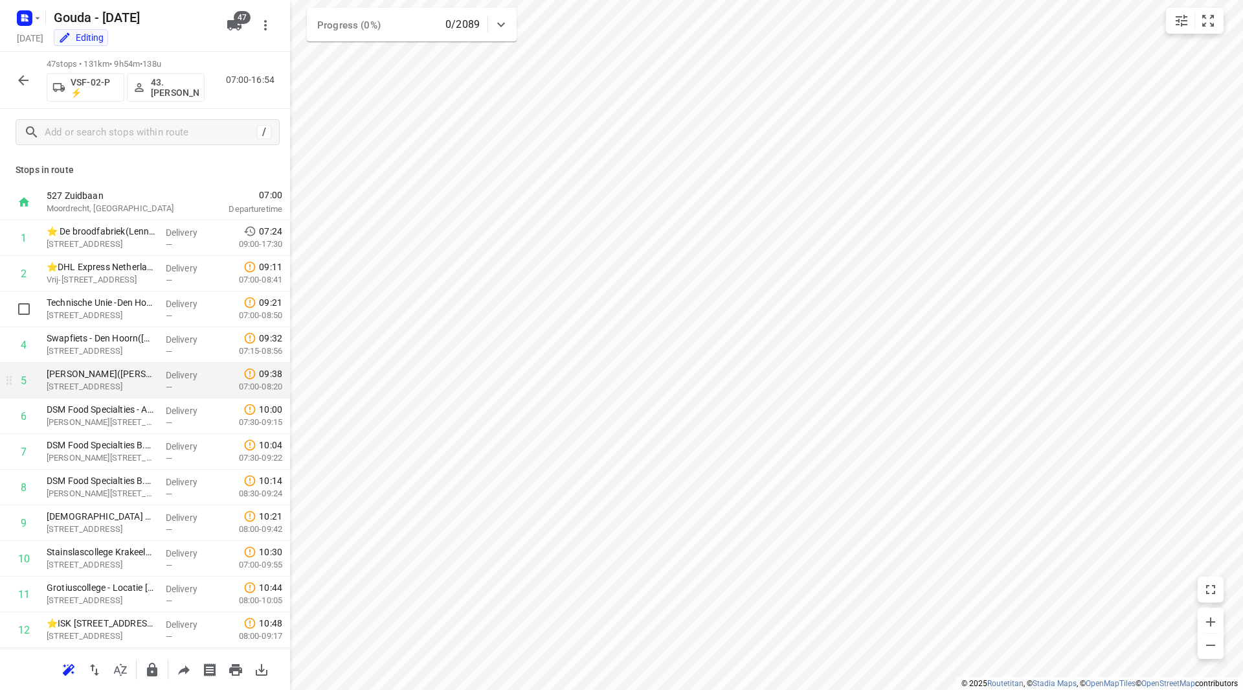
scroll to position [65, 0]
